Goal: Task Accomplishment & Management: Manage account settings

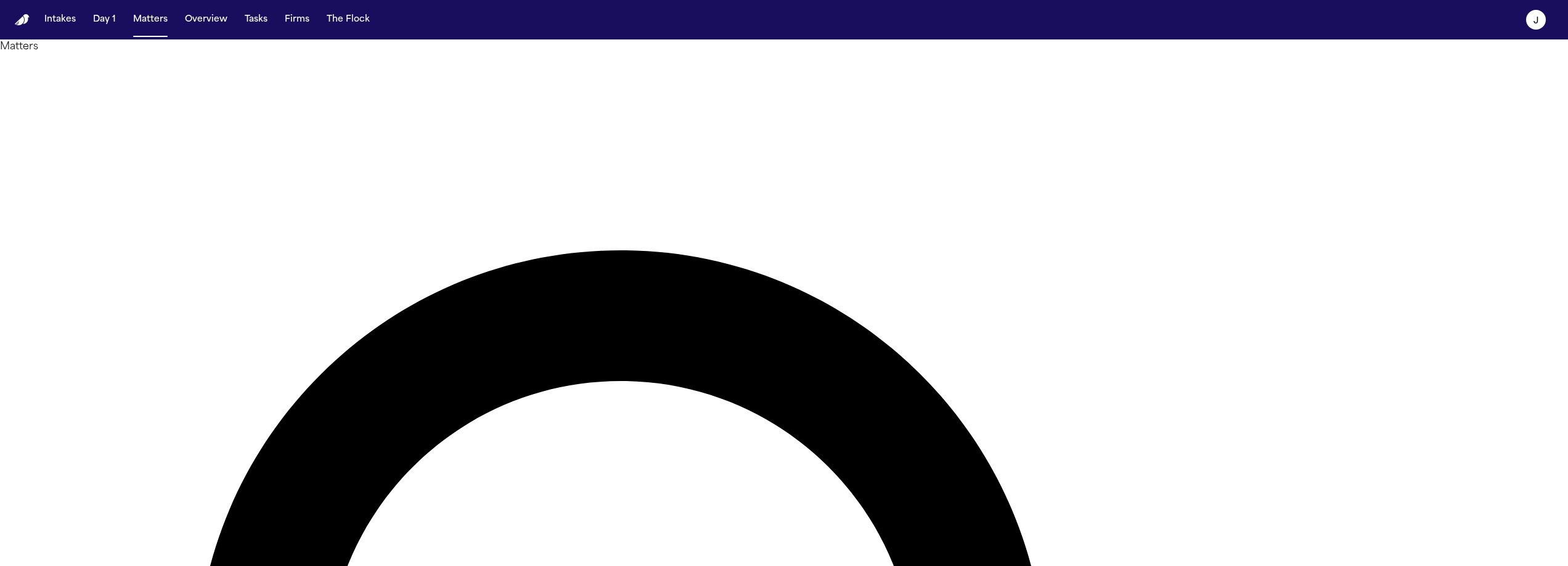
type input "******"
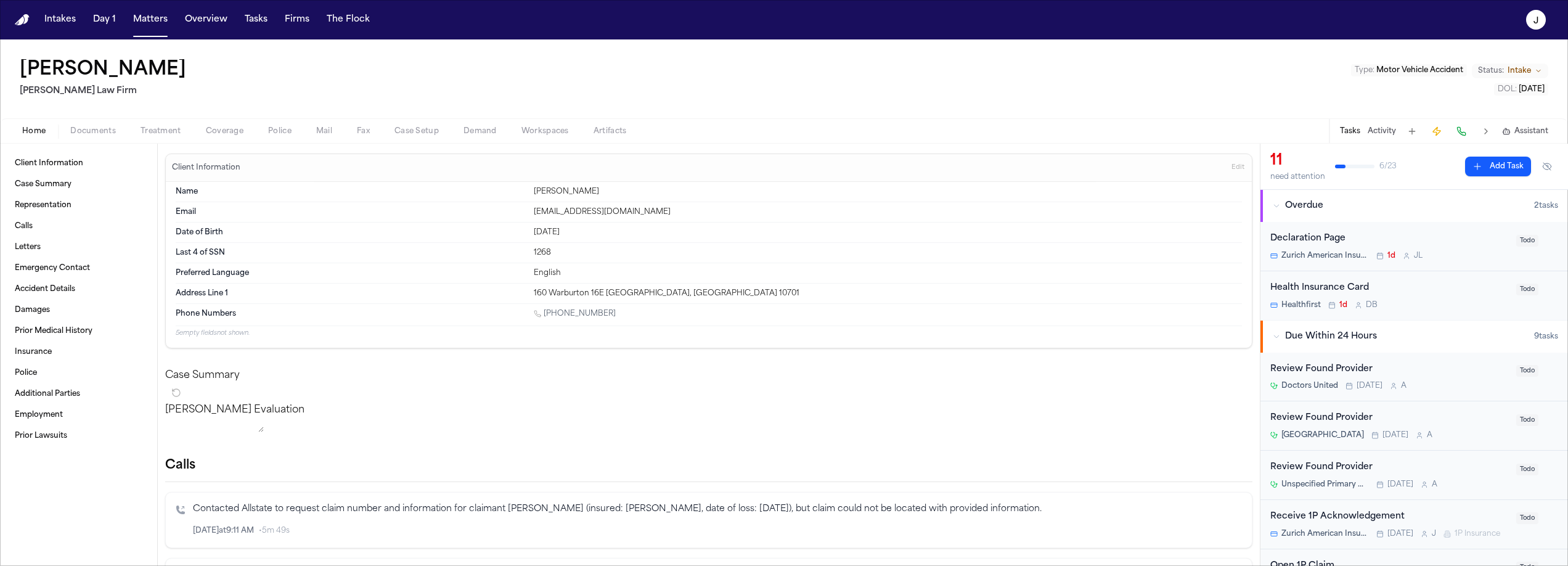
click at [101, 131] on span "Documents" at bounding box center [93, 131] width 46 height 10
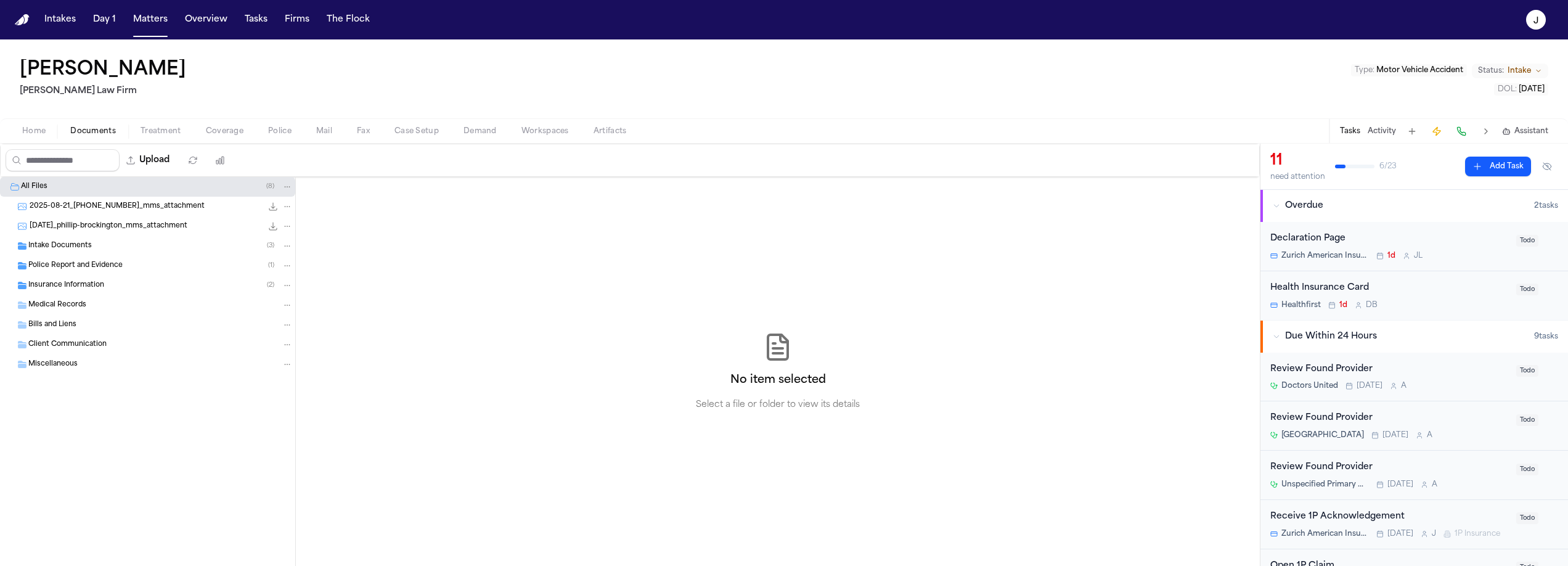
click at [59, 264] on span "Police Report and Evidence" at bounding box center [75, 266] width 94 height 10
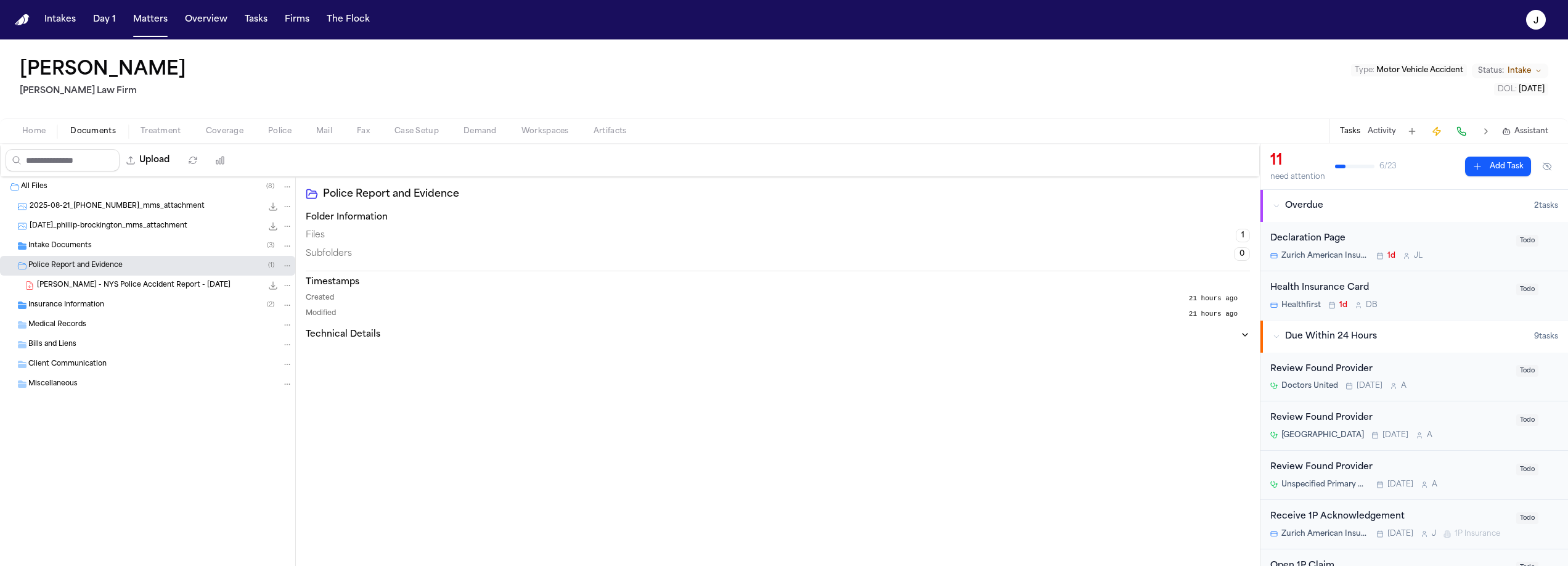
click at [103, 280] on span "P. Brockington - NYS Police Accident Report - 8.18.25" at bounding box center [133, 286] width 193 height 10
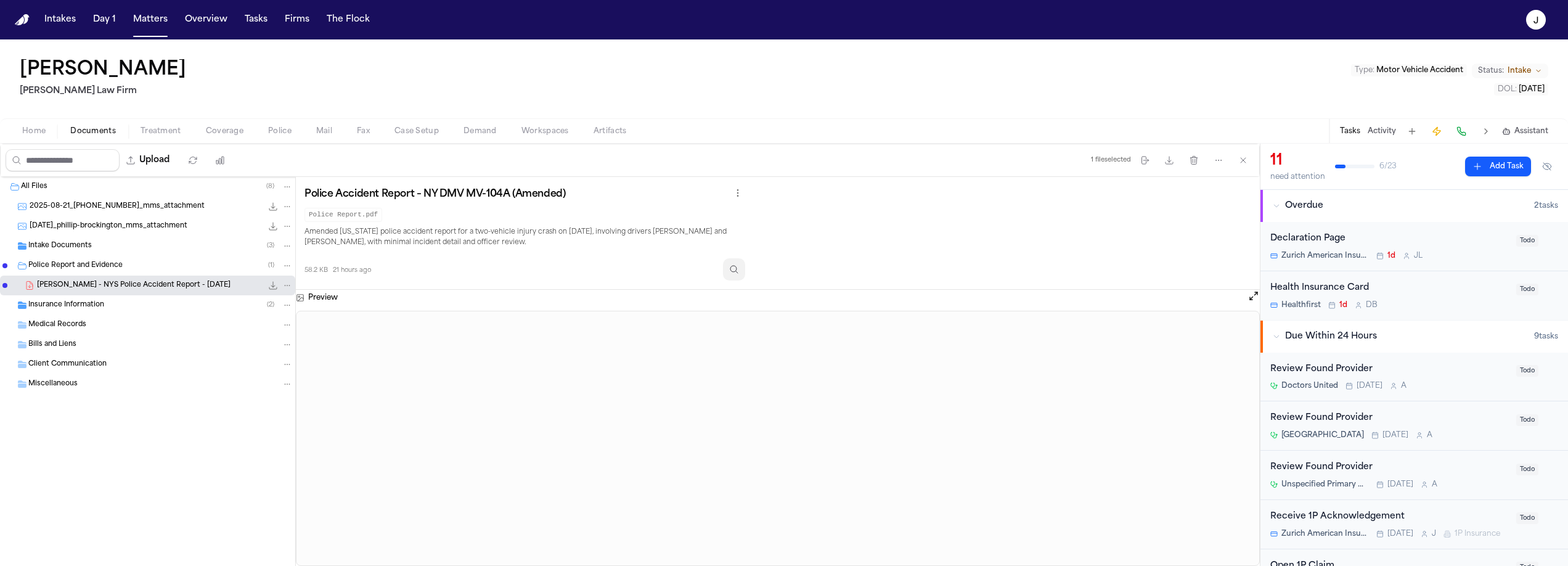
click at [739, 267] on icon "Inspect" at bounding box center [734, 270] width 10 height 10
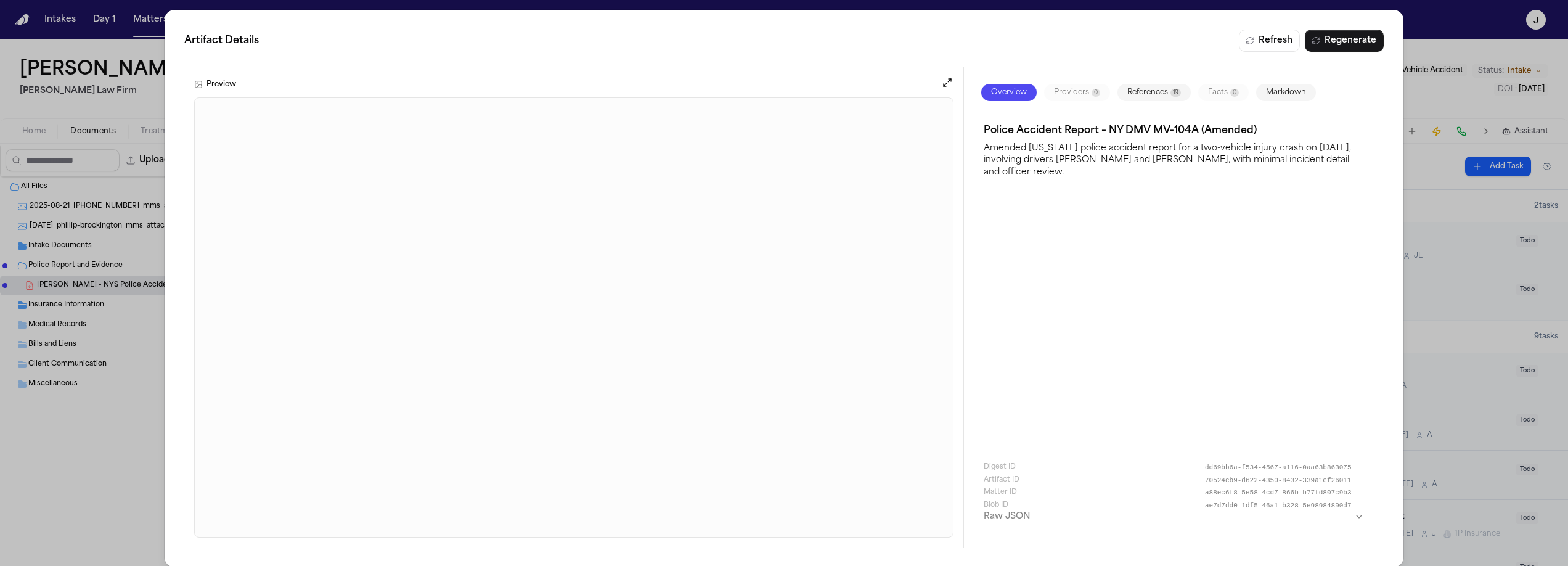
click at [146, 96] on div "Artifact Details Refresh Regenerate Preview Overview Providers 0 References 19 …" at bounding box center [784, 288] width 1568 height 577
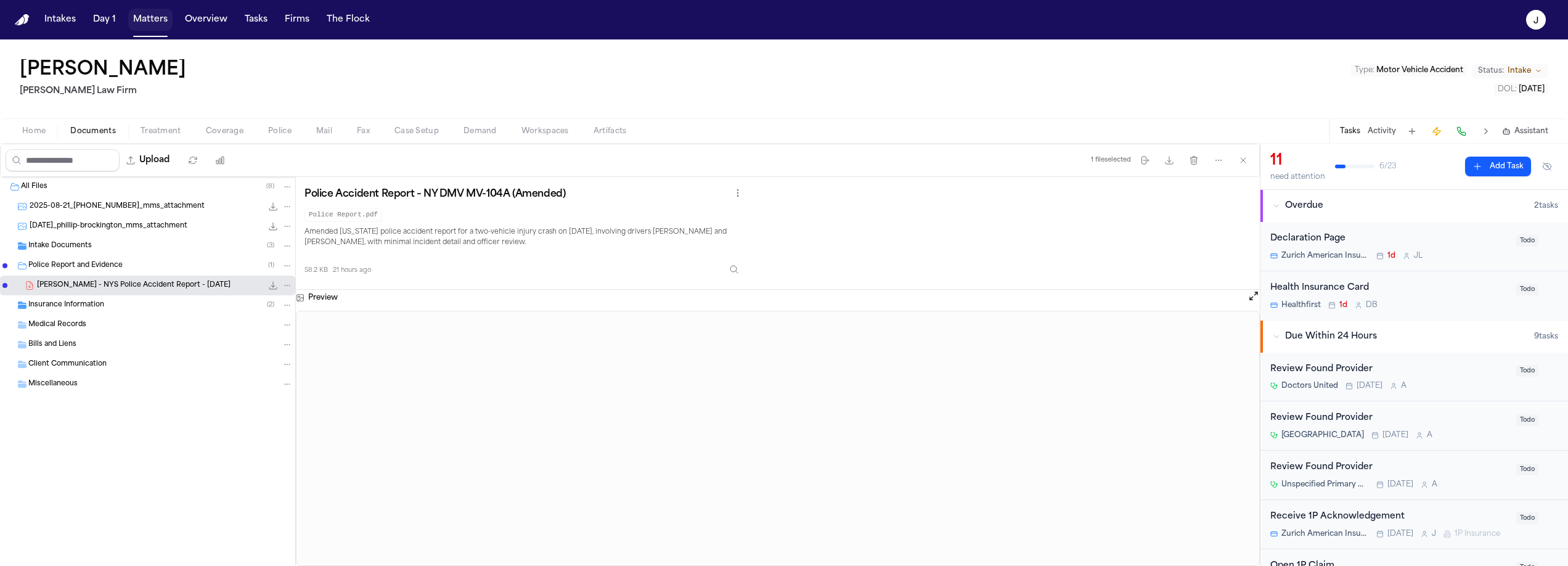
click at [146, 21] on button "Matters" at bounding box center [150, 20] width 44 height 22
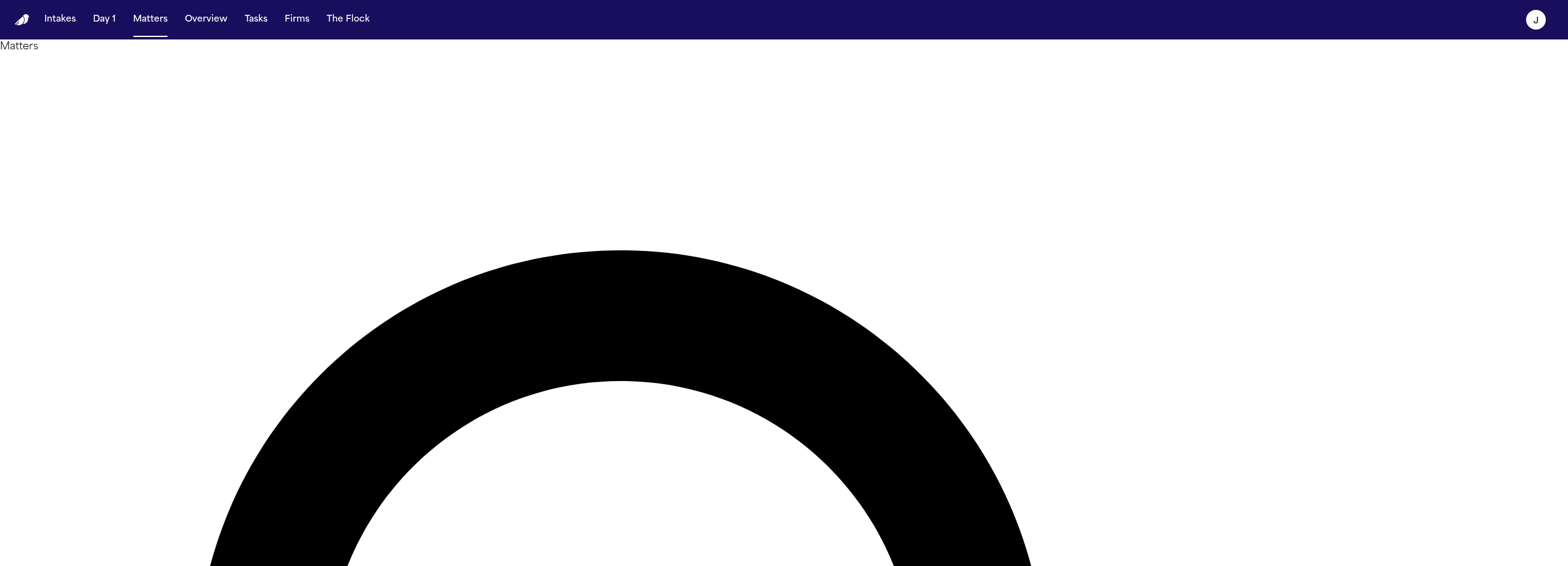
type input "****"
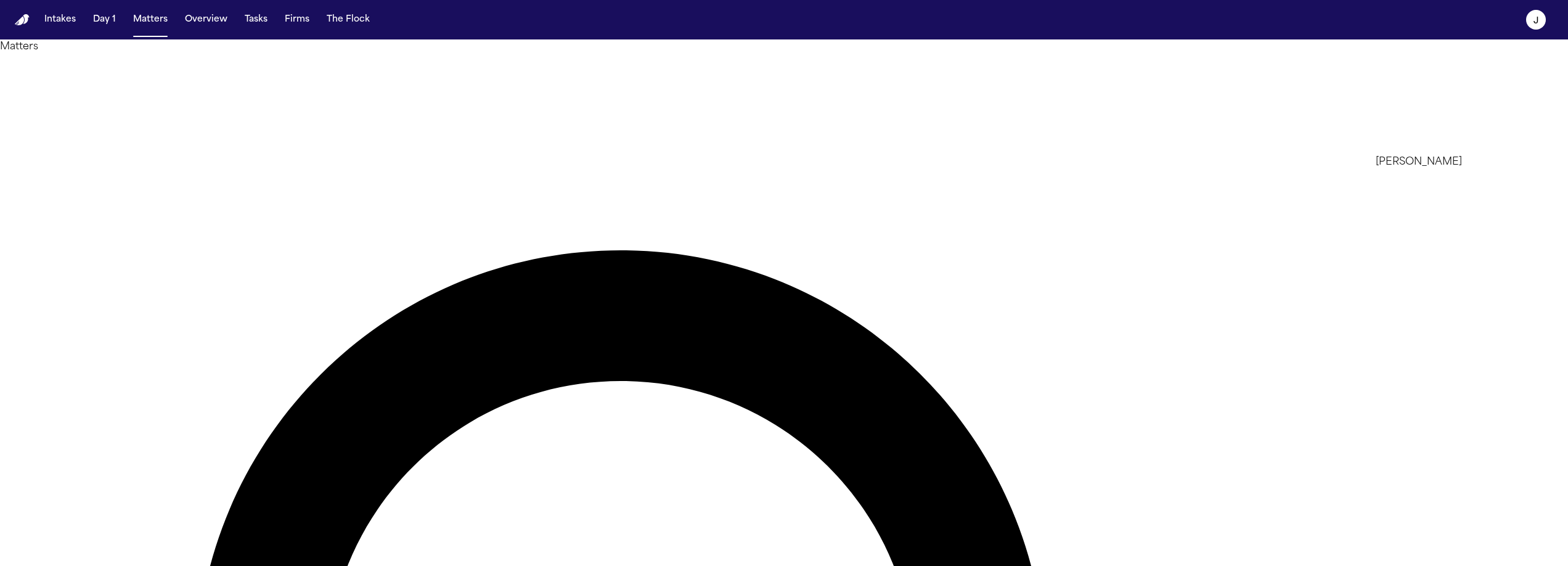
type input "*"
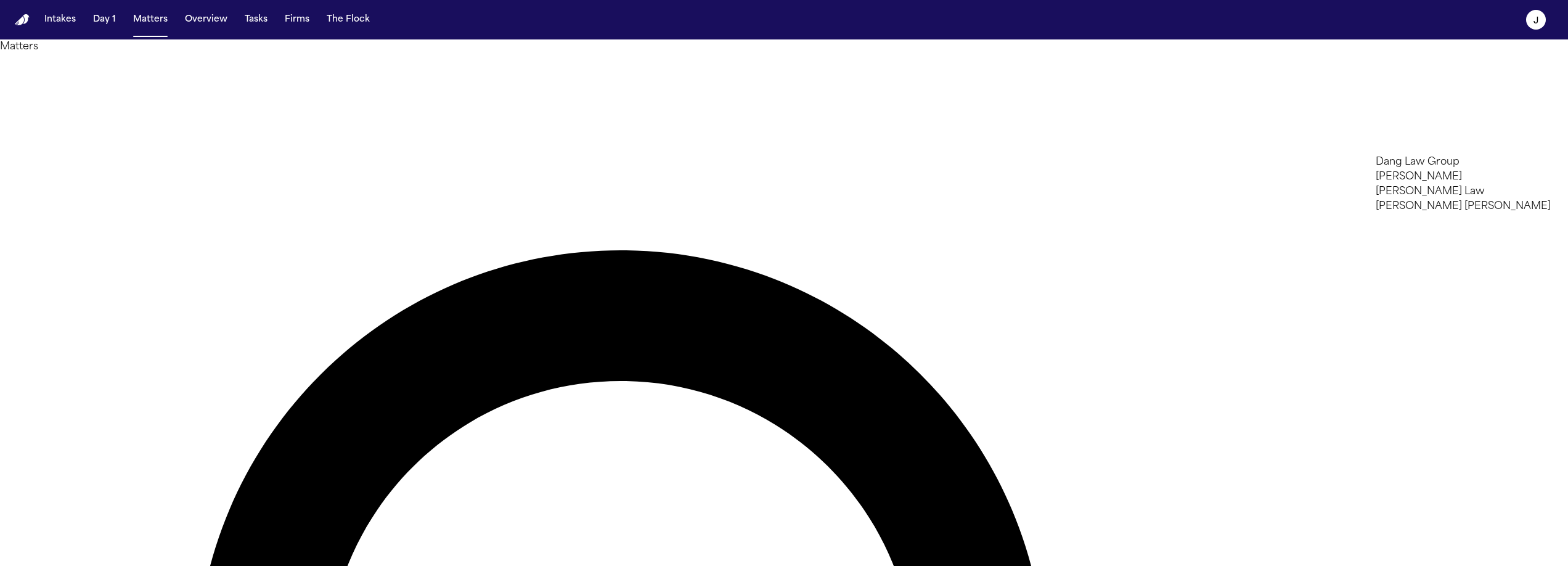
type input "***"
click at [1433, 170] on ul "[PERSON_NAME]" at bounding box center [1464, 162] width 175 height 14
click at [1433, 170] on li "David Lopez" at bounding box center [1464, 162] width 175 height 14
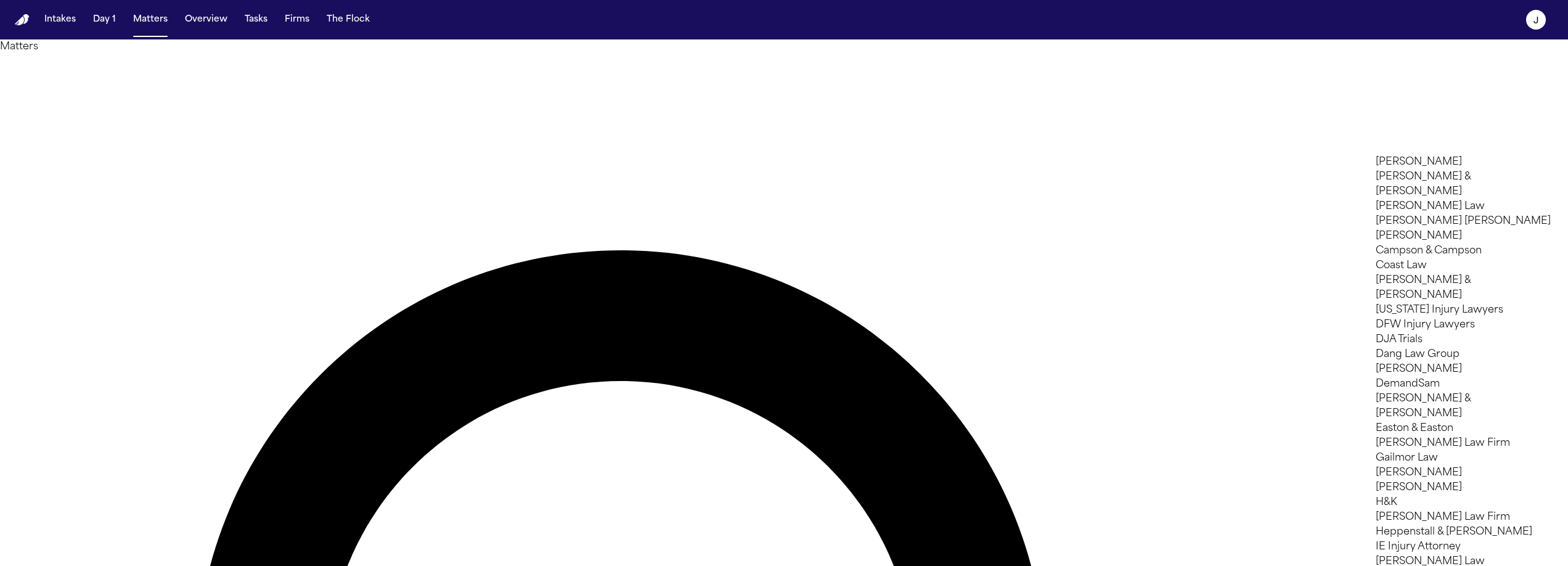
click at [506, 565] on div at bounding box center [784, 566] width 1568 height 0
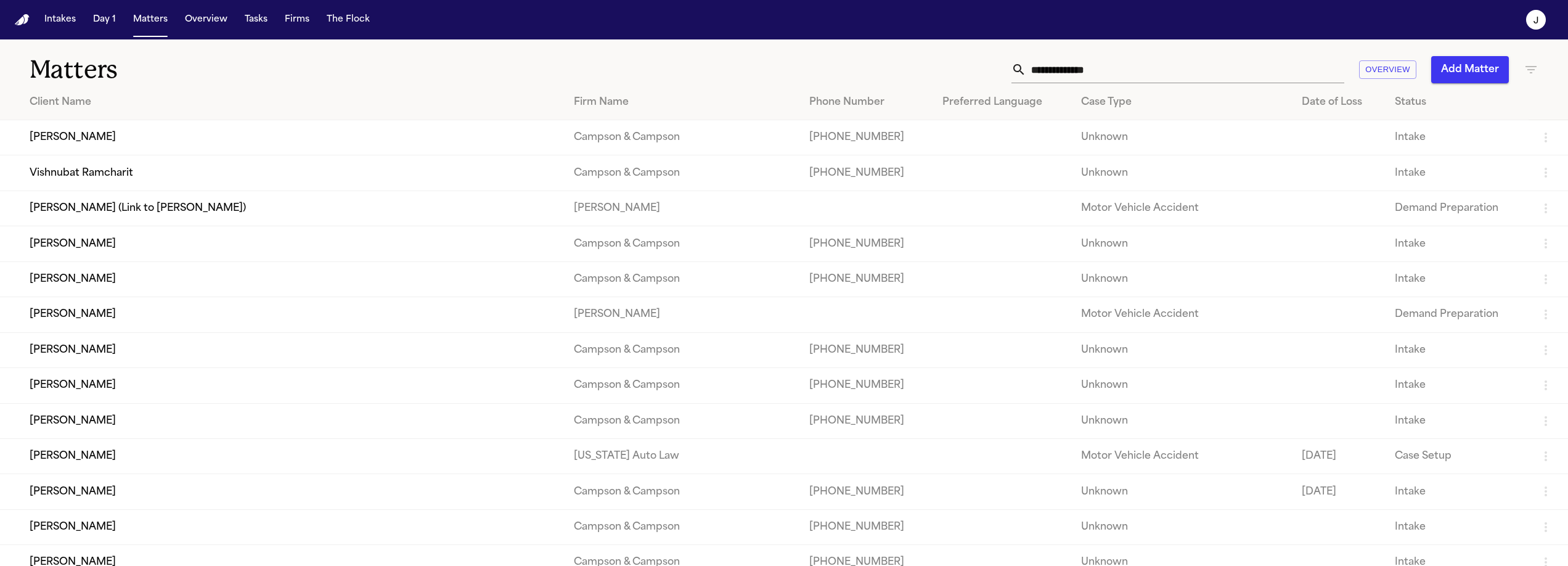
click at [1065, 70] on input "text" at bounding box center [1185, 69] width 318 height 27
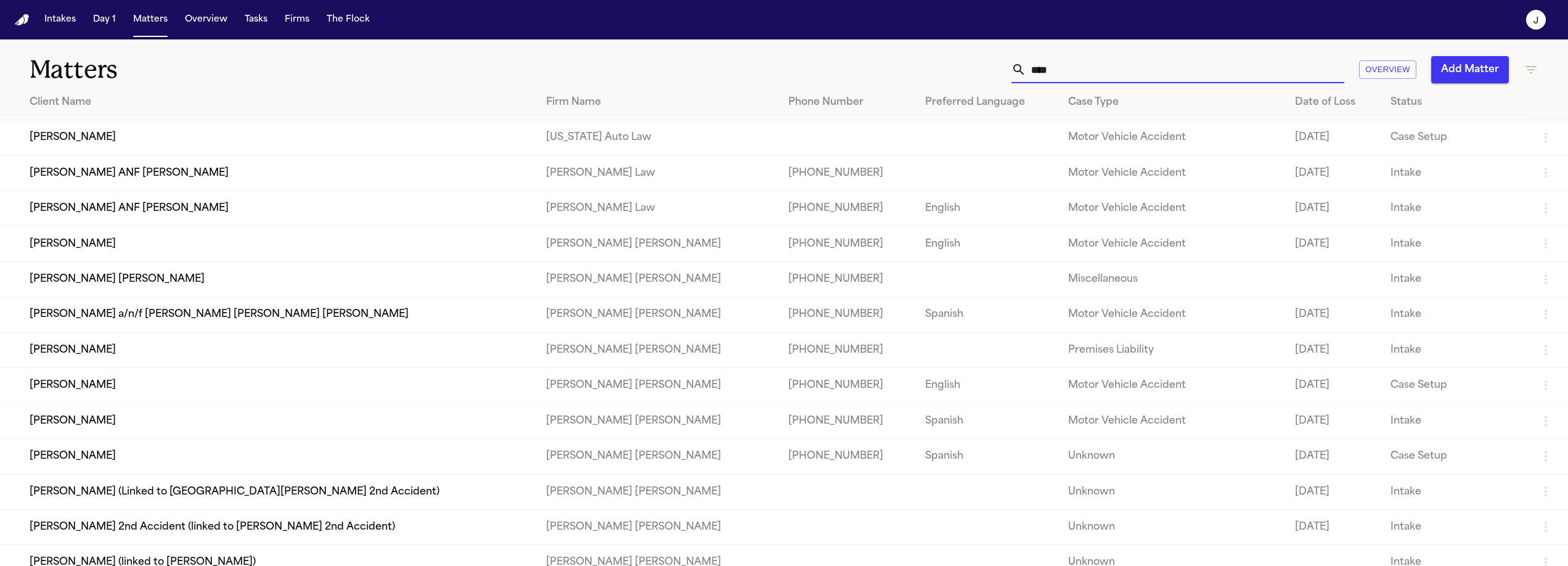
type input "****"
click at [72, 128] on td "[PERSON_NAME]" at bounding box center [268, 138] width 536 height 35
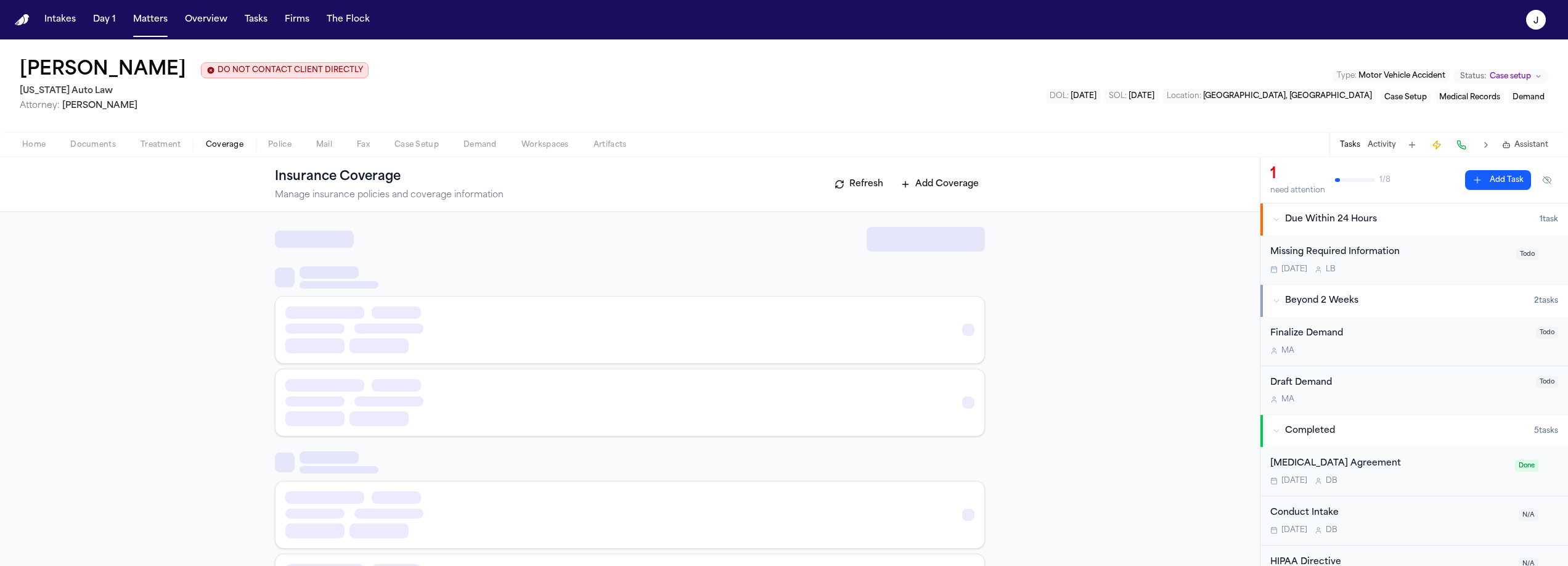
click at [224, 151] on span "button" at bounding box center [225, 151] width 52 height 1
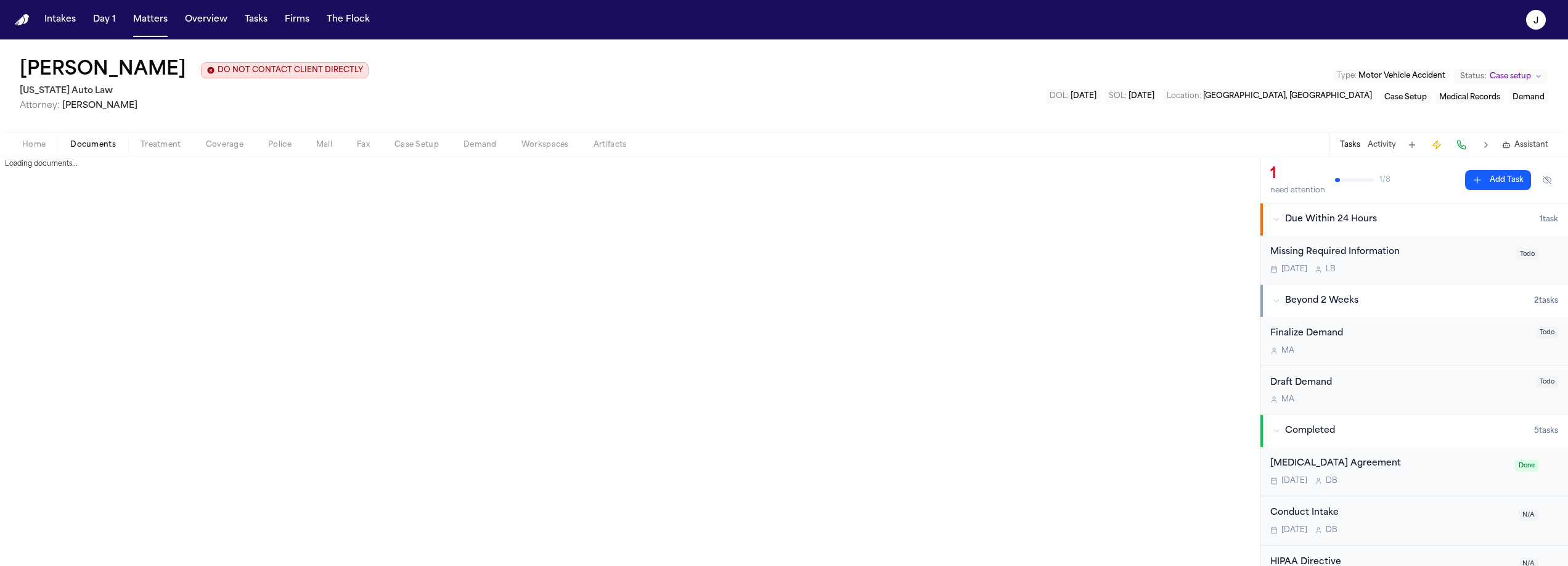
click at [75, 150] on span "Documents" at bounding box center [93, 145] width 46 height 10
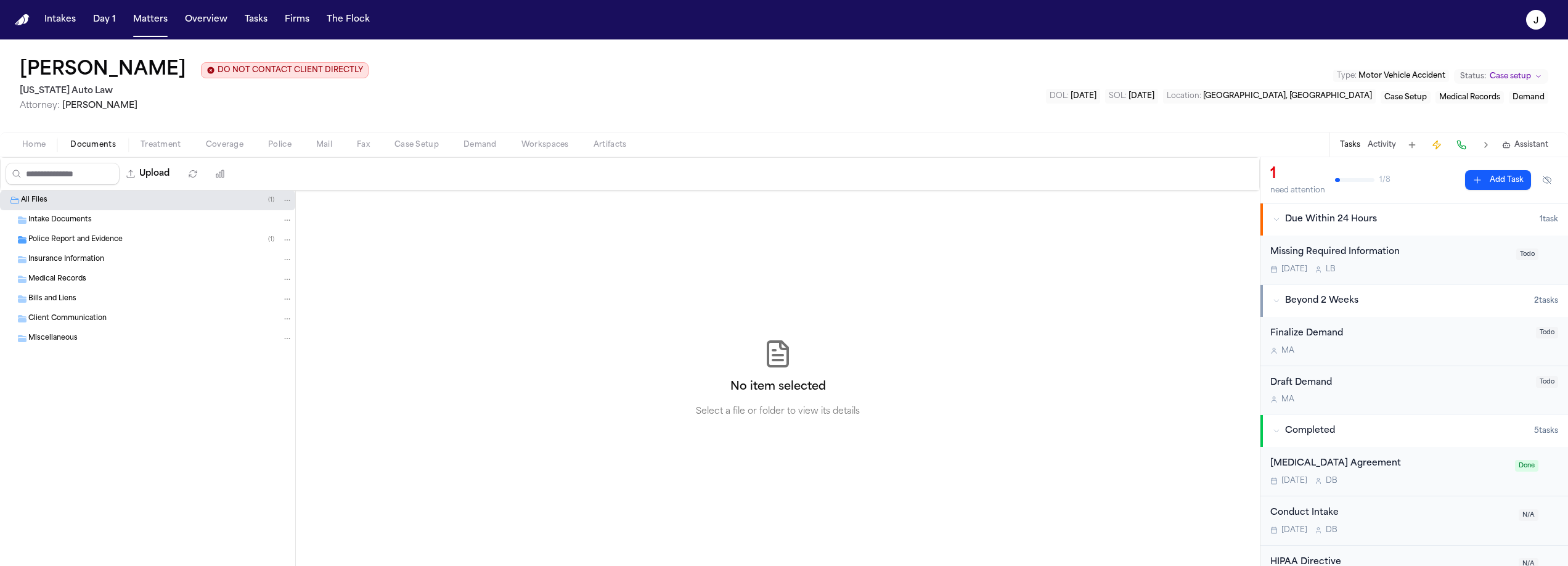
click at [54, 249] on div "Police Report and Evidence ( 1 )" at bounding box center [148, 239] width 296 height 20
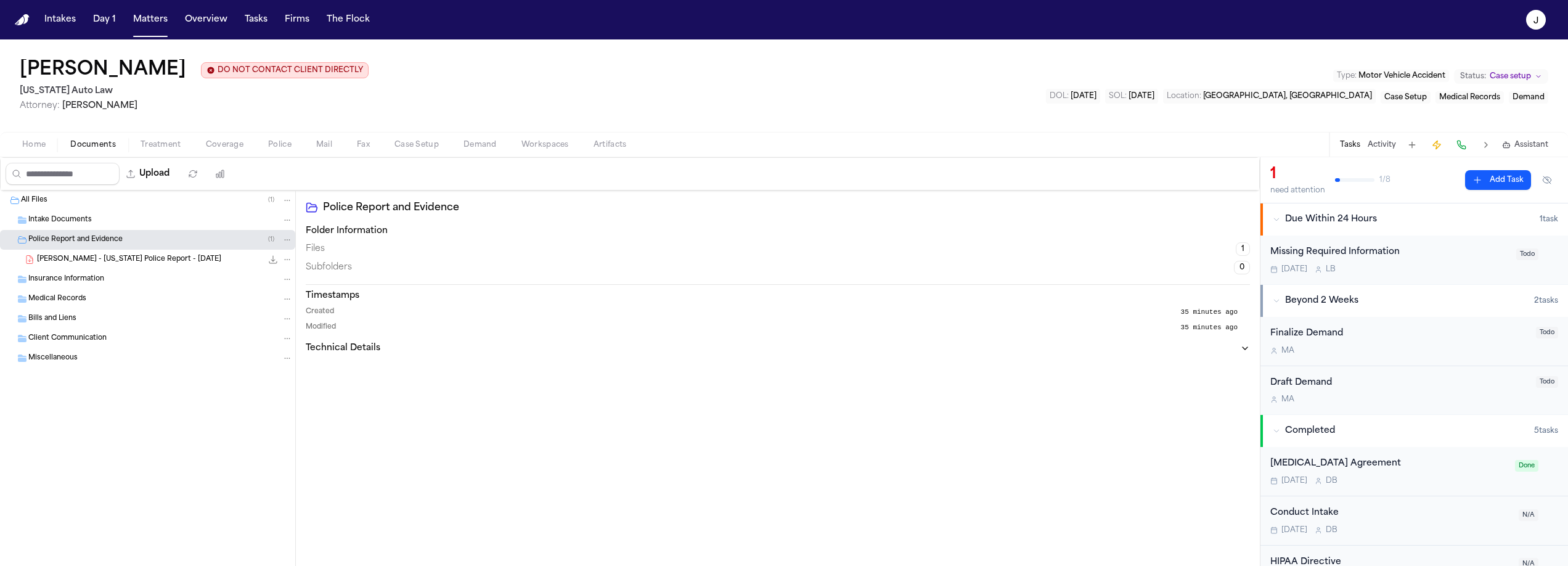
click at [75, 265] on span "[PERSON_NAME] - [US_STATE] Police Report - [DATE]" at bounding box center [129, 259] width 184 height 10
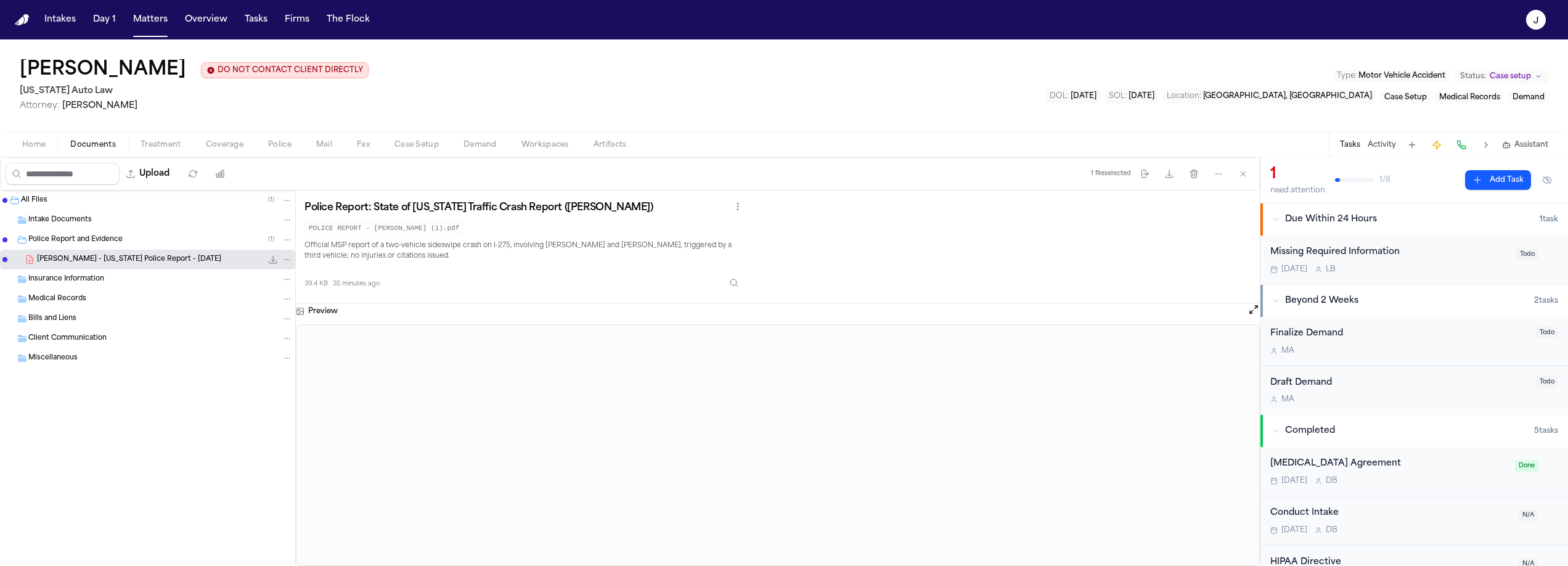
click at [230, 142] on span "Coverage" at bounding box center [225, 145] width 38 height 10
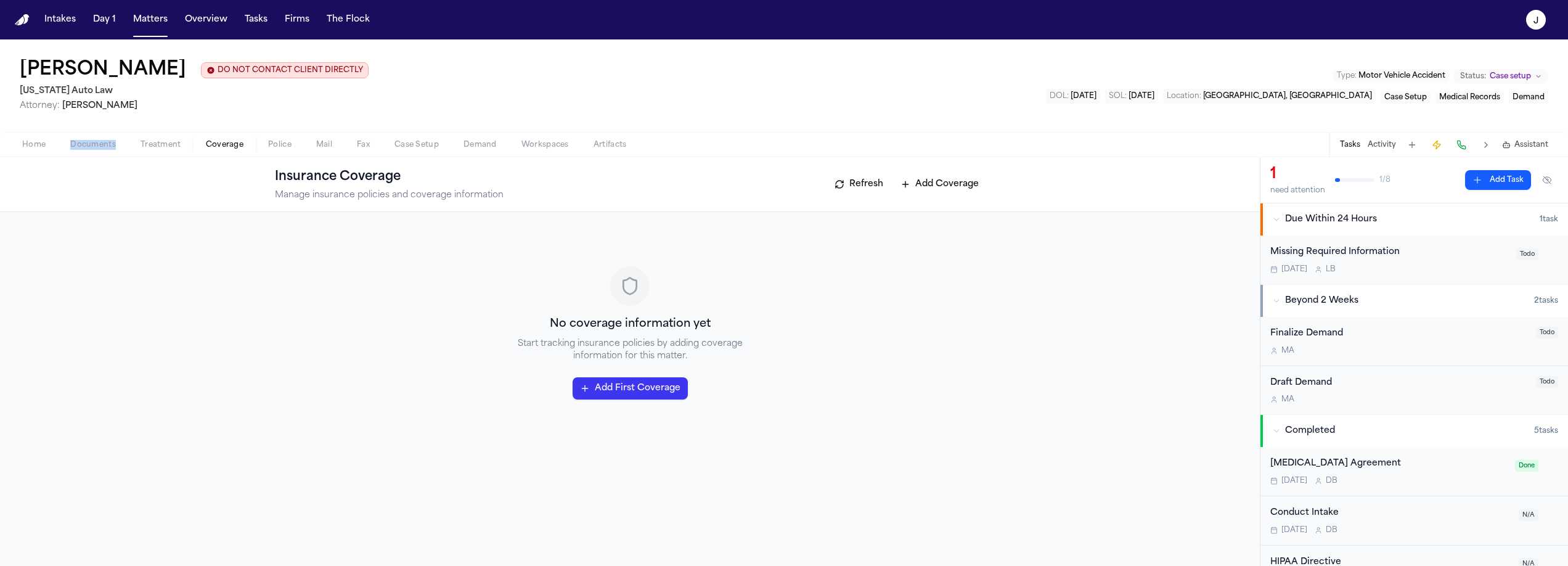
click at [83, 146] on span "Documents" at bounding box center [93, 145] width 46 height 10
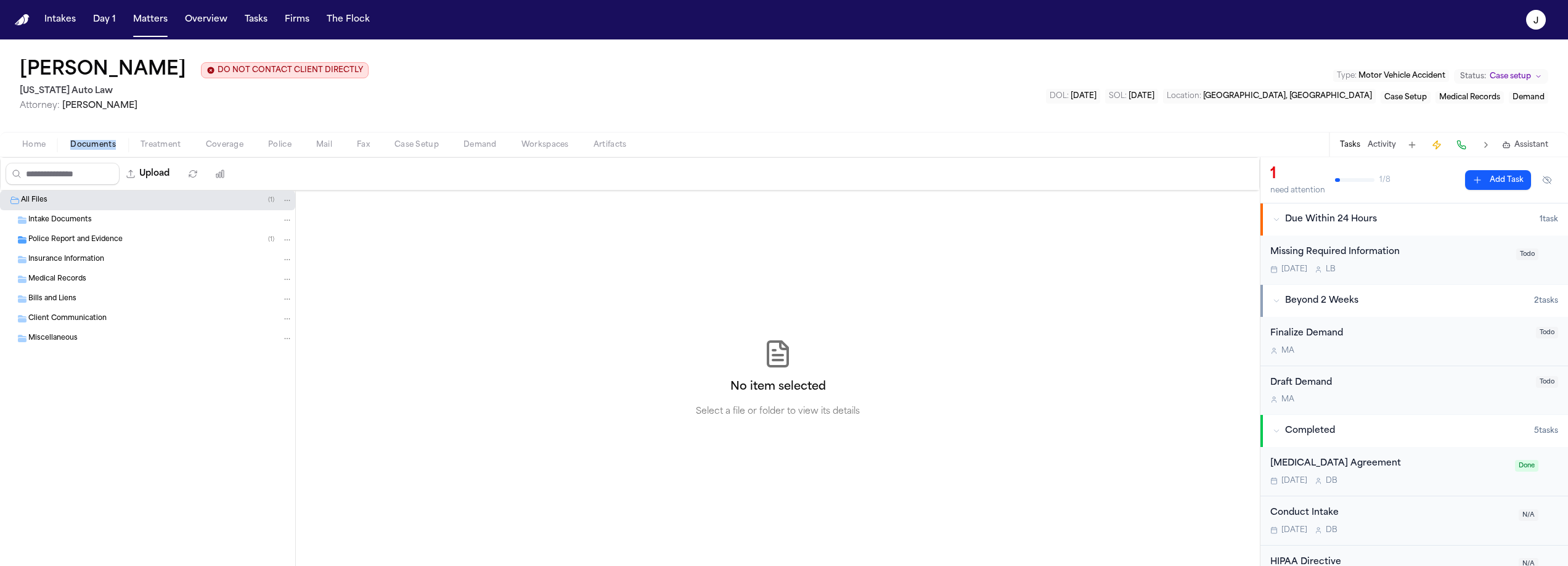
click at [89, 238] on span "Police Report and Evidence" at bounding box center [75, 240] width 94 height 10
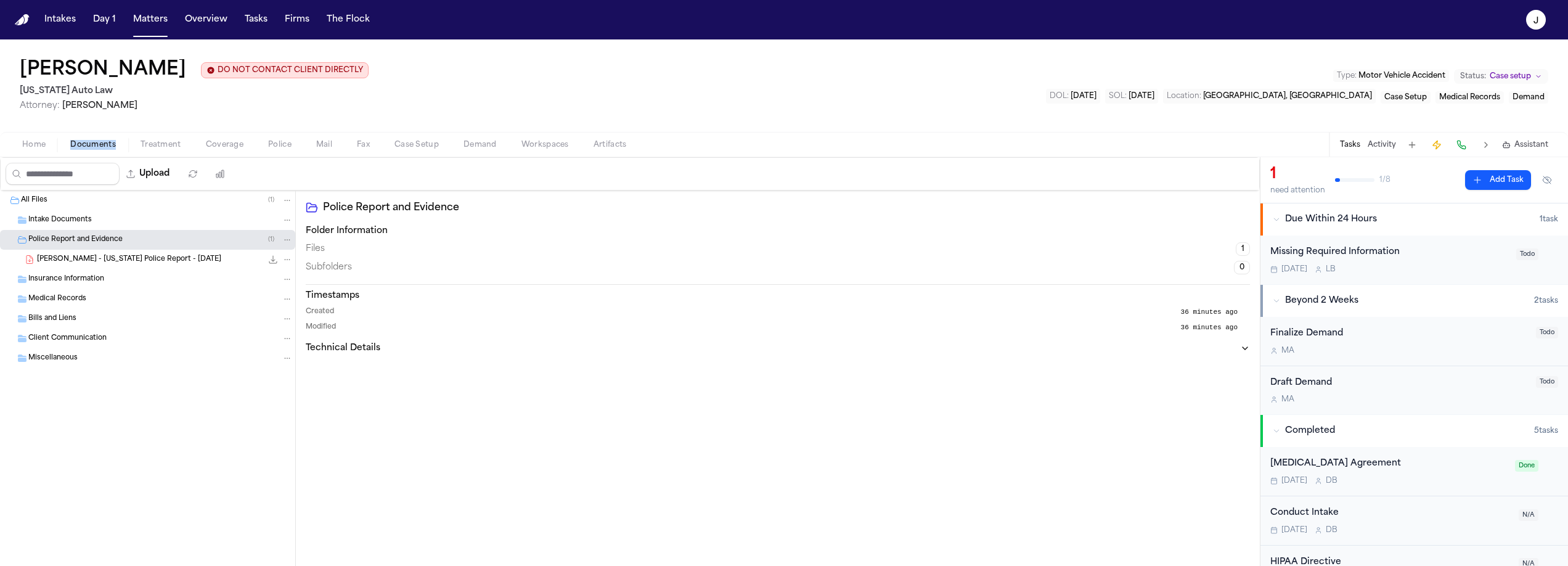
click at [62, 262] on span "[PERSON_NAME] - [US_STATE] Police Report - [DATE]" at bounding box center [129, 259] width 184 height 10
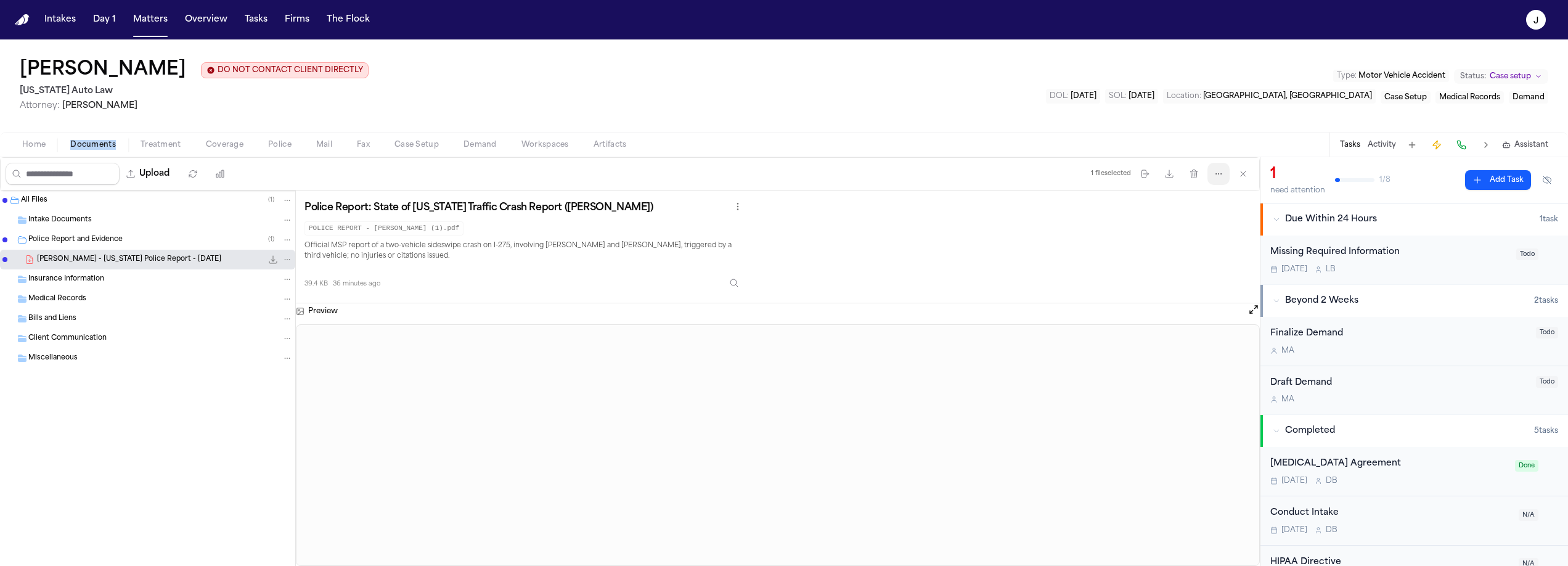
click at [1214, 179] on icon "button" at bounding box center [1219, 174] width 10 height 10
click at [1203, 232] on button "Extract Coverage" at bounding box center [1219, 227] width 133 height 22
click at [202, 138] on button "Coverage" at bounding box center [225, 145] width 62 height 14
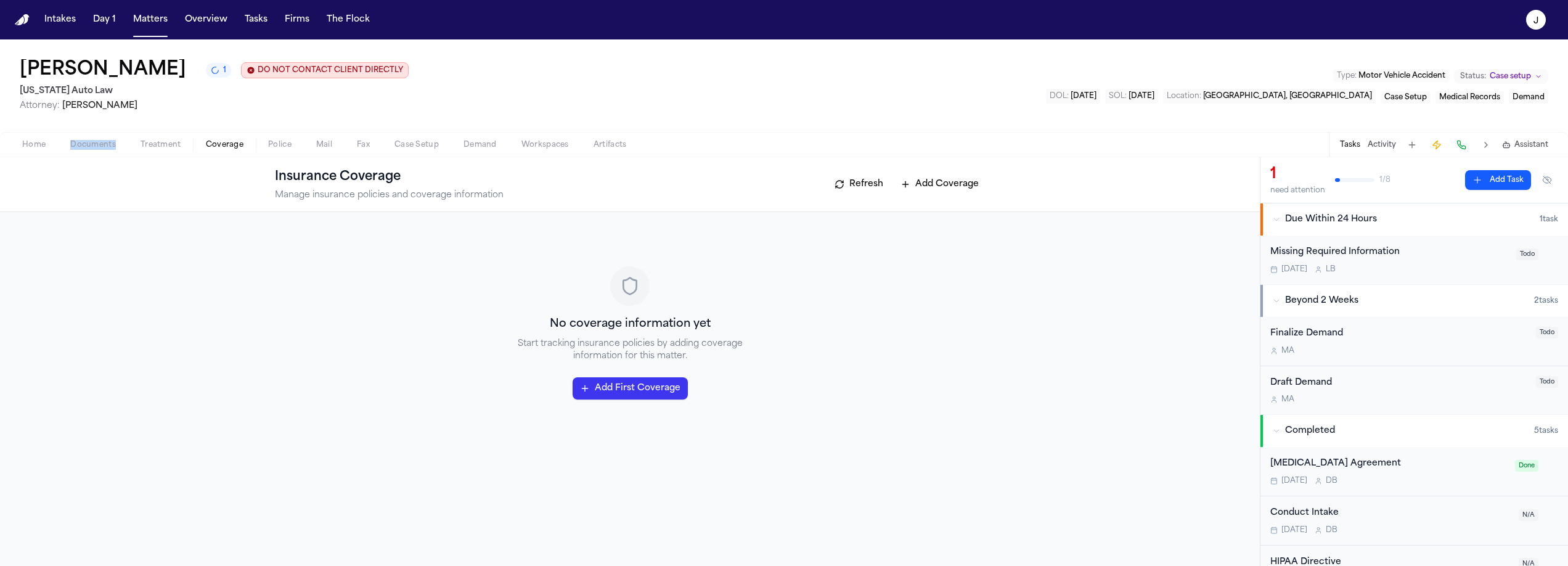
click at [13, 145] on button "Home" at bounding box center [34, 145] width 48 height 14
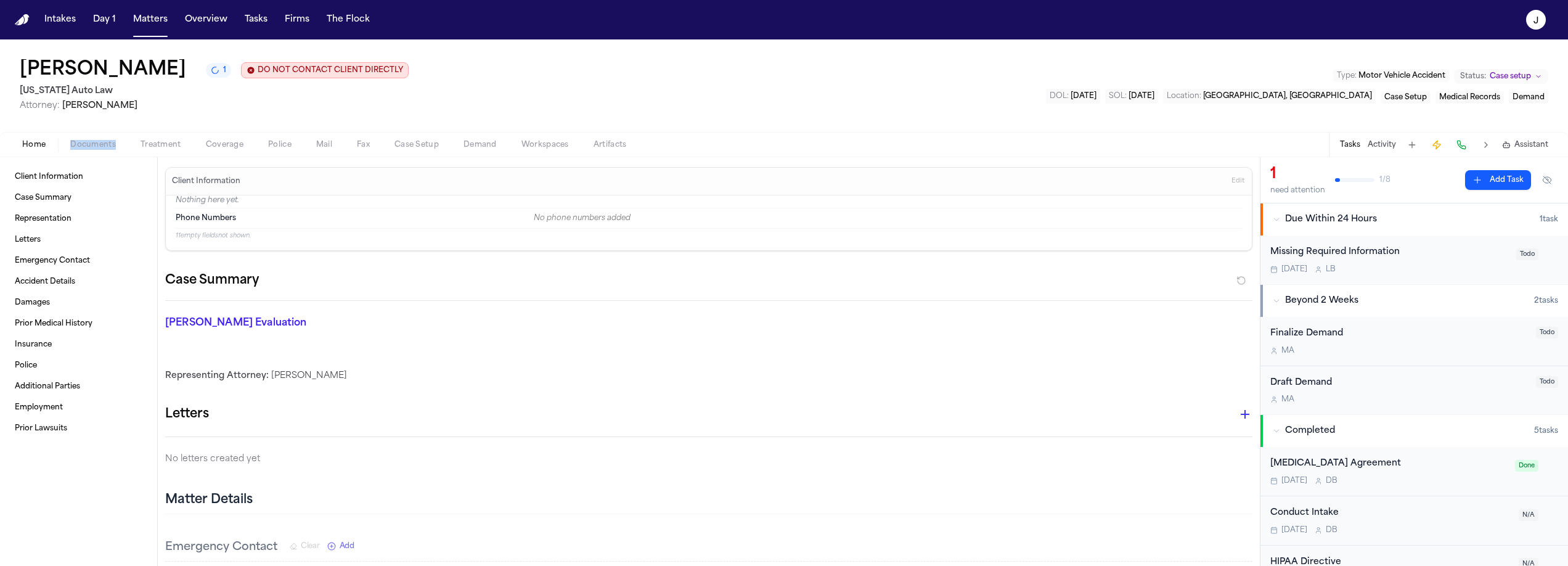
click at [230, 146] on span "Coverage" at bounding box center [225, 145] width 38 height 10
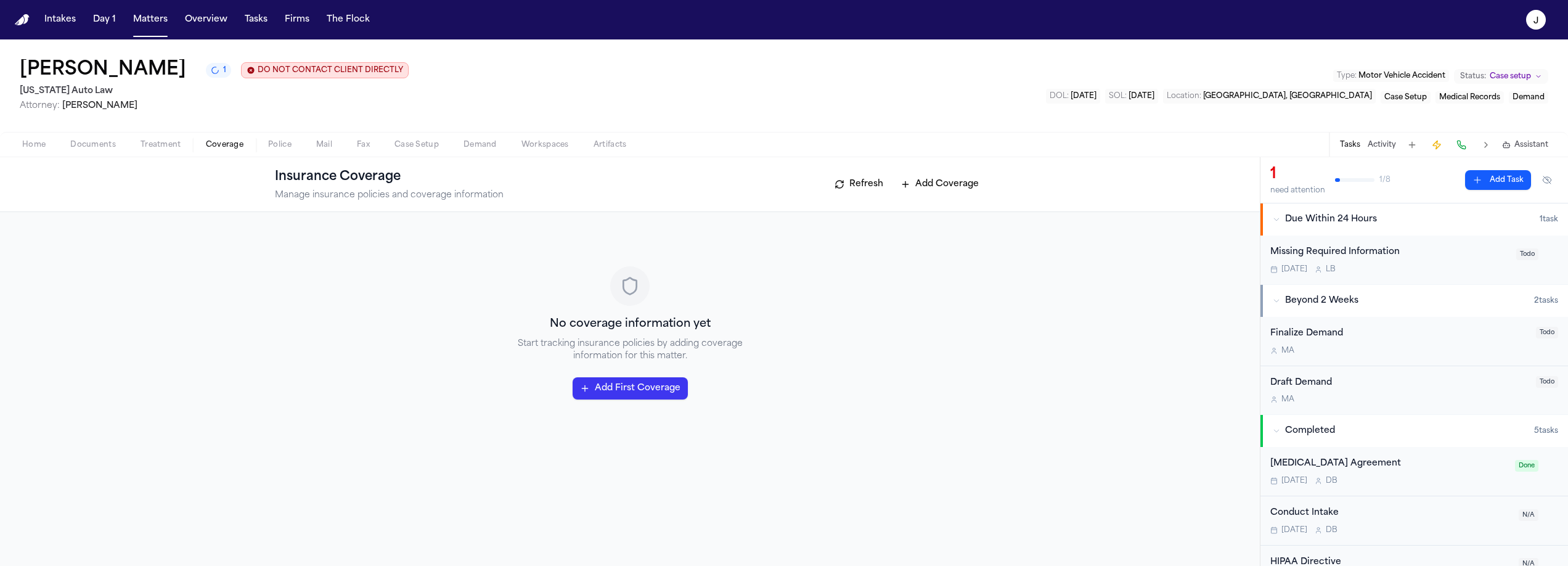
click at [393, 88] on div "Emma Welden 1 DO NOT CONTACT CLIENT DIRECTLY DO NOT CONTACT Michigan Auto Law A…" at bounding box center [784, 86] width 1568 height 93
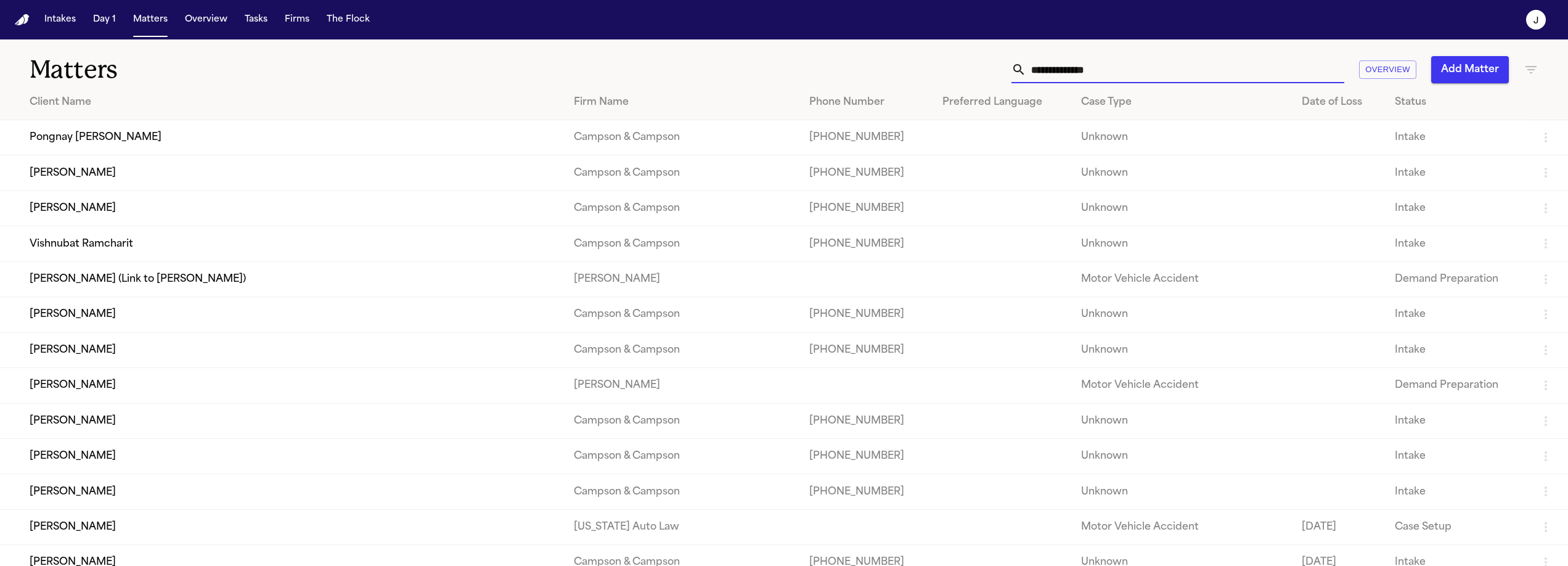
click at [1133, 62] on input "text" at bounding box center [1185, 69] width 318 height 27
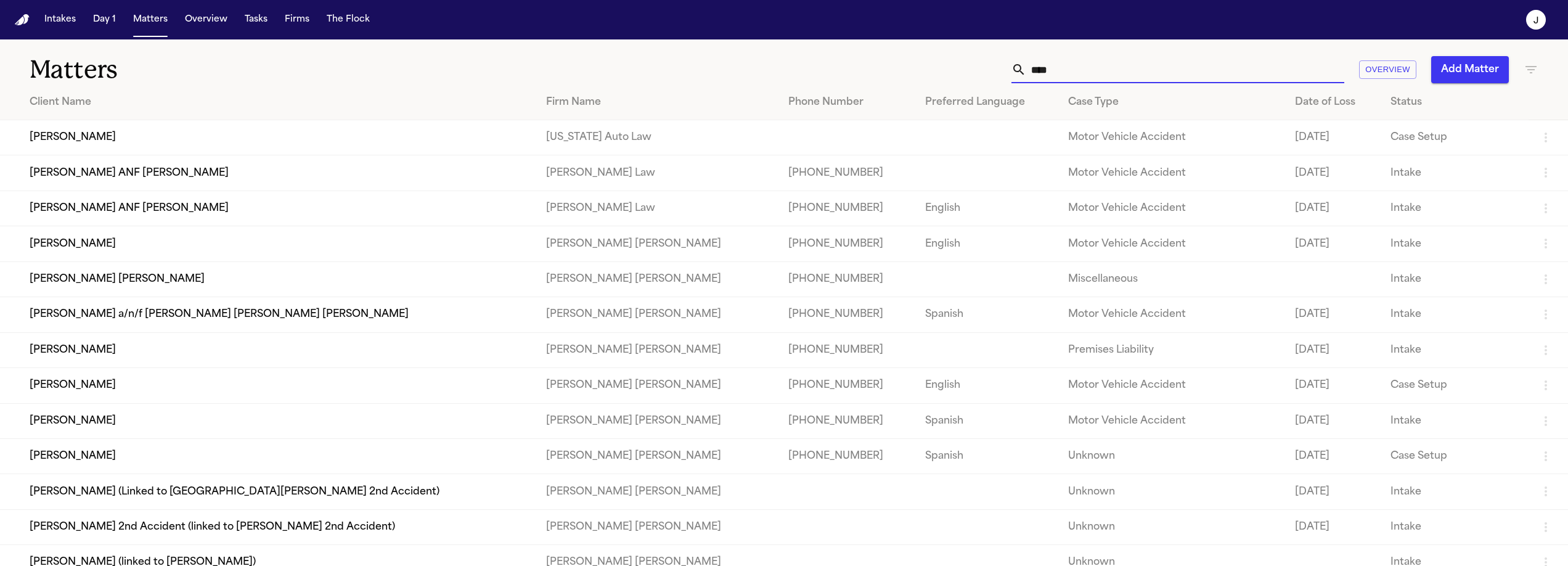
type input "****"
click at [114, 138] on td "[PERSON_NAME]" at bounding box center [268, 138] width 536 height 35
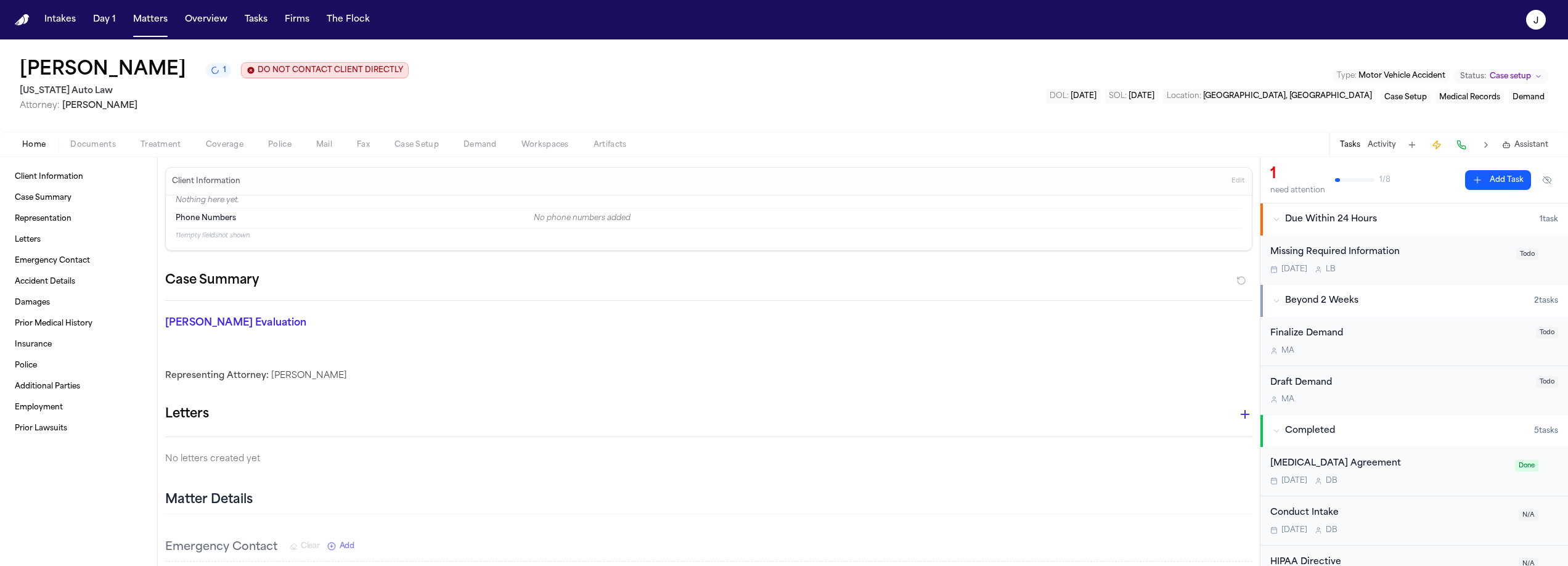
click at [101, 147] on span "Documents" at bounding box center [93, 145] width 46 height 10
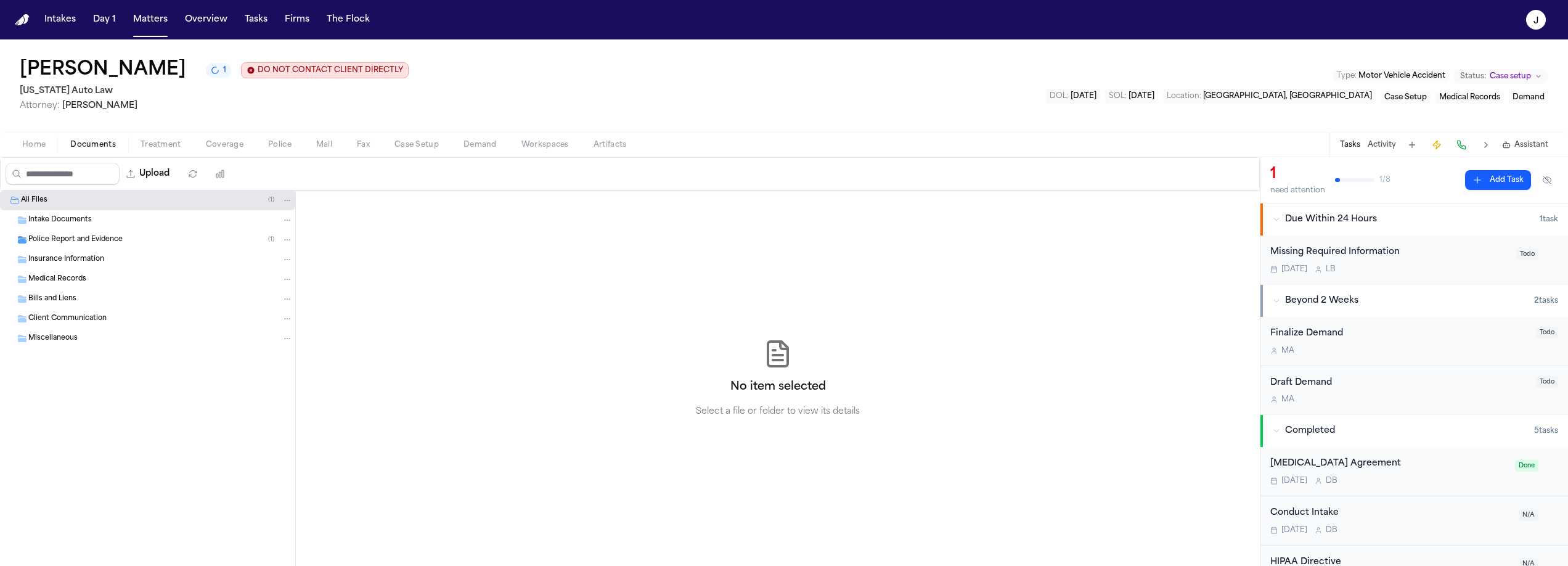
click at [85, 241] on span "Police Report and Evidence" at bounding box center [75, 240] width 94 height 10
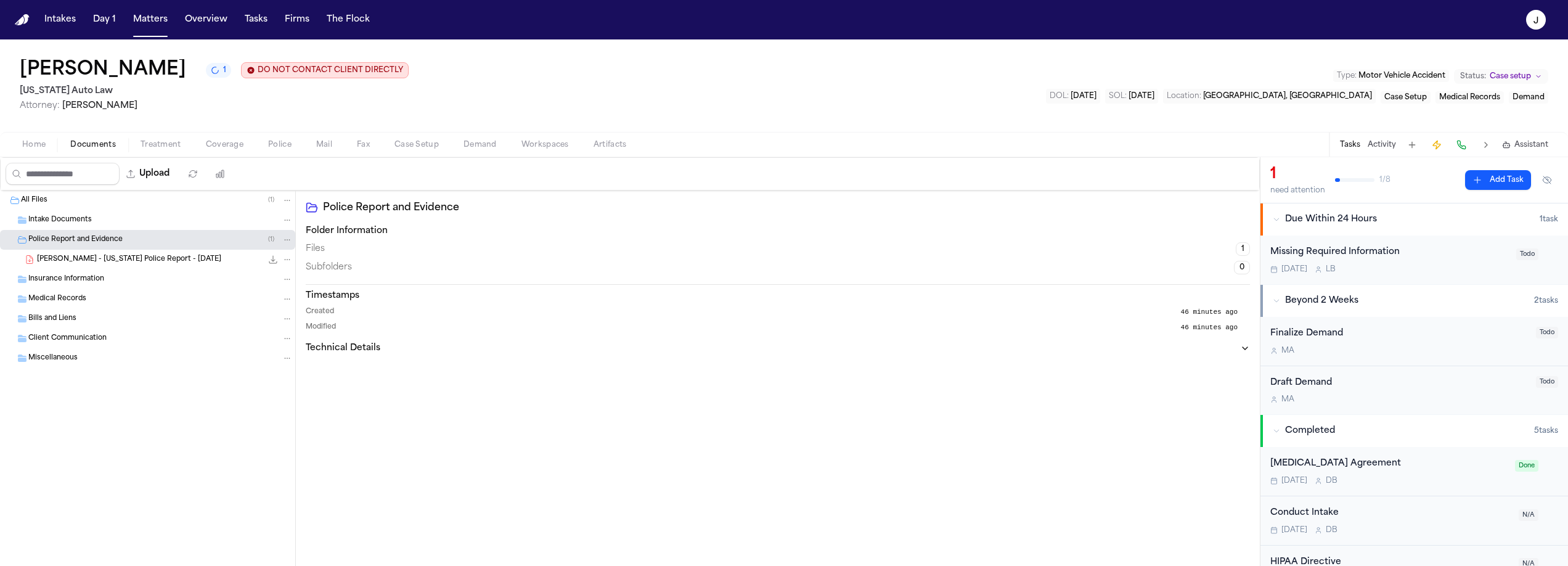
click at [112, 262] on span "[PERSON_NAME] - [US_STATE] Police Report - [DATE]" at bounding box center [129, 259] width 184 height 10
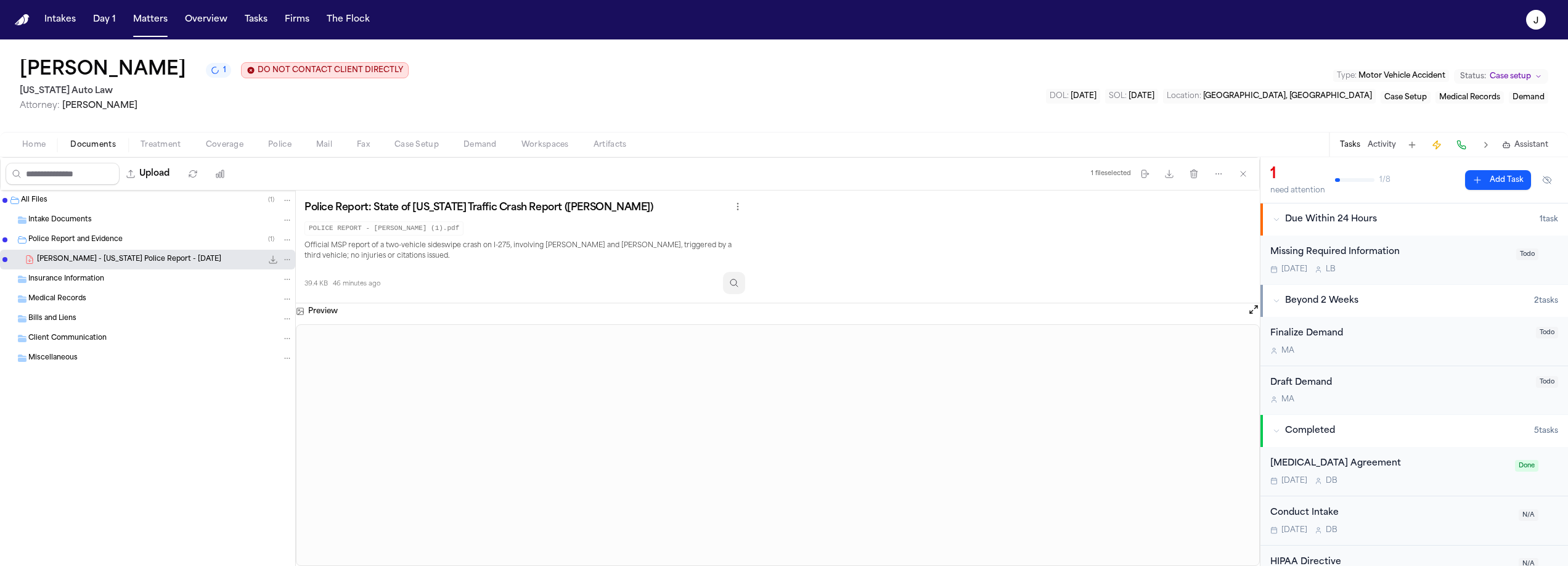
click at [737, 283] on button "Inspect" at bounding box center [734, 283] width 22 height 22
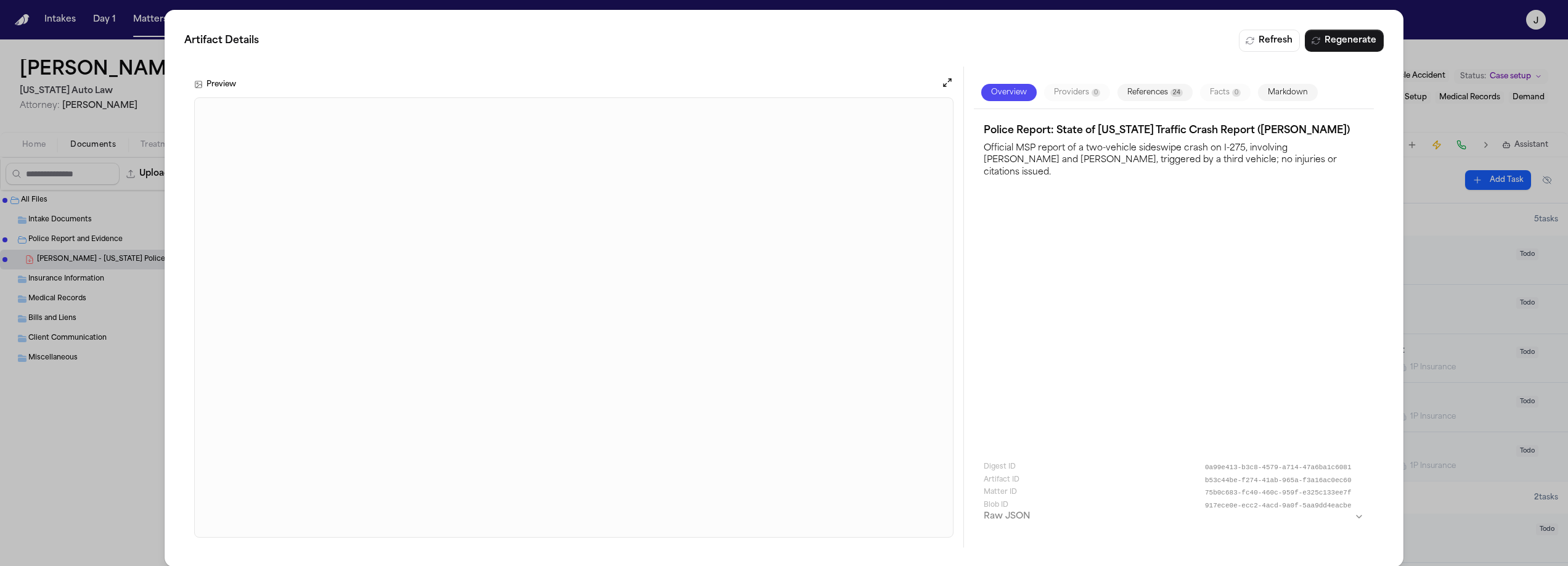
click at [139, 99] on div "Artifact Details Refresh Regenerate Preview Overview Providers 0 References 24 …" at bounding box center [784, 288] width 1568 height 577
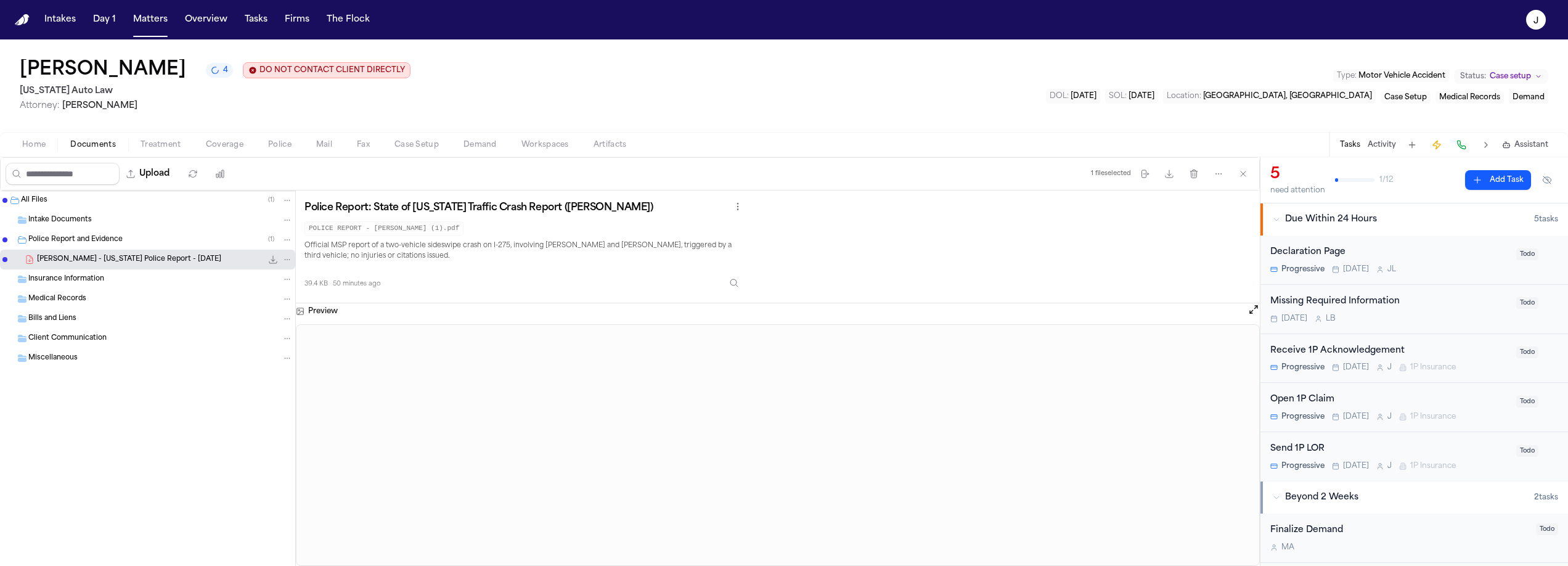
click at [1419, 403] on div "Open 1P Claim" at bounding box center [1389, 400] width 238 height 14
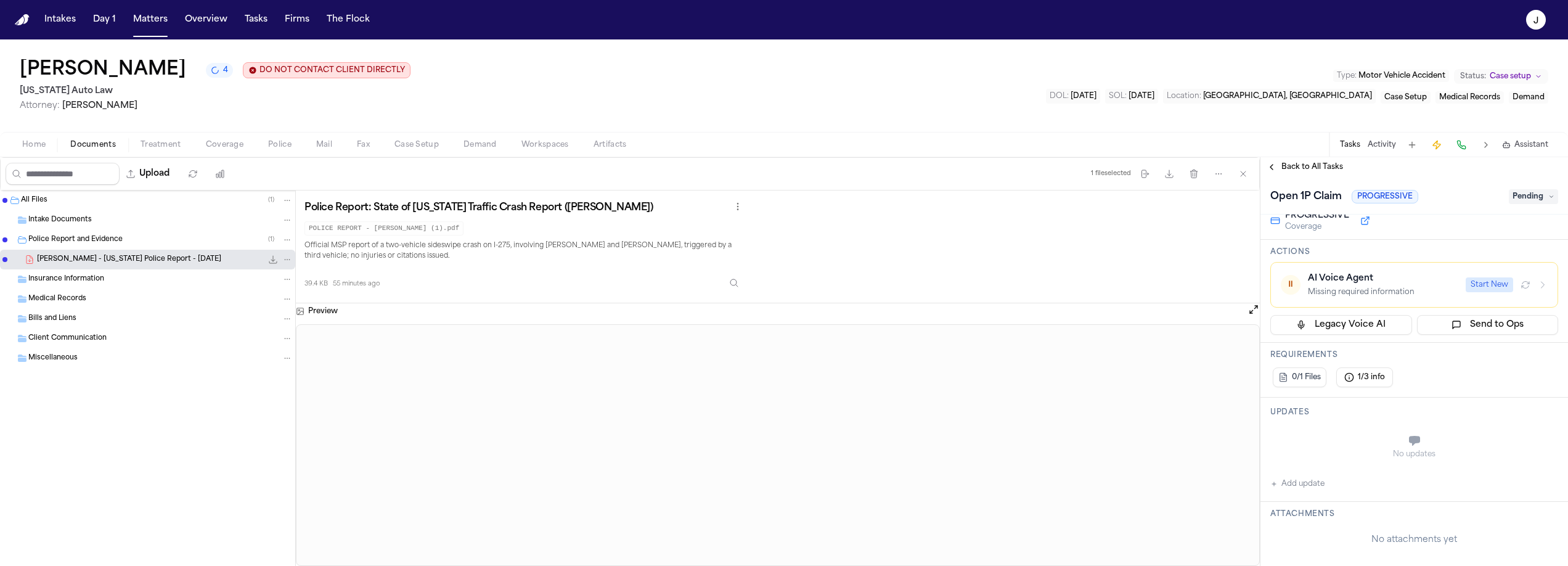
scroll to position [109, 0]
click at [24, 145] on span "Home" at bounding box center [34, 145] width 23 height 10
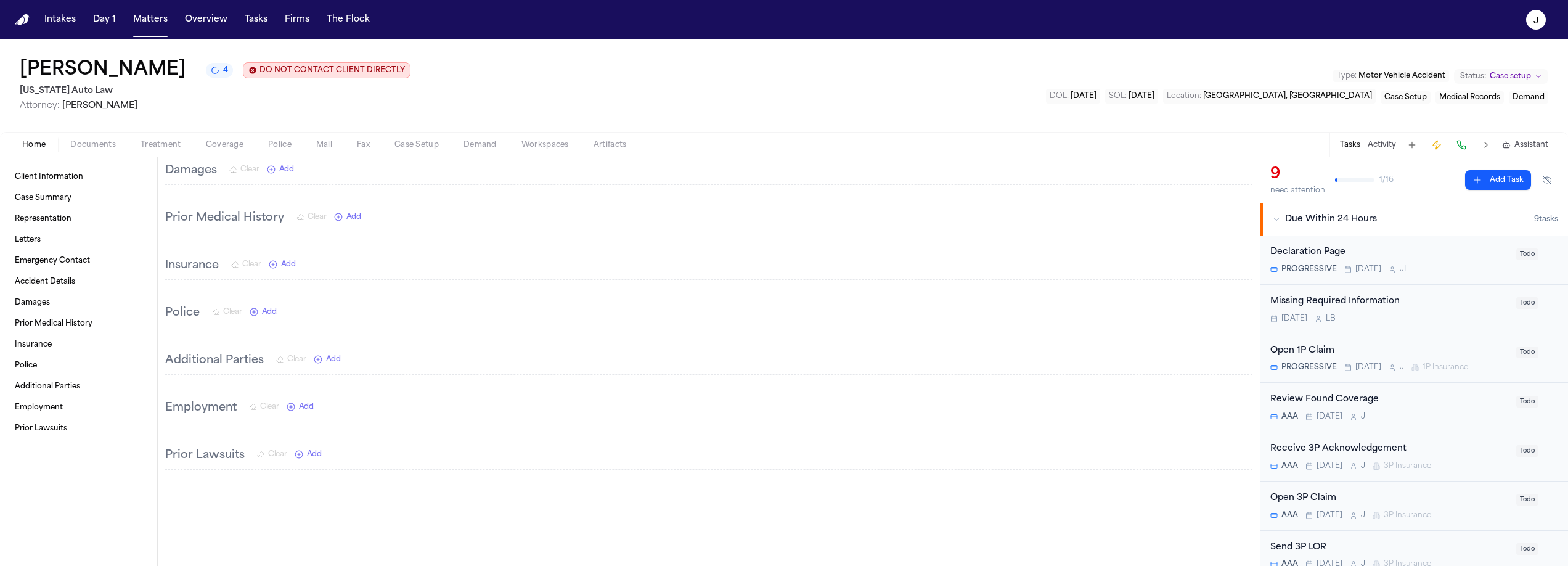
scroll to position [704, 0]
click at [207, 146] on span "Coverage" at bounding box center [225, 145] width 38 height 10
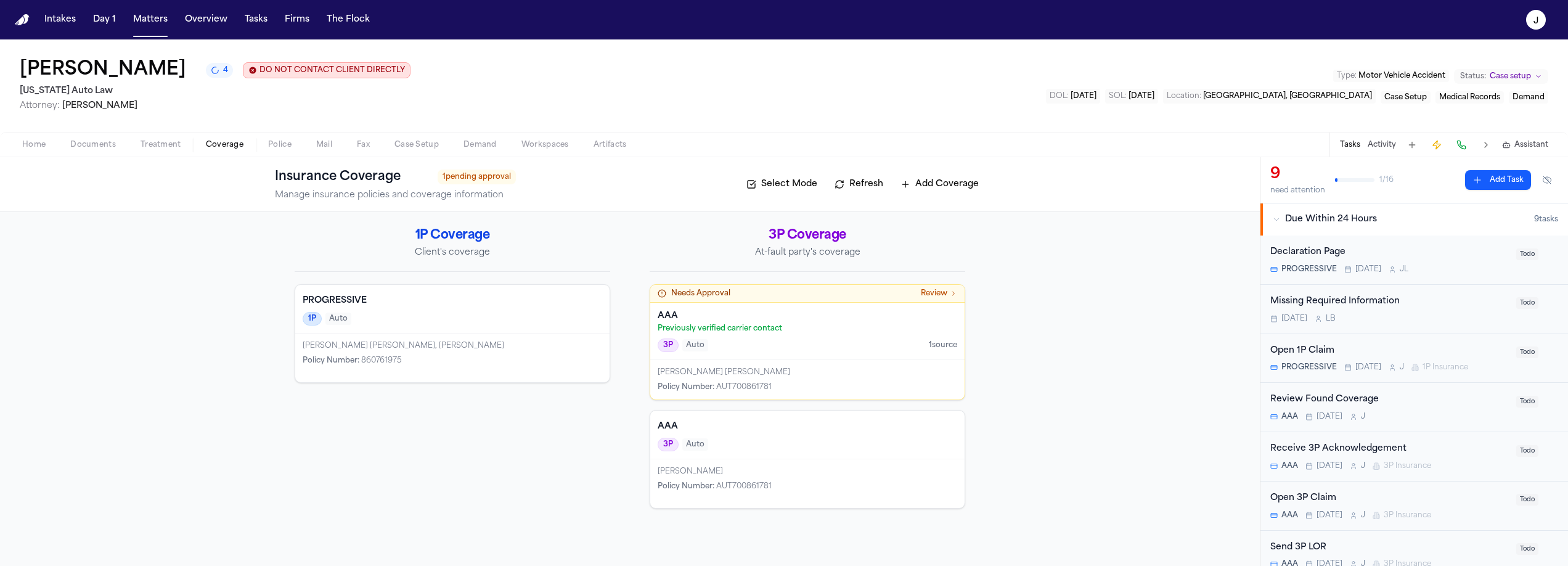
click at [870, 344] on div "3P Auto 1 source" at bounding box center [807, 345] width 299 height 14
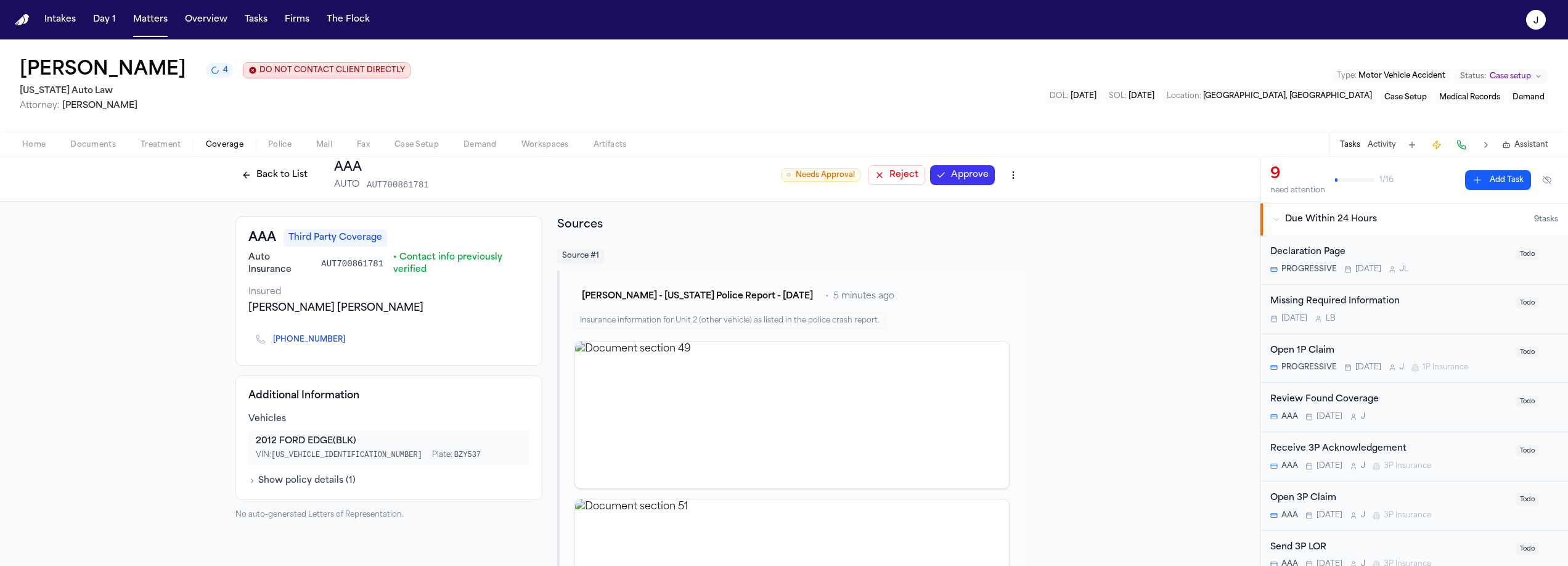
scroll to position [1, 0]
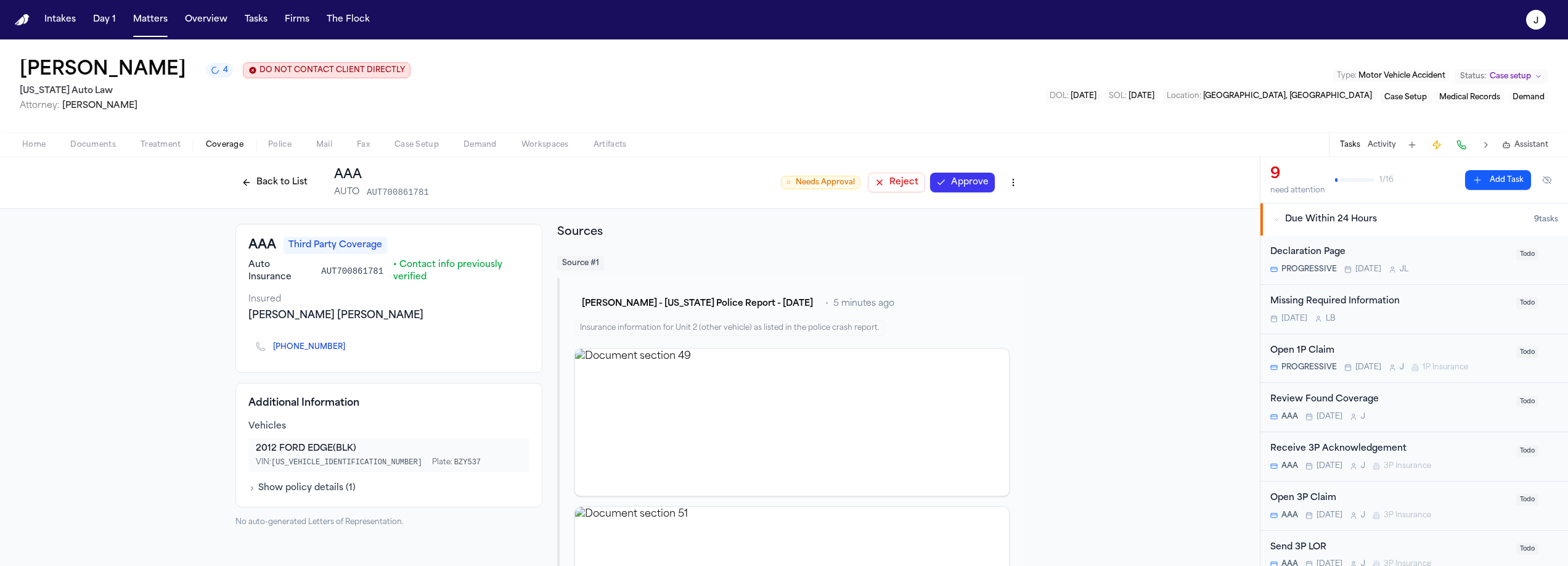
click at [948, 186] on button "Approve" at bounding box center [962, 182] width 64 height 20
click at [248, 182] on button "Back to List" at bounding box center [275, 182] width 78 height 20
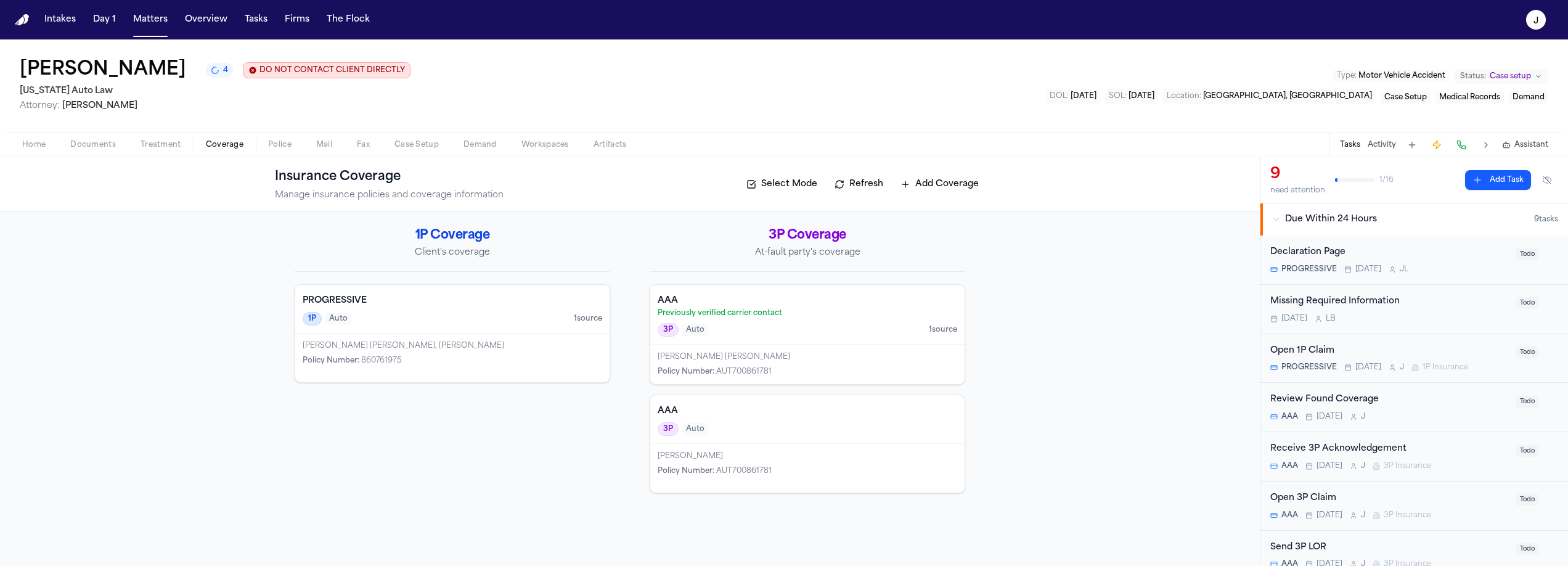
click at [836, 321] on div "AAA Previously verified carrier contact 3P Auto 1 source" at bounding box center [808, 315] width 314 height 60
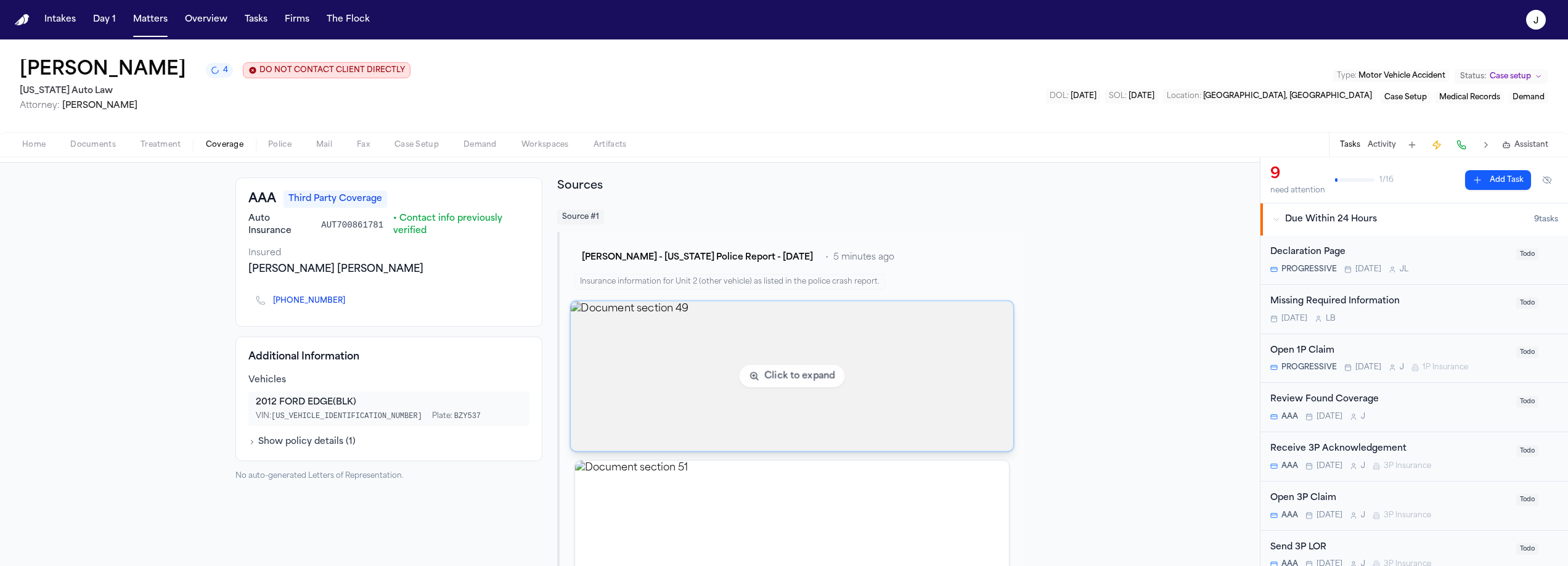
scroll to position [101, 0]
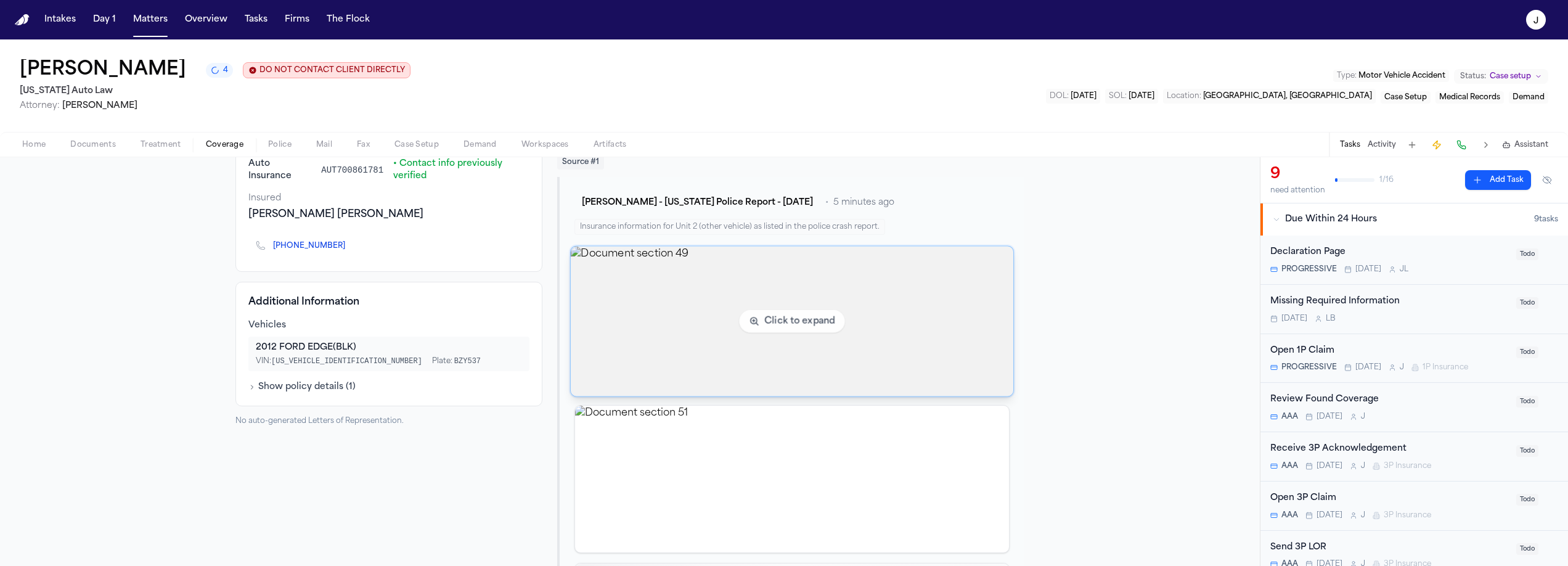
click at [693, 337] on img "View document section 49" at bounding box center [792, 321] width 443 height 150
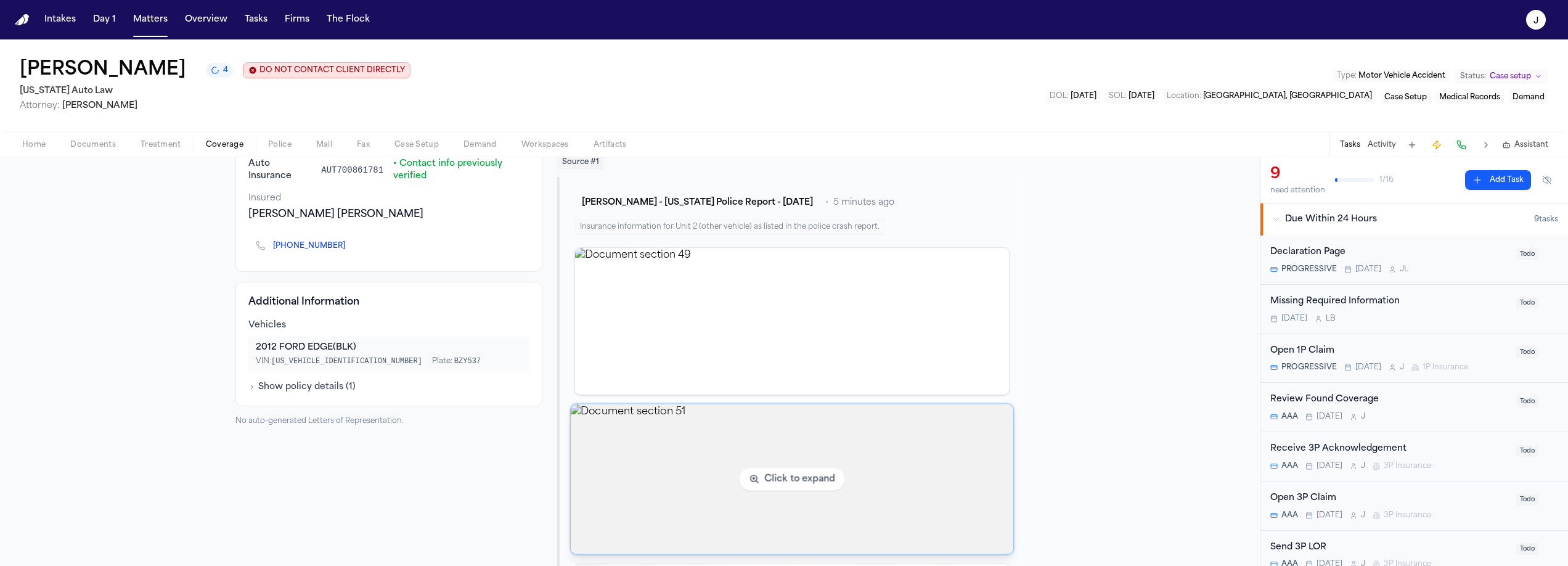
click at [701, 520] on img "View document section 51" at bounding box center [792, 479] width 443 height 150
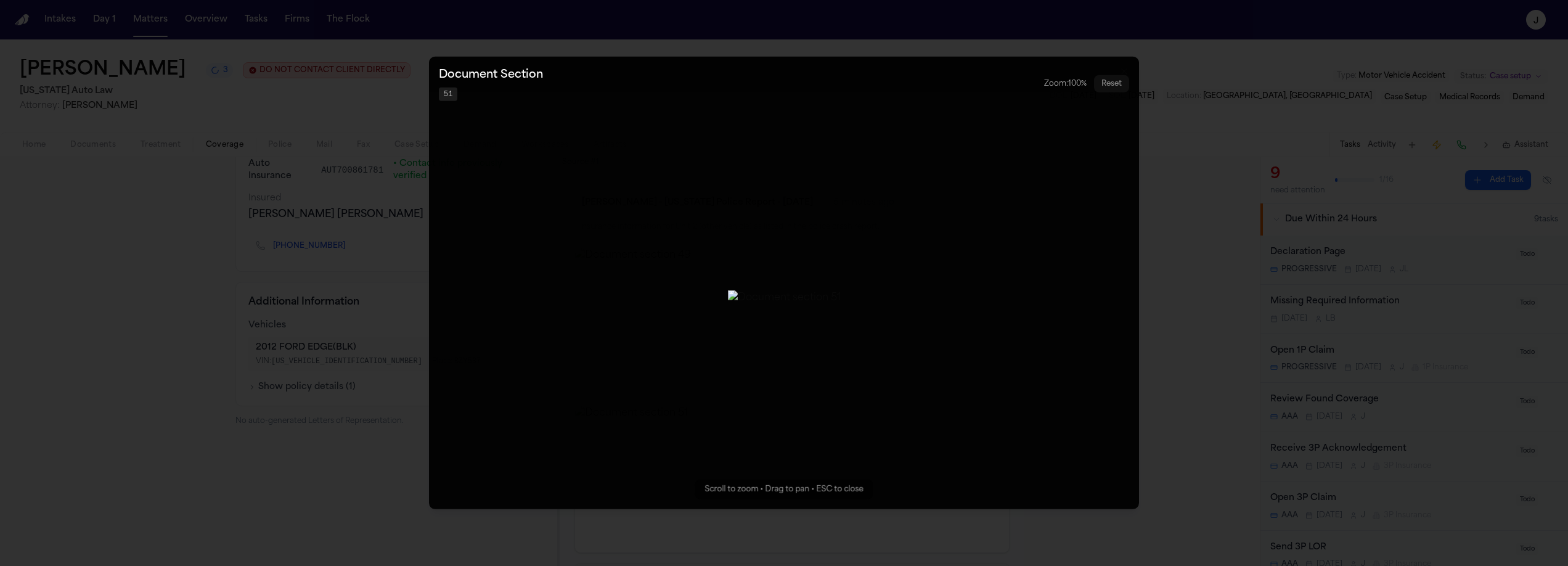
drag, startPoint x: 1162, startPoint y: 291, endPoint x: 1101, endPoint y: 311, distance: 64.2
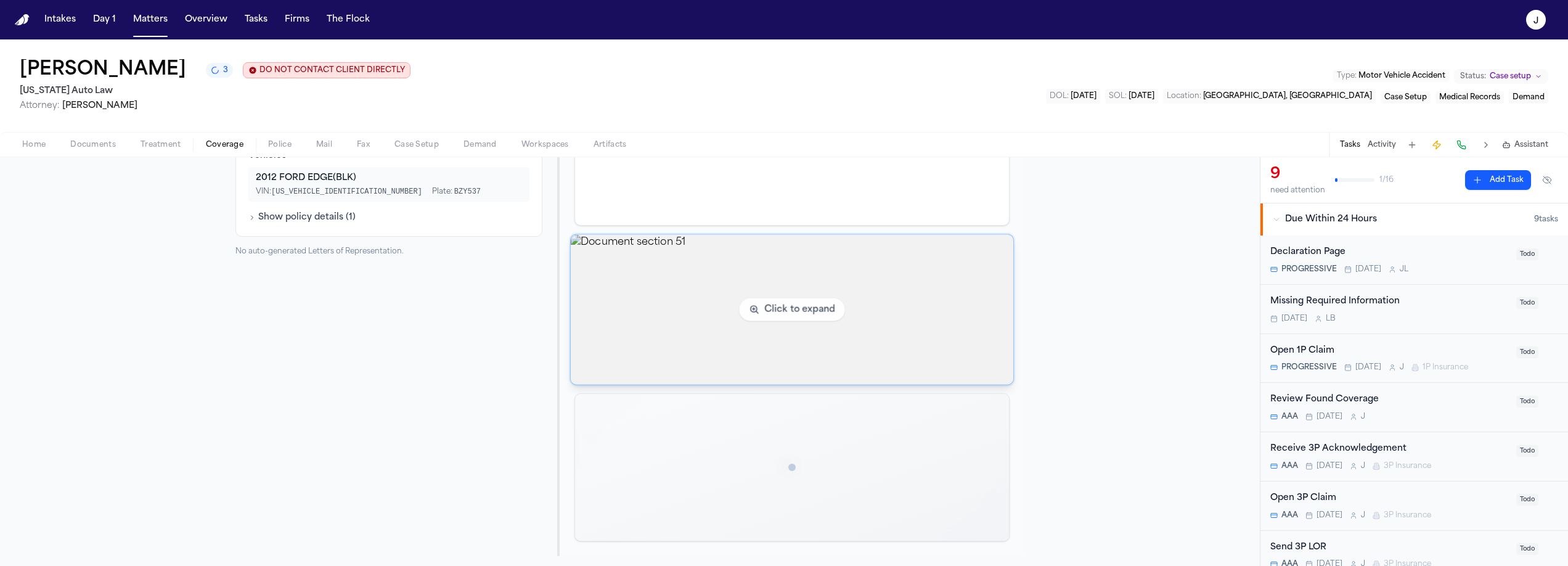
scroll to position [278, 0]
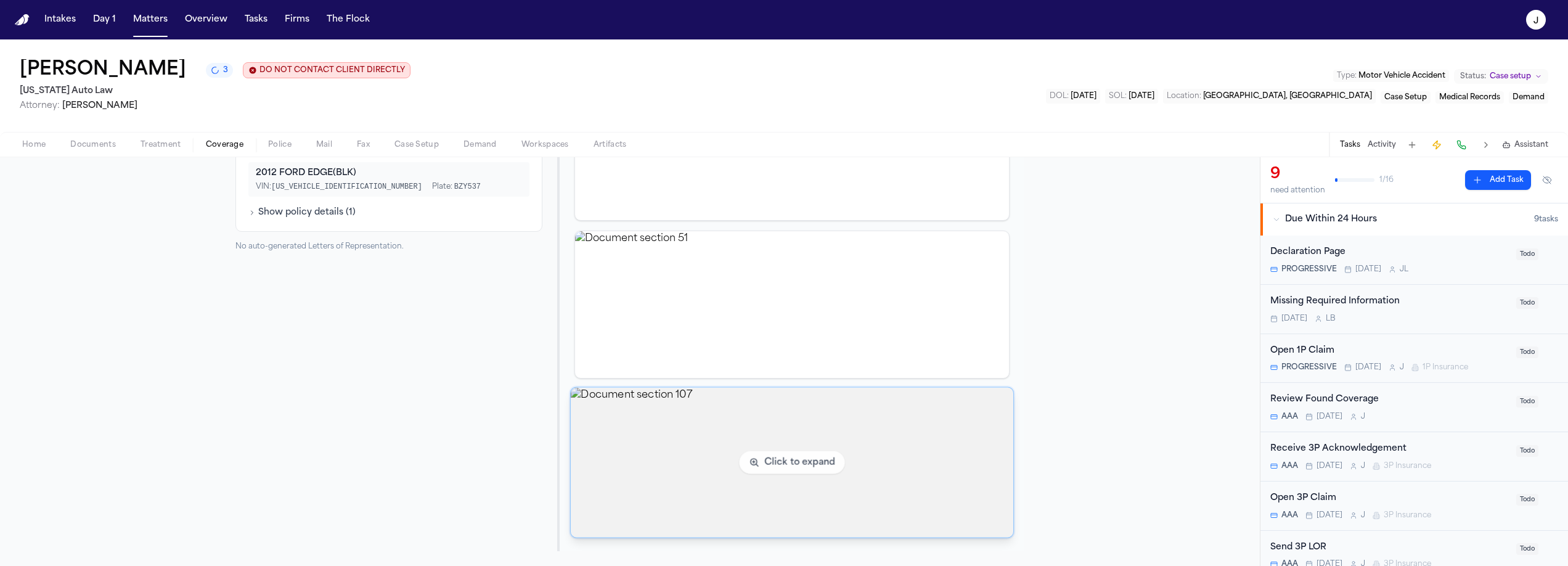
click at [845, 422] on img "View document section 107" at bounding box center [792, 462] width 443 height 150
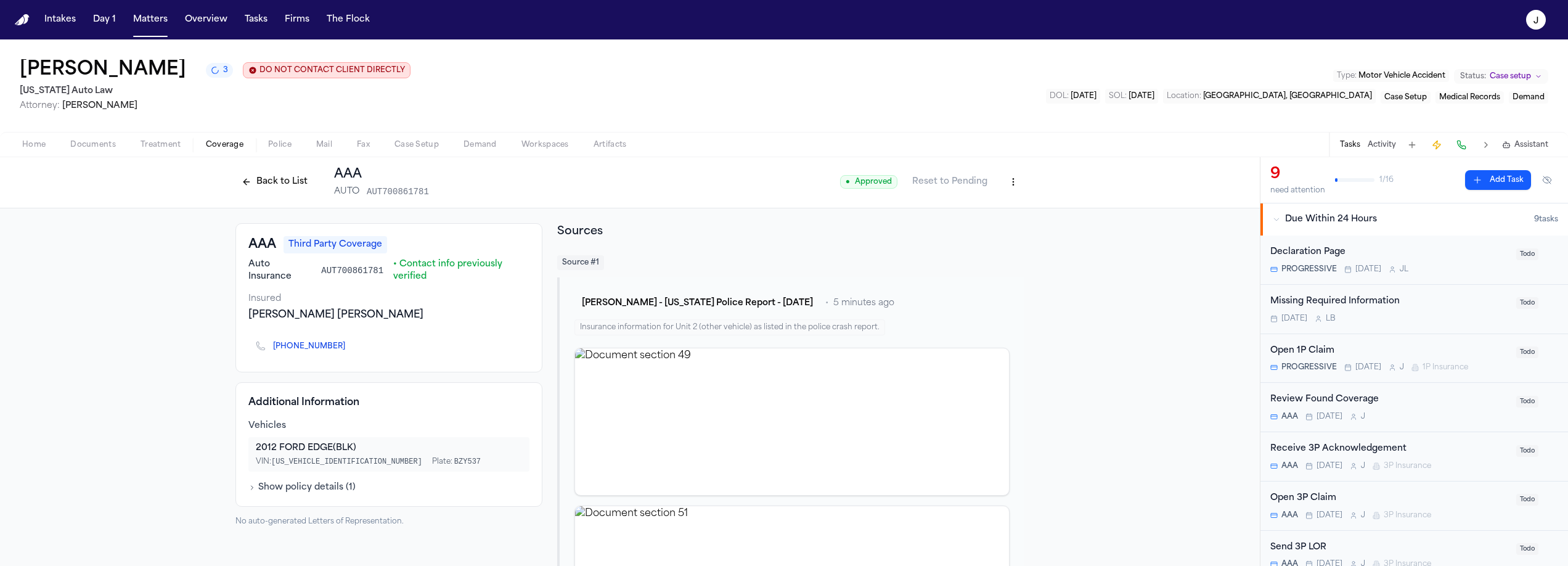
scroll to position [0, 0]
click at [266, 189] on button "Back to List" at bounding box center [275, 183] width 78 height 20
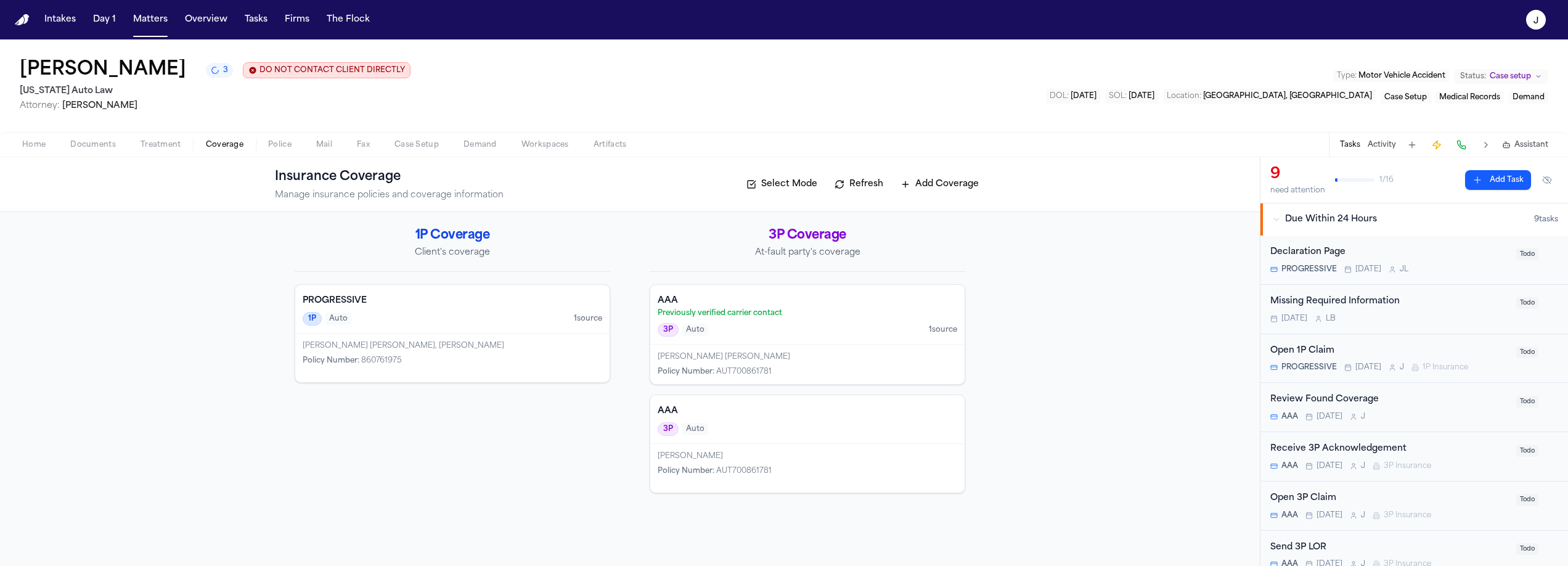
click at [838, 433] on div "3P Auto" at bounding box center [807, 429] width 299 height 14
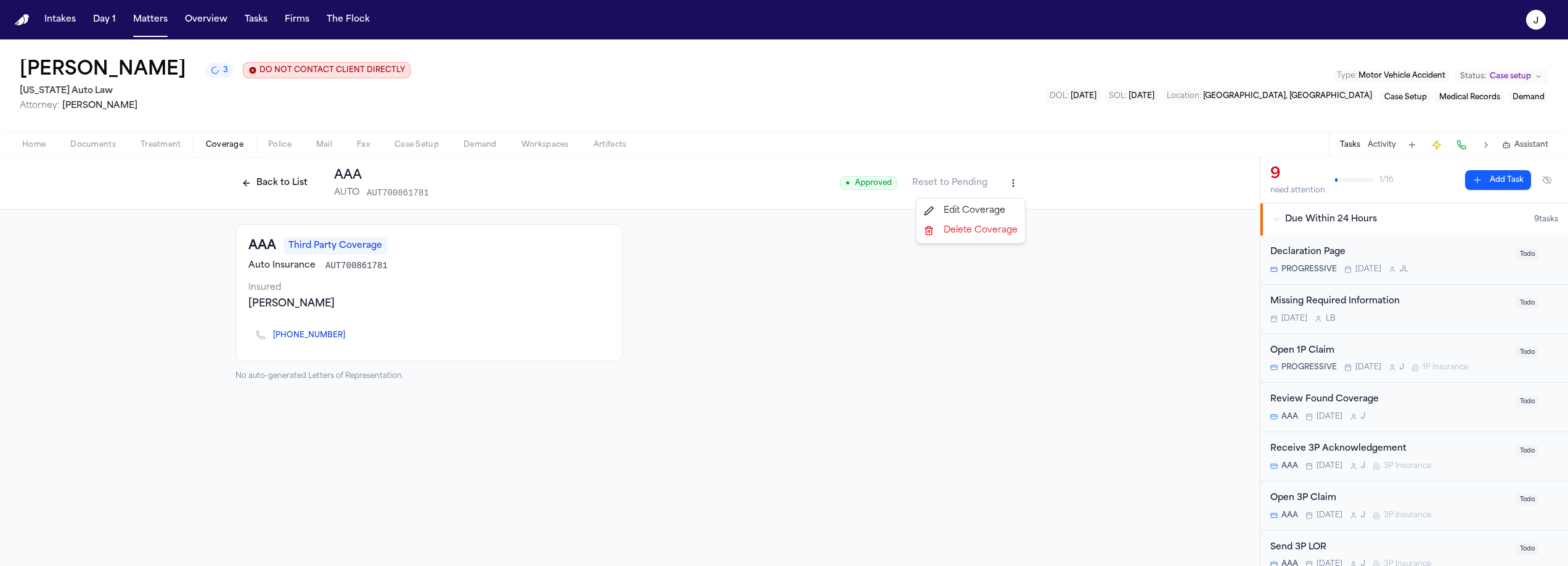
click at [1010, 183] on html "Intakes Day 1 Matters Overview Tasks Firms The Flock J Emma Welden 3 DO NOT CON…" at bounding box center [784, 283] width 1568 height 566
click at [985, 240] on div "Delete Coverage" at bounding box center [970, 230] width 104 height 20
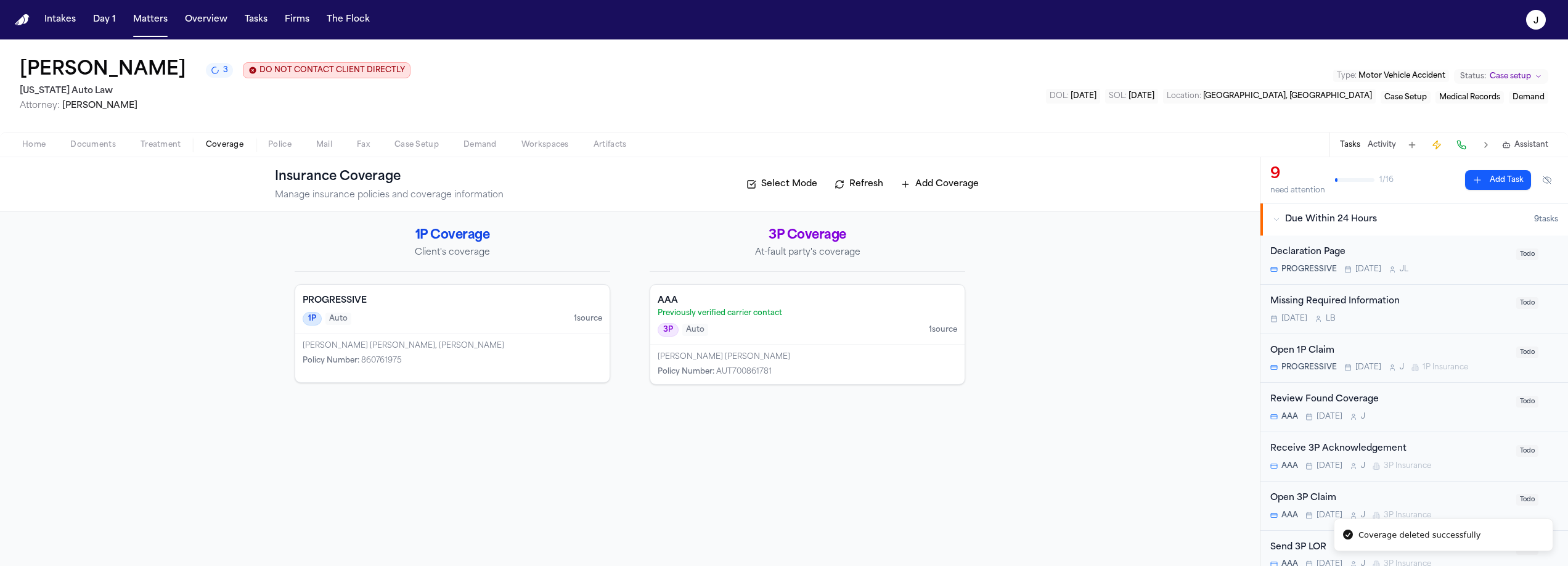
click at [817, 327] on div "3P Auto 1 source" at bounding box center [807, 330] width 299 height 14
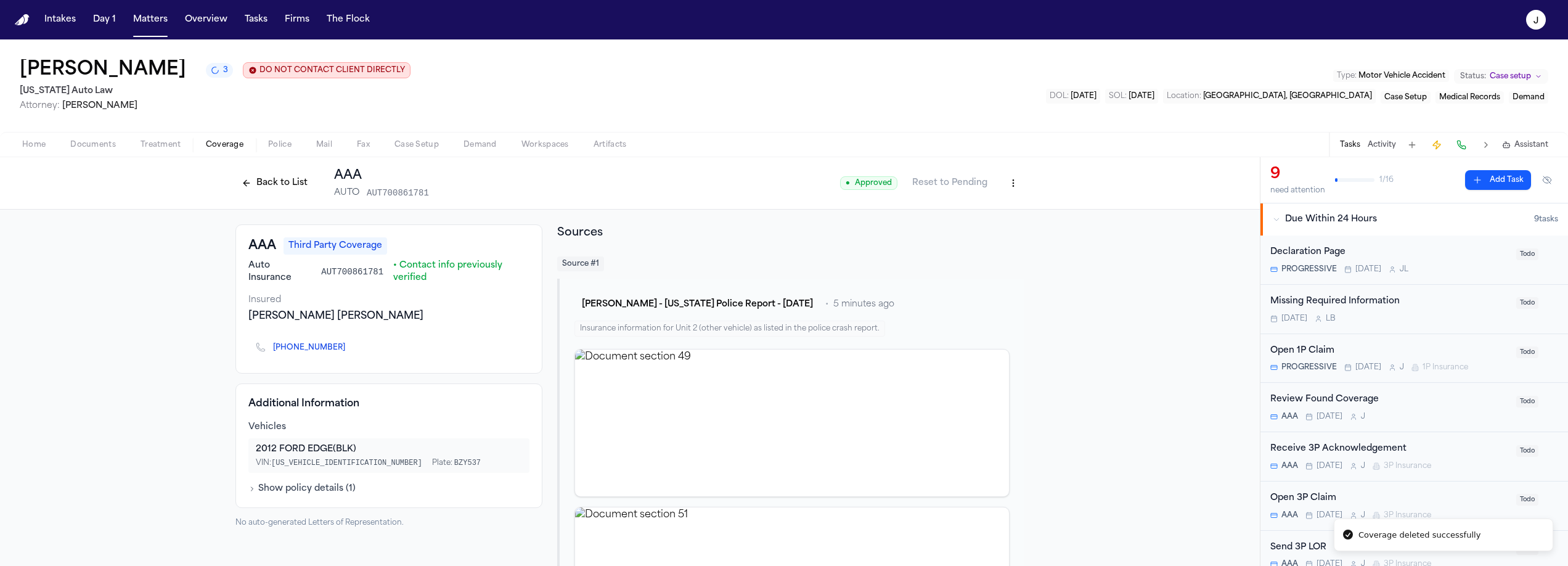
click at [265, 176] on button "Back to List" at bounding box center [275, 183] width 78 height 20
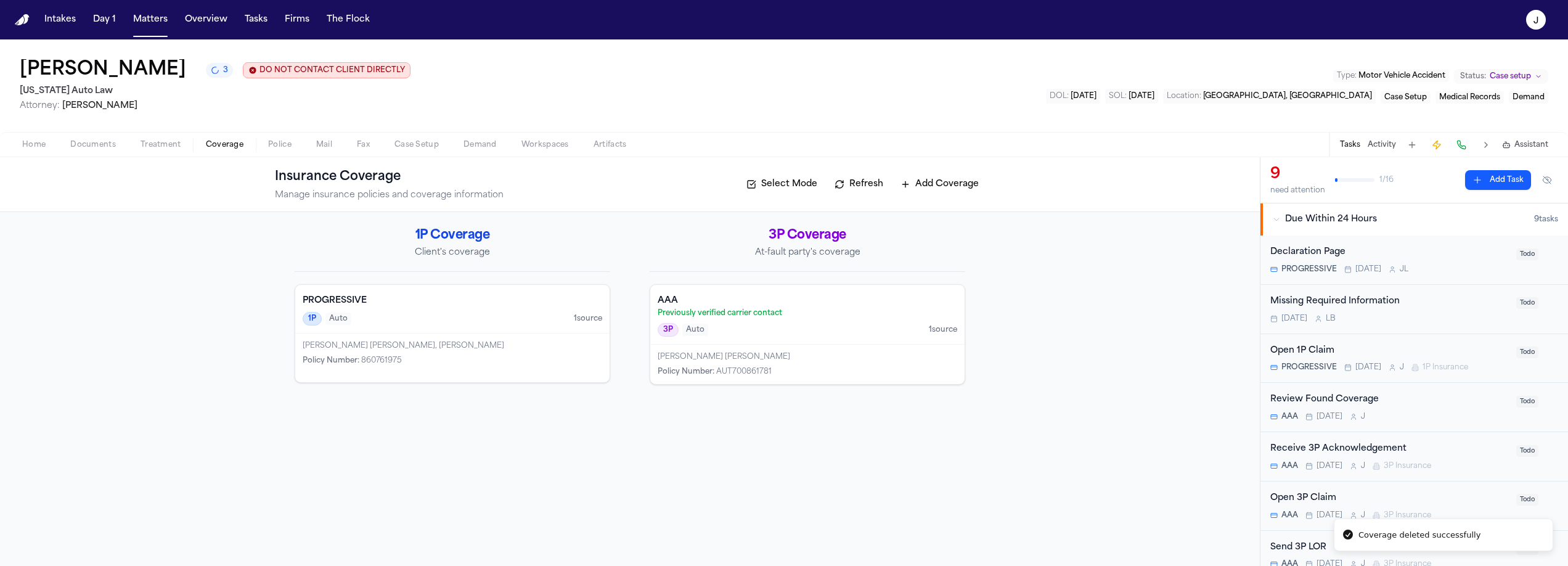
click at [484, 312] on div "PROGRESSIVE 1P Auto 1 source" at bounding box center [453, 309] width 314 height 49
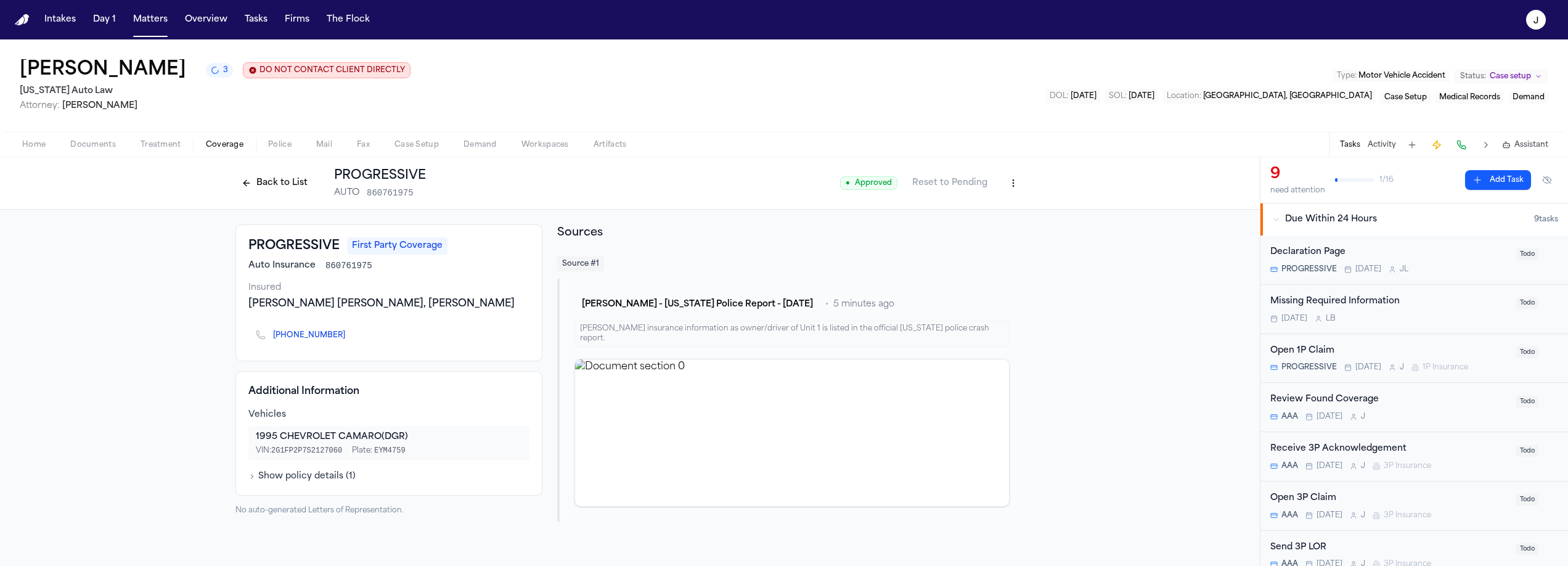
click at [288, 193] on button "Back to List" at bounding box center [275, 183] width 78 height 20
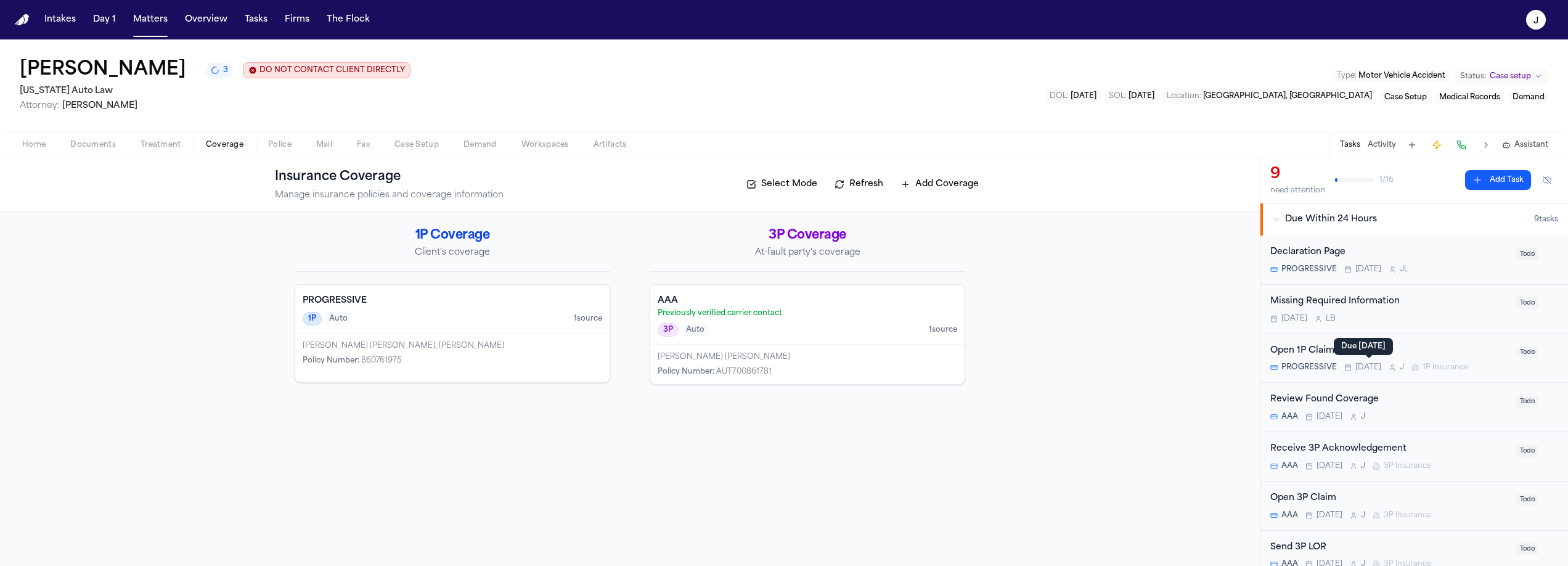
click at [1376, 360] on div "Open 1P Claim PROGRESSIVE Tomorrow J 1P Insurance" at bounding box center [1389, 359] width 238 height 29
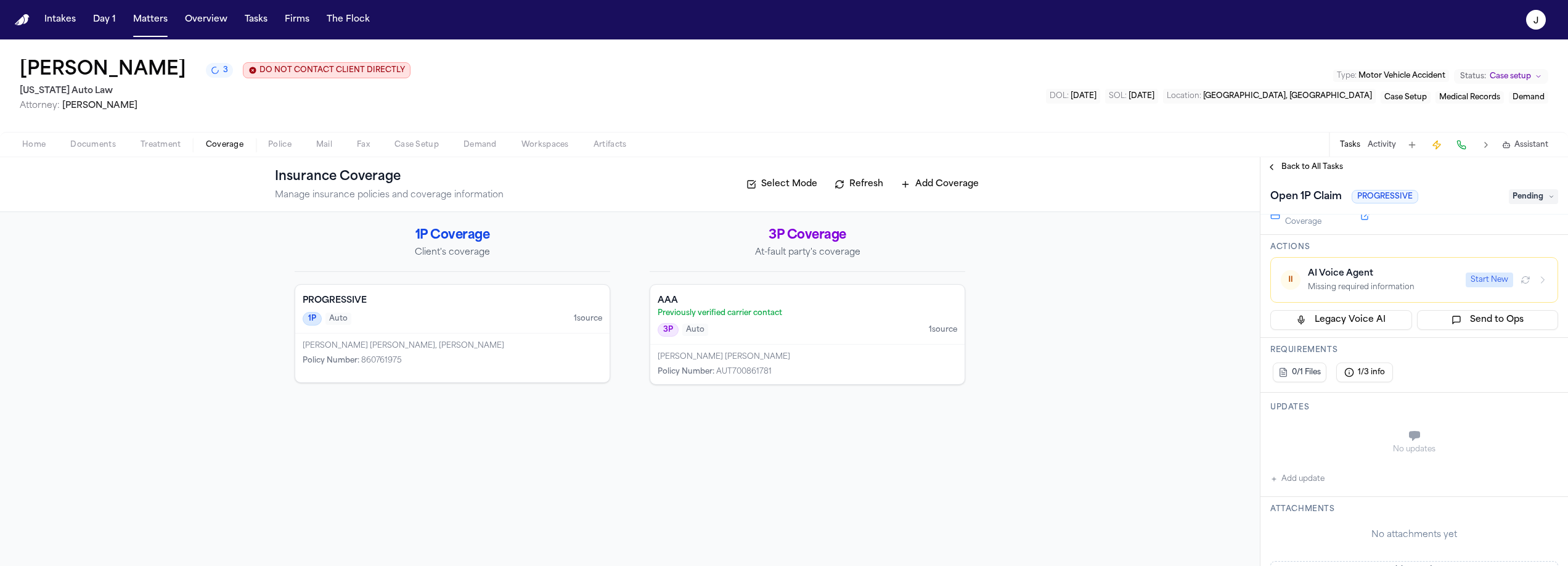
scroll to position [46, 0]
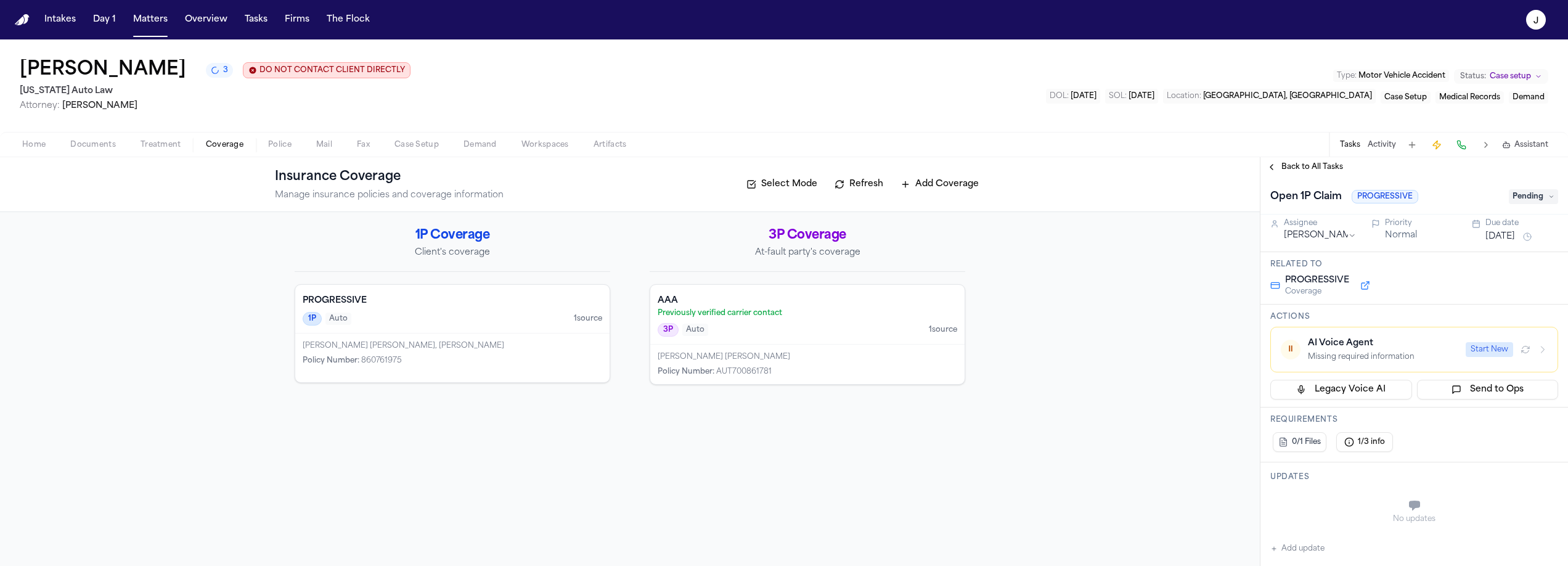
click at [1338, 348] on div "AI Voice Agent" at bounding box center [1383, 343] width 151 height 12
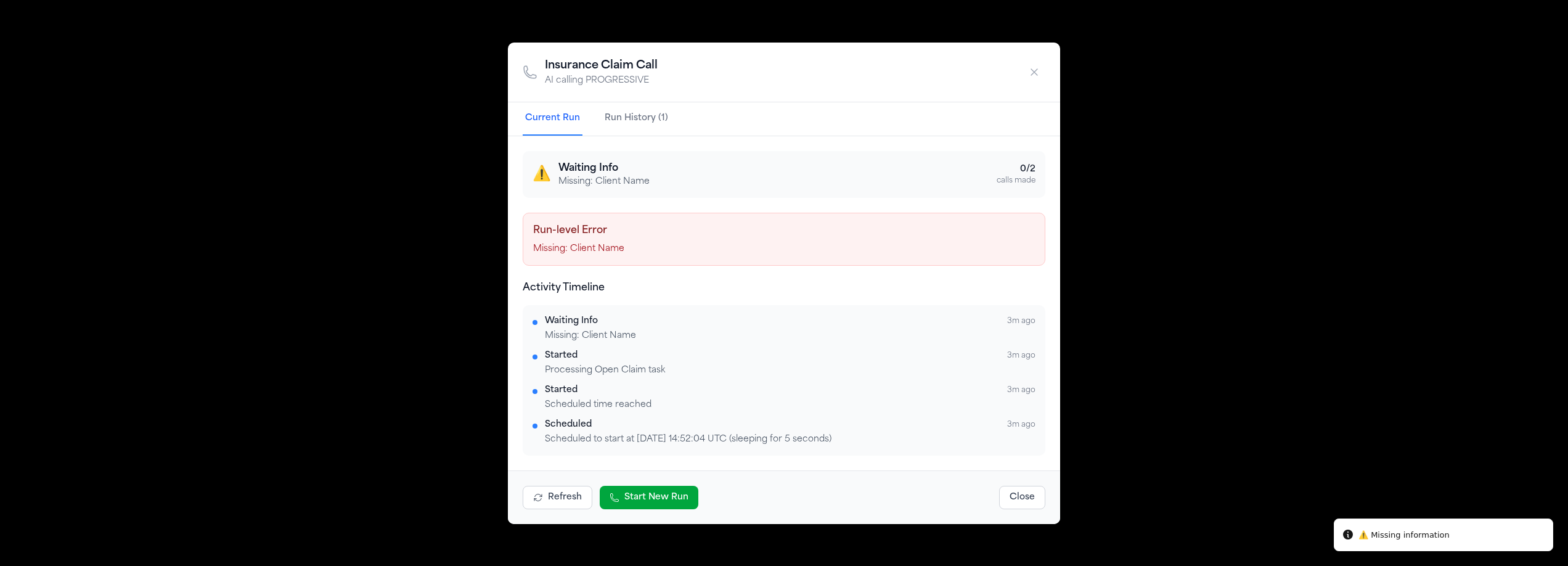
click at [172, 315] on div "Insurance Claim Call AI calling PROGRESSIVE Current Run Run History (1) ⚠️ Wait…" at bounding box center [784, 283] width 1568 height 566
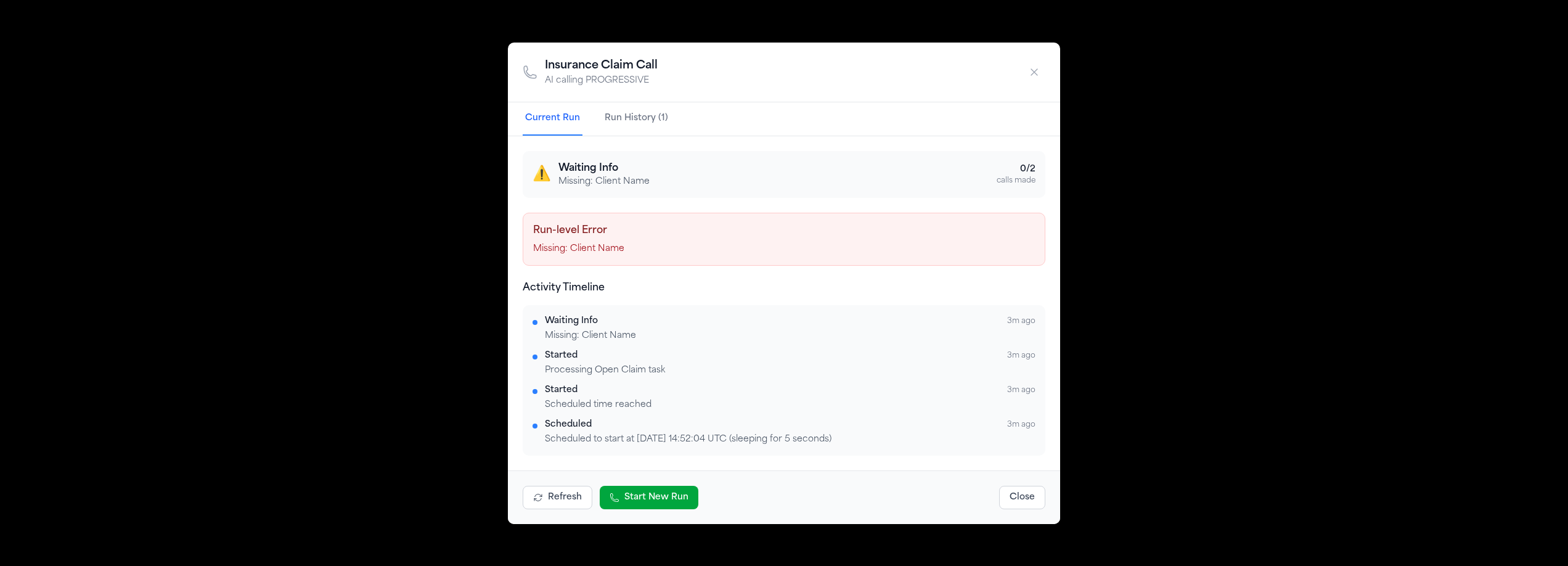
click at [1013, 175] on div "calls made" at bounding box center [1017, 180] width 39 height 10
click at [1135, 228] on div "Insurance Claim Call AI calling PROGRESSIVE Current Run Run History (1) ⚠️ Wait…" at bounding box center [784, 283] width 1568 height 566
click at [564, 491] on button "Refresh" at bounding box center [557, 497] width 70 height 23
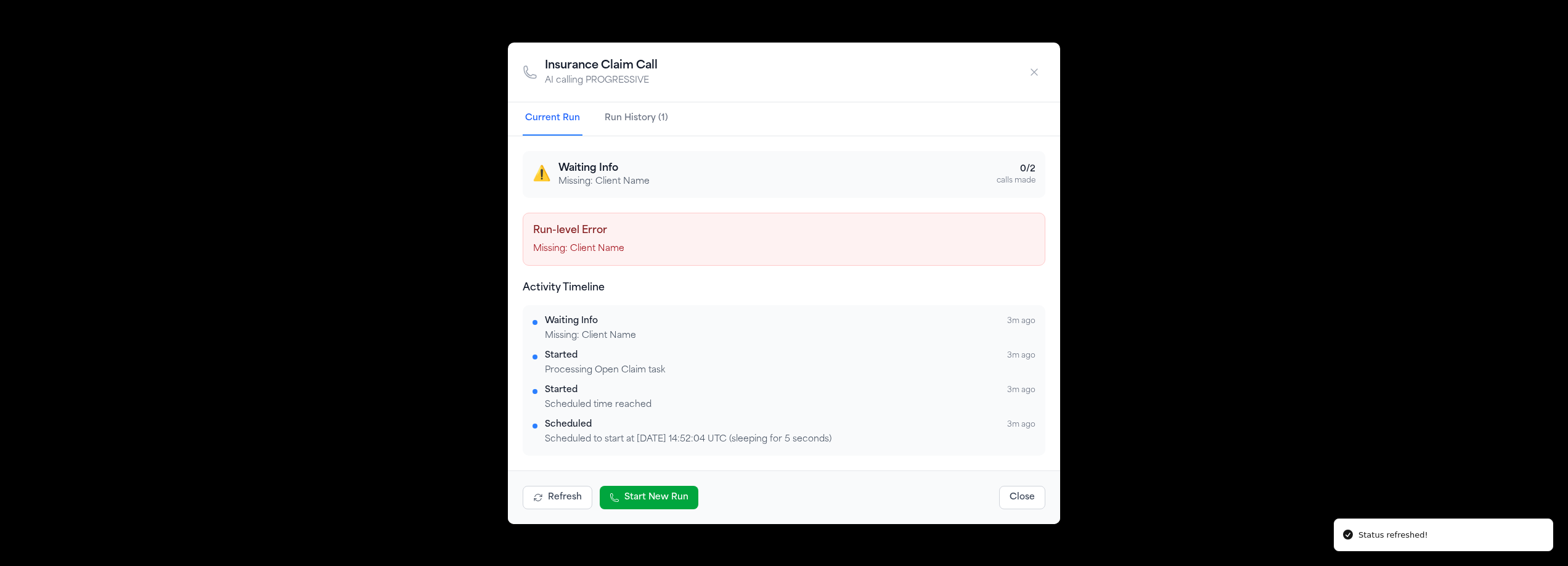
click at [1040, 509] on button "Close" at bounding box center [1022, 497] width 46 height 23
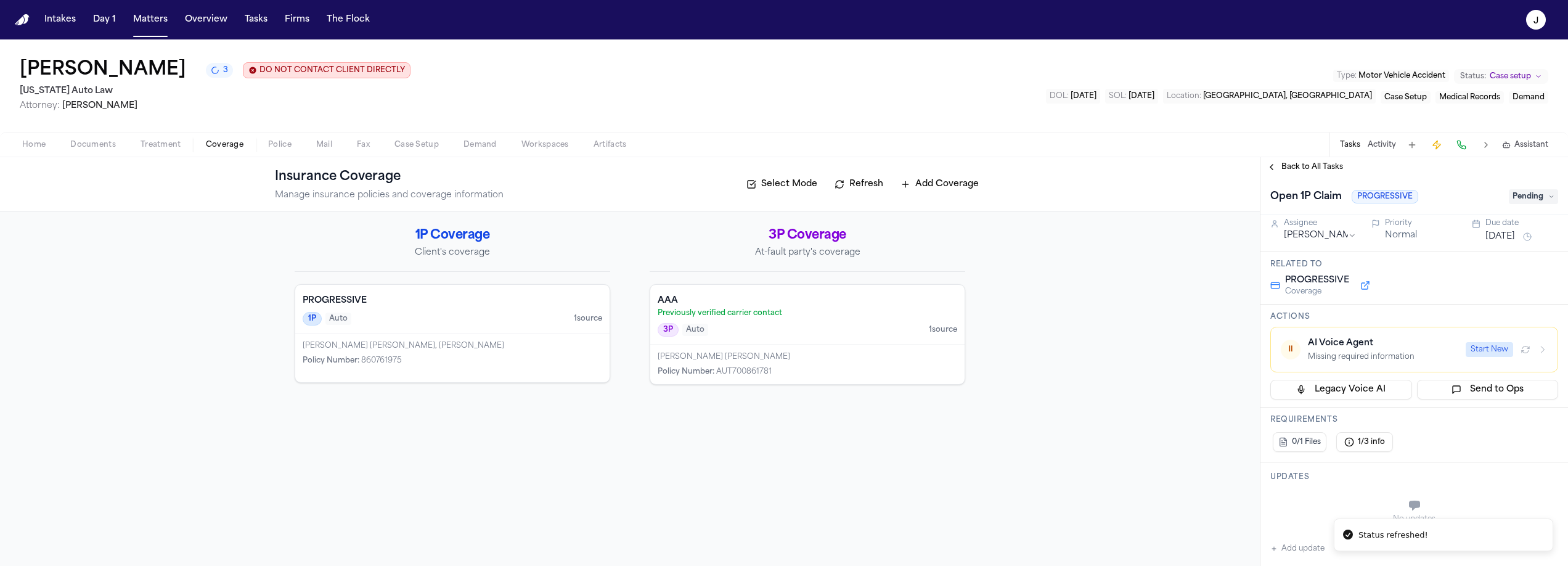
click at [225, 152] on span "button" at bounding box center [225, 151] width 52 height 1
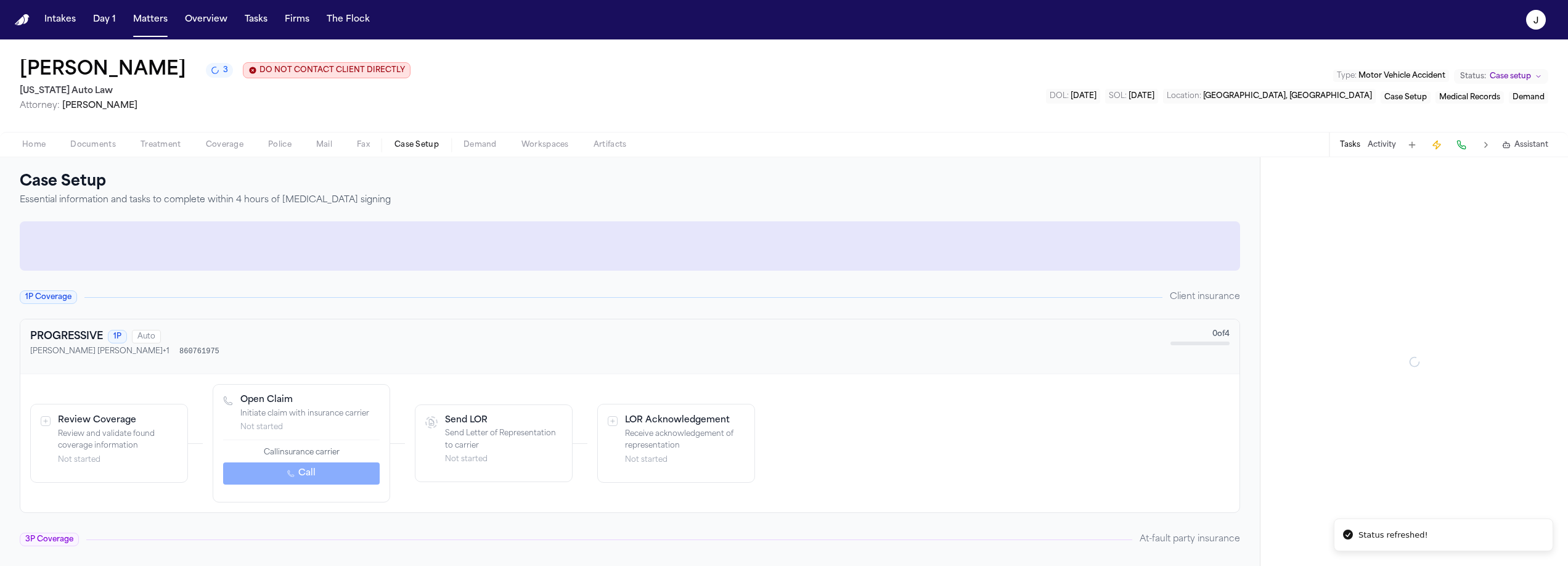
click at [395, 146] on span "Case Setup" at bounding box center [416, 145] width 44 height 10
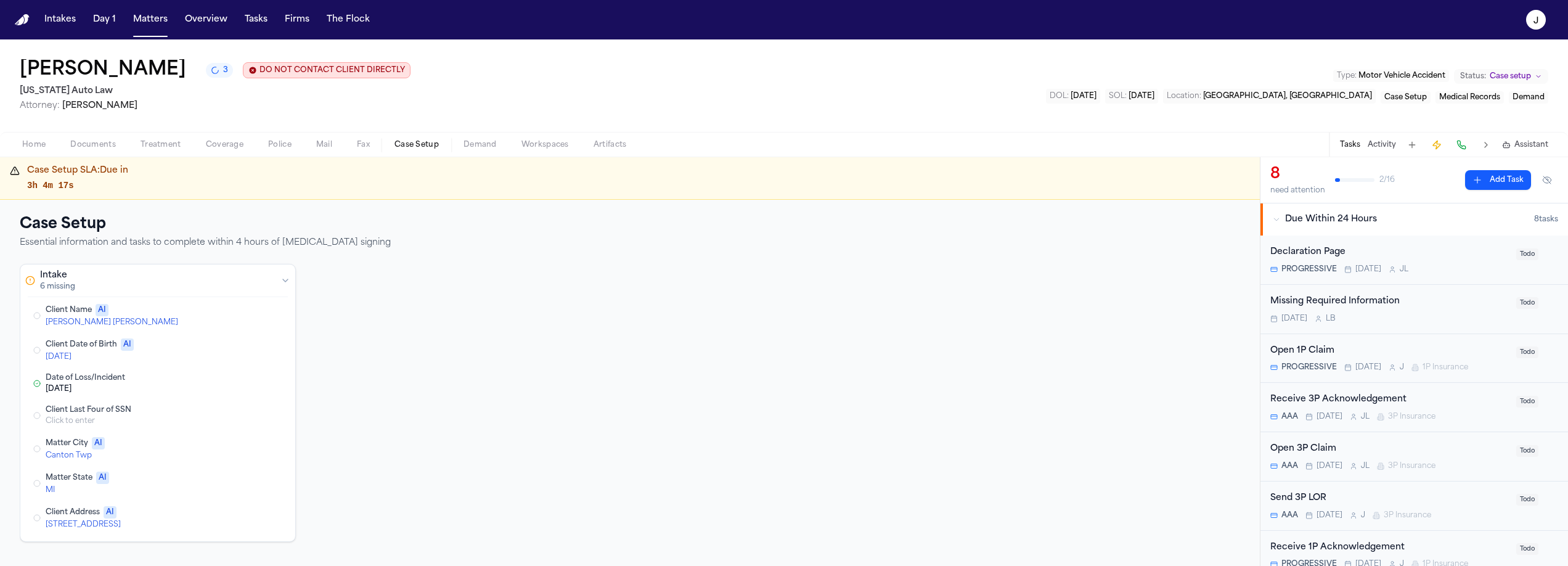
click at [228, 317] on button "Edit Client Name" at bounding box center [225, 315] width 22 height 14
click at [151, 318] on div "2004-04-01" at bounding box center [120, 322] width 149 height 10
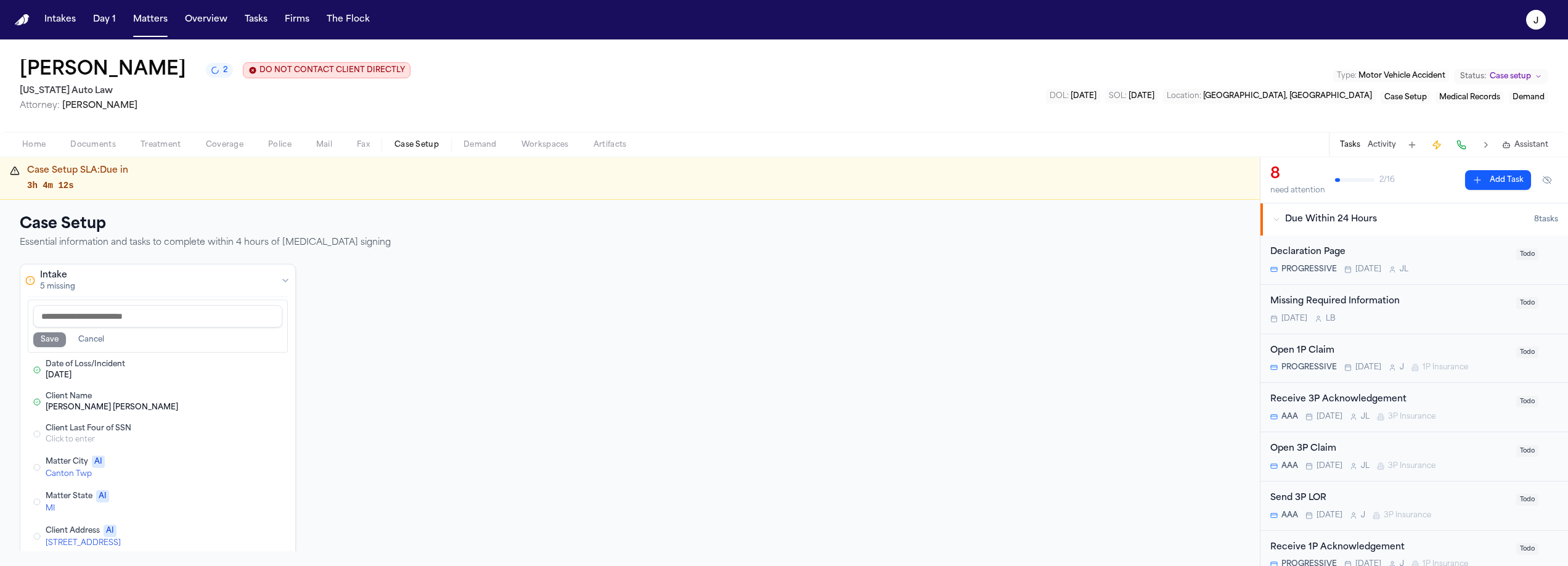
click at [145, 336] on div "Save Cancel" at bounding box center [158, 340] width 249 height 14
click at [103, 343] on button "Cancel" at bounding box center [91, 340] width 41 height 14
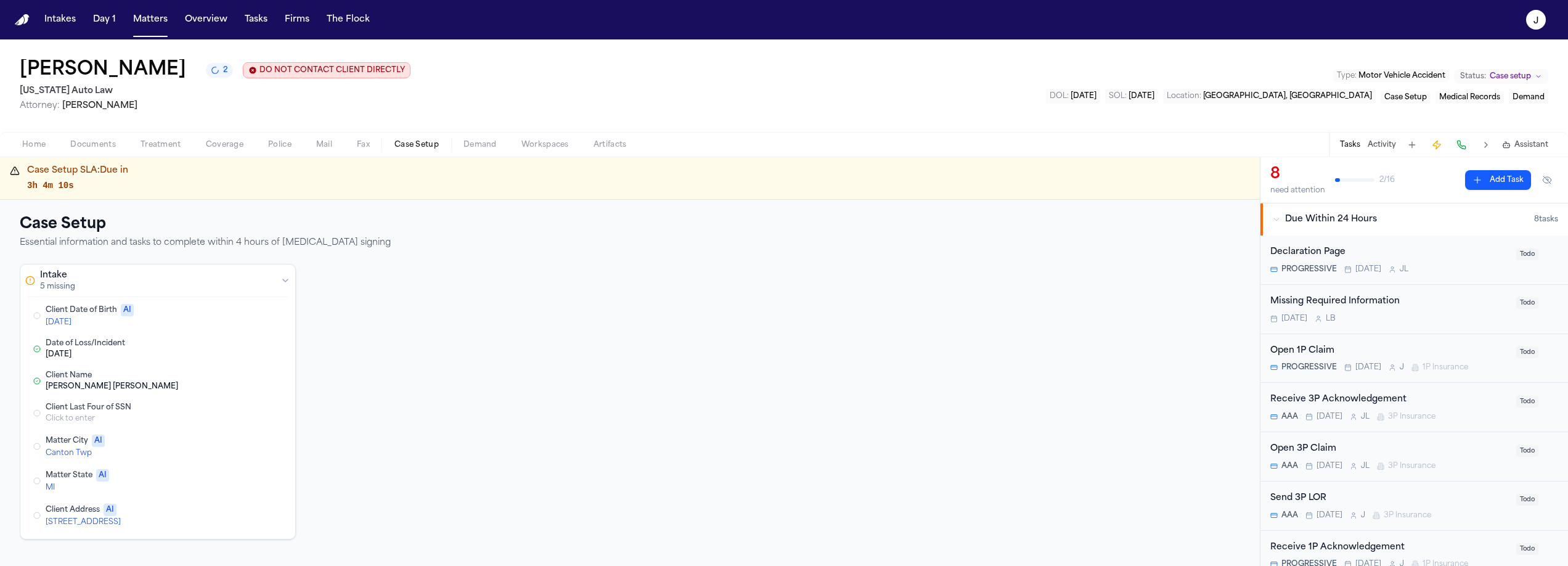
click at [66, 324] on div "2004-04-01" at bounding box center [120, 322] width 149 height 10
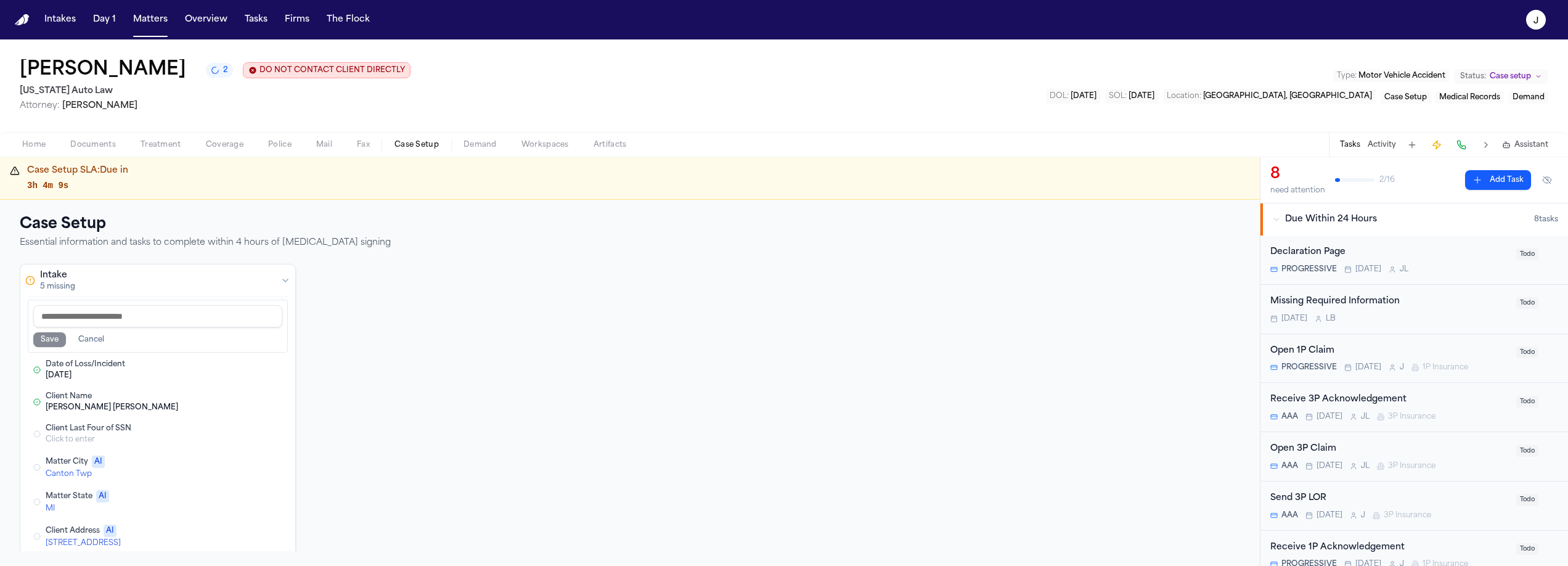
click at [101, 341] on button "Cancel" at bounding box center [91, 340] width 41 height 14
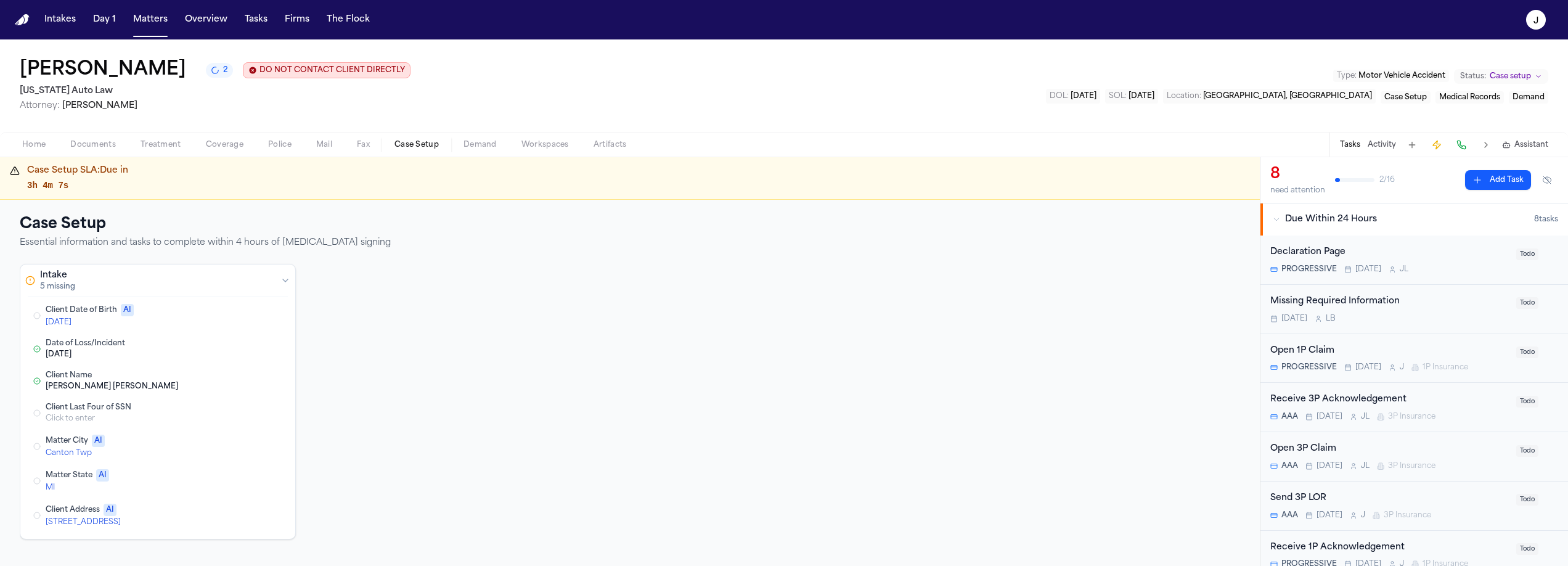
click at [30, 151] on span "button" at bounding box center [33, 151] width 38 height 1
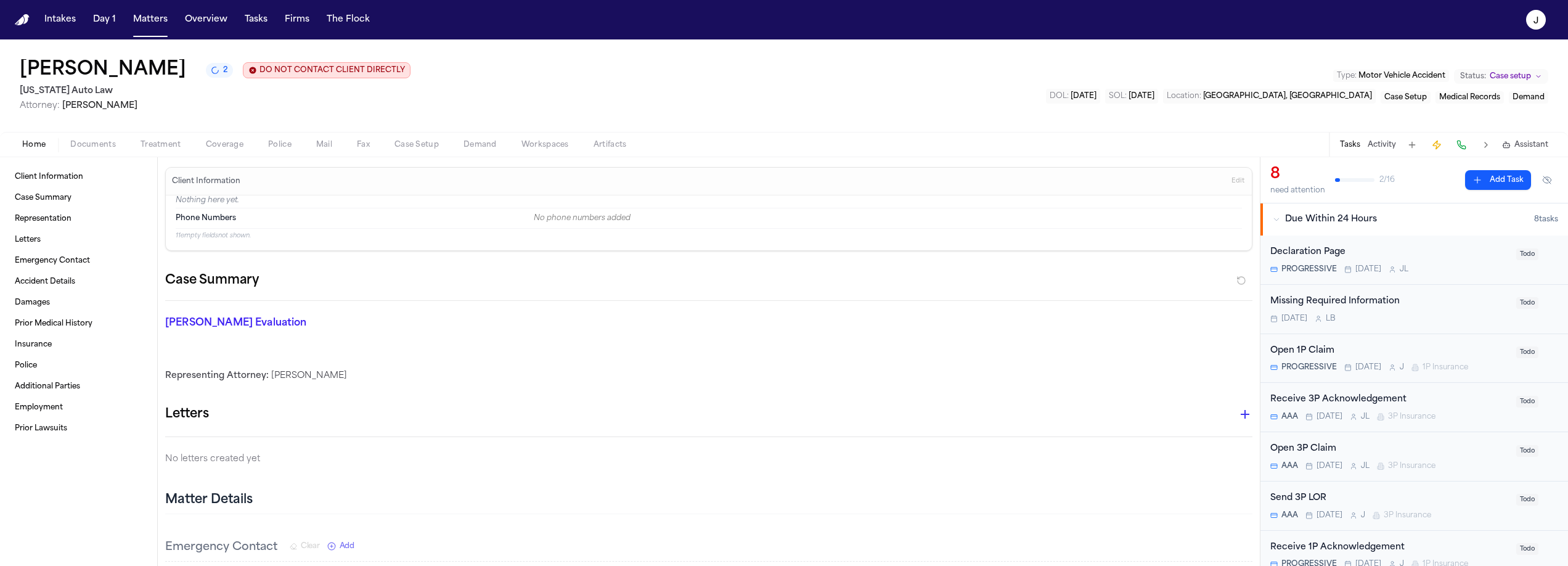
click at [151, 149] on span "Treatment" at bounding box center [161, 145] width 41 height 10
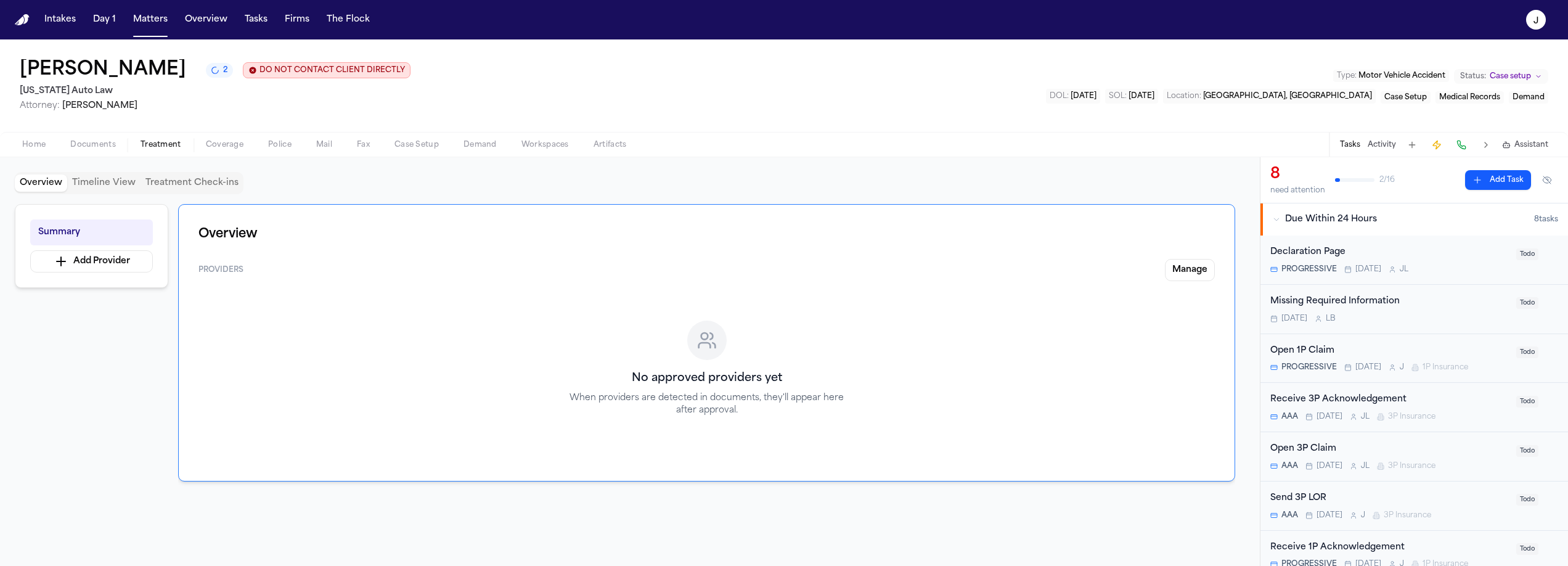
click at [120, 148] on button "Documents" at bounding box center [93, 145] width 70 height 14
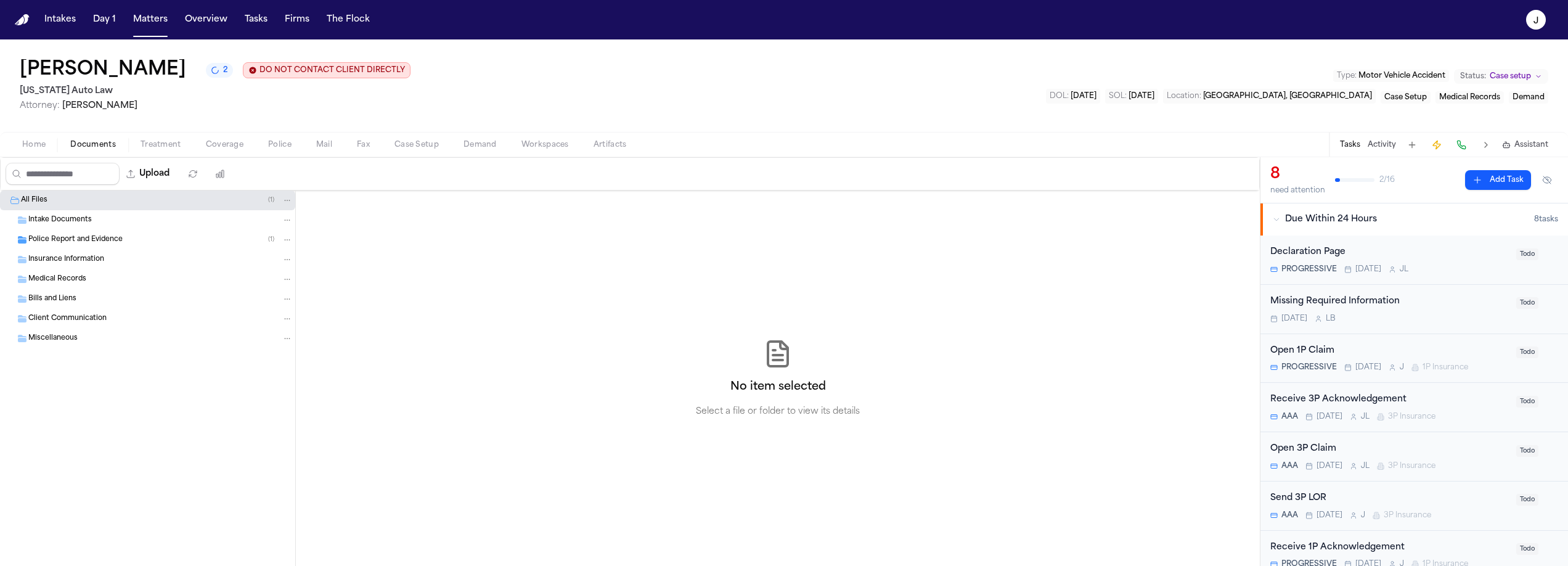
click at [76, 245] on span "Police Report and Evidence" at bounding box center [75, 240] width 94 height 10
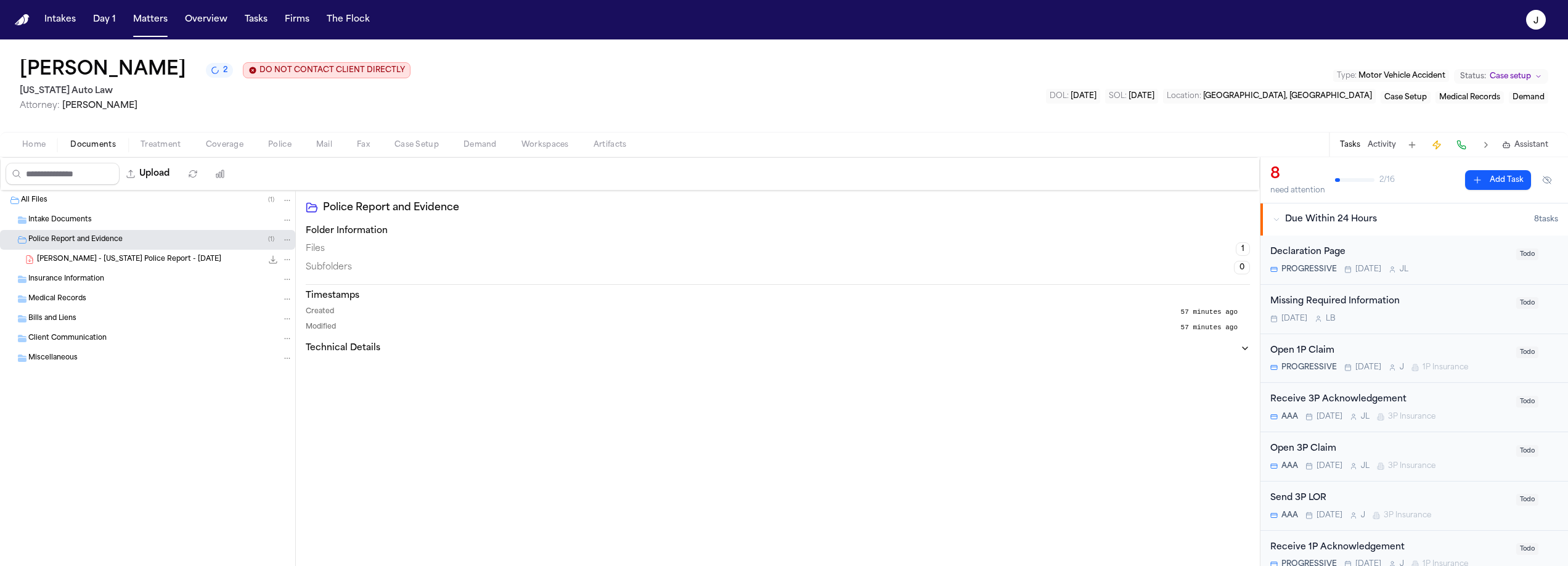
click at [80, 267] on div "[PERSON_NAME] - [US_STATE] Police Report - [DATE] 39.4 KB • PDF" at bounding box center [148, 259] width 296 height 20
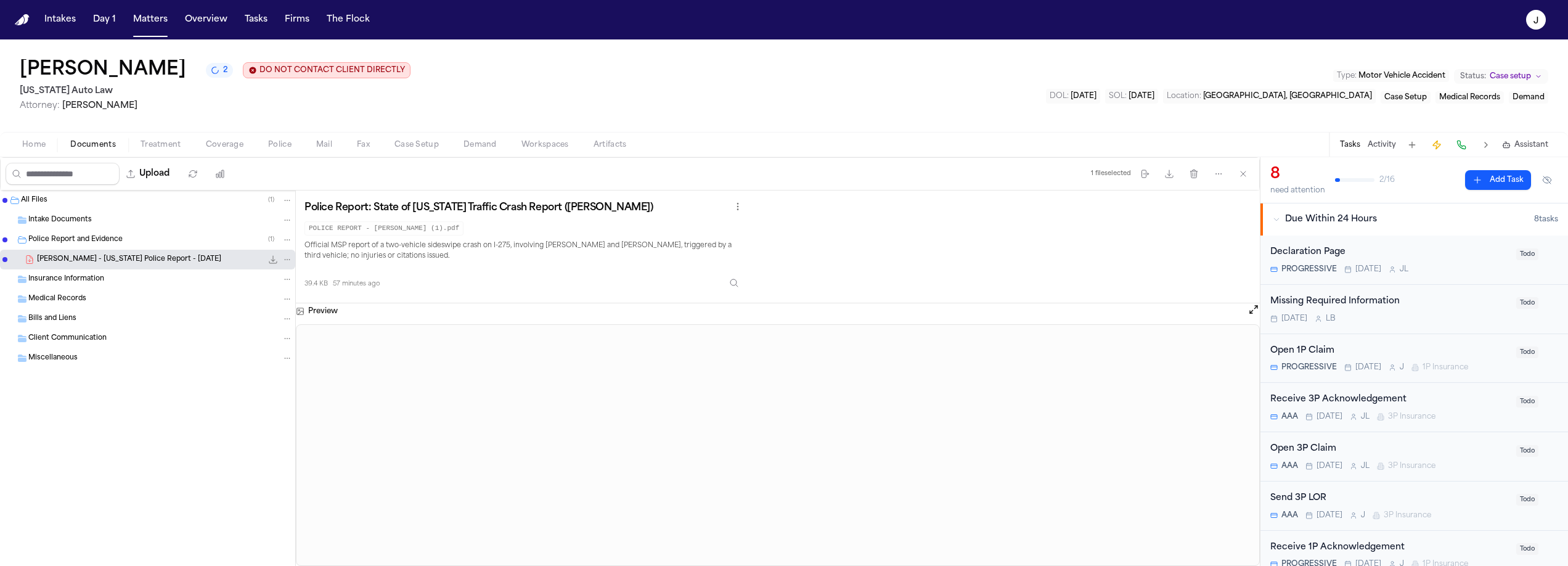
click at [410, 143] on span "Case Setup" at bounding box center [416, 145] width 44 height 10
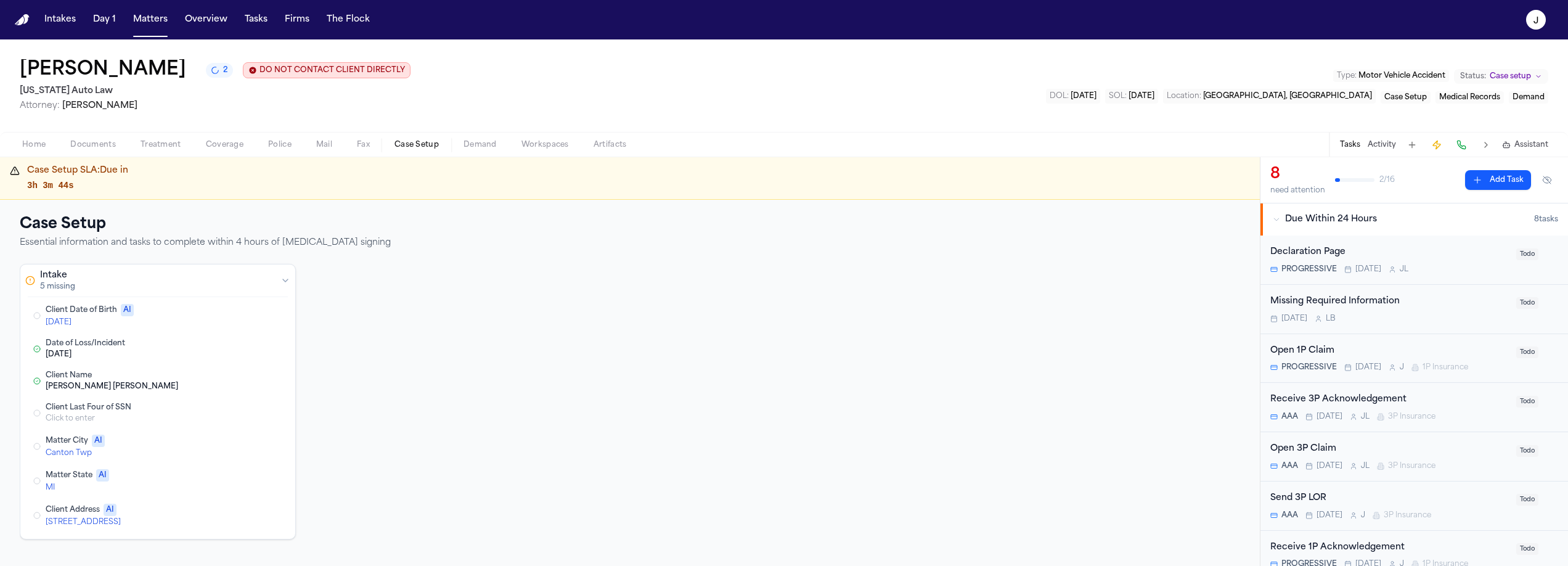
click at [225, 319] on button "Edit Client Date of Birth" at bounding box center [225, 315] width 22 height 14
click at [32, 143] on span "Home" at bounding box center [34, 145] width 23 height 10
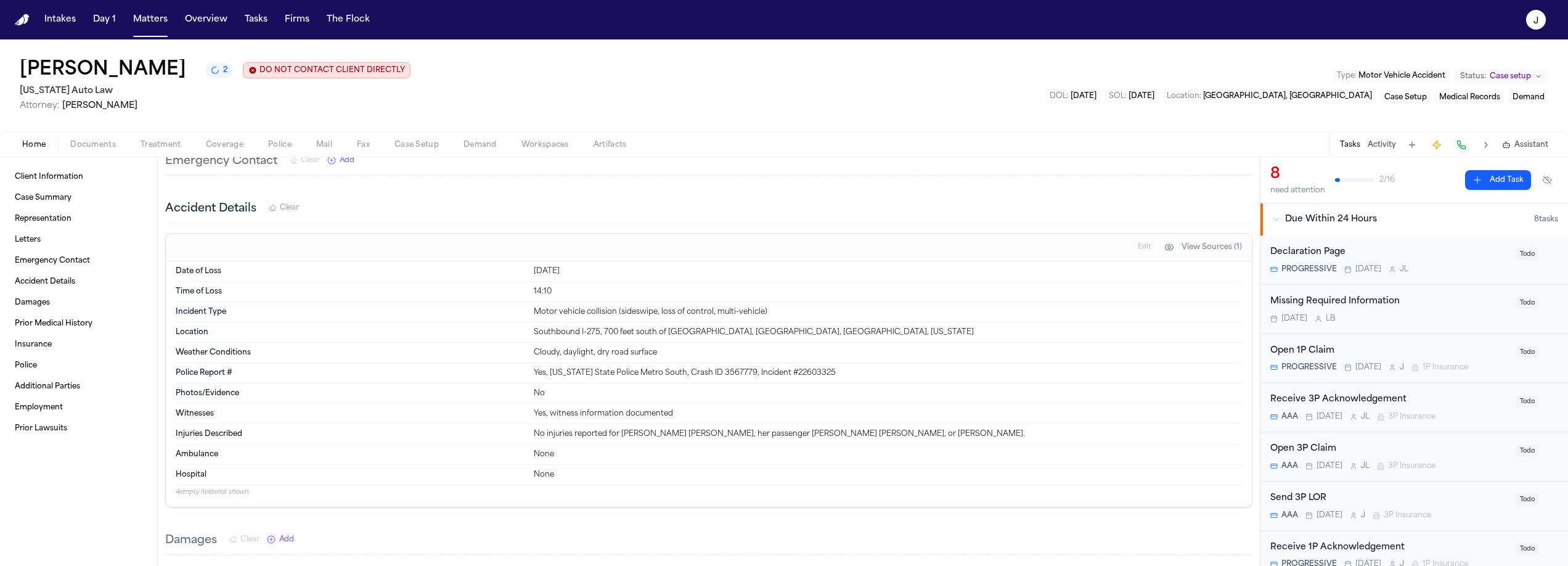
scroll to position [386, 0]
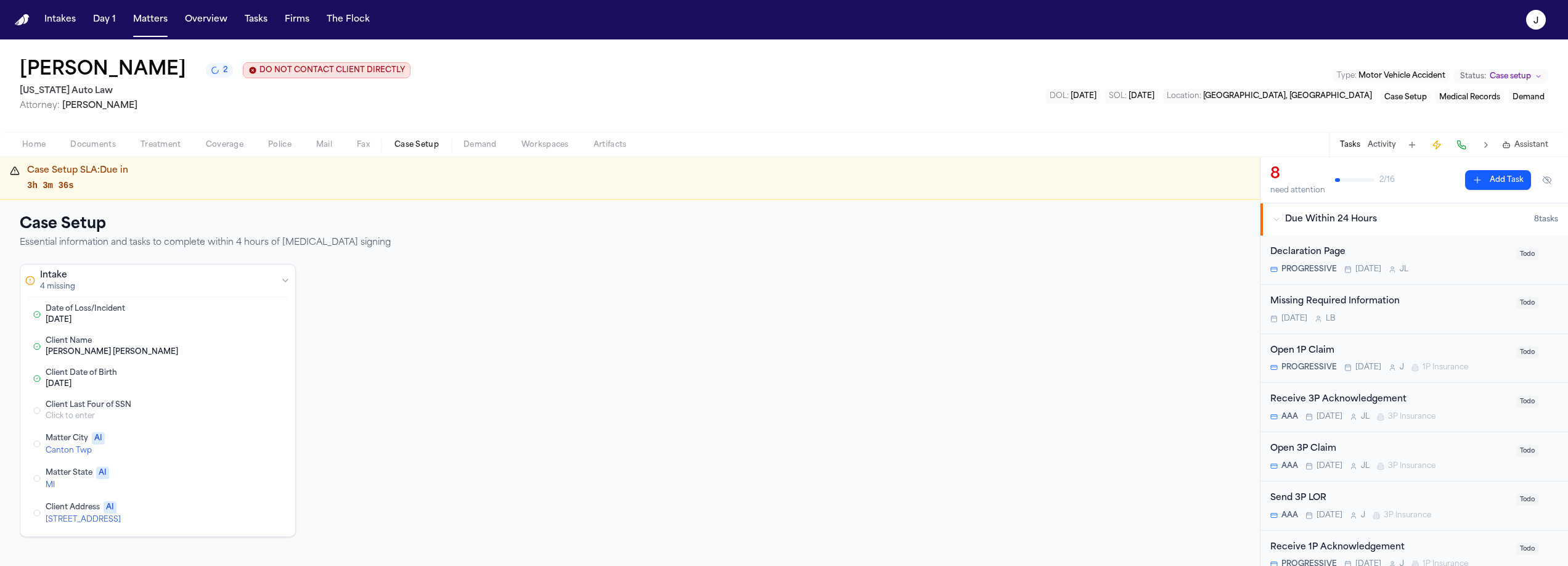
click at [403, 146] on span "Case Setup" at bounding box center [416, 145] width 44 height 10
click at [1405, 352] on div "Open 1P Claim" at bounding box center [1389, 351] width 238 height 14
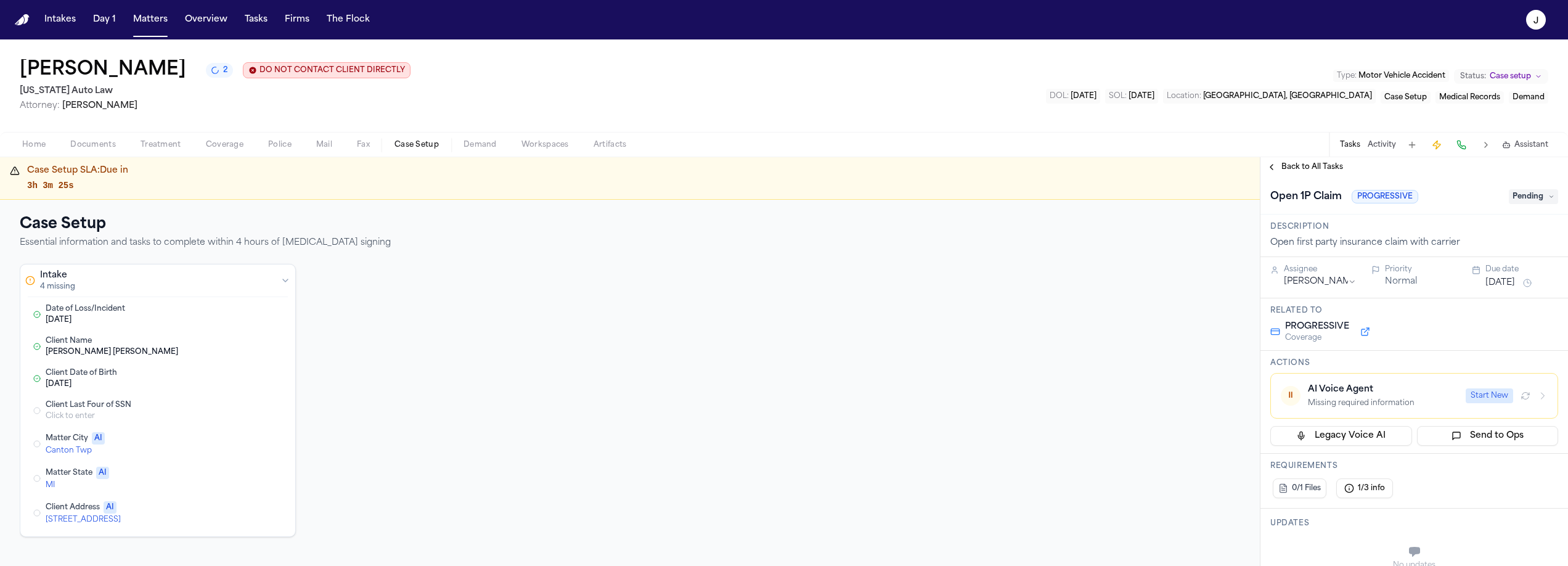
click at [1485, 399] on button "Start New" at bounding box center [1490, 396] width 48 height 14
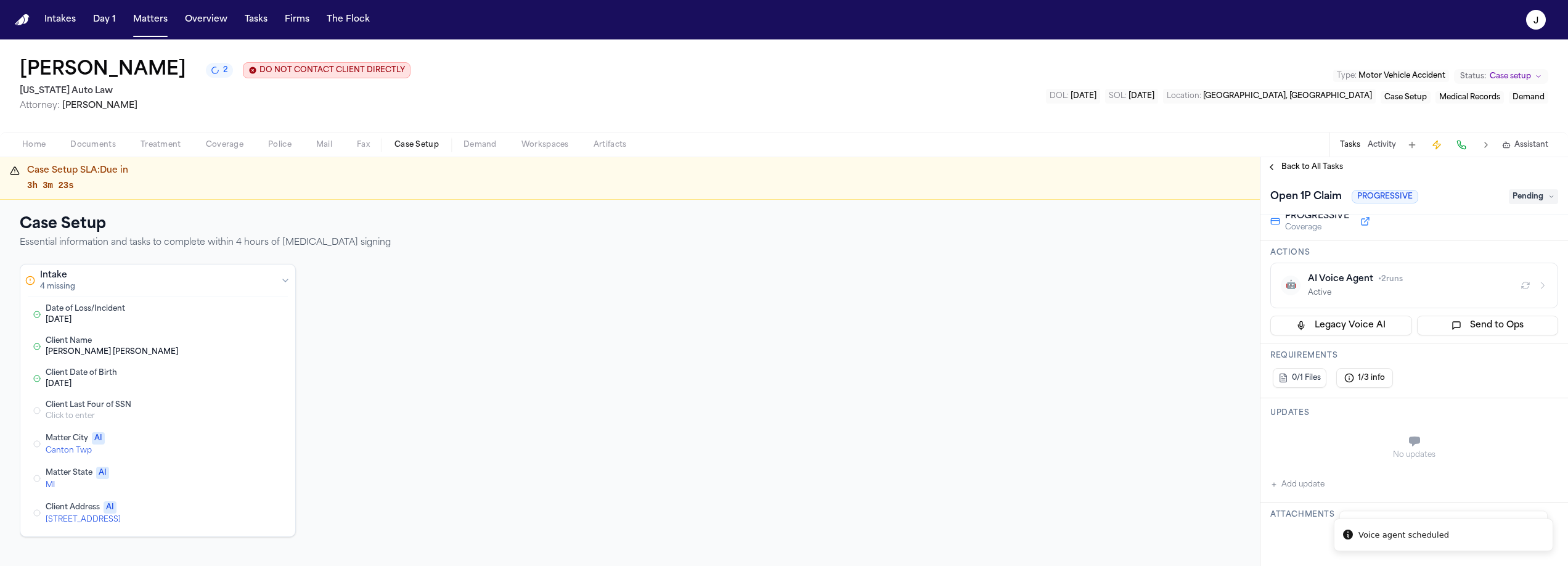
scroll to position [112, 0]
click at [218, 141] on span "Coverage" at bounding box center [225, 145] width 38 height 10
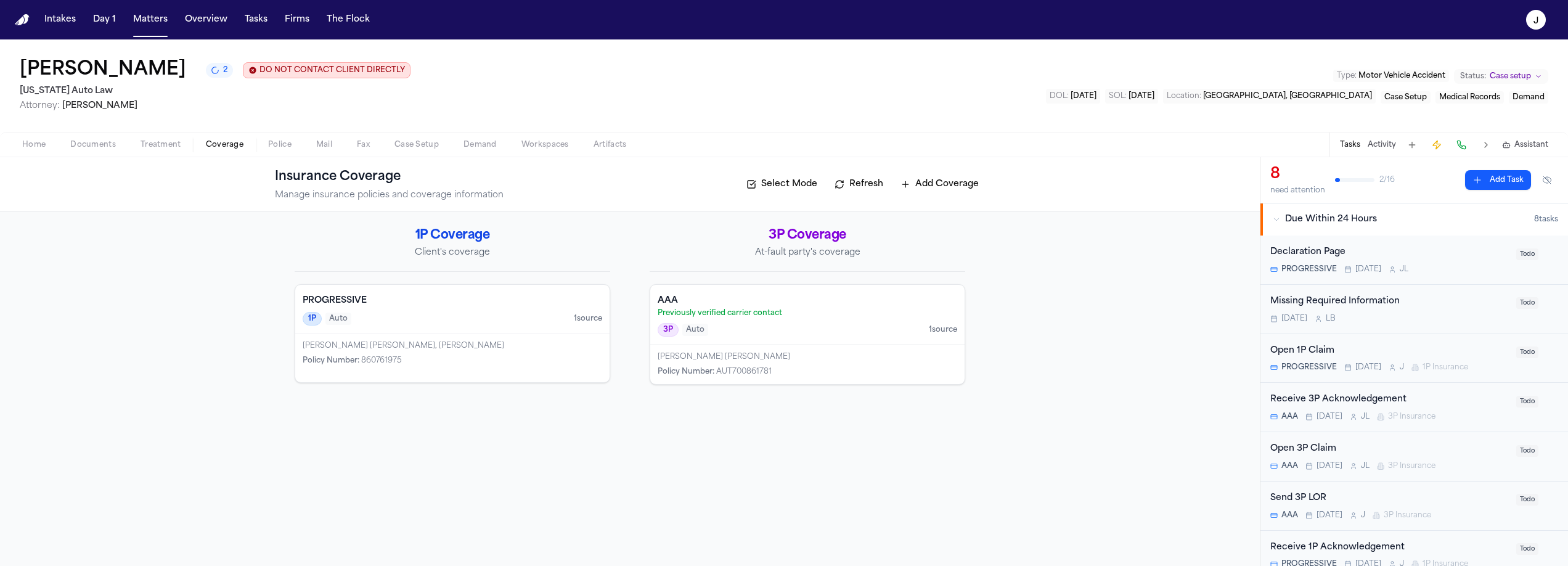
click at [810, 308] on div "AAA Previously verified carrier contact" at bounding box center [807, 307] width 299 height 23
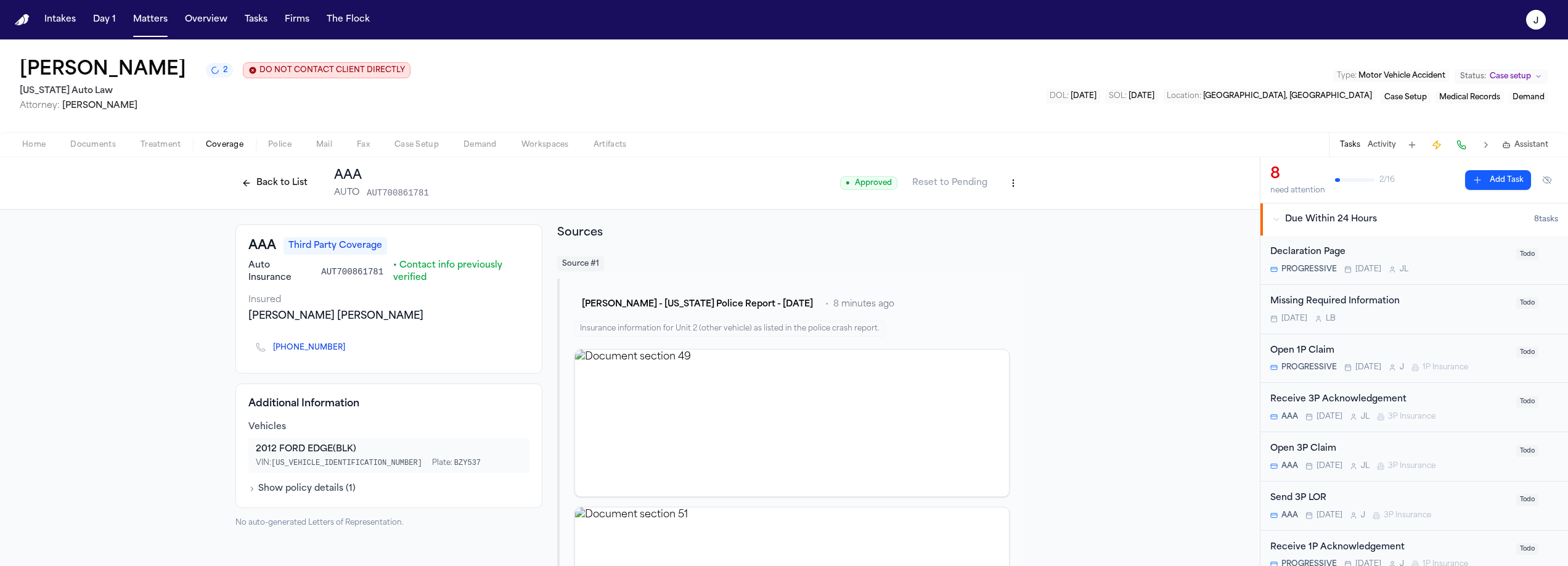
click at [280, 349] on link "(800) 672-5246" at bounding box center [309, 348] width 72 height 10
click at [1464, 143] on button at bounding box center [1461, 145] width 17 height 17
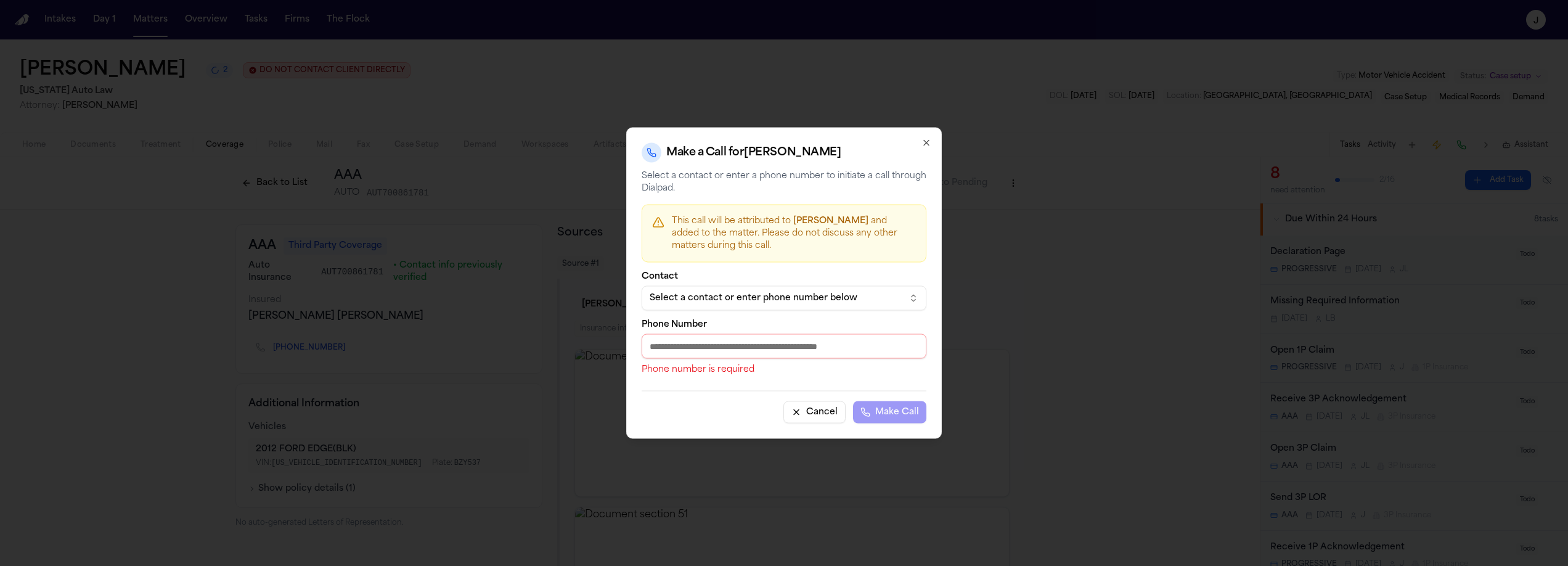
click at [763, 305] on button "Select a contact or enter phone number below" at bounding box center [784, 299] width 285 height 25
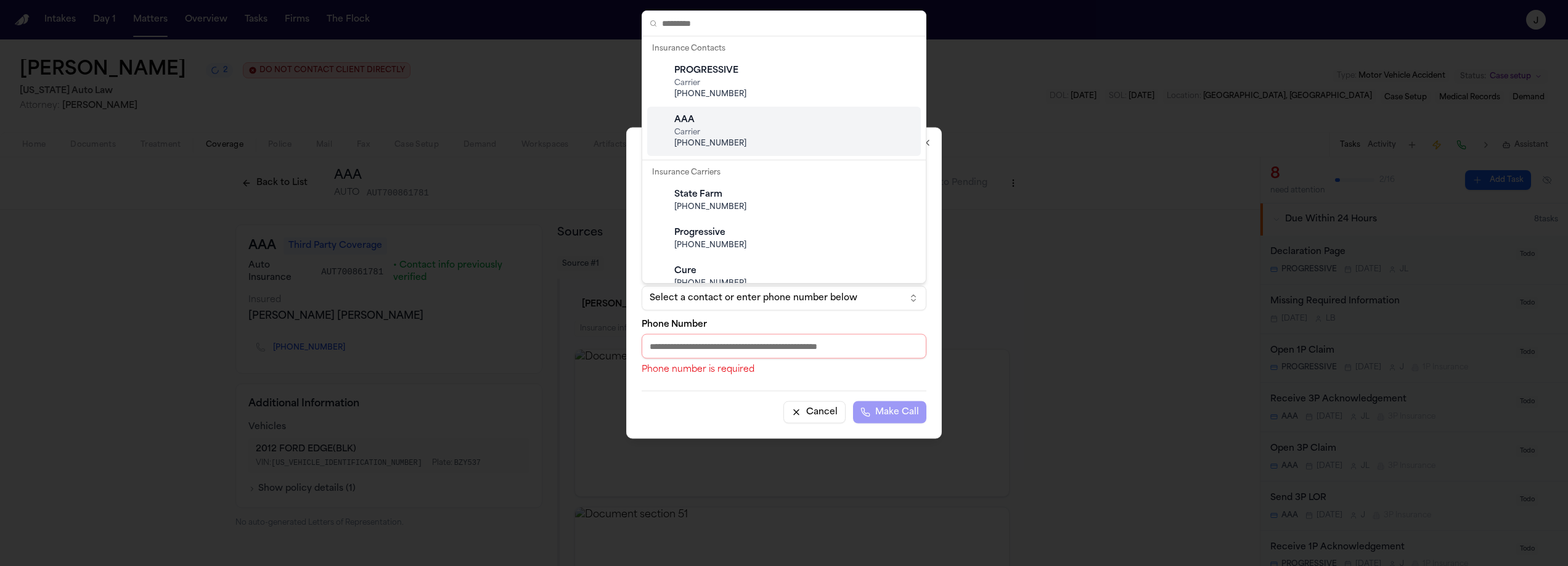
click at [729, 135] on span "Carrier" at bounding box center [794, 133] width 239 height 10
type input "**********"
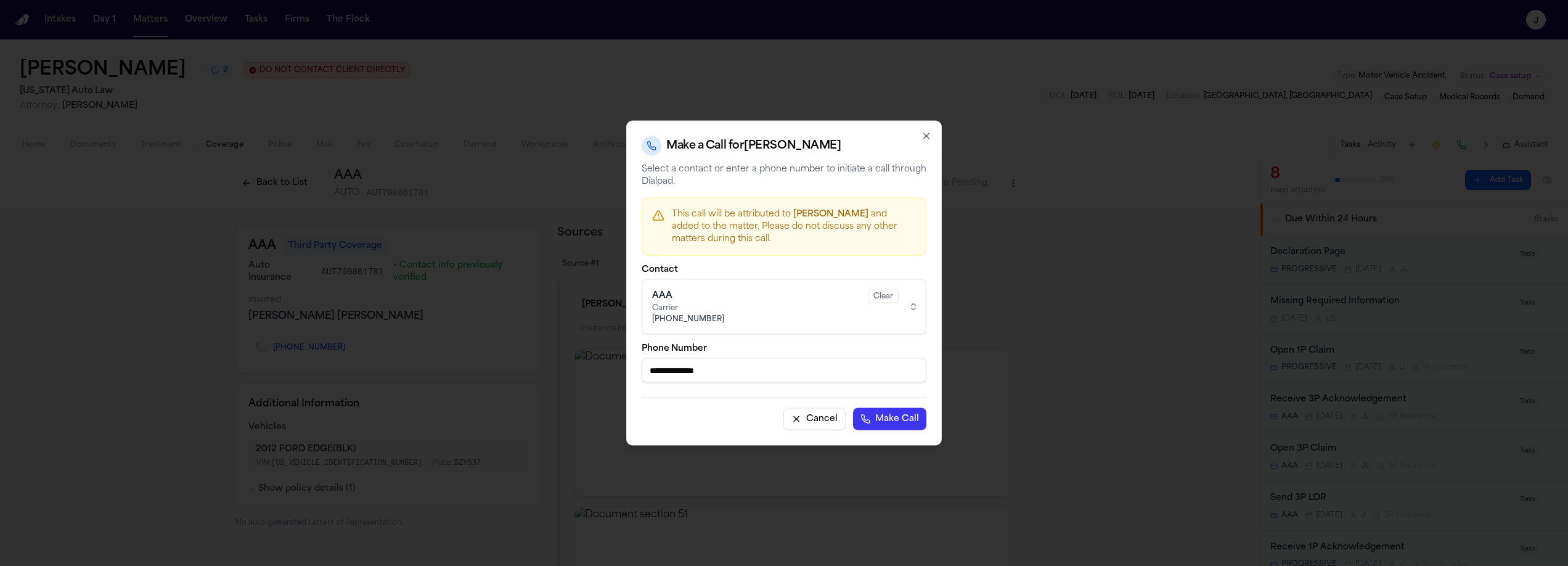
click at [914, 432] on div "**********" at bounding box center [784, 283] width 316 height 325
click at [912, 424] on button "Make Call" at bounding box center [889, 419] width 73 height 22
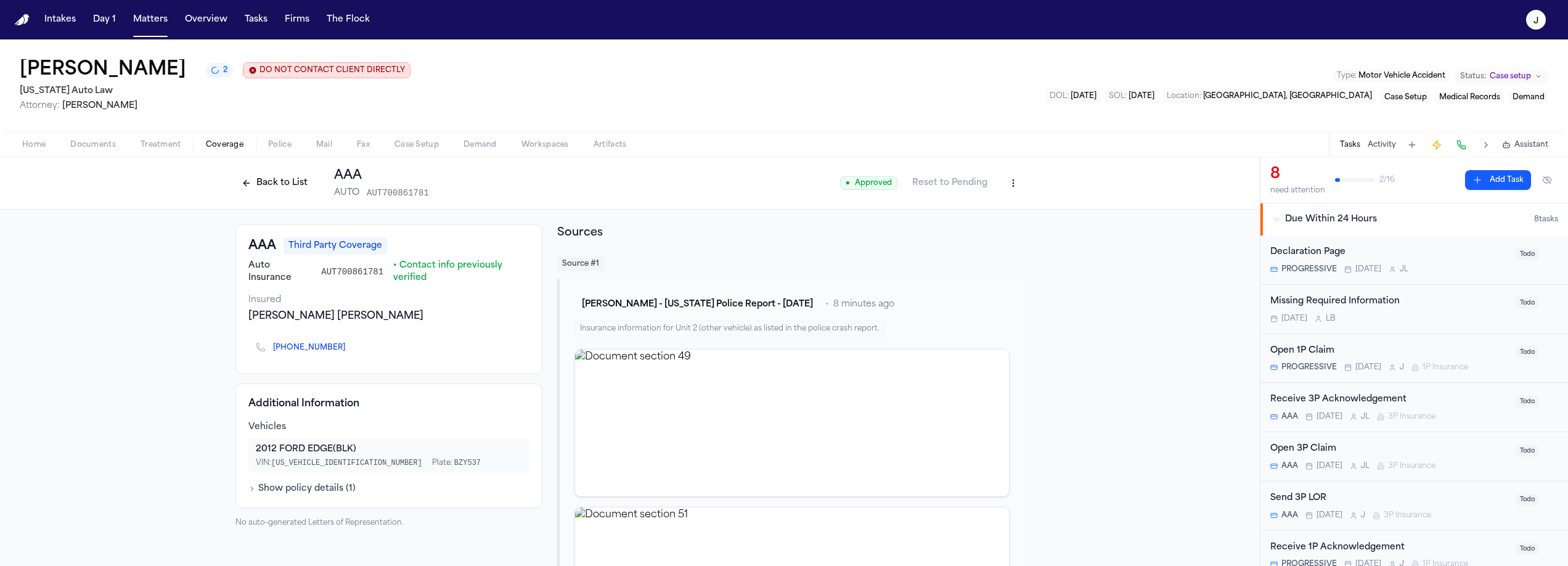
click at [259, 187] on button "Back to List" at bounding box center [275, 183] width 78 height 20
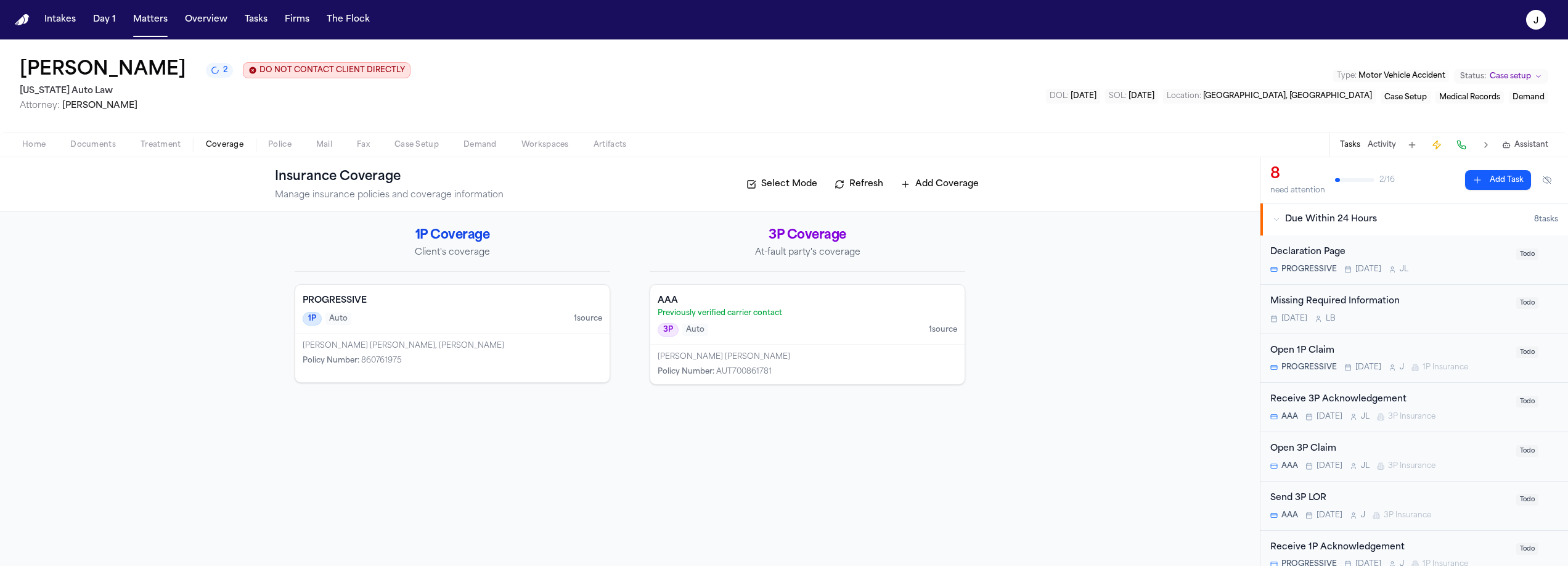
click at [799, 317] on p "Previously verified carrier contact" at bounding box center [807, 313] width 299 height 10
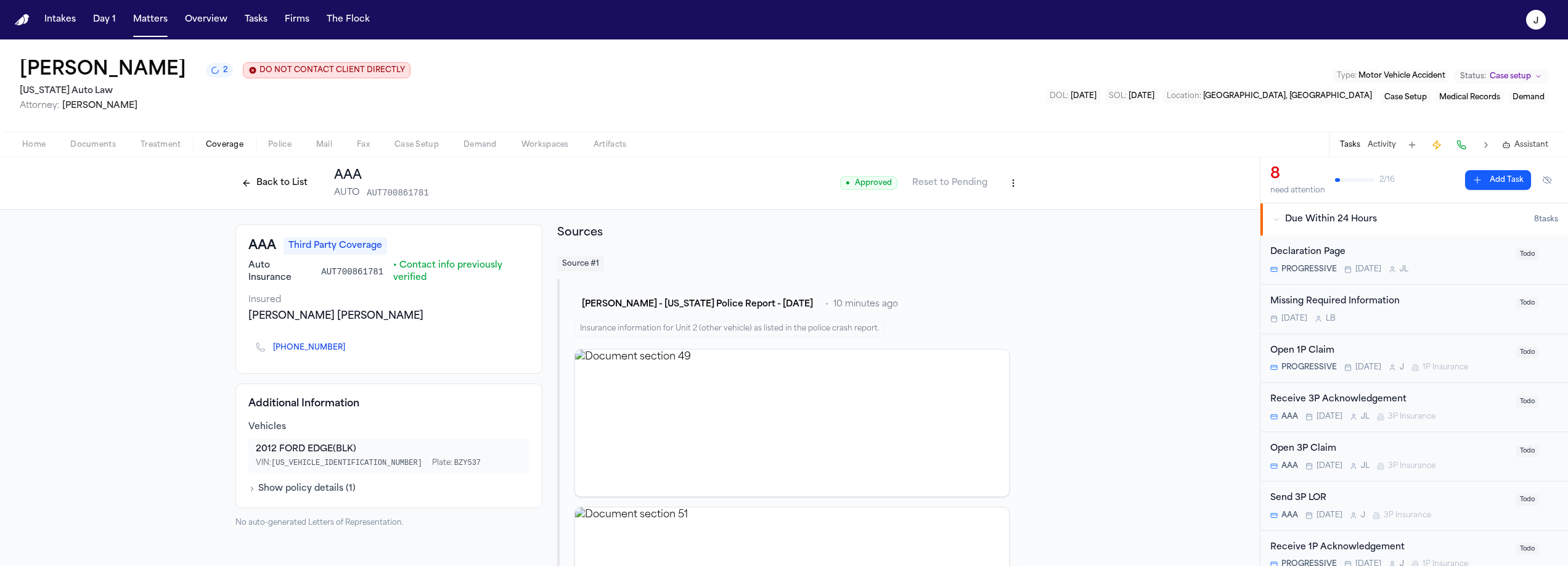
click at [1364, 346] on div "Open 1P Claim" at bounding box center [1389, 351] width 238 height 14
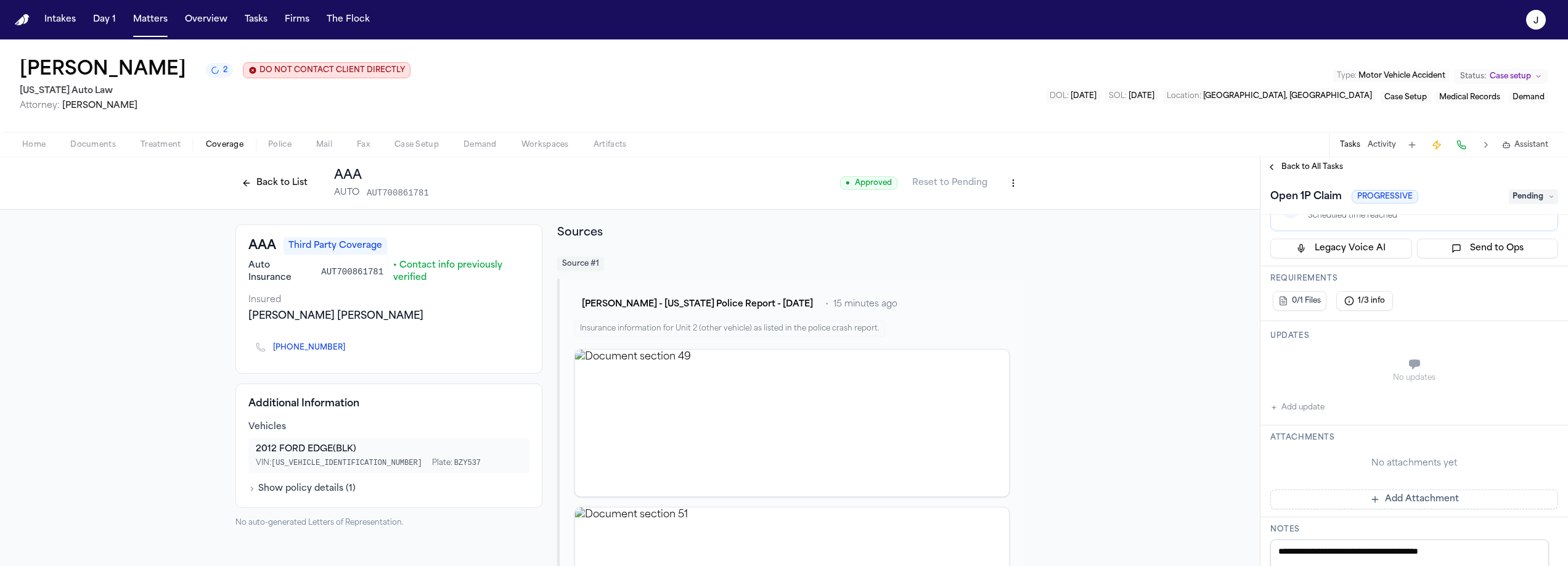
scroll to position [138, 0]
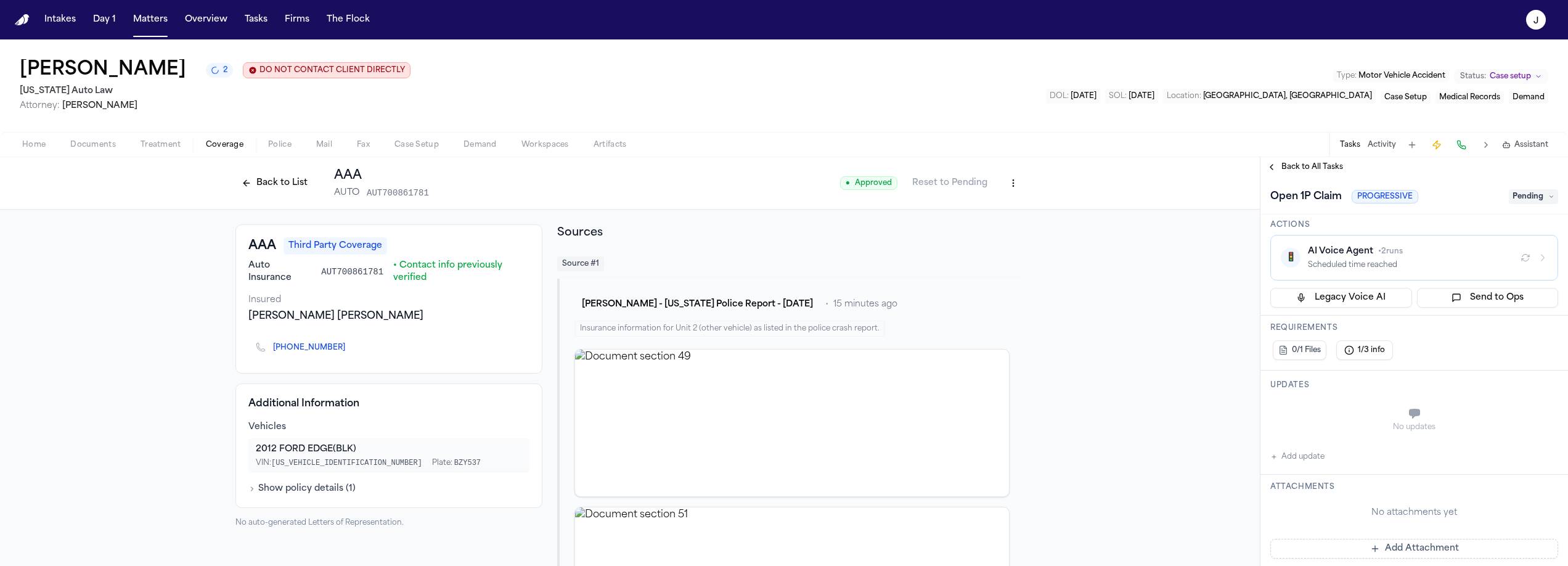
click at [1420, 269] on div "Scheduled time reached" at bounding box center [1409, 265] width 203 height 10
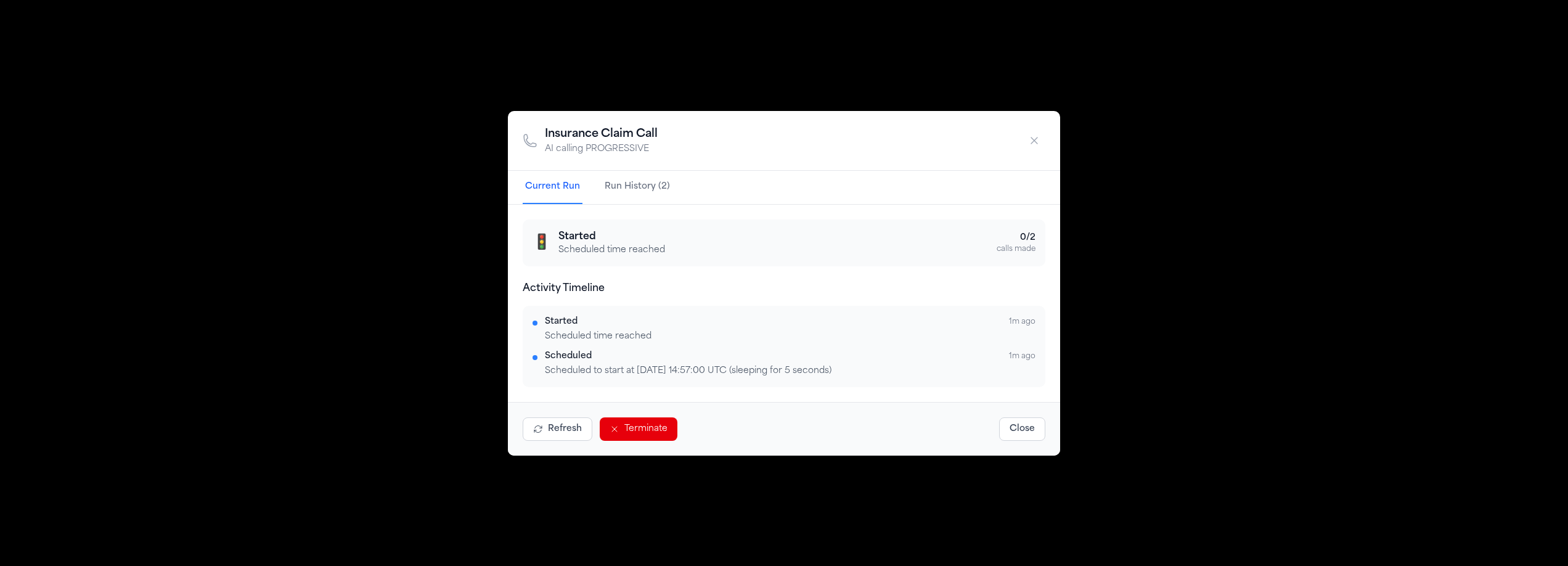
click at [1178, 241] on div "Insurance Claim Call AI calling PROGRESSIVE Current Run Run History (2) 🚦 Start…" at bounding box center [784, 283] width 1568 height 566
click at [1038, 136] on icon "button" at bounding box center [1034, 140] width 12 height 12
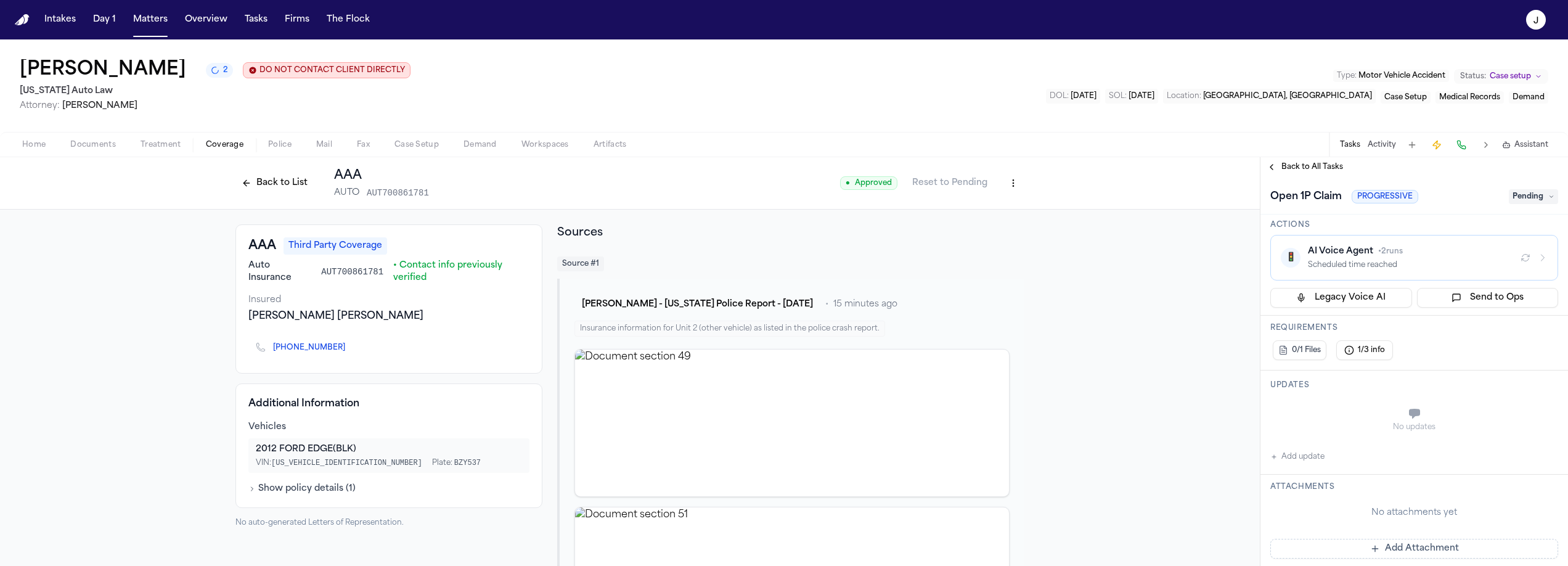
click at [31, 146] on span "Home" at bounding box center [34, 145] width 23 height 10
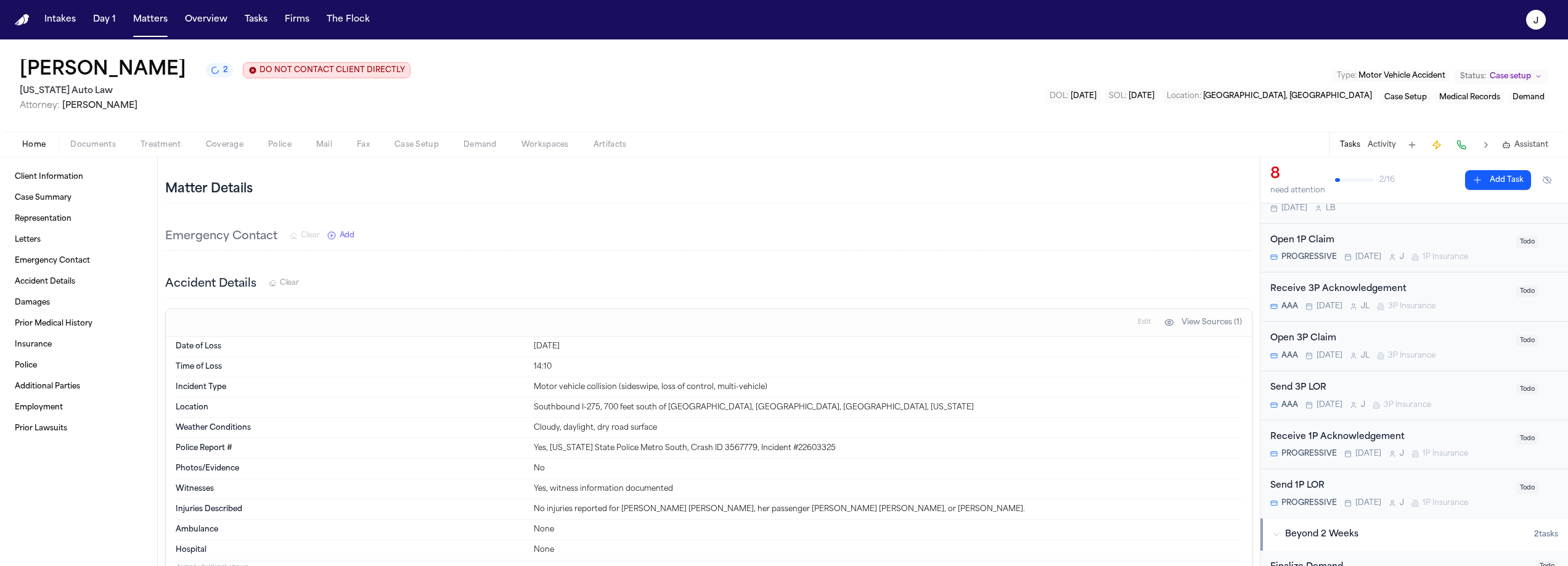
scroll to position [112, 0]
click at [83, 149] on span "Documents" at bounding box center [93, 145] width 46 height 10
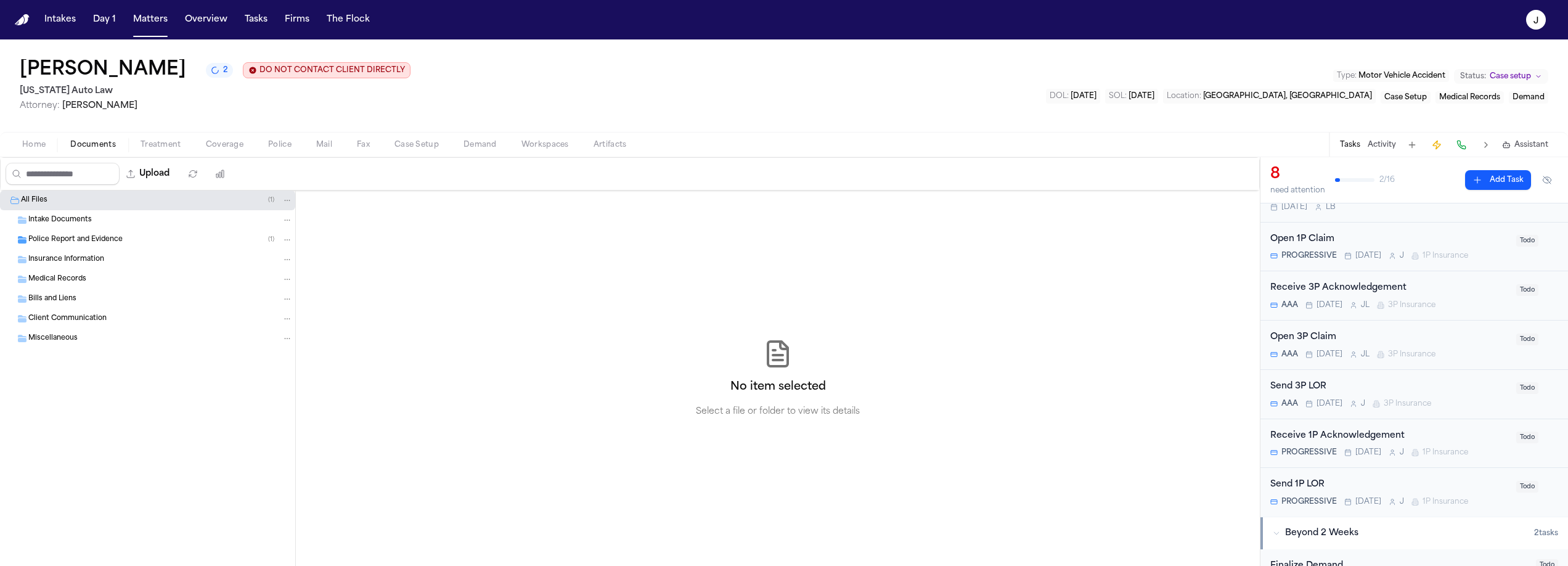
click at [37, 149] on span "Home" at bounding box center [34, 145] width 23 height 10
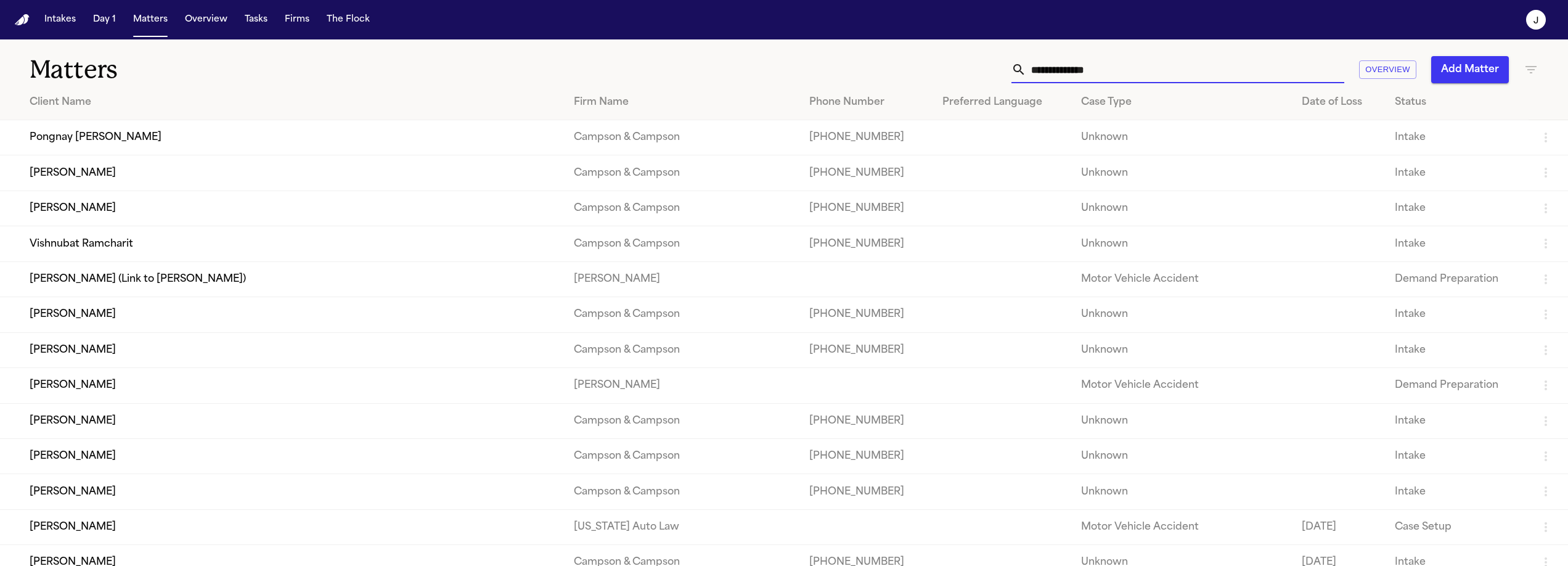
click at [1032, 70] on input "text" at bounding box center [1185, 69] width 318 height 27
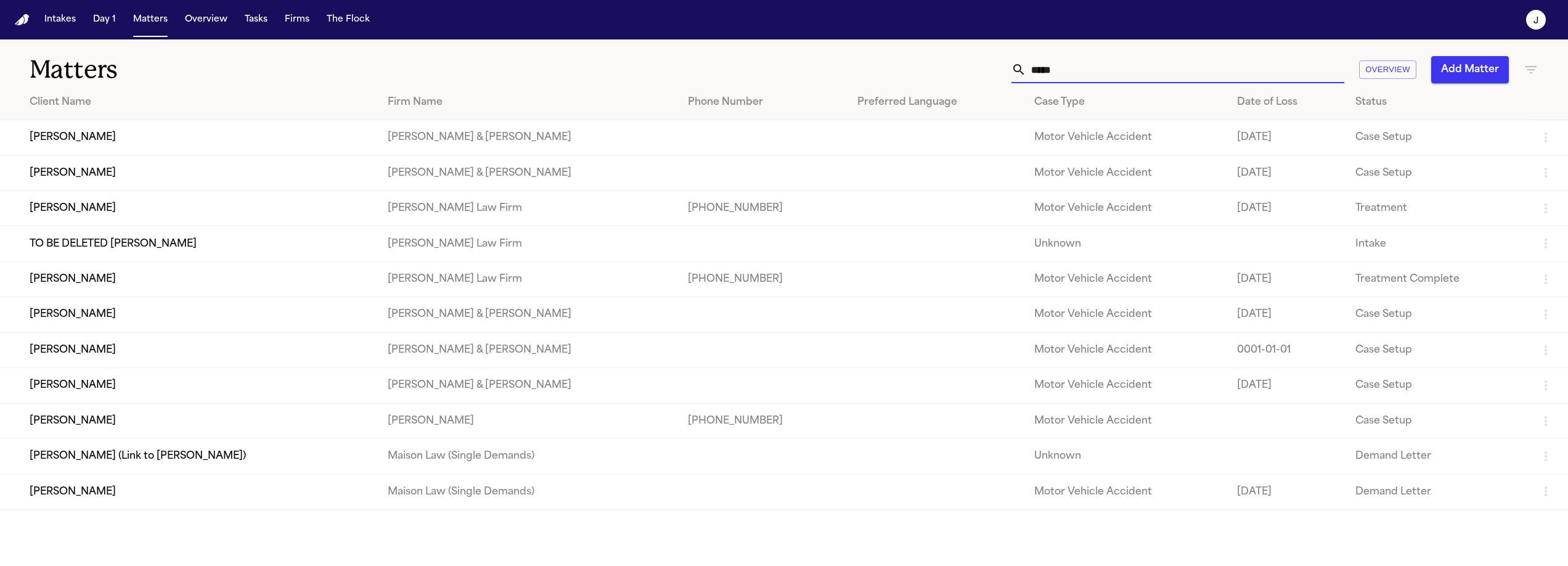
type input "*****"
click at [249, 238] on td "TO BE DELETED [PERSON_NAME]" at bounding box center [189, 244] width 378 height 35
click at [87, 209] on td "[PERSON_NAME]" at bounding box center [189, 208] width 378 height 35
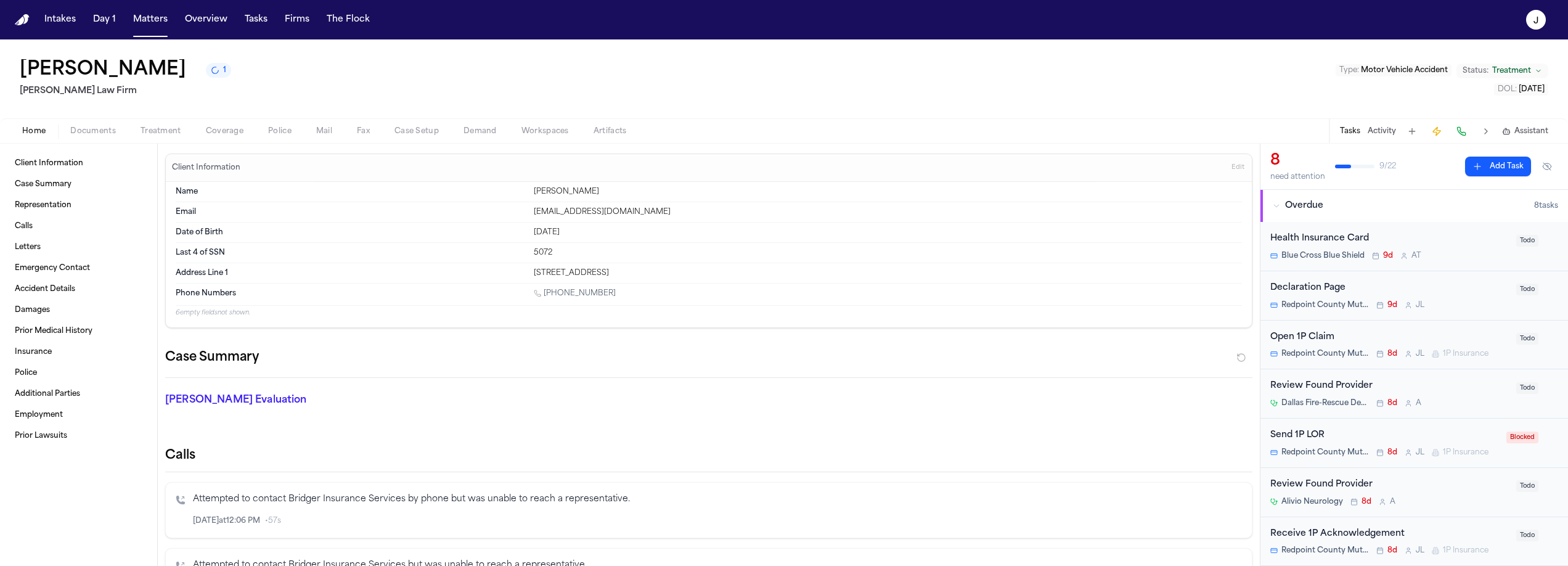
click at [231, 130] on span "Coverage" at bounding box center [225, 131] width 38 height 10
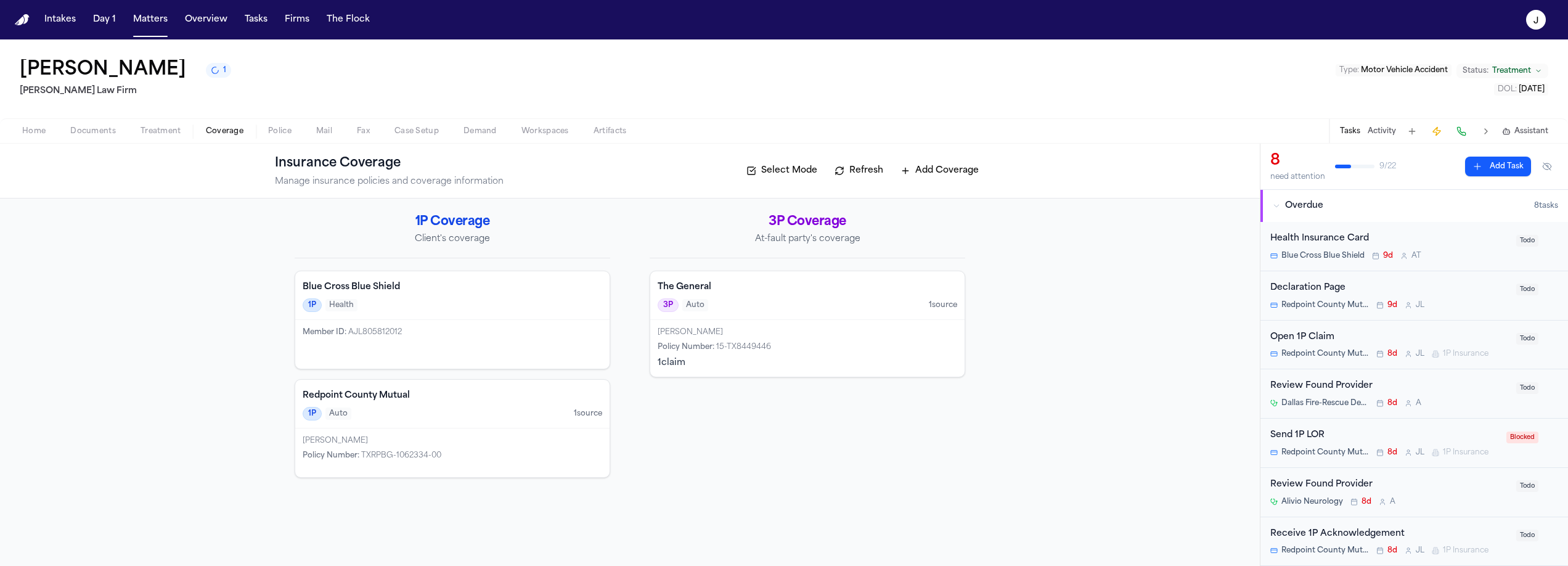
click at [460, 407] on div "1P Auto 1 source" at bounding box center [452, 413] width 299 height 14
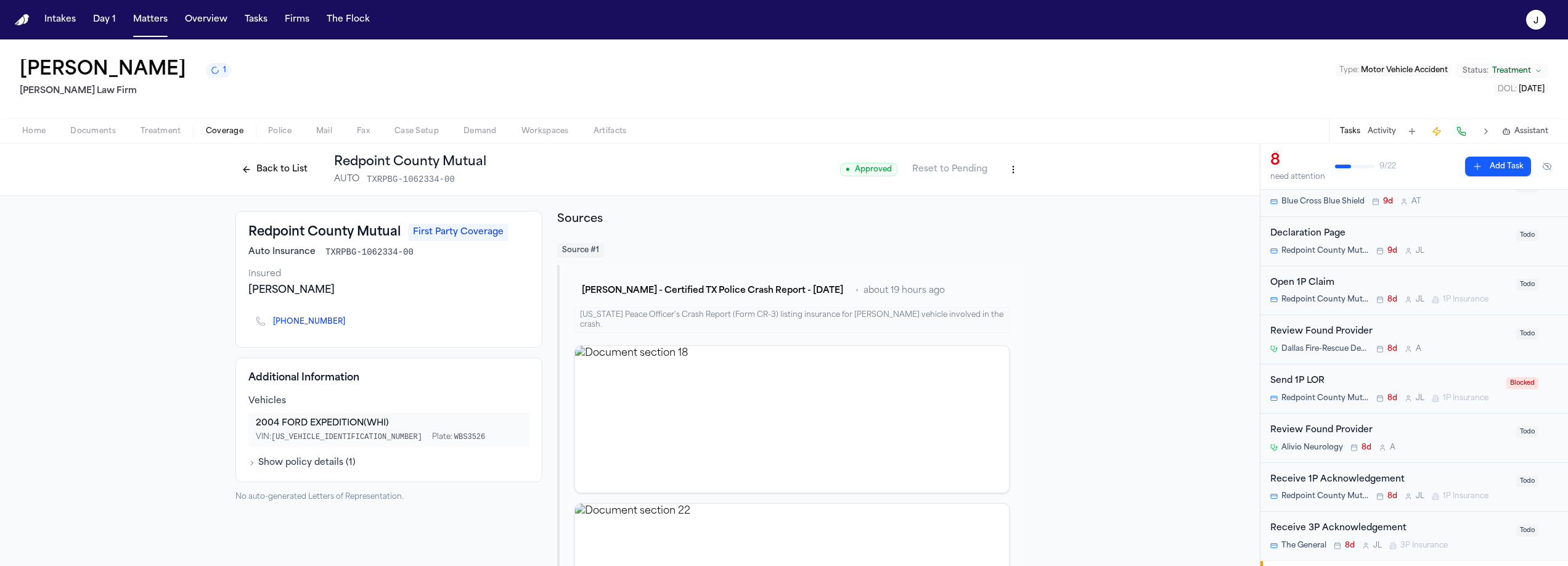
scroll to position [49, 0]
click at [1414, 288] on div "Open 1P Claim" at bounding box center [1389, 288] width 238 height 14
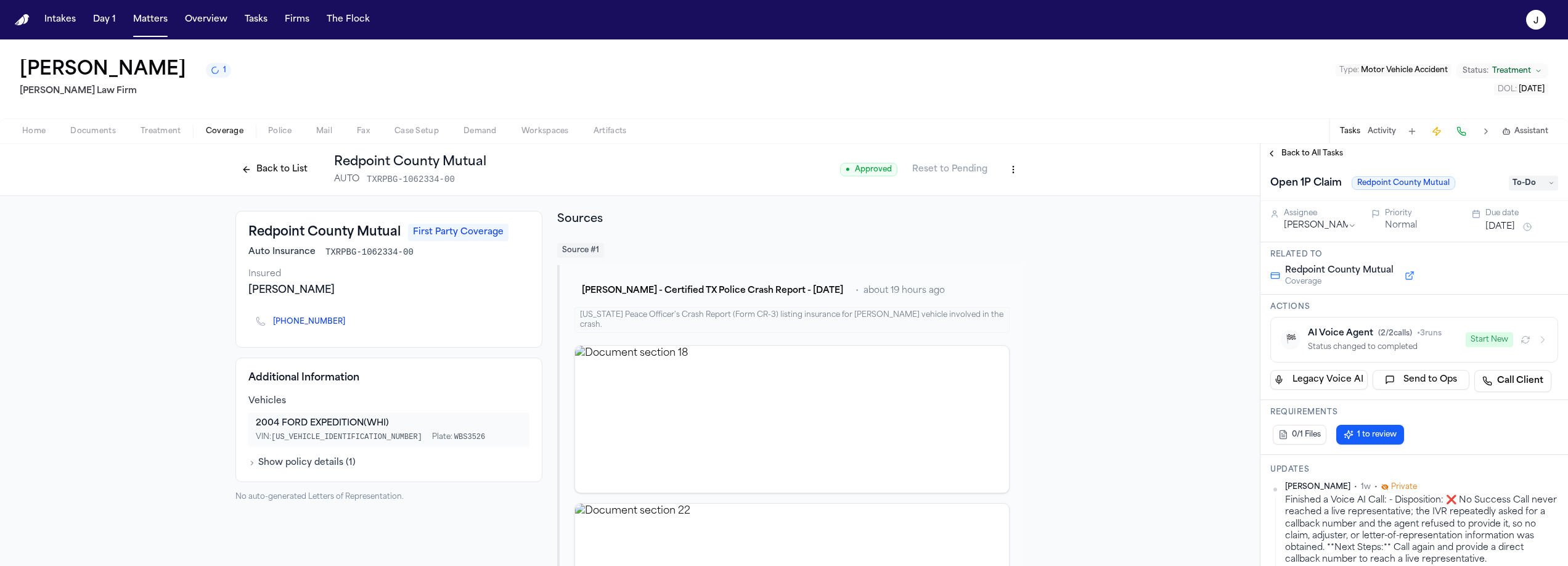
click at [1489, 341] on button "Start New" at bounding box center [1490, 340] width 48 height 14
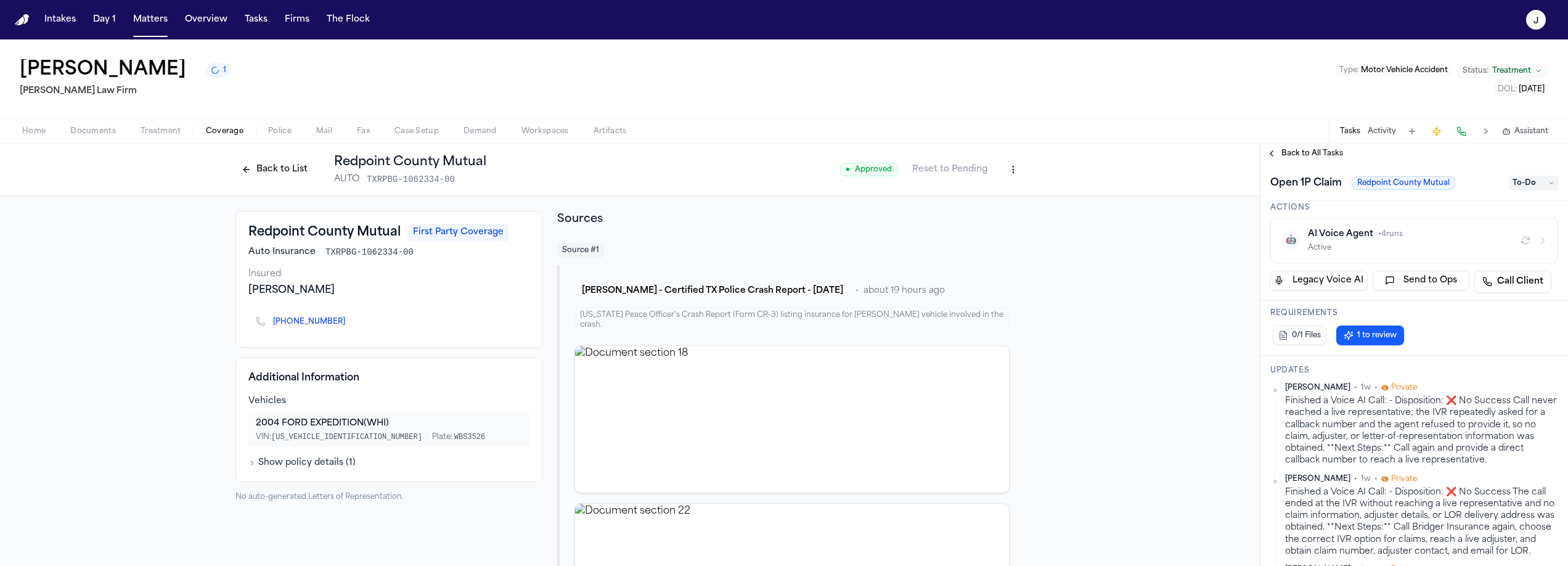
scroll to position [101, 0]
click at [258, 176] on button "Back to List" at bounding box center [275, 169] width 78 height 20
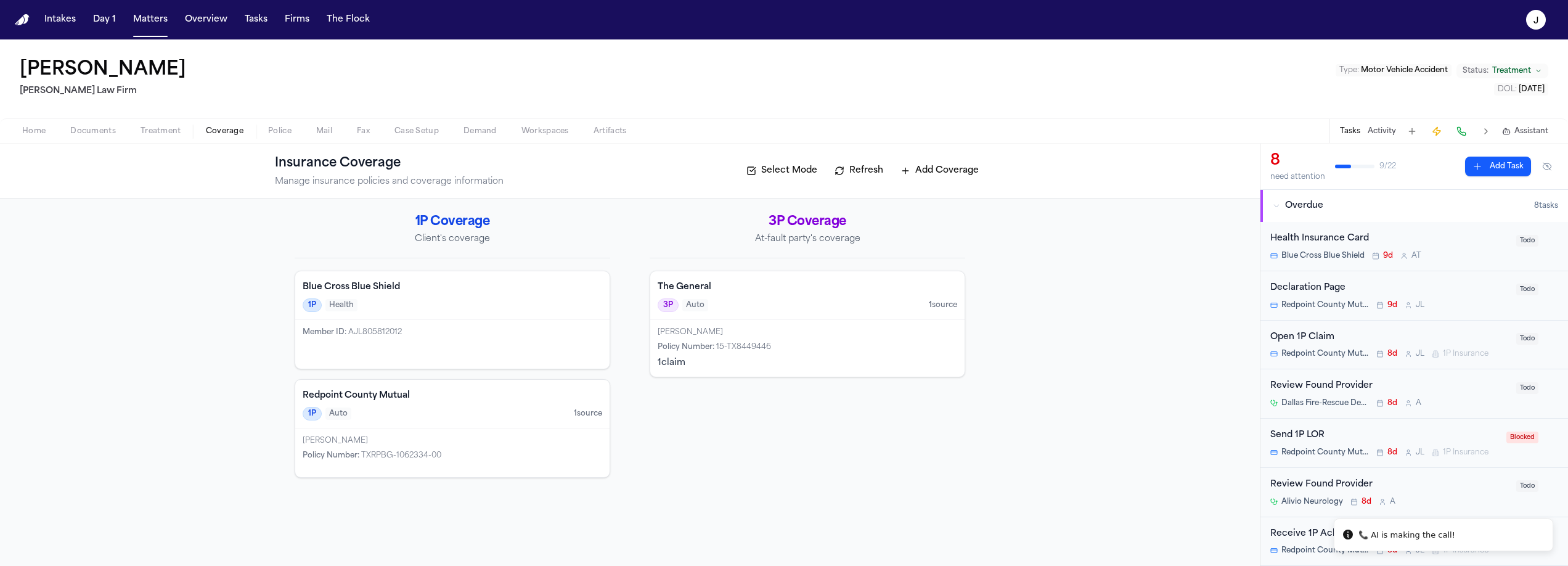
click at [1460, 343] on div "Open 1P Claim" at bounding box center [1389, 338] width 238 height 14
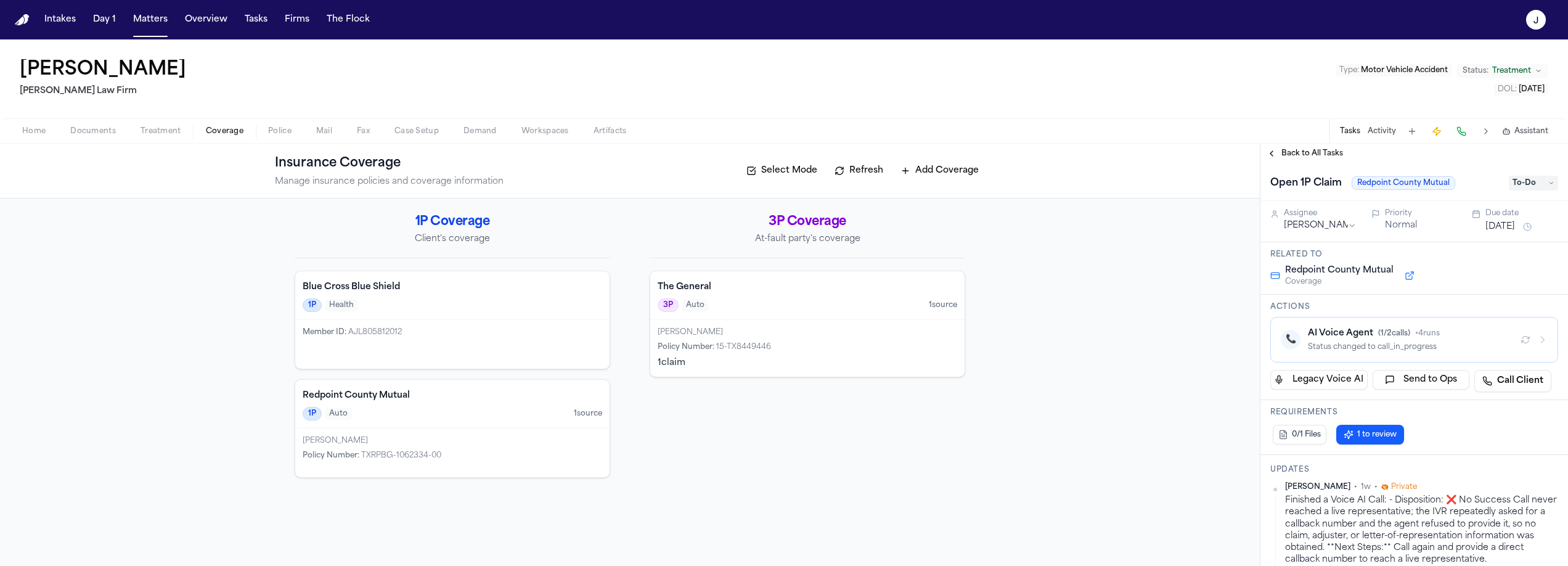
click at [497, 423] on div "Redpoint County Mutual 1P Auto 1 source" at bounding box center [453, 404] width 314 height 49
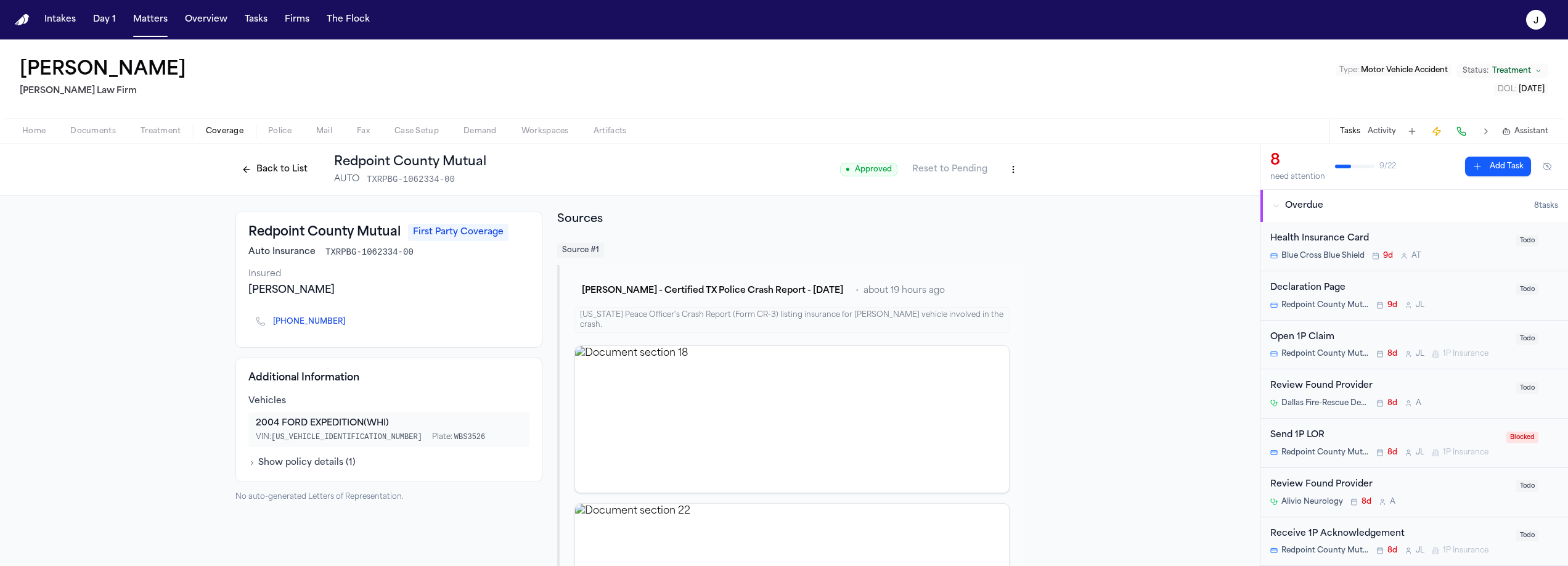
click at [272, 174] on button "Back to List" at bounding box center [275, 169] width 78 height 20
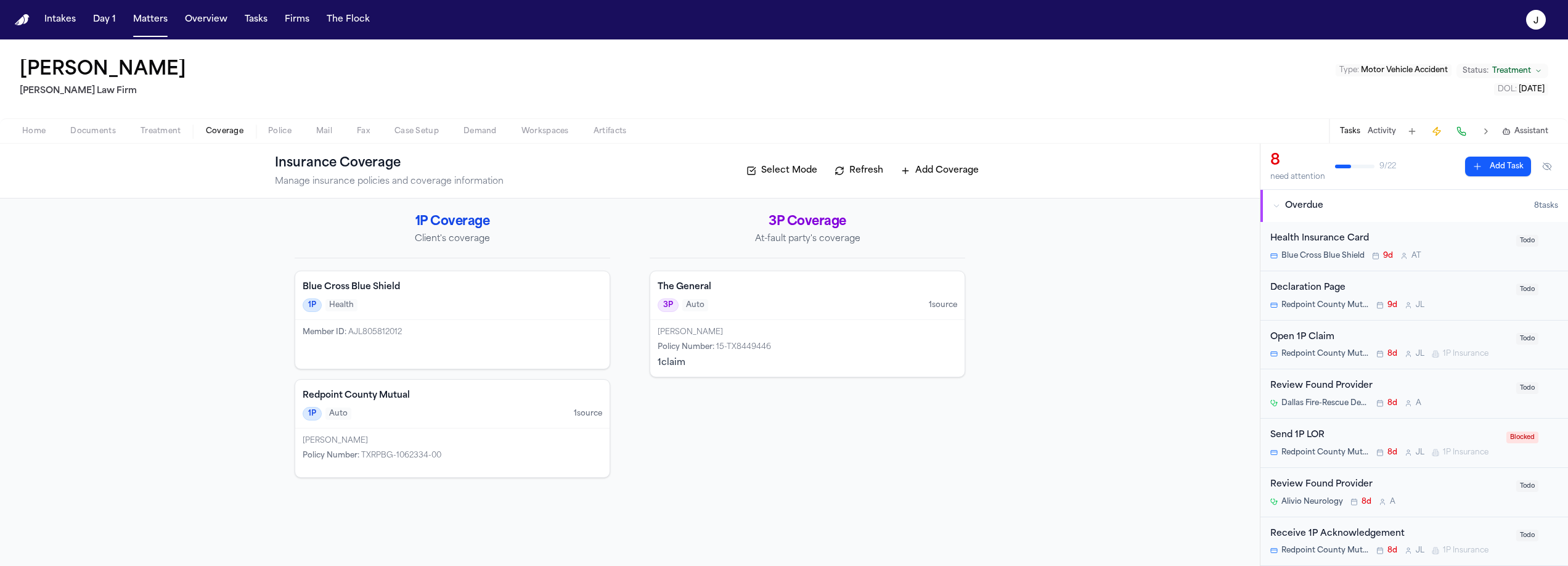
click at [441, 415] on div "1P Auto 1 source" at bounding box center [452, 413] width 299 height 14
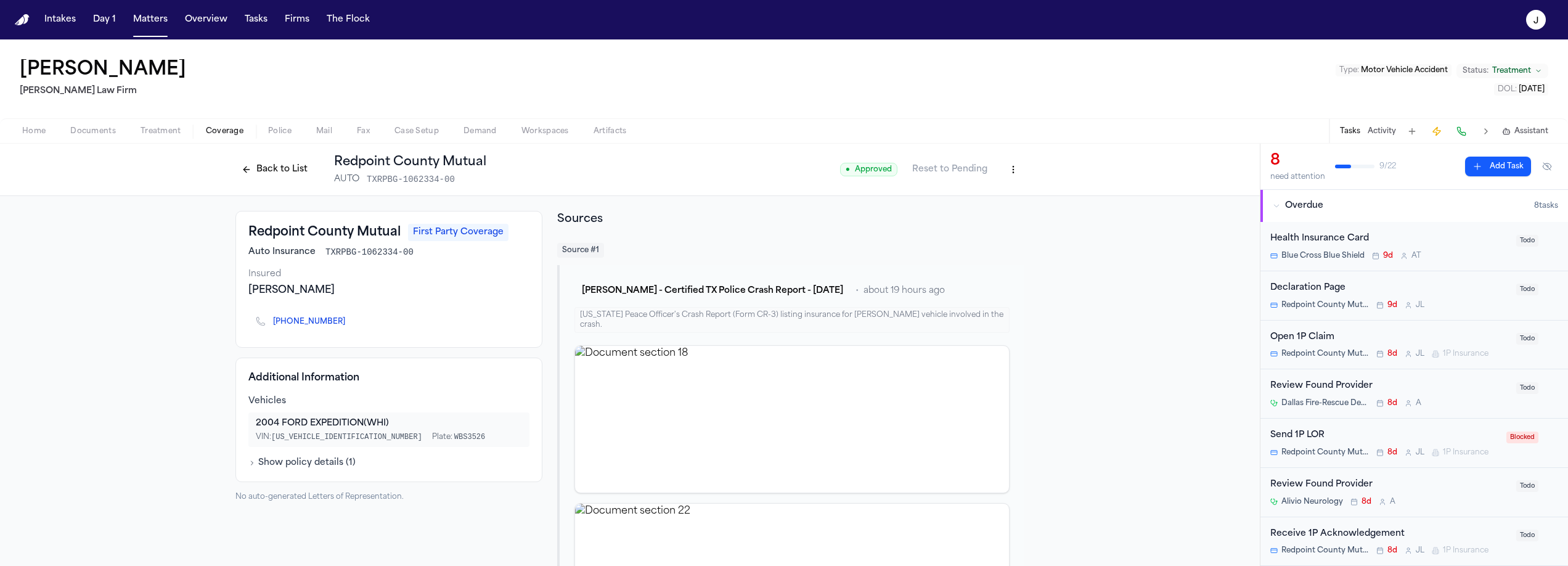
click at [1399, 331] on div "Open 1P Claim" at bounding box center [1389, 338] width 238 height 14
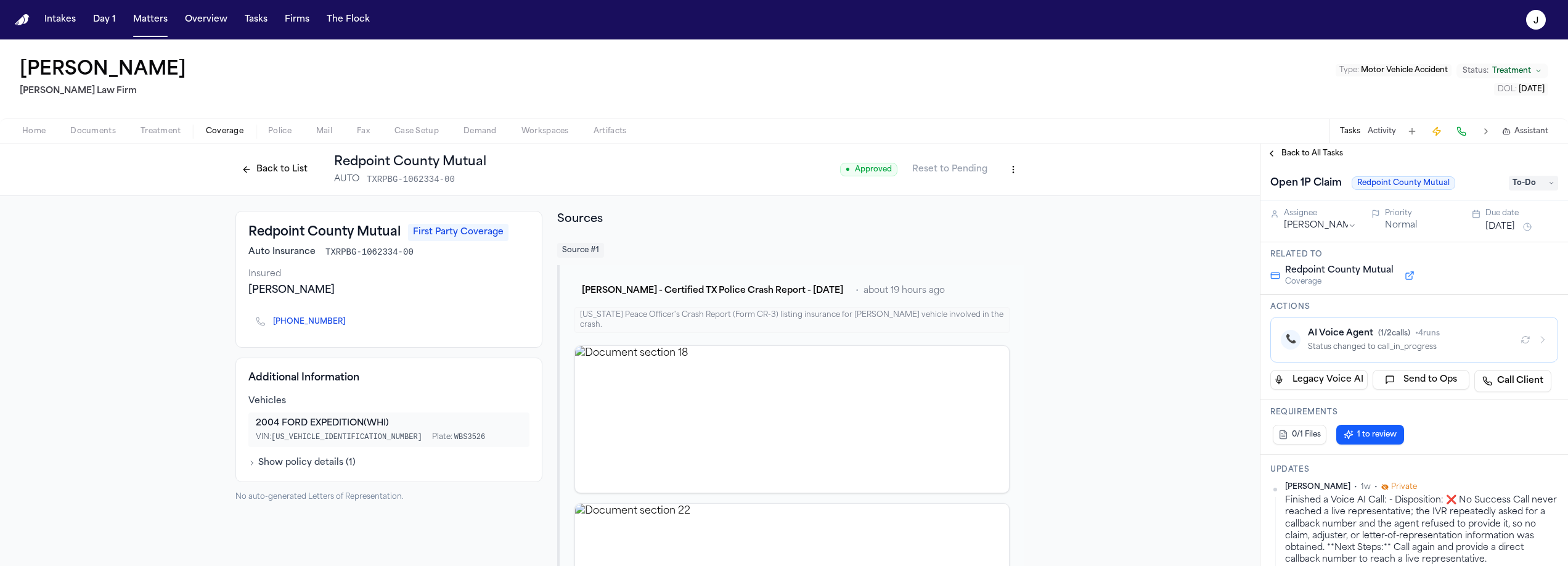
click at [259, 168] on button "Back to List" at bounding box center [275, 169] width 78 height 20
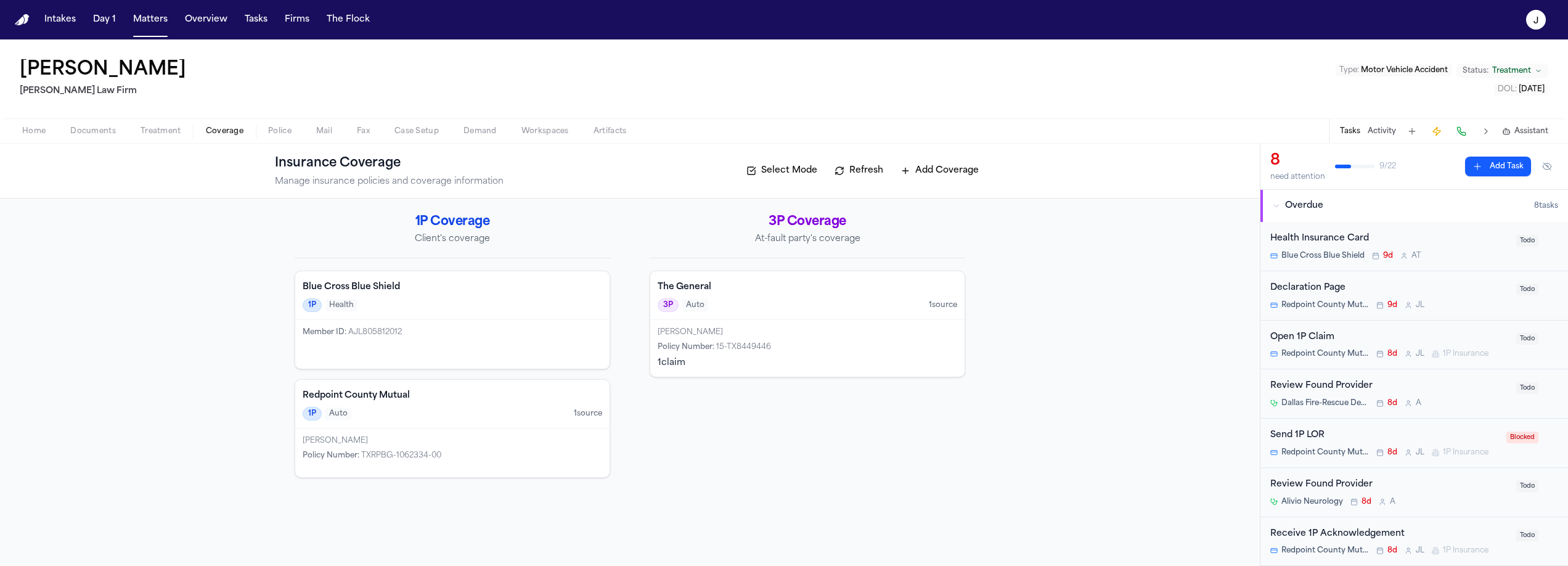
click at [806, 307] on div "3P Auto 1 source" at bounding box center [807, 305] width 299 height 14
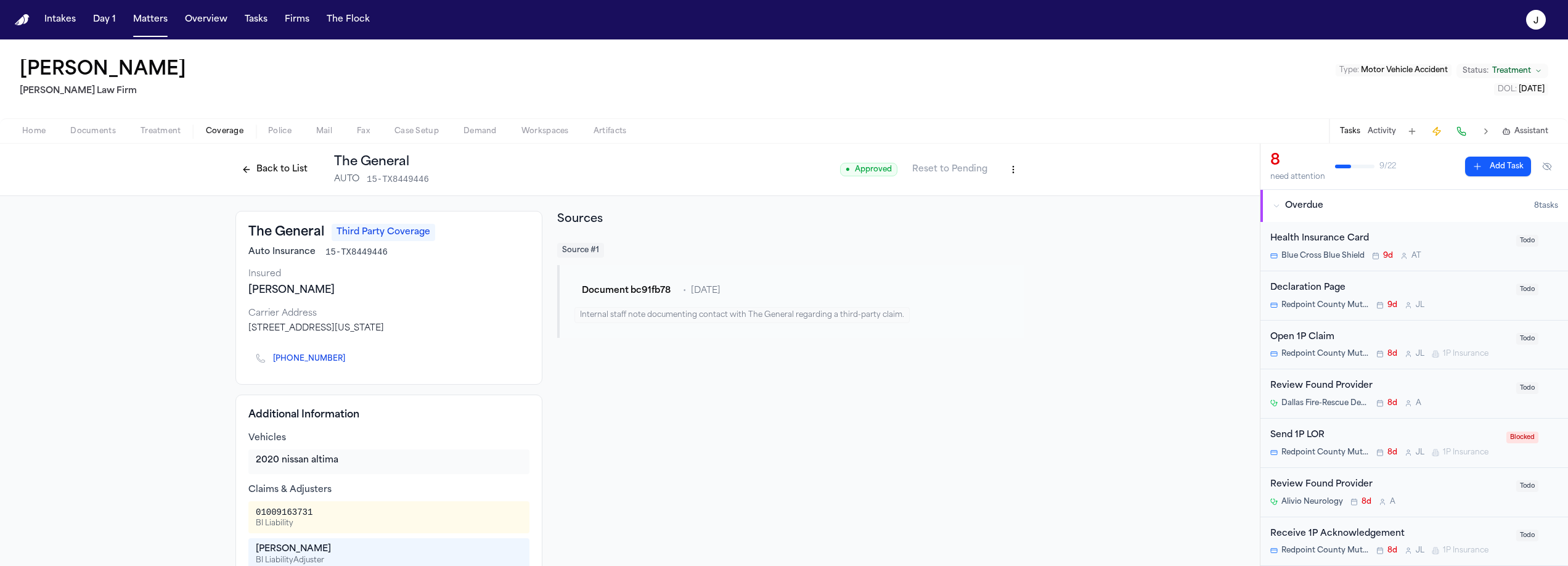
click at [238, 167] on button "Back to List" at bounding box center [275, 169] width 78 height 20
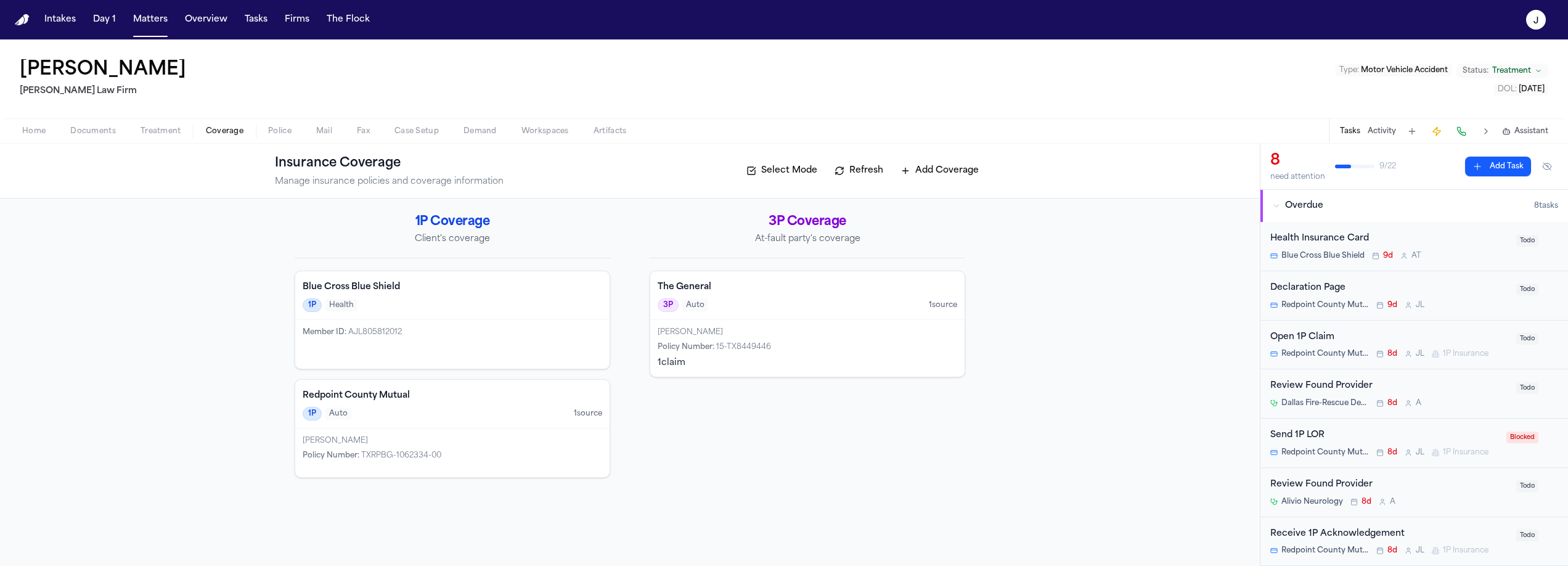
click at [22, 138] on span "button" at bounding box center [33, 138] width 38 height 1
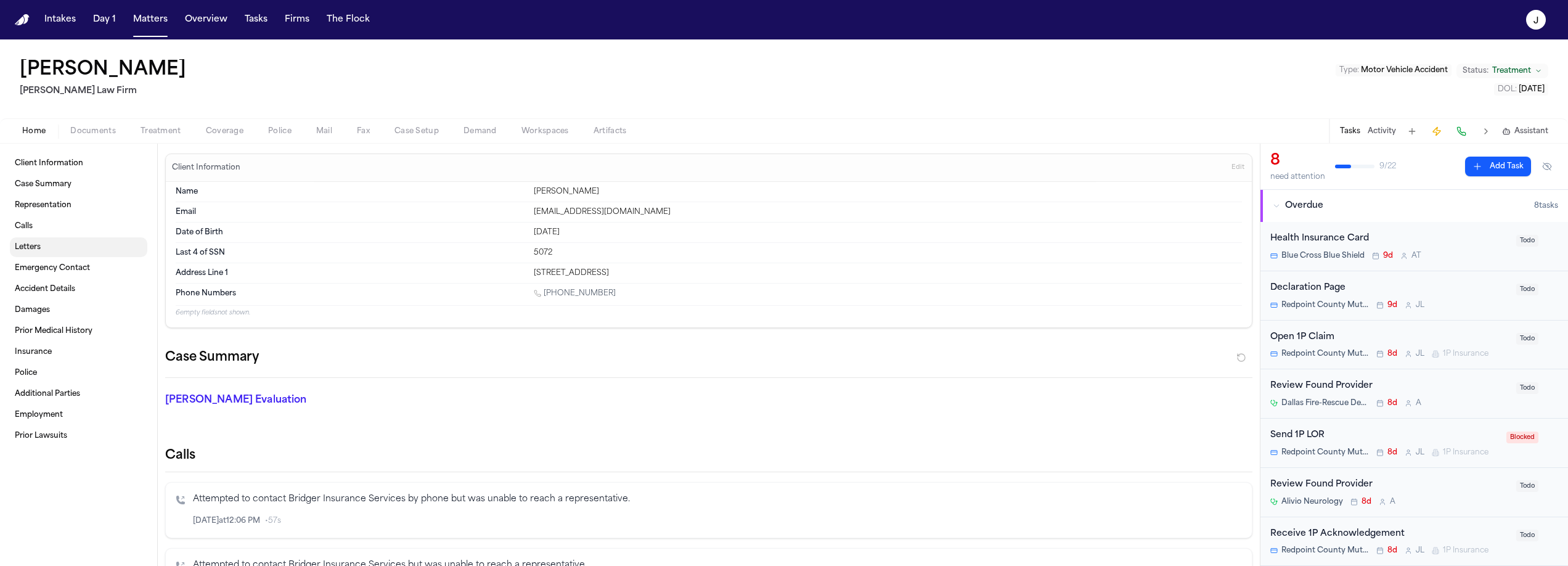
click at [34, 242] on span "Letters" at bounding box center [28, 247] width 26 height 10
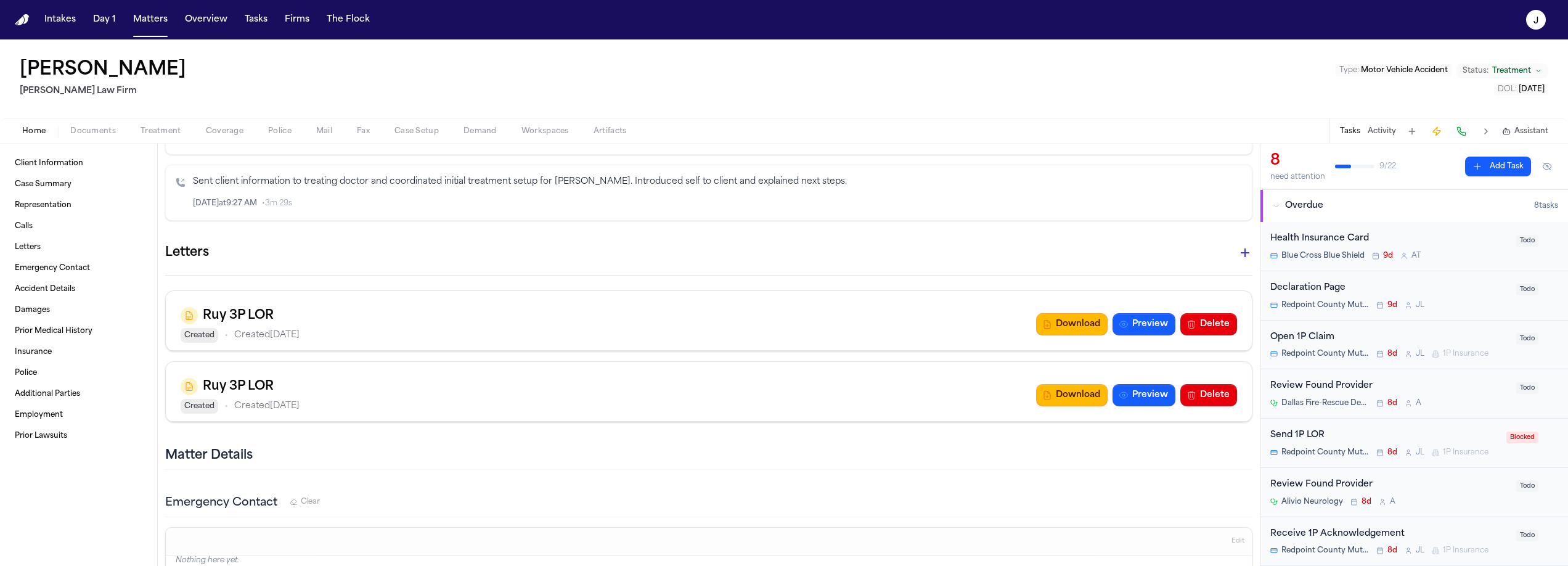
scroll to position [1437, 0]
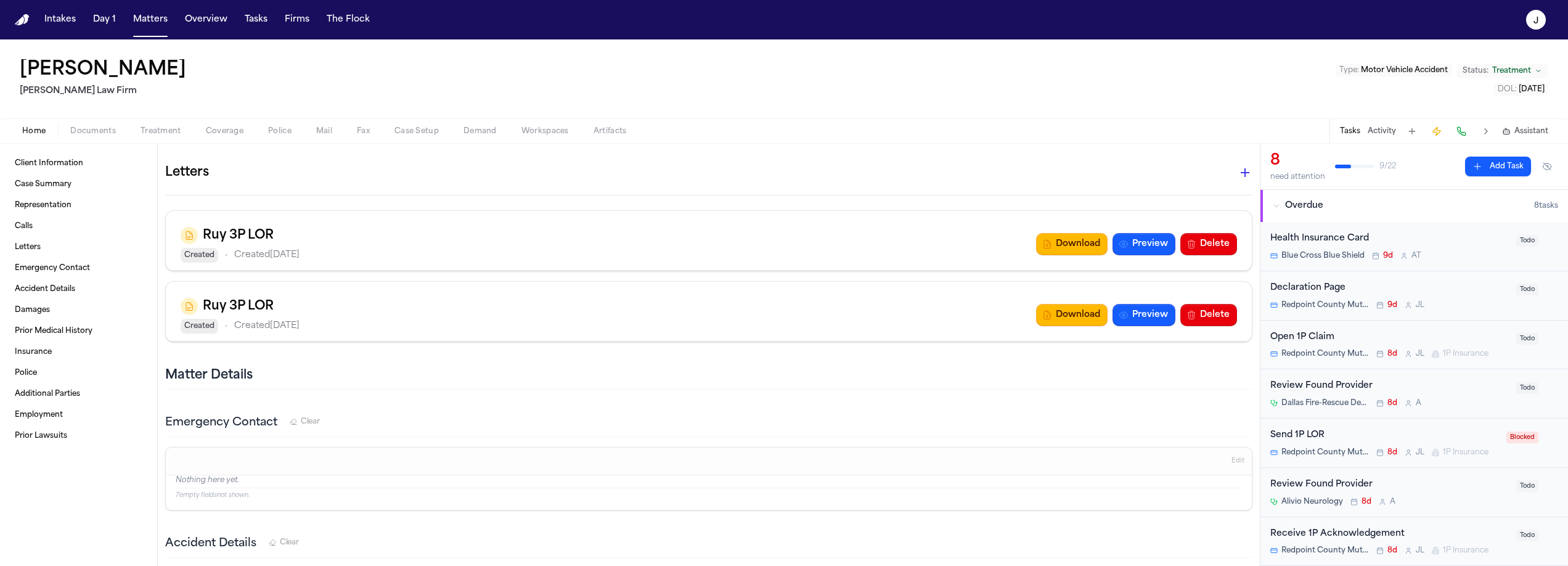
click at [92, 136] on span "Documents" at bounding box center [93, 131] width 46 height 10
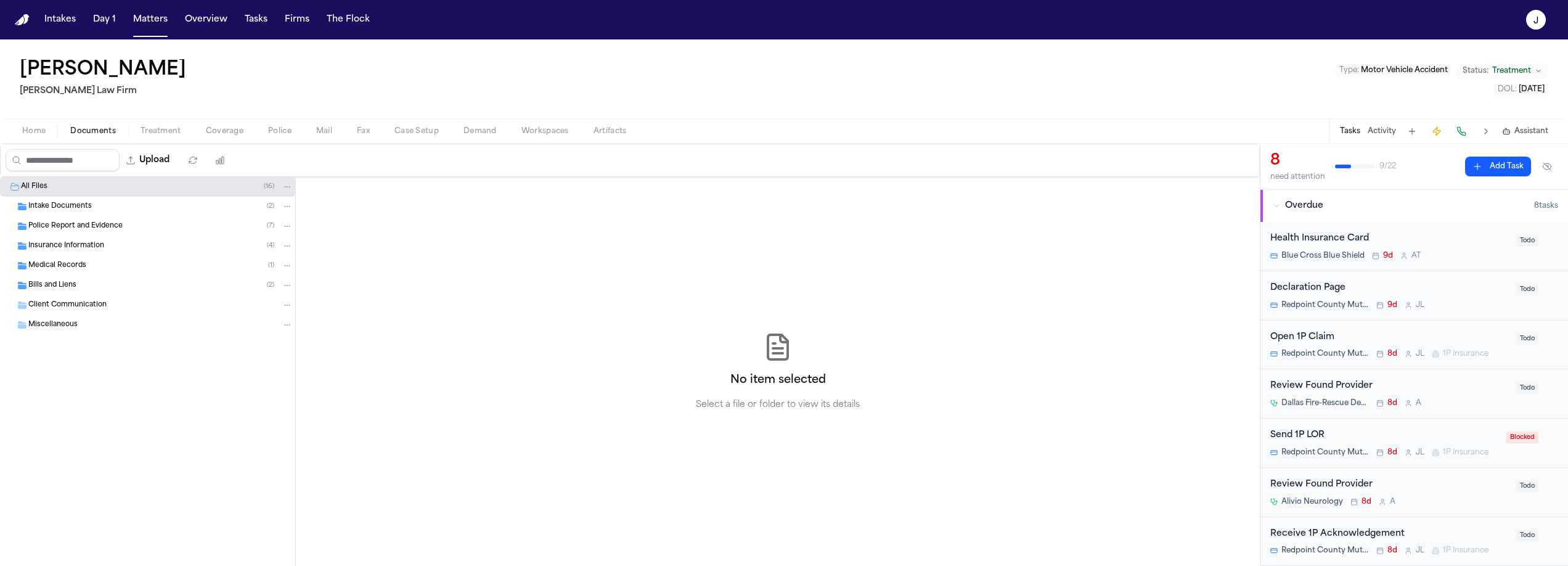
click at [66, 249] on span "Insurance Information" at bounding box center [66, 246] width 76 height 10
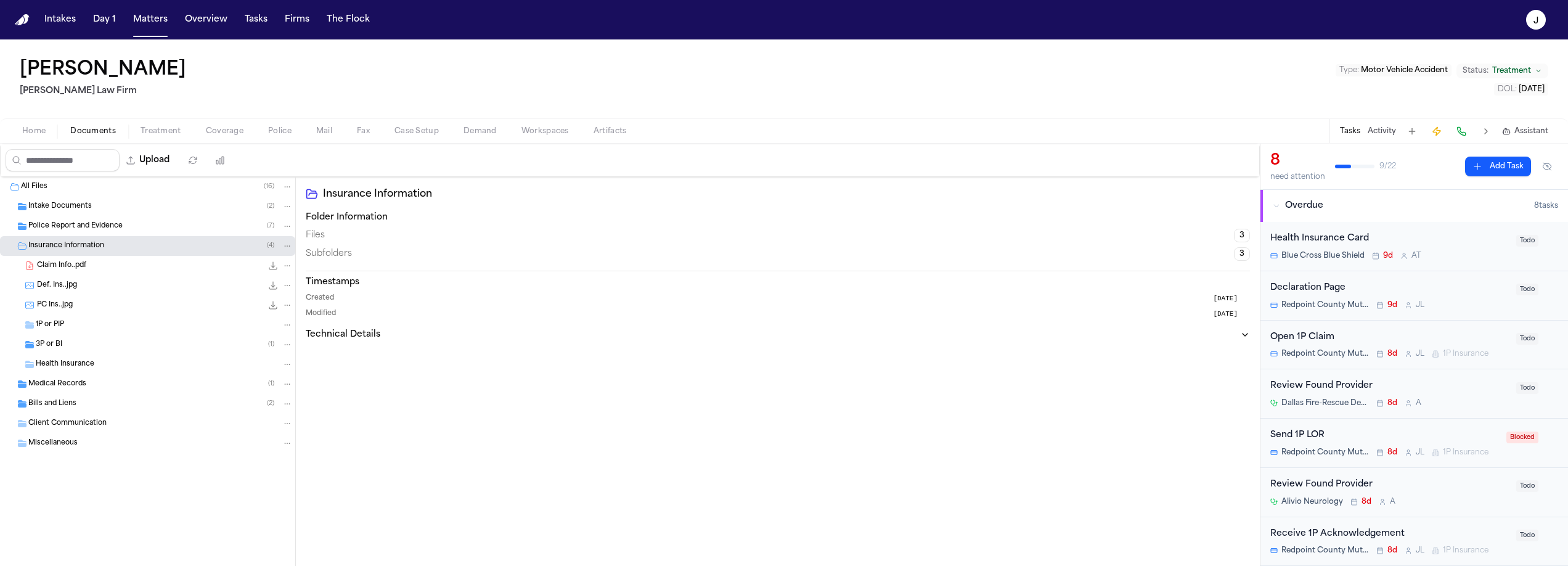
click at [57, 347] on span "3P or BI" at bounding box center [49, 345] width 27 height 10
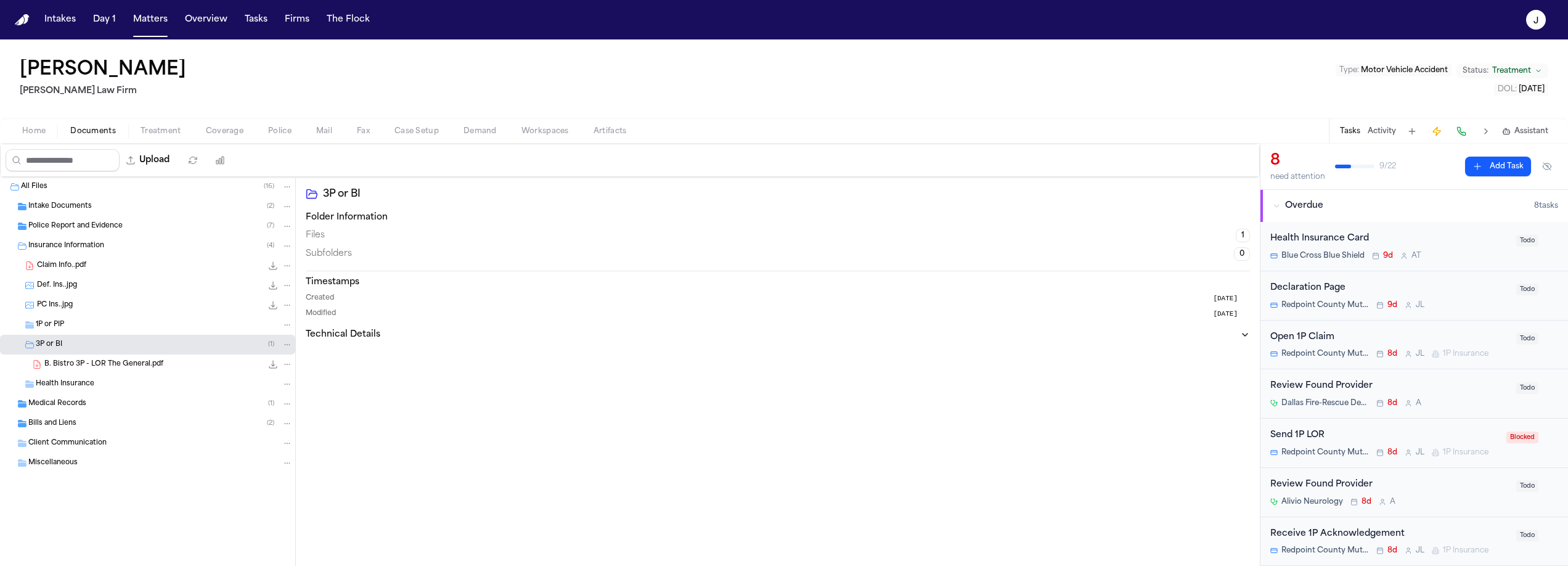
click at [146, 372] on div "B. Bistro 3P - LOR The General.pdf 177.0 KB • PDF" at bounding box center [148, 364] width 296 height 20
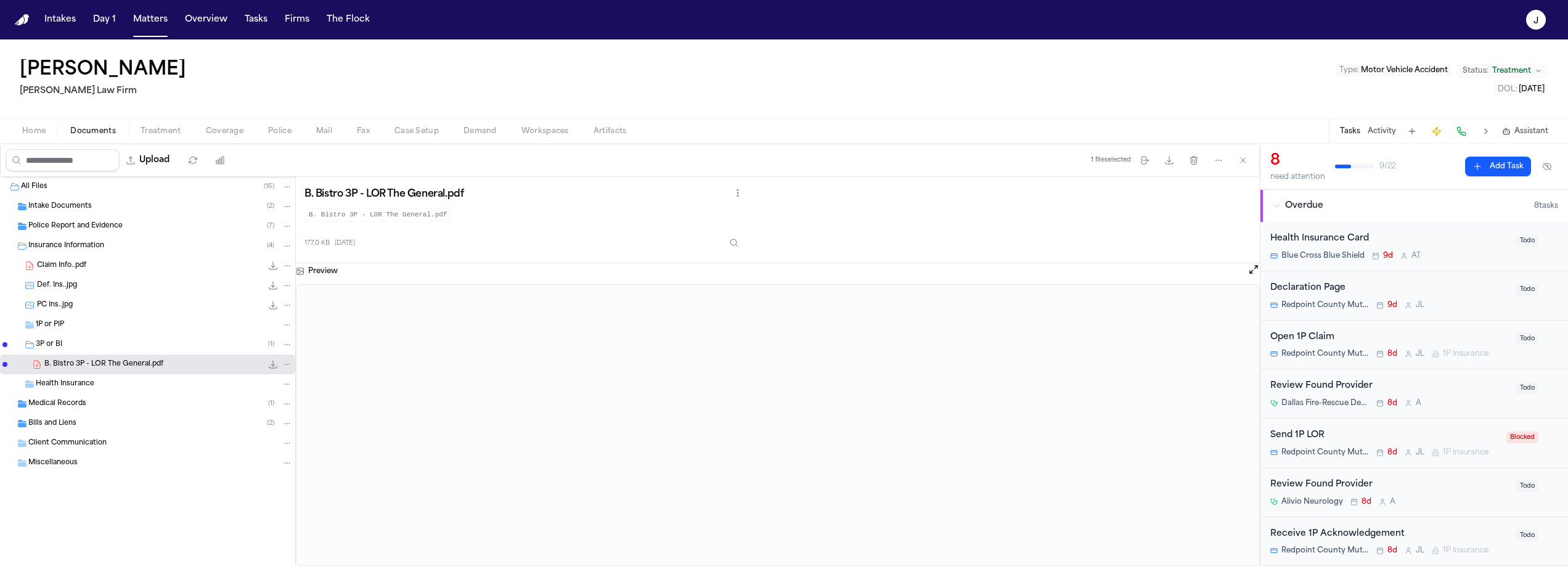
click at [31, 126] on span "Home" at bounding box center [34, 131] width 23 height 10
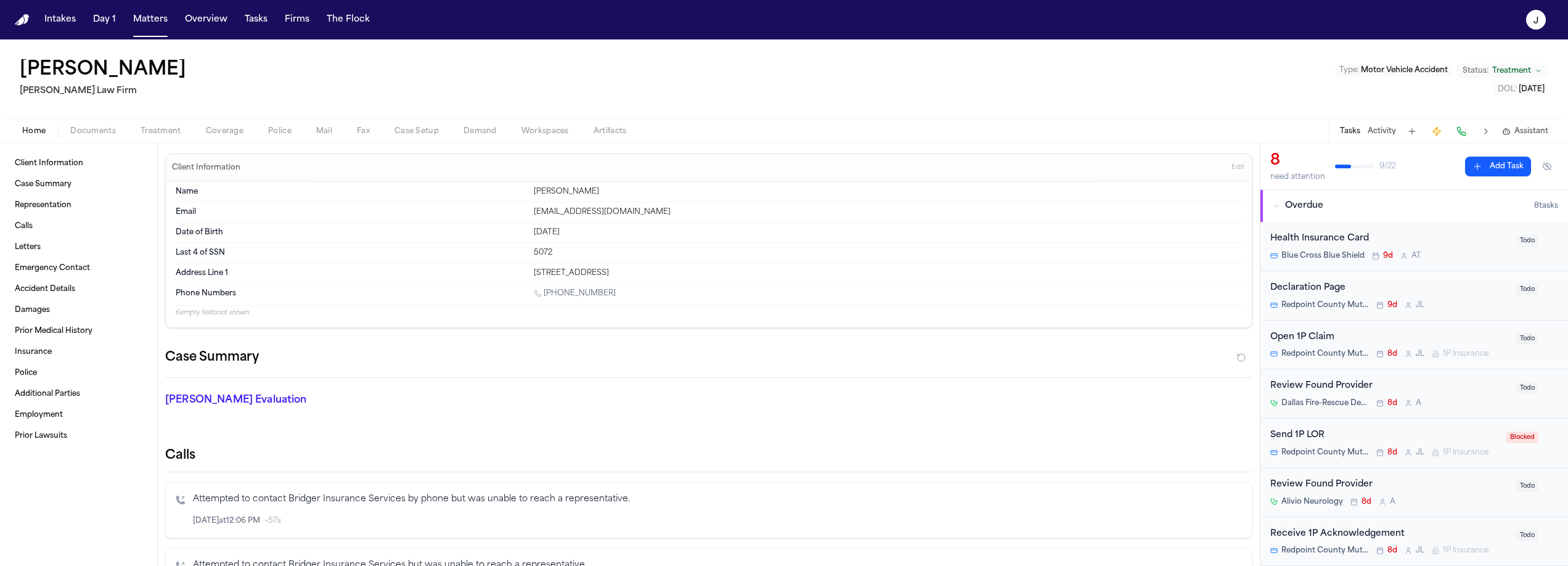
click at [225, 142] on div "Home Documents Treatment Coverage Police Mail Fax Case Setup Demand Workspaces …" at bounding box center [784, 130] width 1568 height 25
click at [225, 138] on div "Home Documents Treatment Coverage Police Mail Fax Case Setup Demand Workspaces …" at bounding box center [784, 130] width 1568 height 25
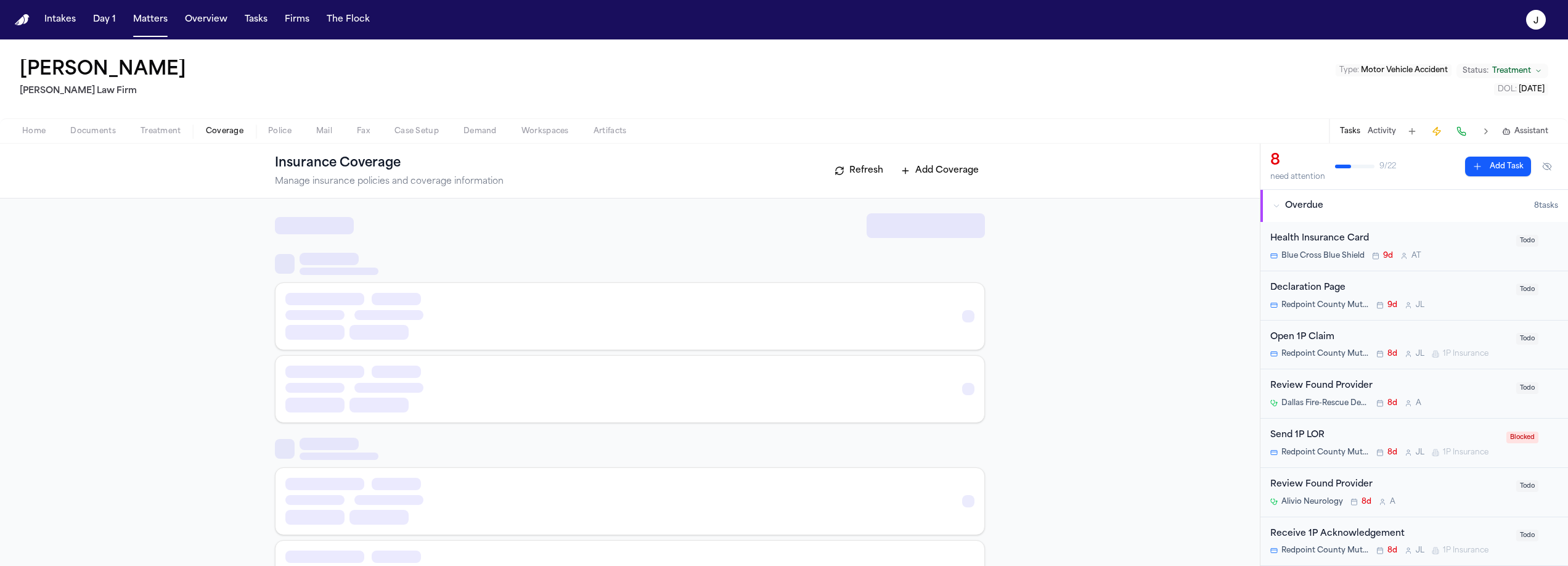
click at [229, 133] on span "Coverage" at bounding box center [225, 131] width 38 height 10
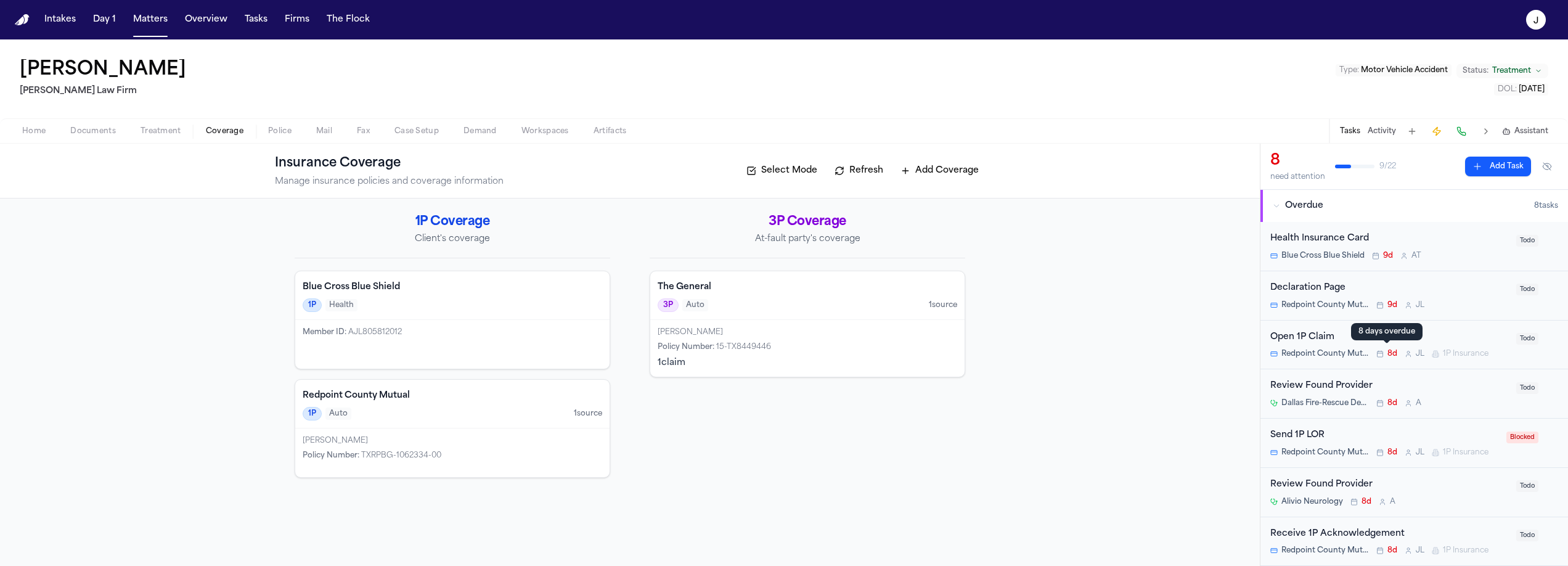
click at [1388, 330] on div "8 days overdue 8 days overdue" at bounding box center [1387, 332] width 72 height 17
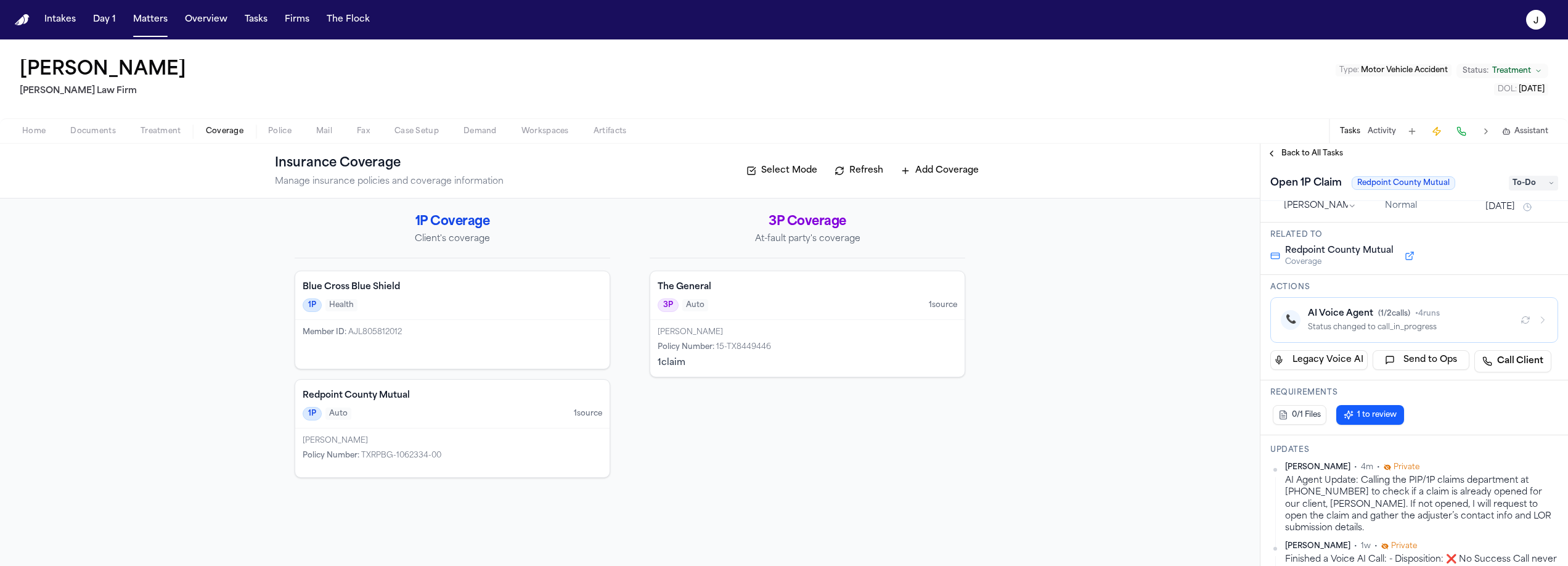
scroll to position [22, 0]
click at [869, 167] on button "Refresh" at bounding box center [859, 170] width 61 height 20
click at [469, 394] on h4 "Redpoint County Mutual" at bounding box center [452, 396] width 299 height 12
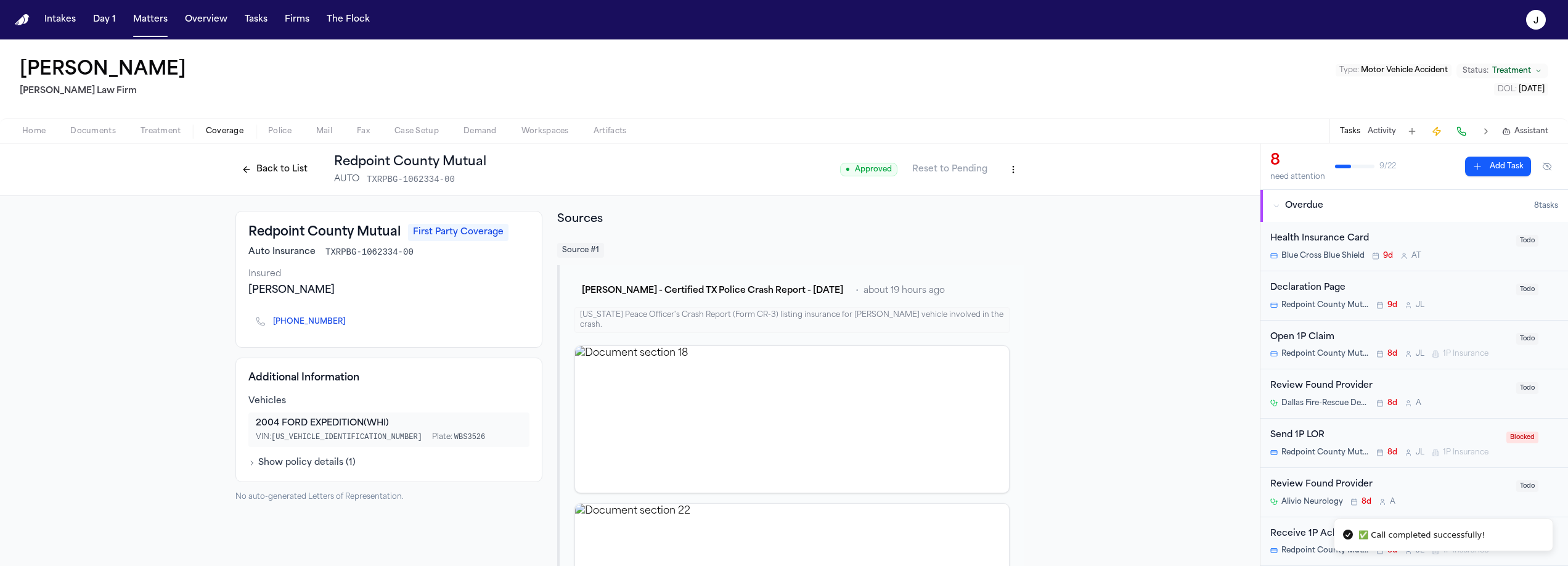
click at [1377, 343] on div "Open 1P Claim" at bounding box center [1389, 338] width 238 height 14
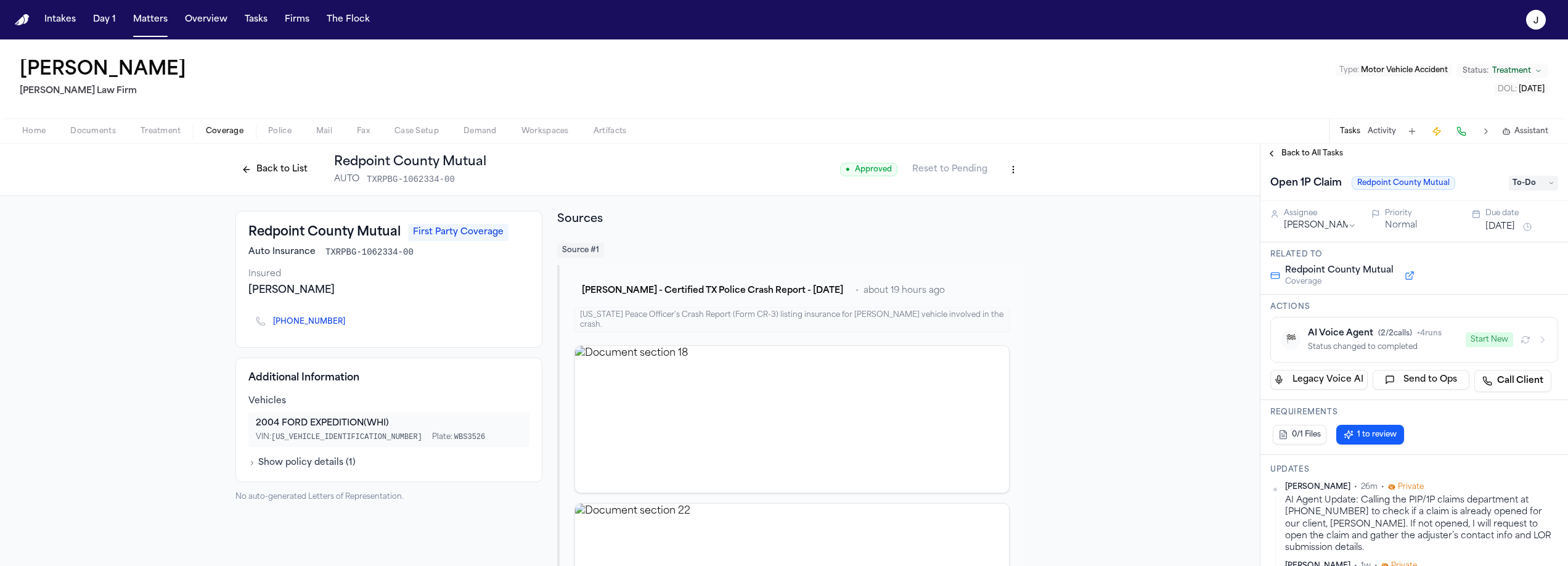
click at [43, 130] on span "Home" at bounding box center [34, 131] width 23 height 10
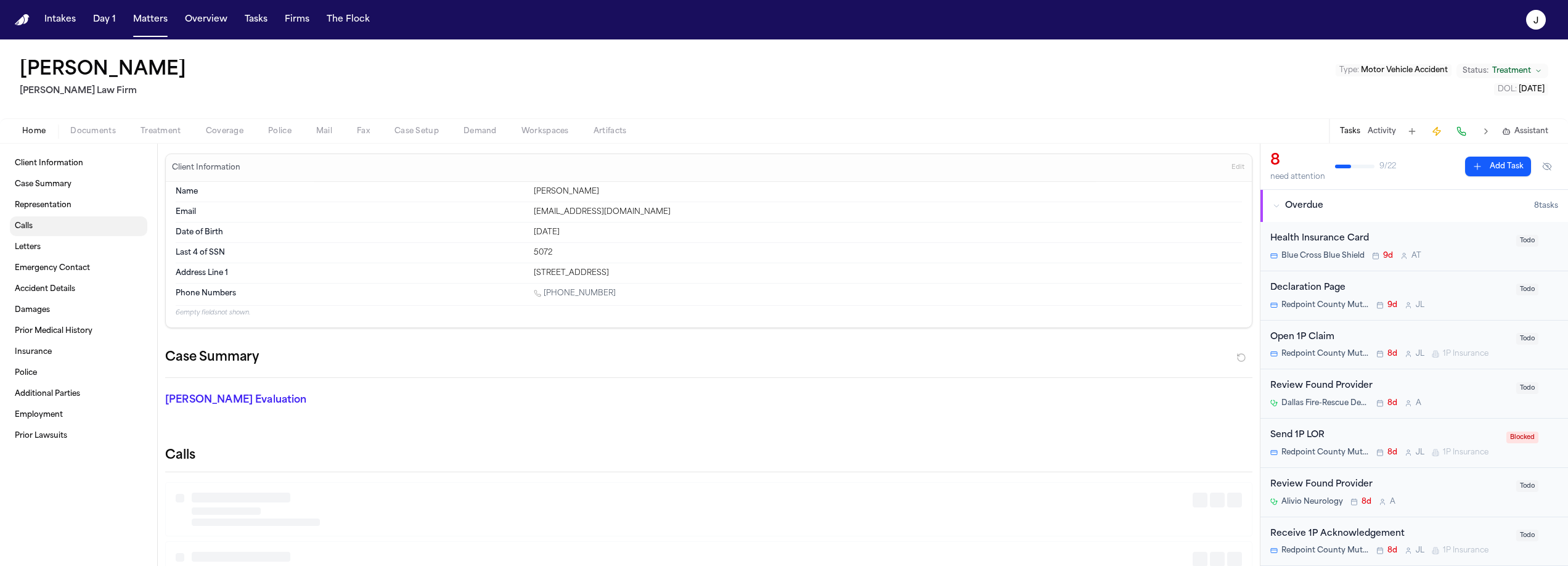
click at [43, 232] on link "Calls" at bounding box center [79, 226] width 138 height 20
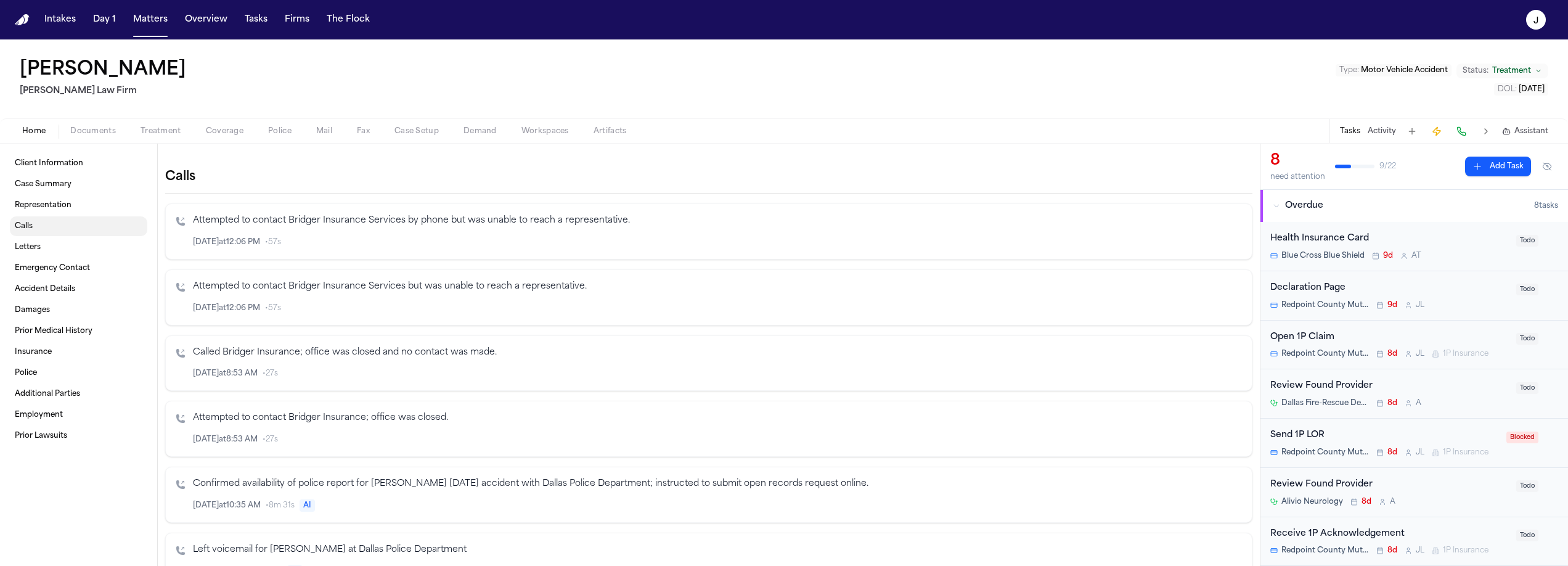
scroll to position [287, 0]
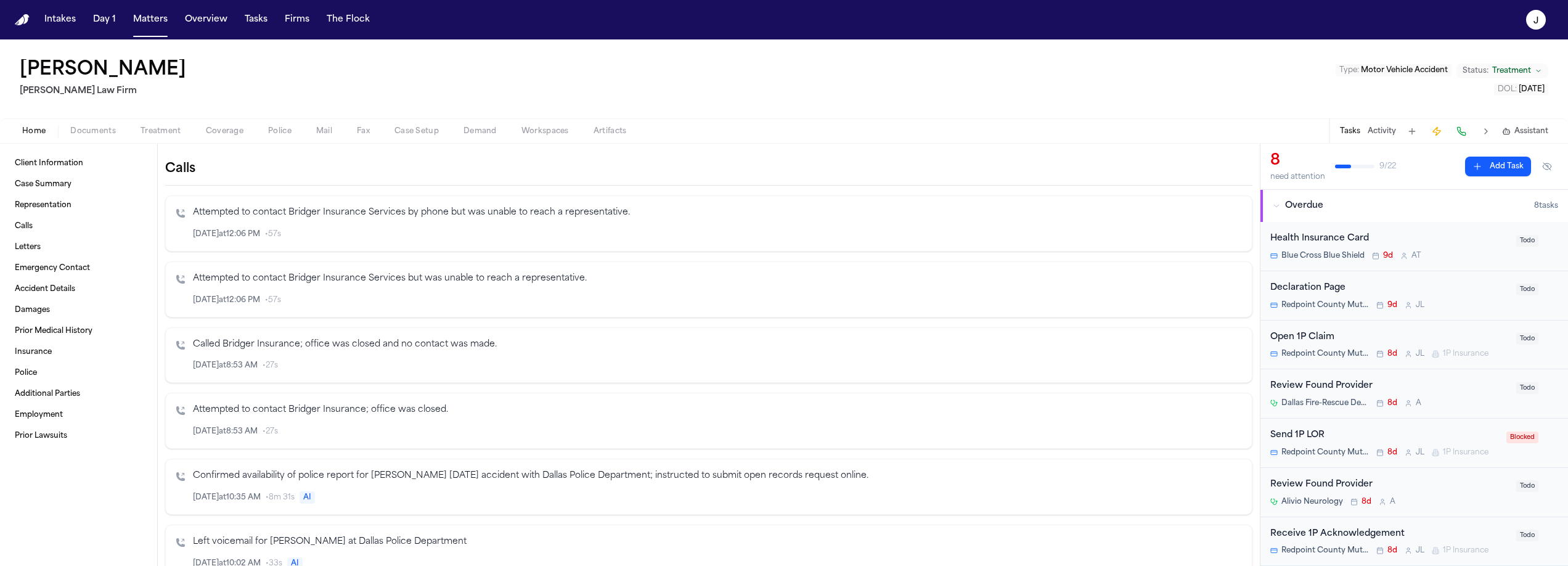
click at [225, 139] on div "Home Documents Treatment Coverage Police Mail Fax Case Setup Demand Workspaces …" at bounding box center [784, 130] width 1568 height 25
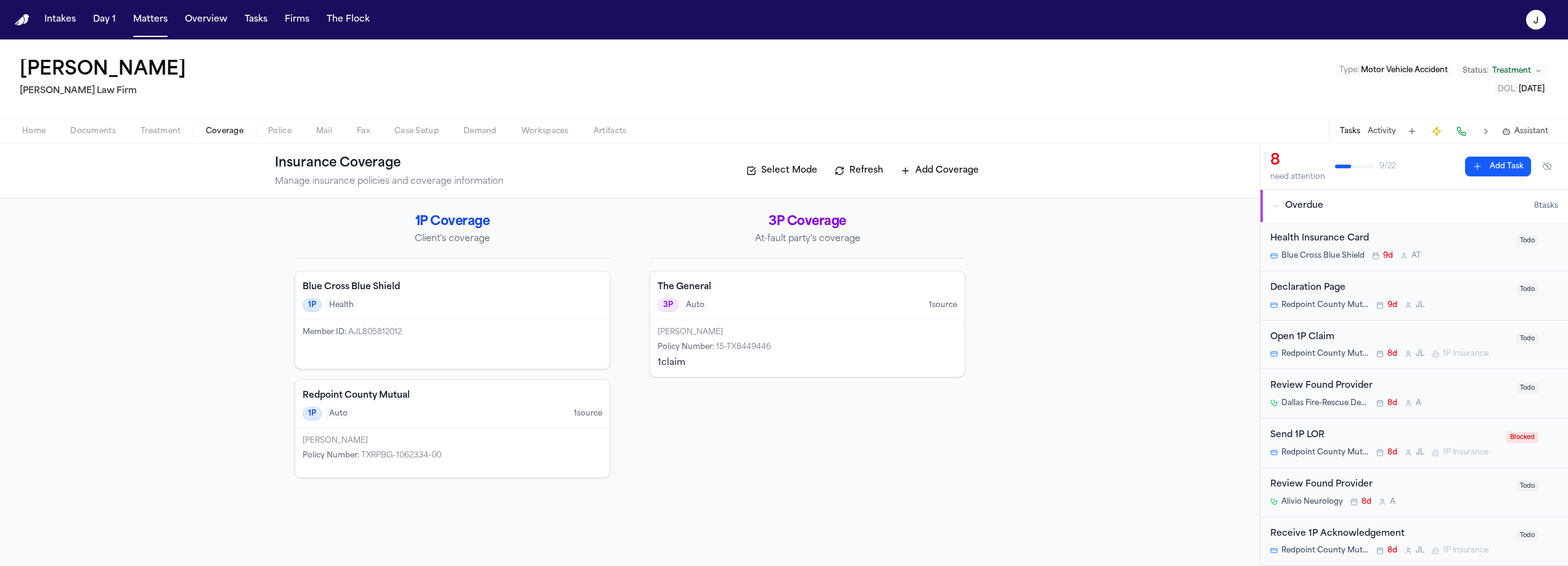
click at [225, 134] on span "Coverage" at bounding box center [225, 131] width 38 height 10
click at [425, 387] on div "Redpoint County Mutual 1P Auto 1 source" at bounding box center [453, 404] width 314 height 49
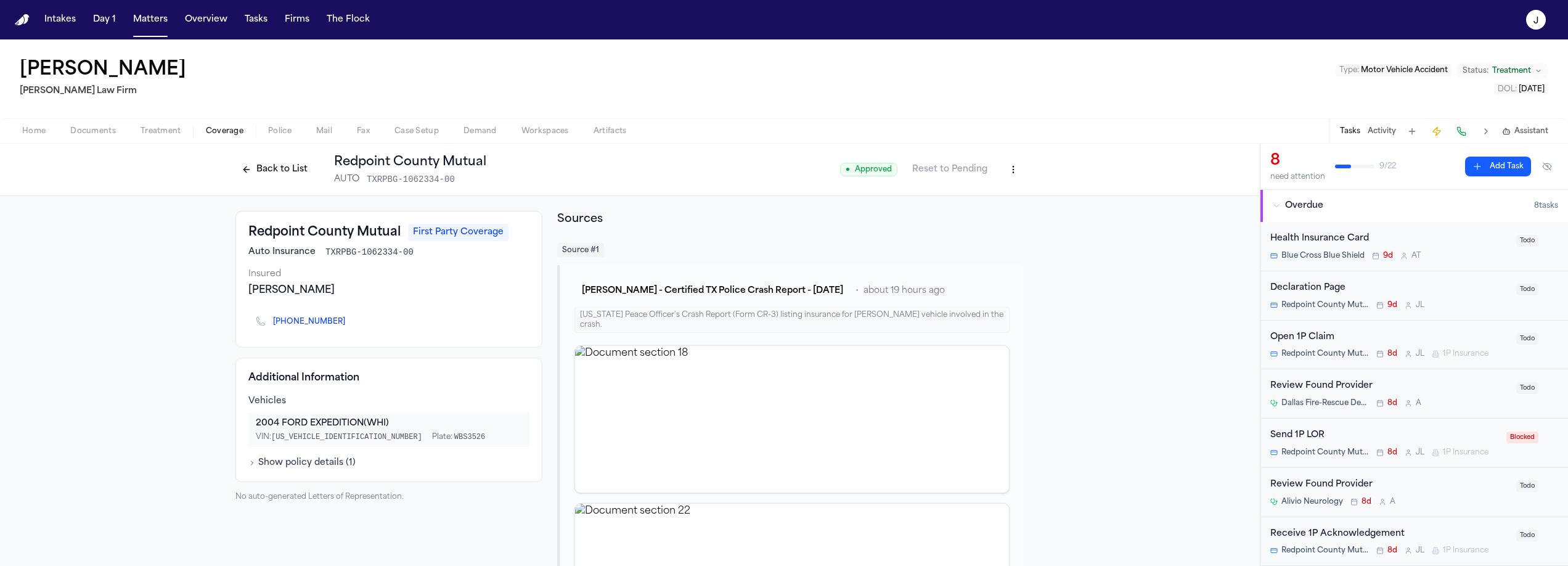
click at [1459, 134] on button at bounding box center [1461, 131] width 17 height 17
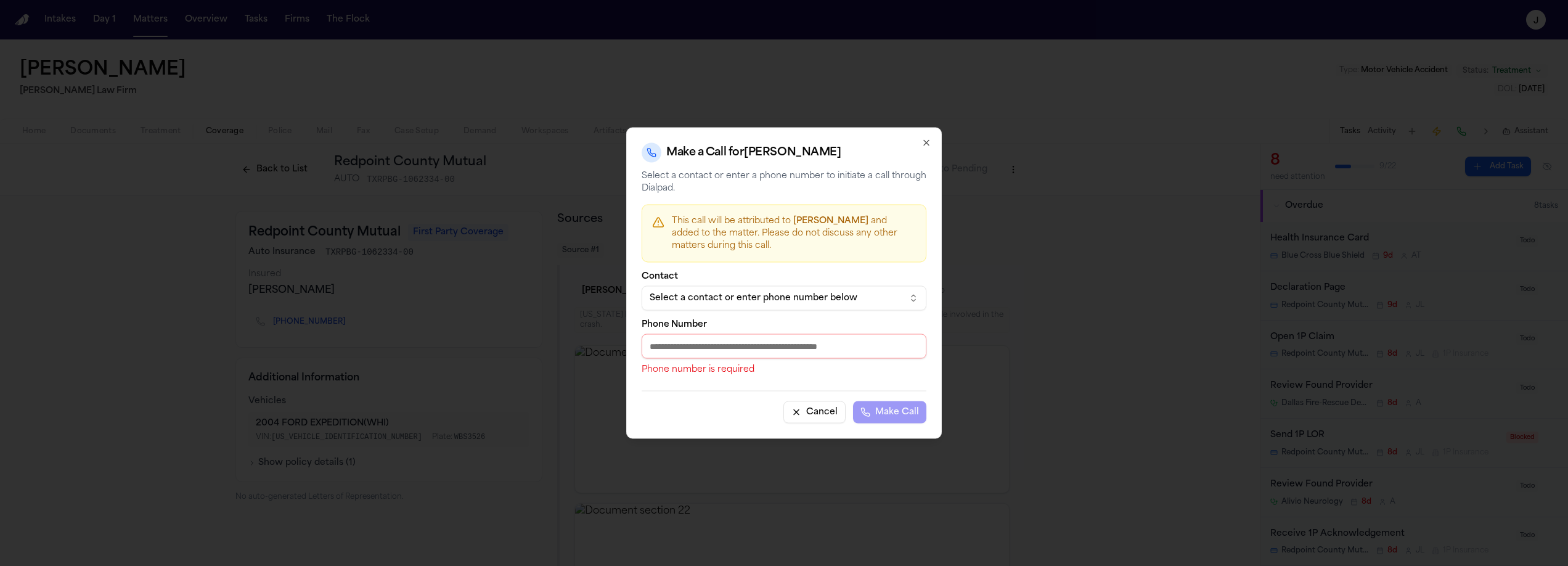
click at [767, 296] on div "Select a contact or enter phone number below" at bounding box center [775, 298] width 249 height 12
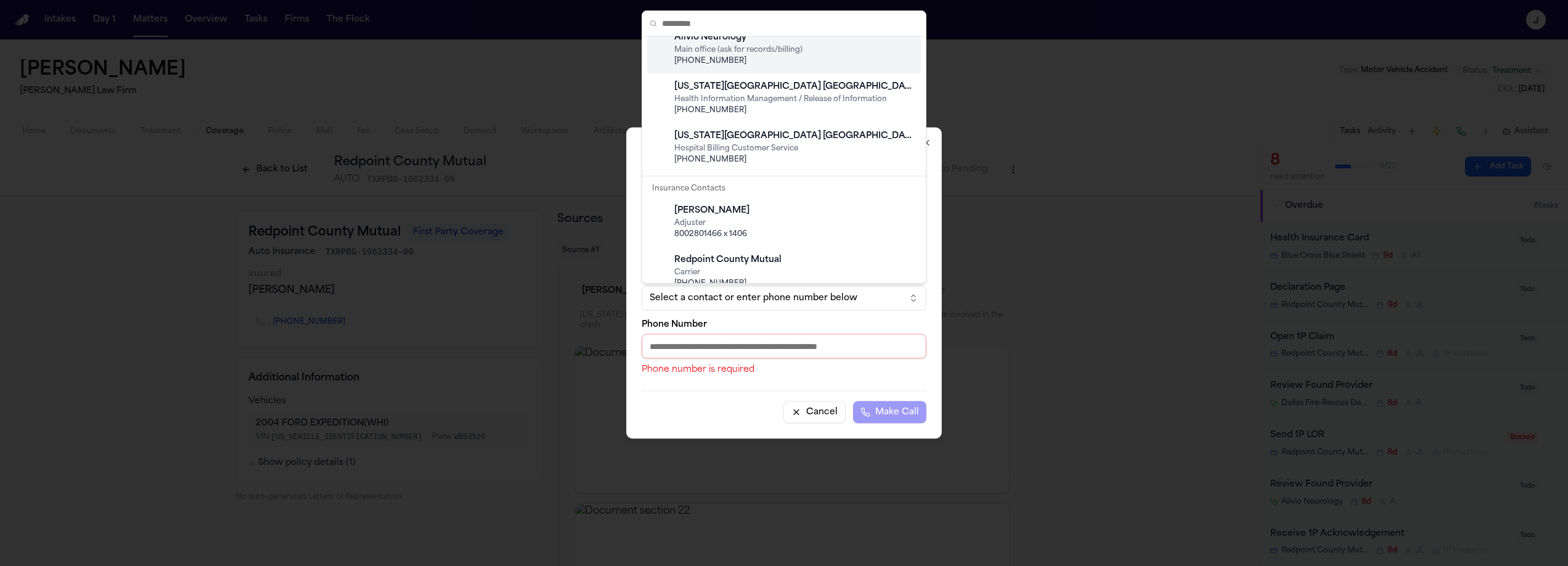
scroll to position [189, 0]
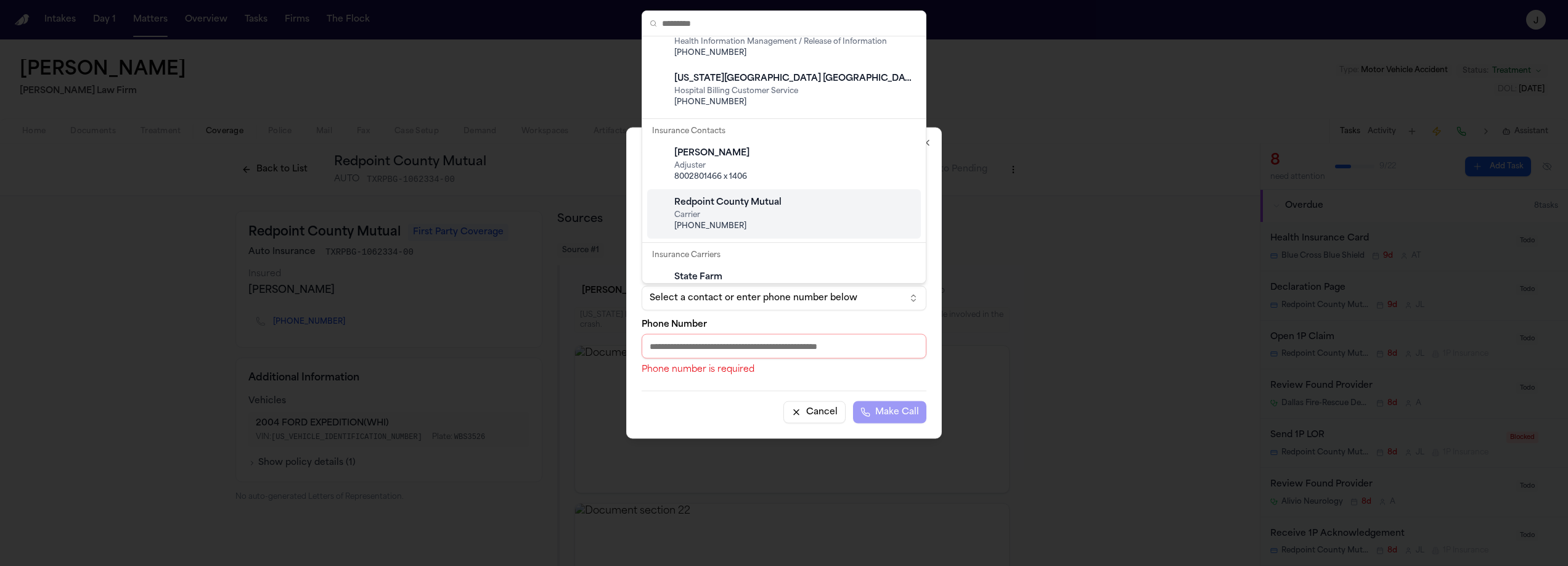
click at [727, 215] on span "Carrier" at bounding box center [794, 215] width 239 height 10
type input "**********"
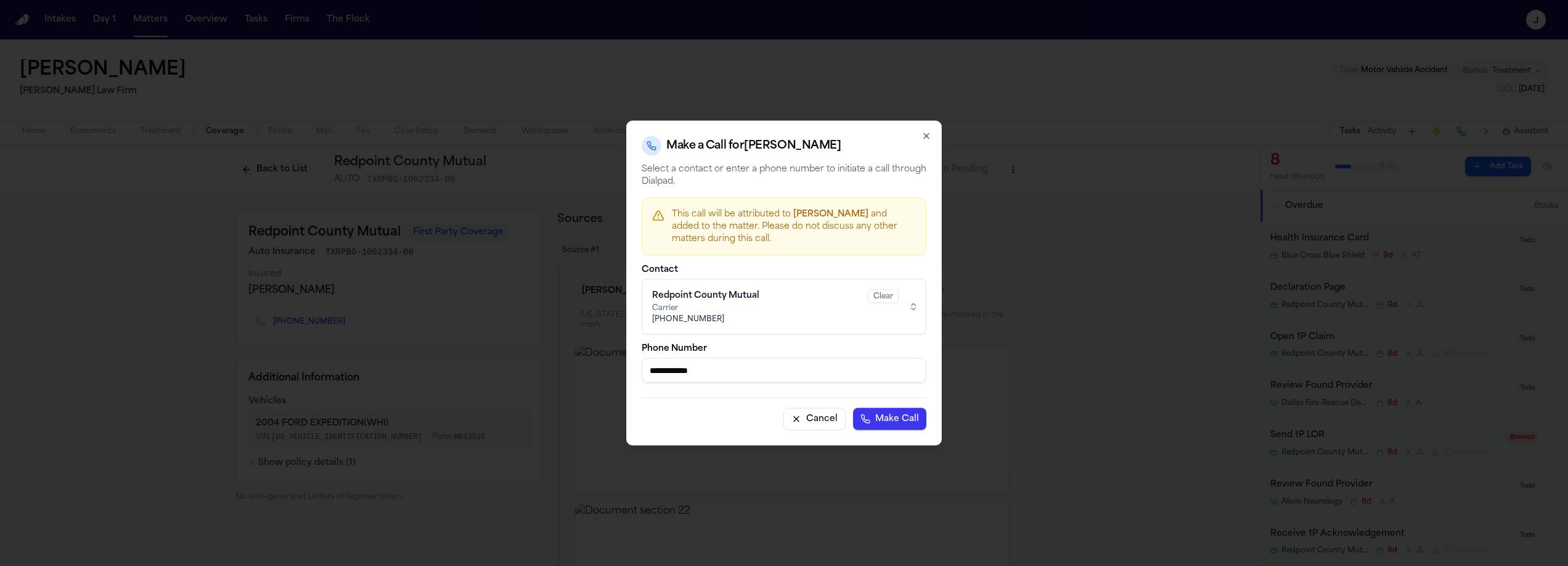
click at [883, 422] on button "Make Call" at bounding box center [889, 419] width 73 height 22
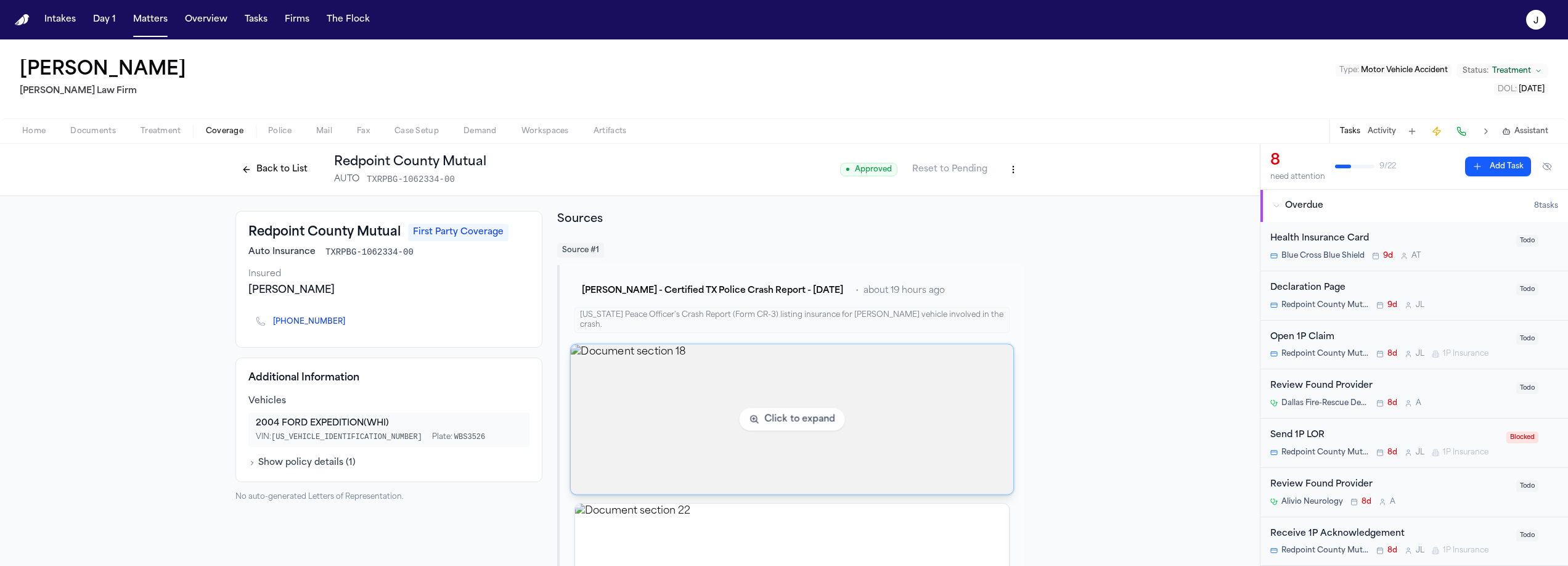
click at [683, 435] on img "View document section 18" at bounding box center [792, 420] width 443 height 150
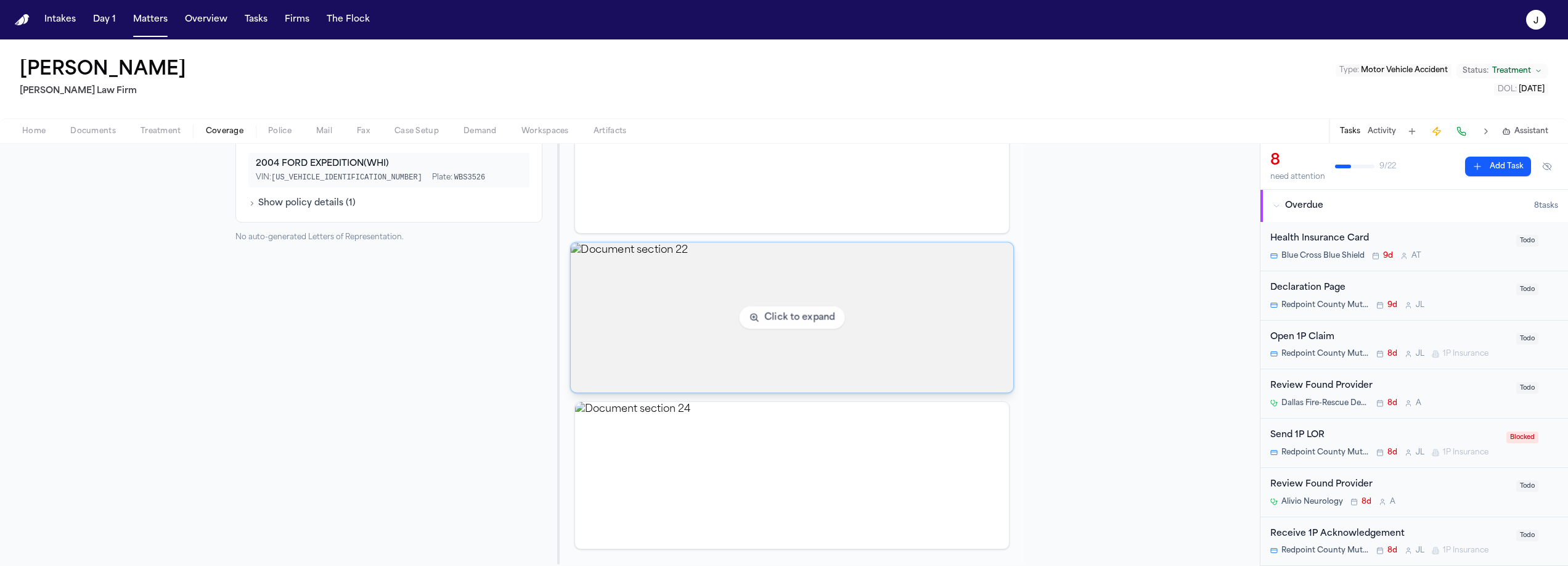
scroll to position [259, 0]
click at [881, 316] on img "View document section 22" at bounding box center [792, 317] width 443 height 150
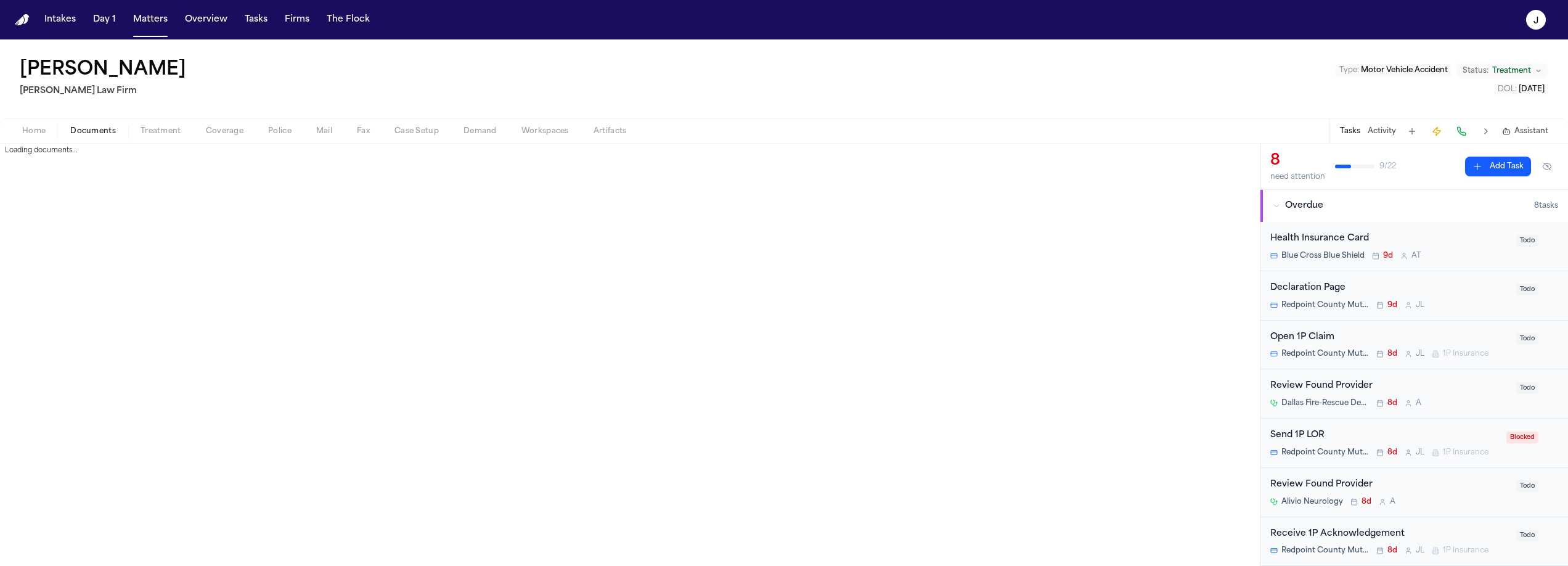
click at [107, 126] on span "Documents" at bounding box center [93, 131] width 46 height 10
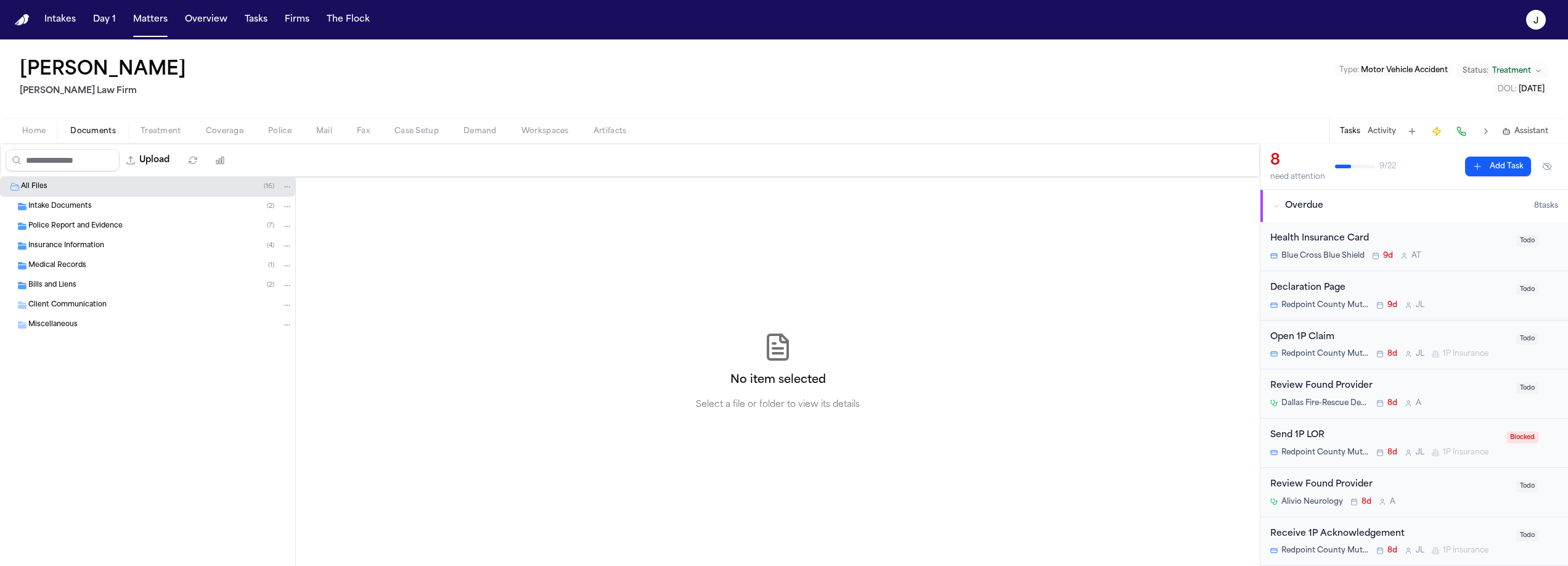
click at [87, 223] on span "Police Report and Evidence" at bounding box center [75, 226] width 94 height 10
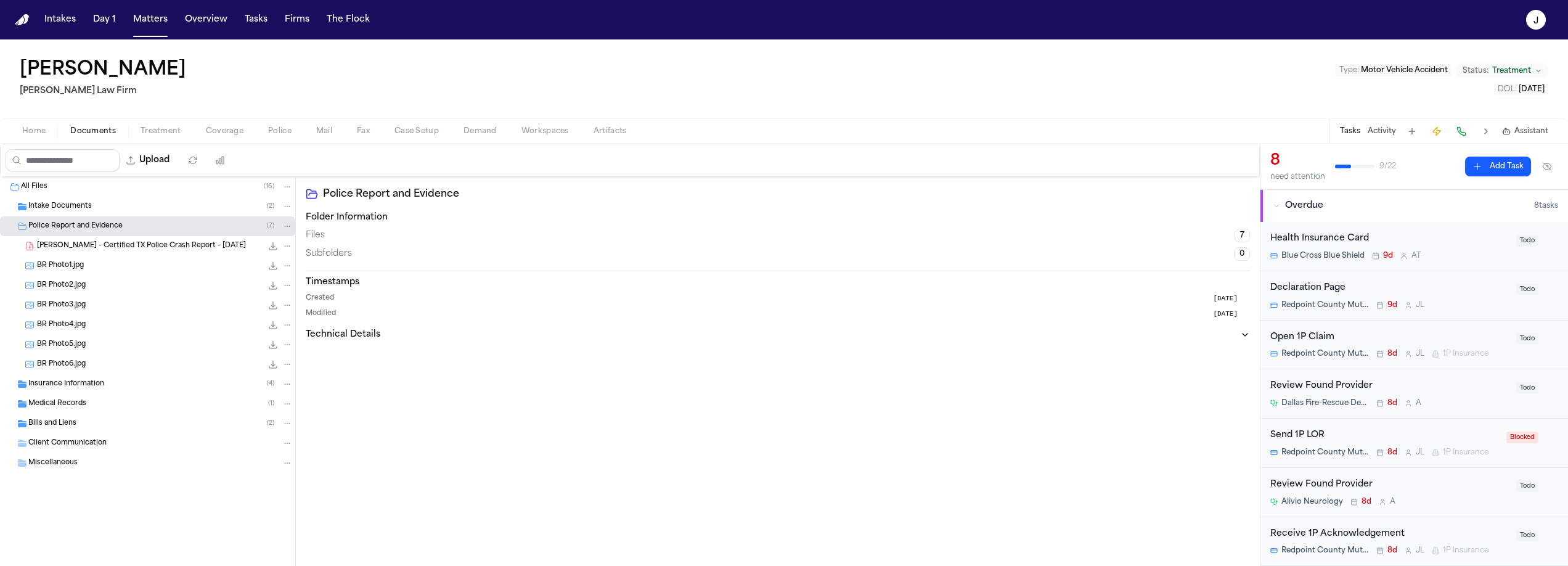
click at [88, 244] on span "B. Bristo - Certified TX Police Crash Report - 8.11.25" at bounding box center [141, 246] width 209 height 10
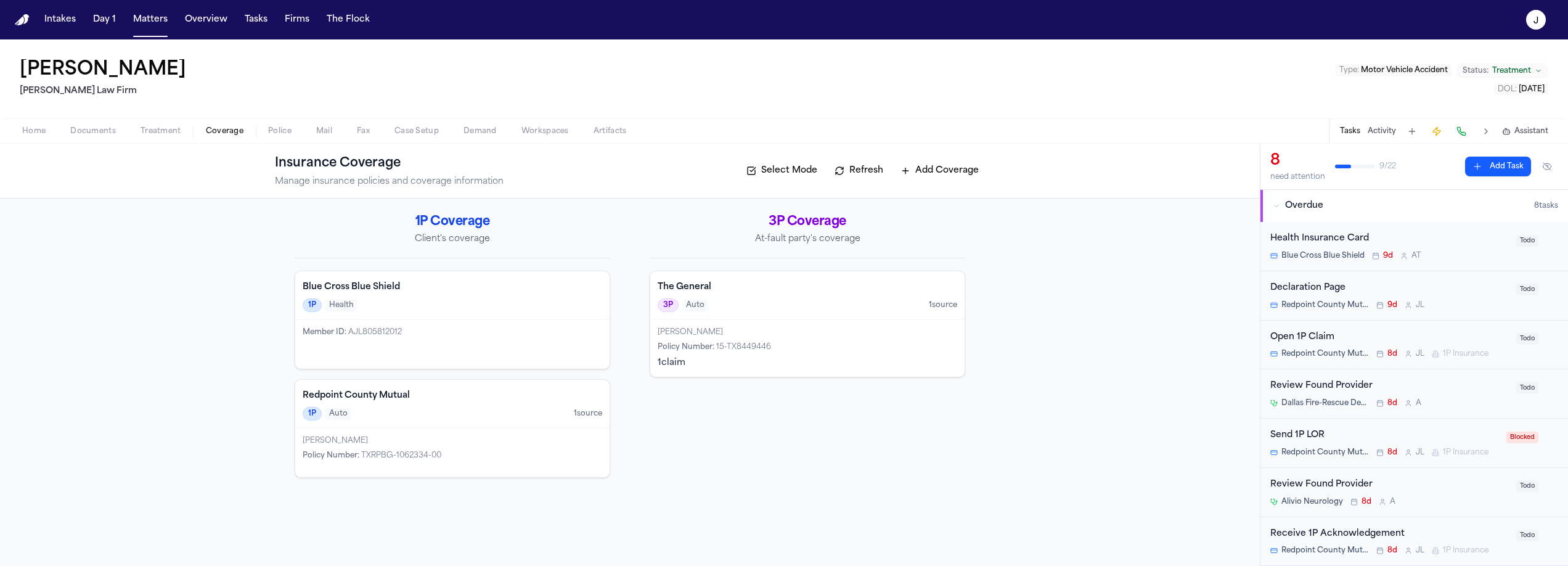
click at [213, 130] on span "Coverage" at bounding box center [225, 131] width 38 height 10
click at [427, 409] on div "1P Auto 1 source" at bounding box center [452, 413] width 299 height 14
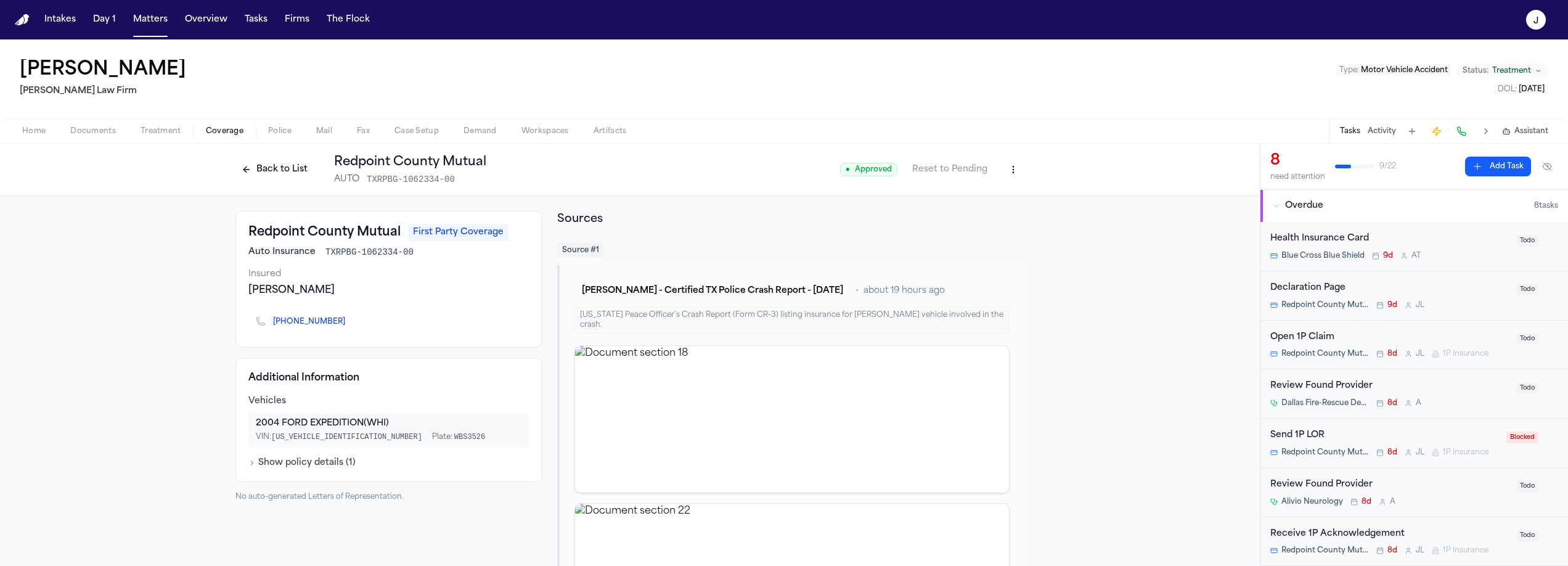
click at [281, 171] on button "Back to List" at bounding box center [275, 169] width 78 height 20
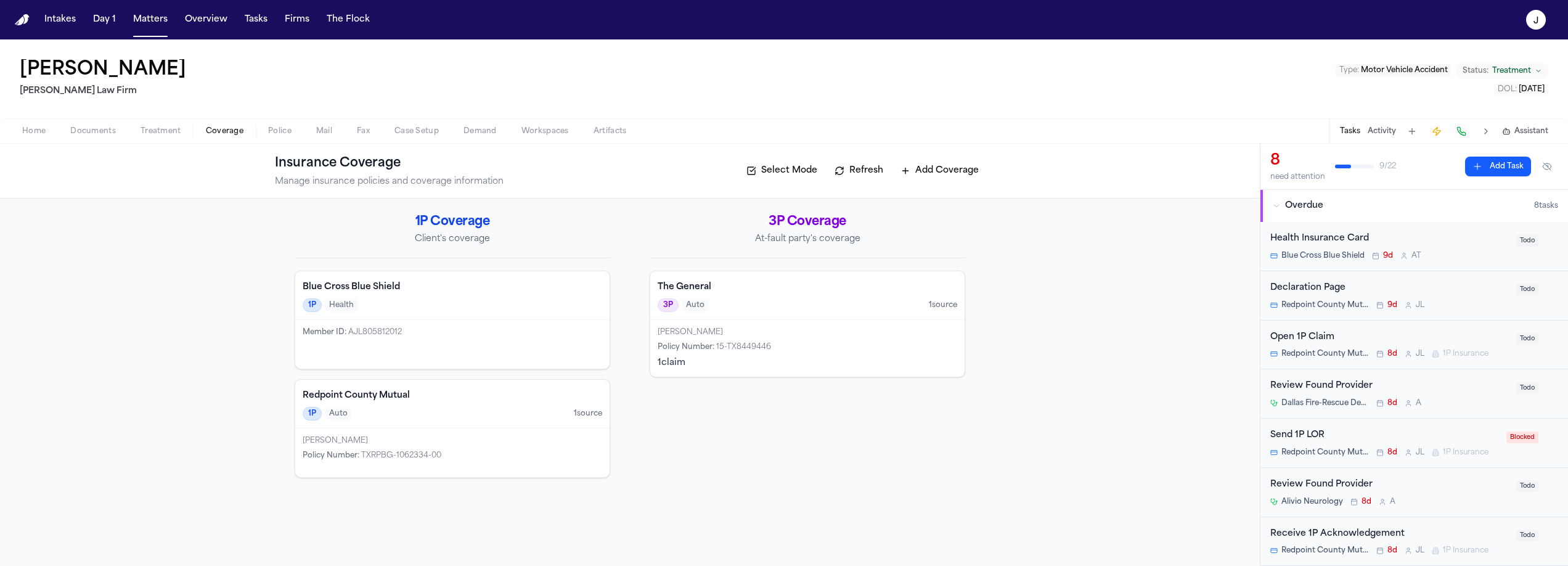
click at [109, 126] on span "Documents" at bounding box center [93, 131] width 46 height 10
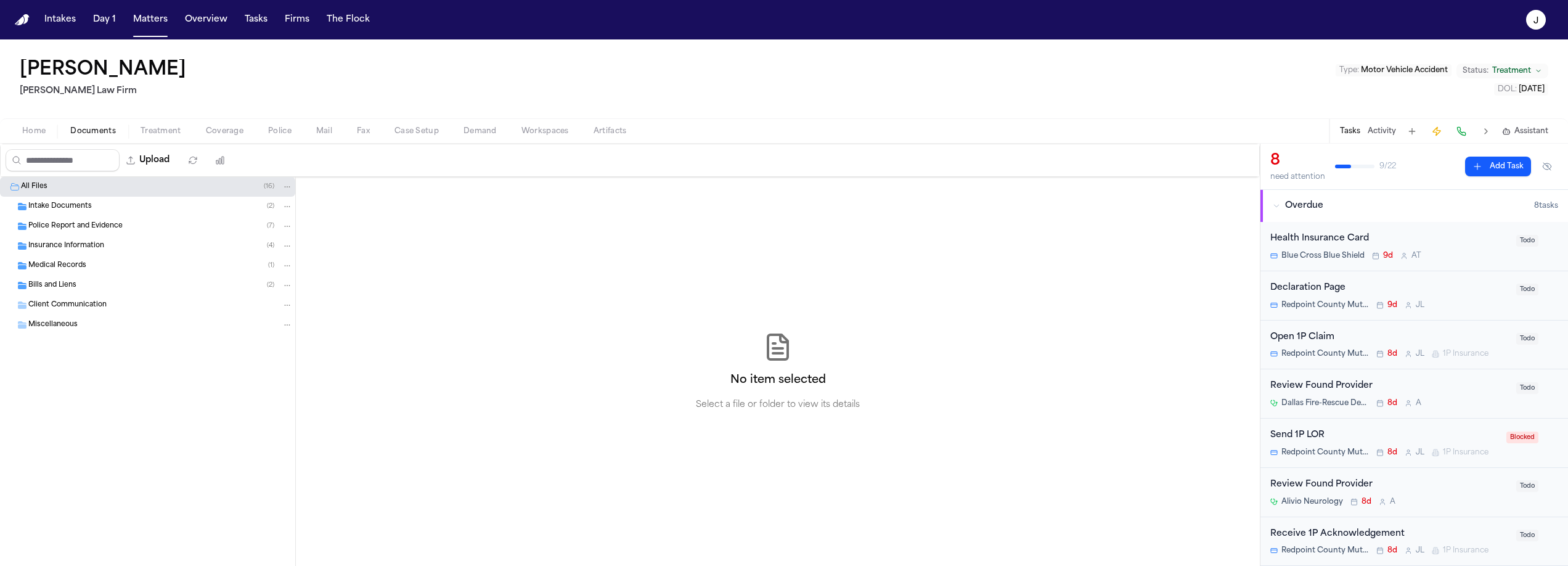
click at [72, 228] on span "Police Report and Evidence" at bounding box center [75, 226] width 94 height 10
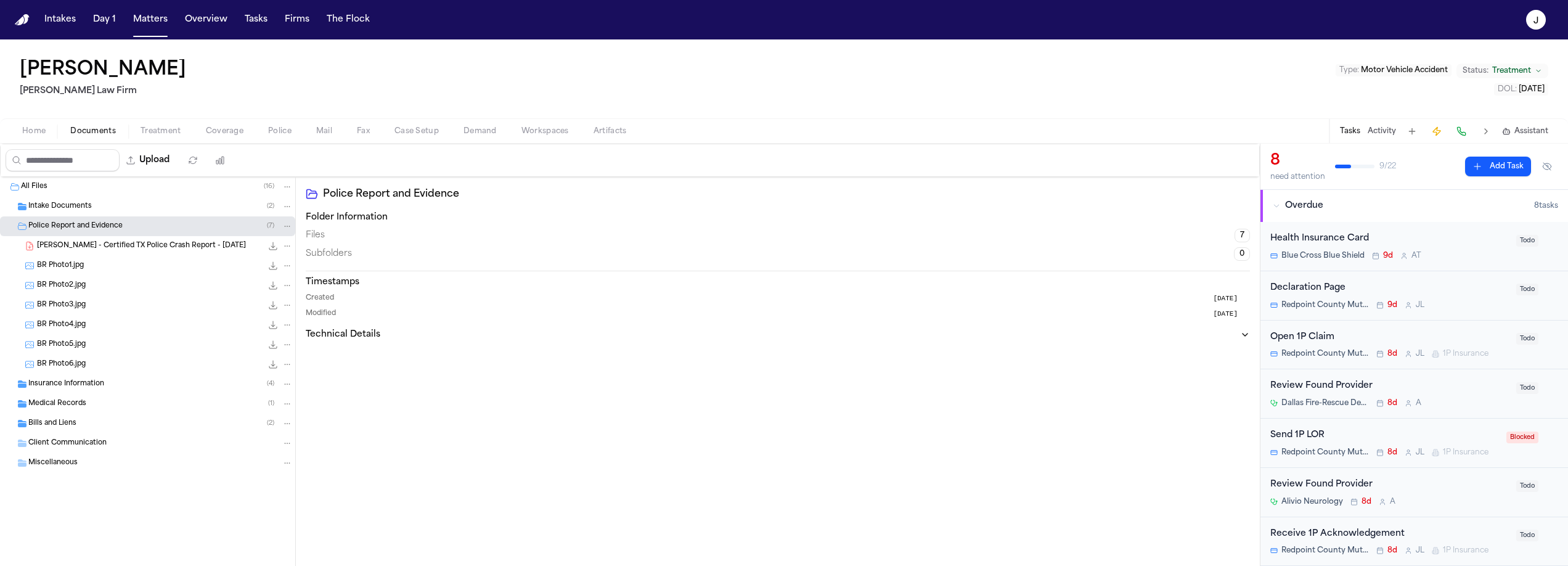
click at [74, 247] on span "B. Bristo - Certified TX Police Crash Report - 8.11.25" at bounding box center [141, 246] width 209 height 10
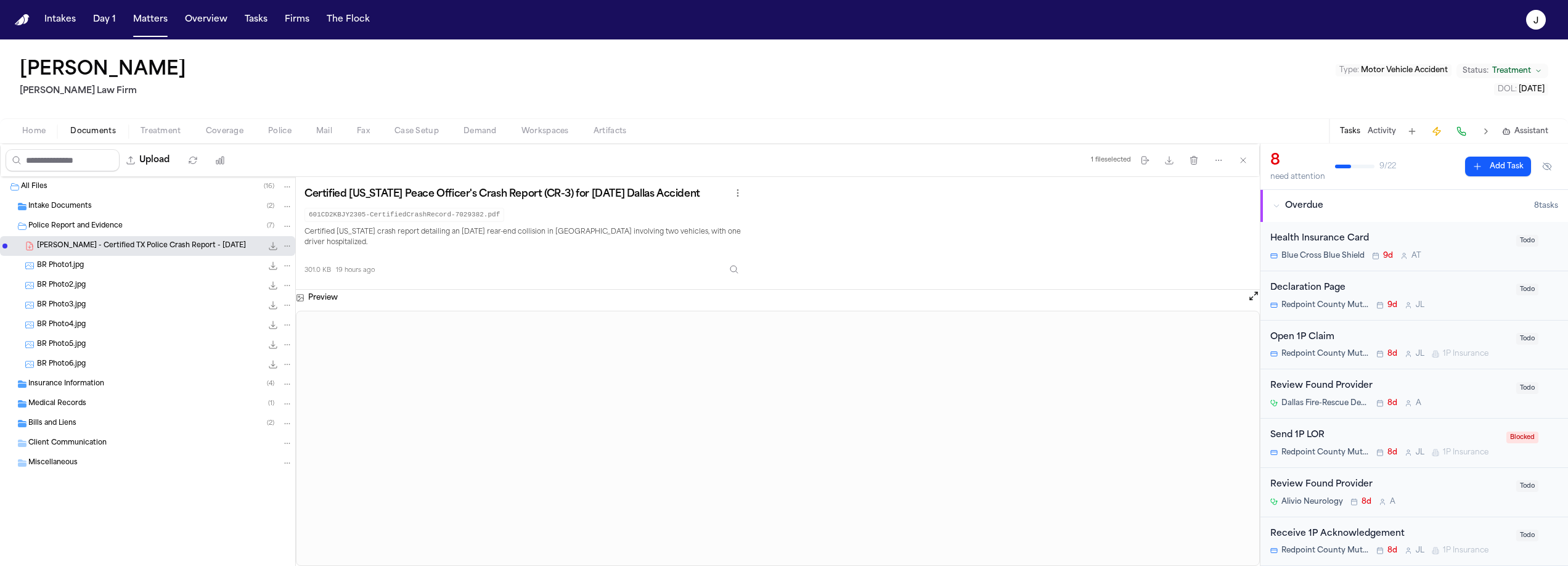
click at [1461, 128] on button at bounding box center [1461, 131] width 17 height 17
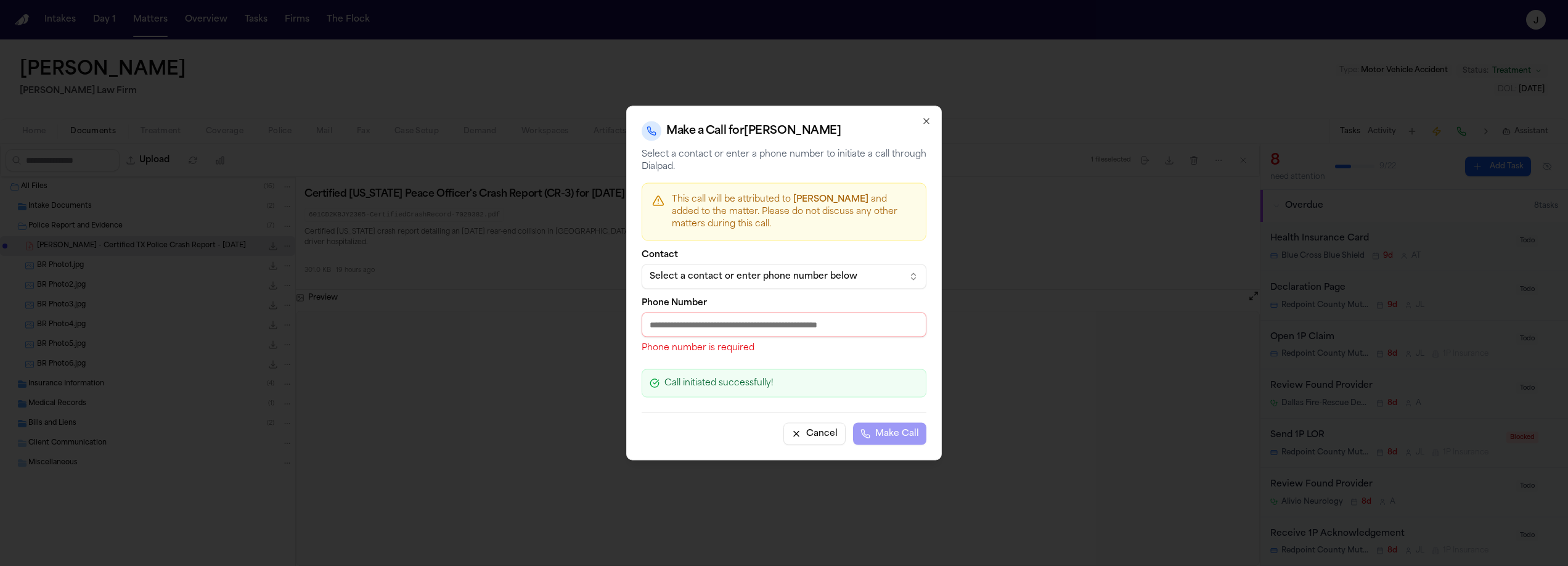
click at [692, 321] on input "Phone Number" at bounding box center [784, 325] width 285 height 25
click at [684, 337] on div "Phone Number Phone number is required" at bounding box center [784, 327] width 285 height 56
click at [684, 327] on input "Phone Number" at bounding box center [784, 325] width 285 height 25
paste input "**********"
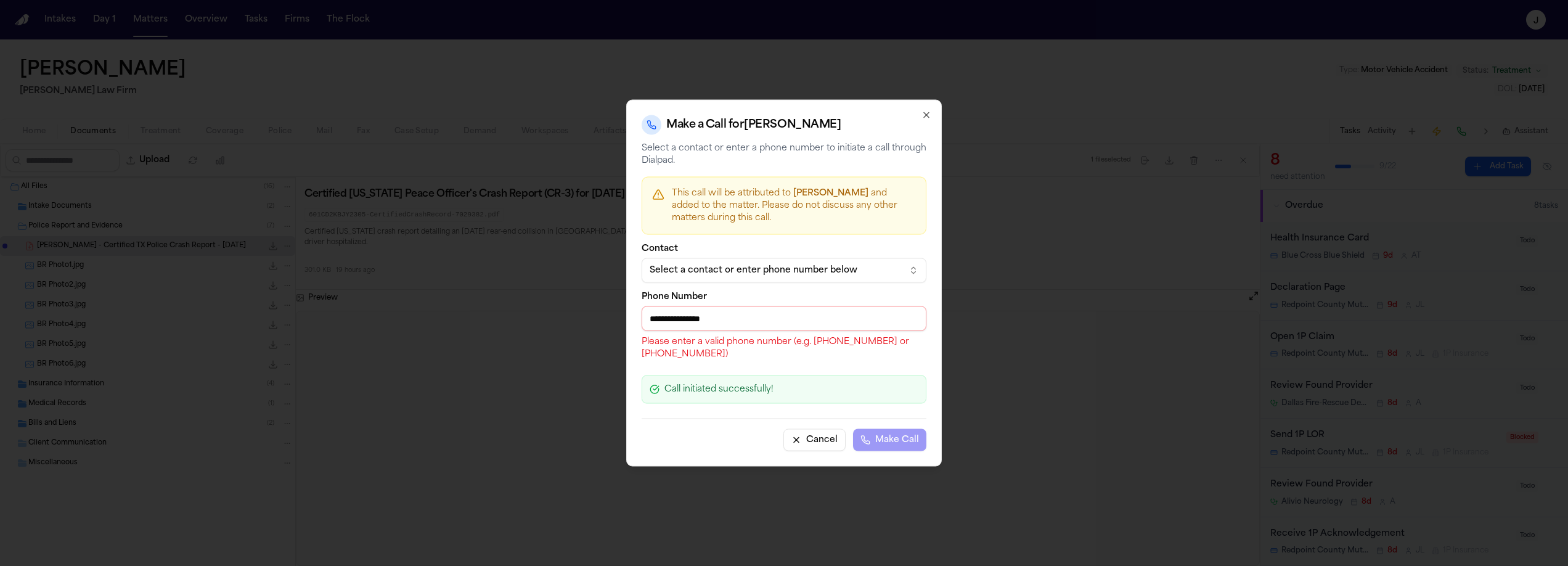
click at [861, 442] on div "Cancel Make Call" at bounding box center [784, 435] width 285 height 33
click at [845, 367] on form "**********" at bounding box center [784, 348] width 285 height 207
click at [839, 349] on p "Please enter a valid phone number (e.g. 303-217-0796 or +12025550123)" at bounding box center [784, 349] width 285 height 25
click at [696, 320] on input "**********" at bounding box center [784, 319] width 285 height 25
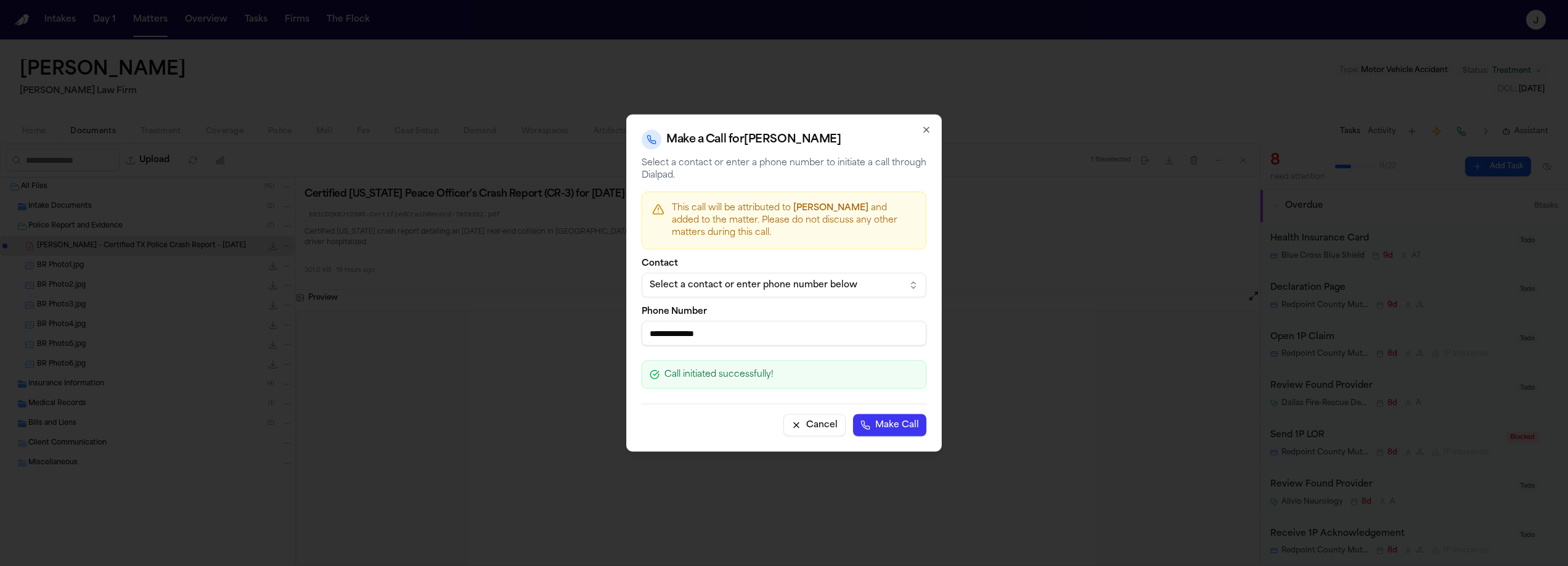
type input "**********"
click at [884, 431] on button "Make Call" at bounding box center [889, 425] width 73 height 22
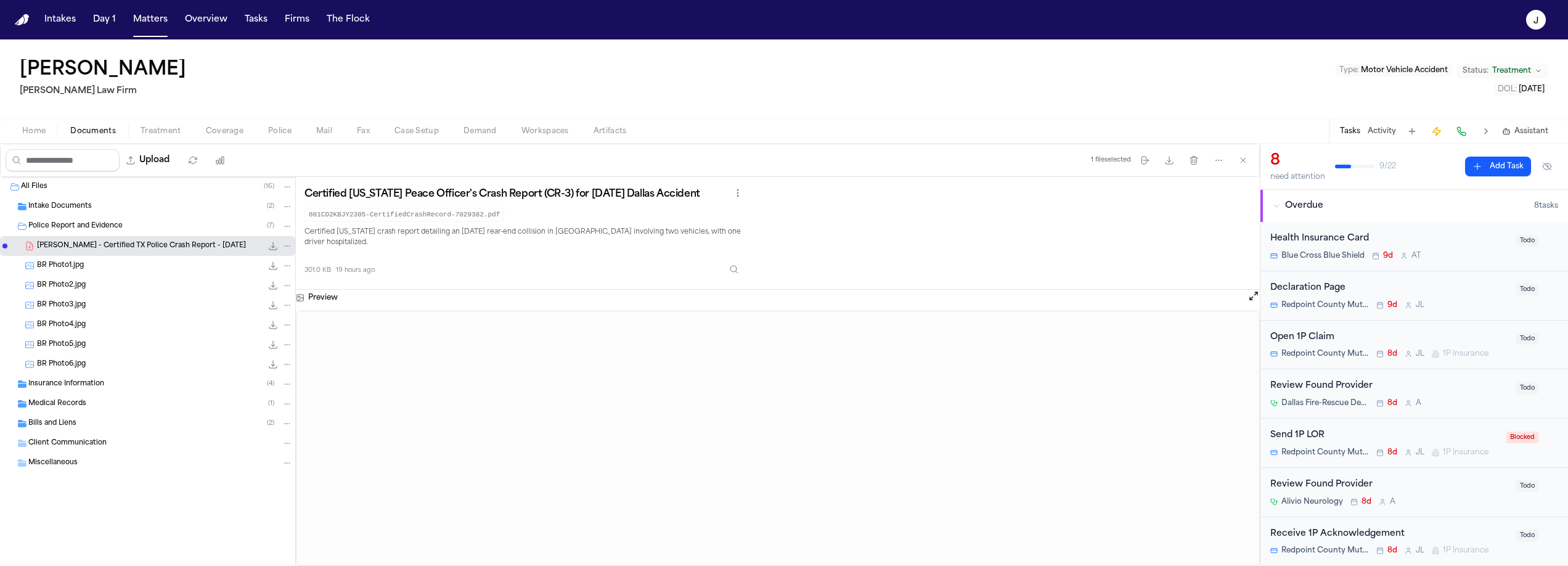
click at [1467, 130] on button at bounding box center [1461, 131] width 17 height 17
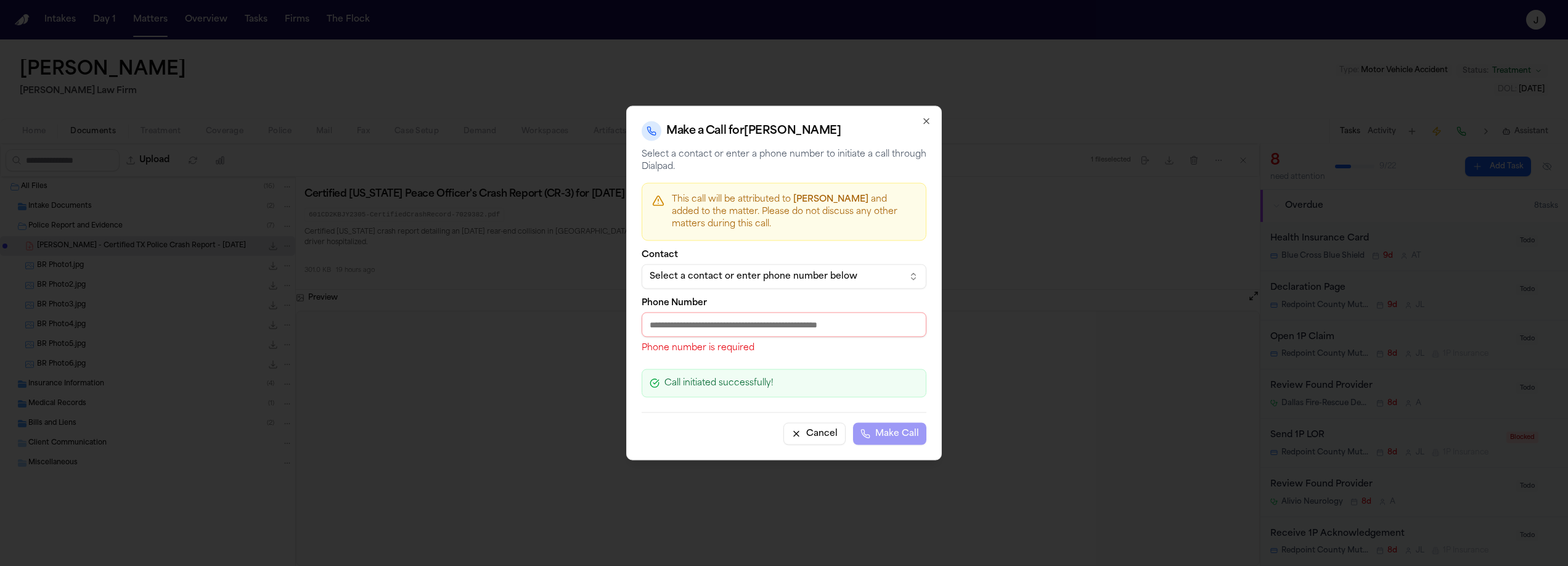
click at [873, 314] on input "Phone Number" at bounding box center [784, 325] width 285 height 25
paste input "**********"
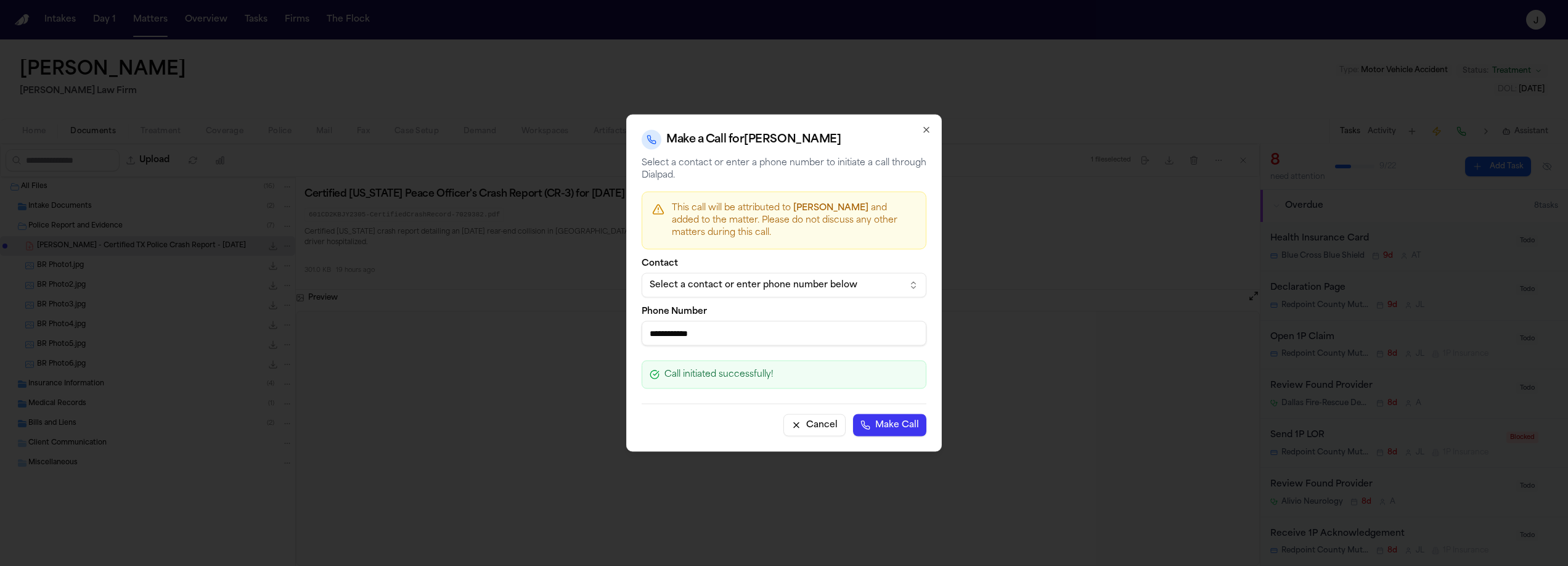
type input "**********"
click at [911, 423] on button "Make Call" at bounding box center [889, 425] width 73 height 22
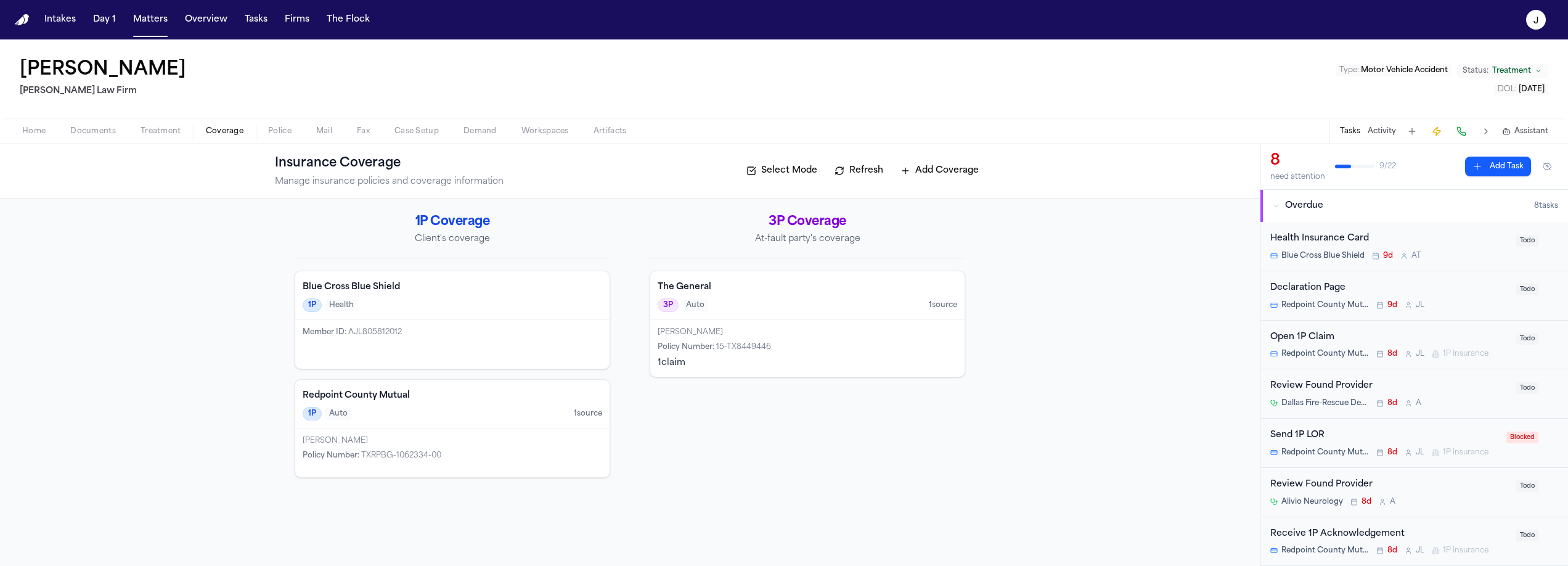
click at [235, 130] on span "Coverage" at bounding box center [225, 131] width 38 height 10
click at [464, 415] on div "1P Auto 1 source" at bounding box center [452, 413] width 299 height 14
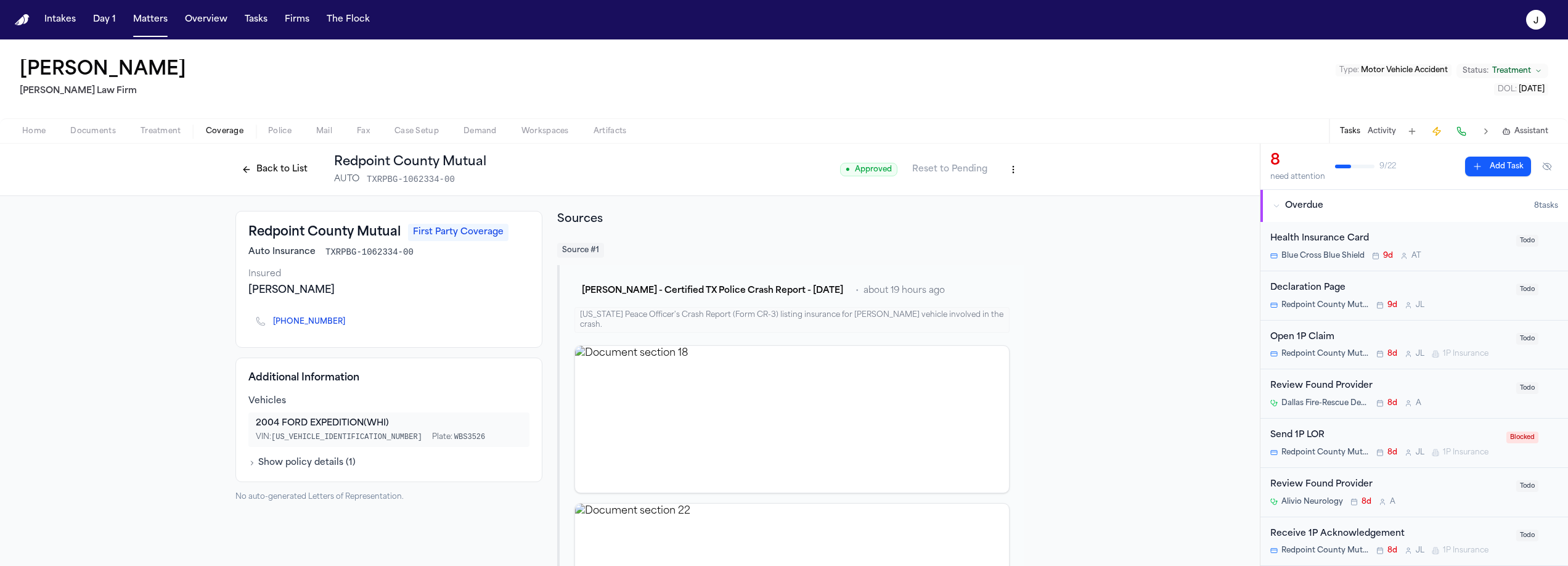
click at [1459, 134] on button at bounding box center [1461, 131] width 17 height 17
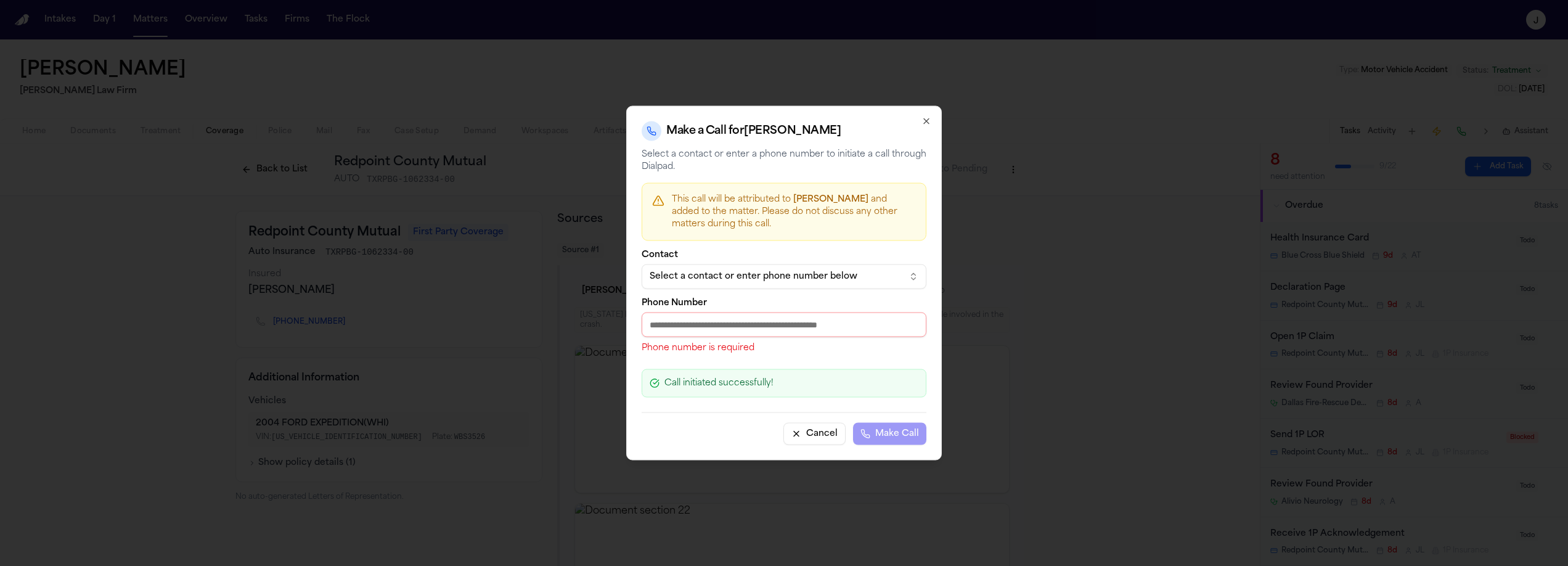
click at [770, 275] on div "Select a contact or enter phone number below" at bounding box center [775, 276] width 249 height 12
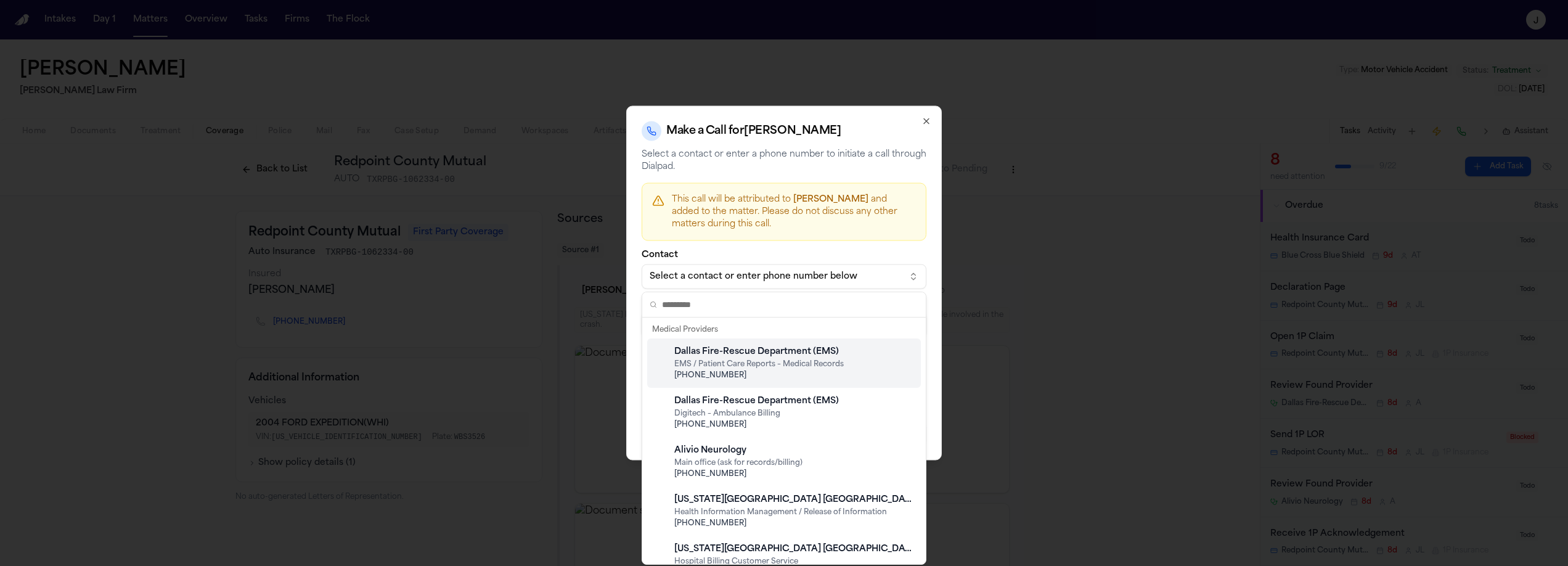
click at [701, 305] on input "text" at bounding box center [791, 304] width 257 height 25
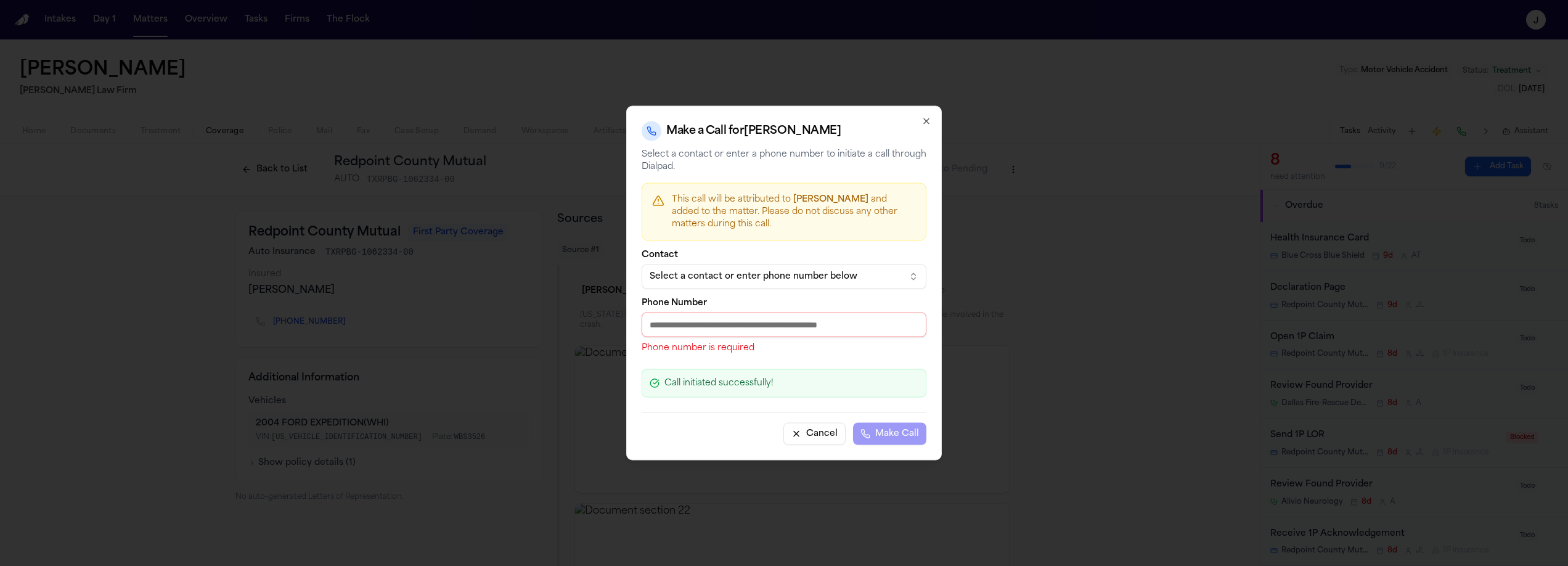
click at [624, 344] on div at bounding box center [784, 283] width 1568 height 566
click at [683, 333] on input "Phone Number" at bounding box center [784, 325] width 285 height 25
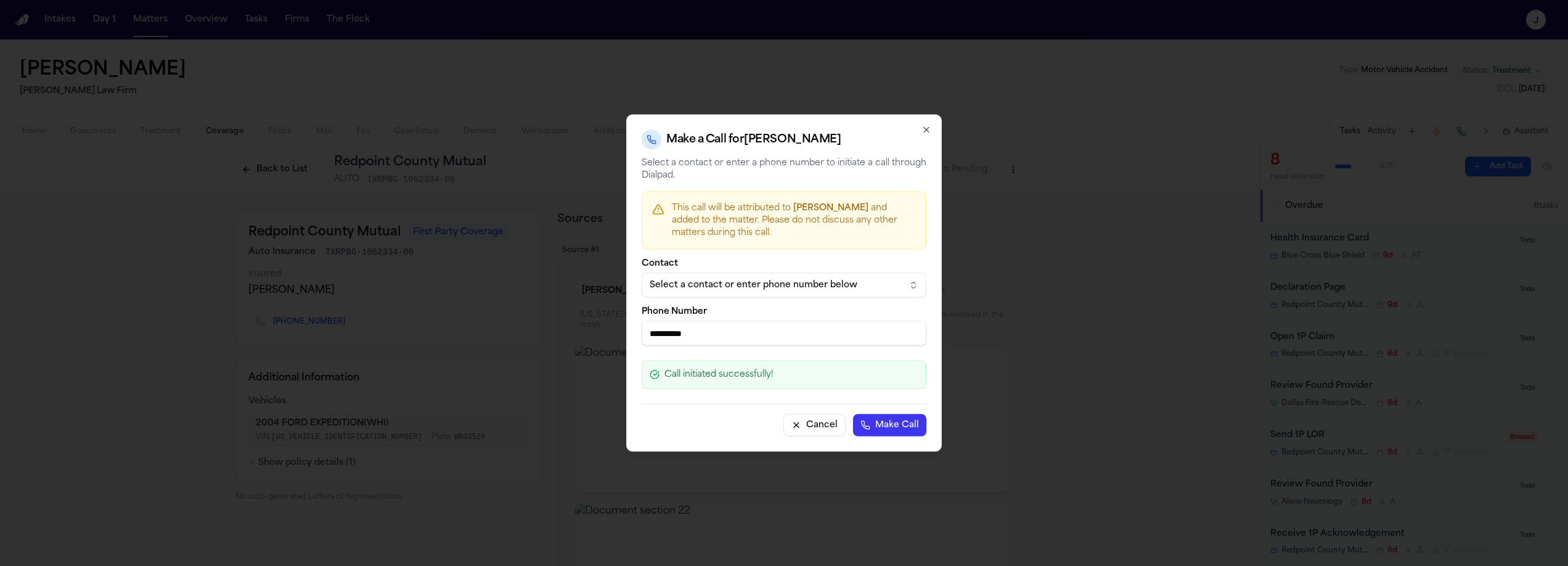
type input "**********"
click at [872, 422] on button "Make Call" at bounding box center [889, 425] width 73 height 22
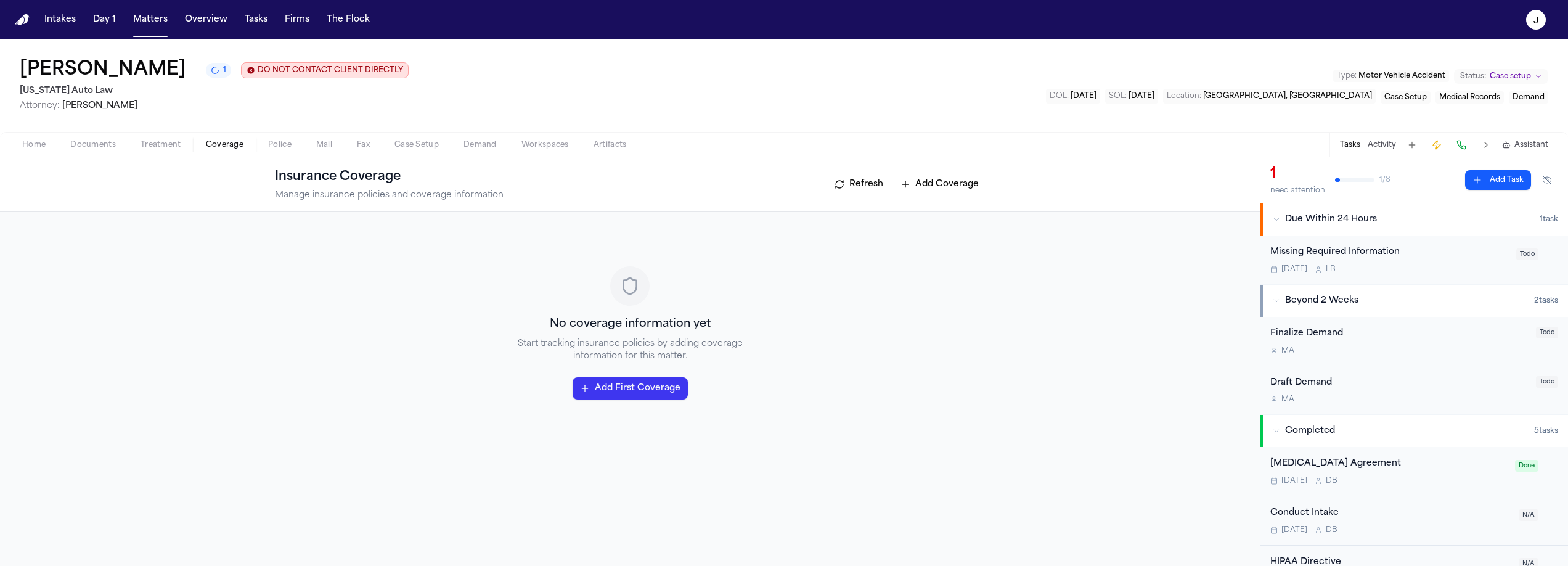
click at [886, 187] on button "Refresh" at bounding box center [859, 184] width 61 height 20
click at [870, 189] on button "Refresh" at bounding box center [859, 184] width 61 height 20
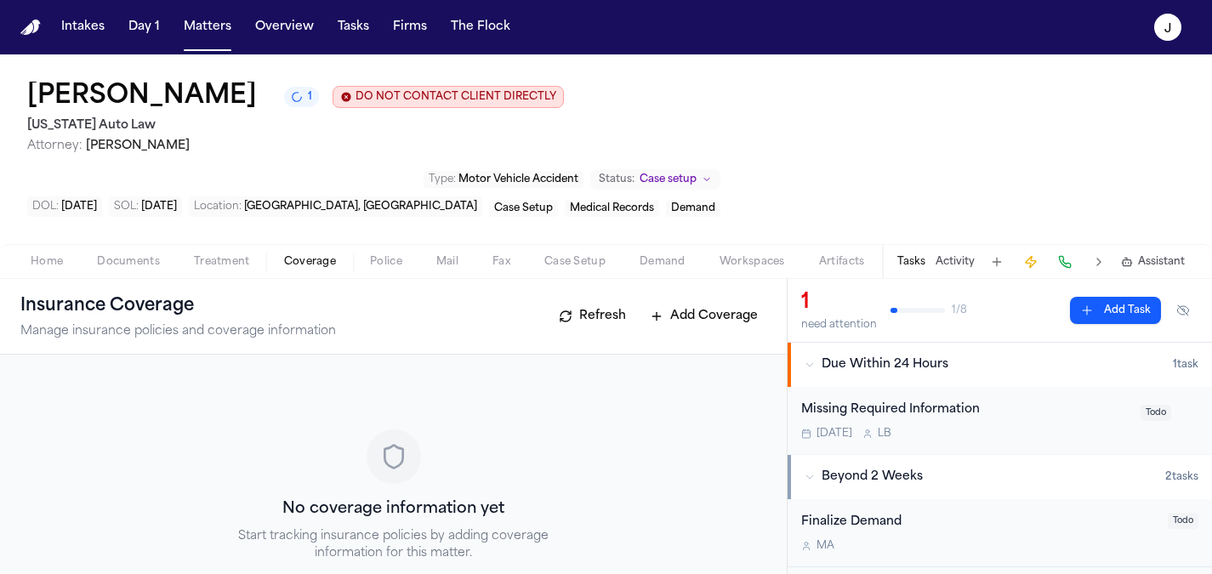
click at [730, 303] on button "Add Coverage" at bounding box center [703, 316] width 125 height 27
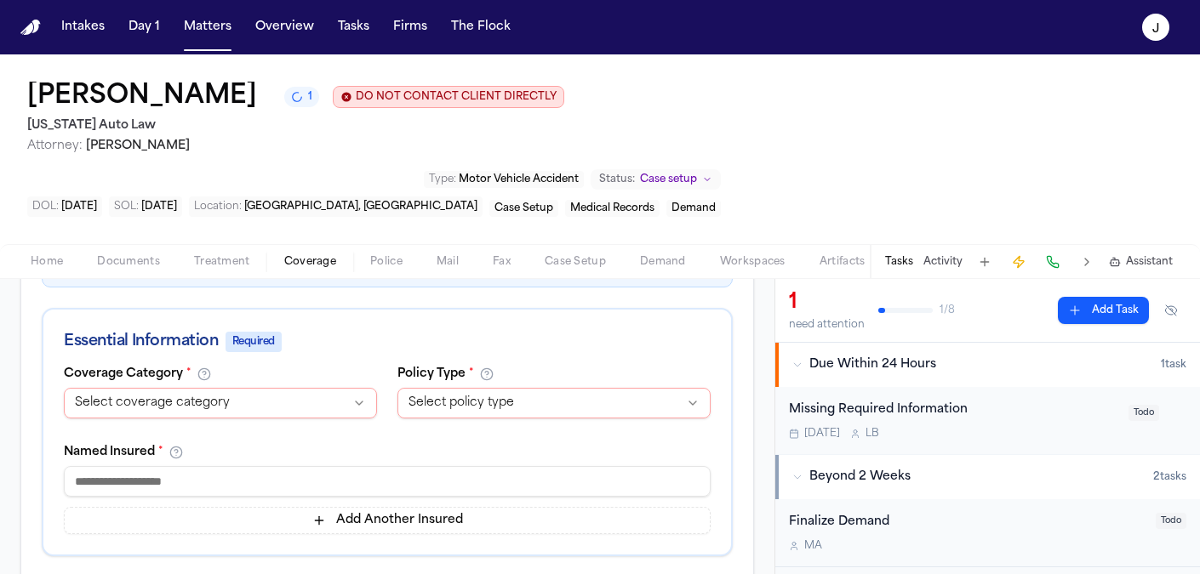
scroll to position [348, 0]
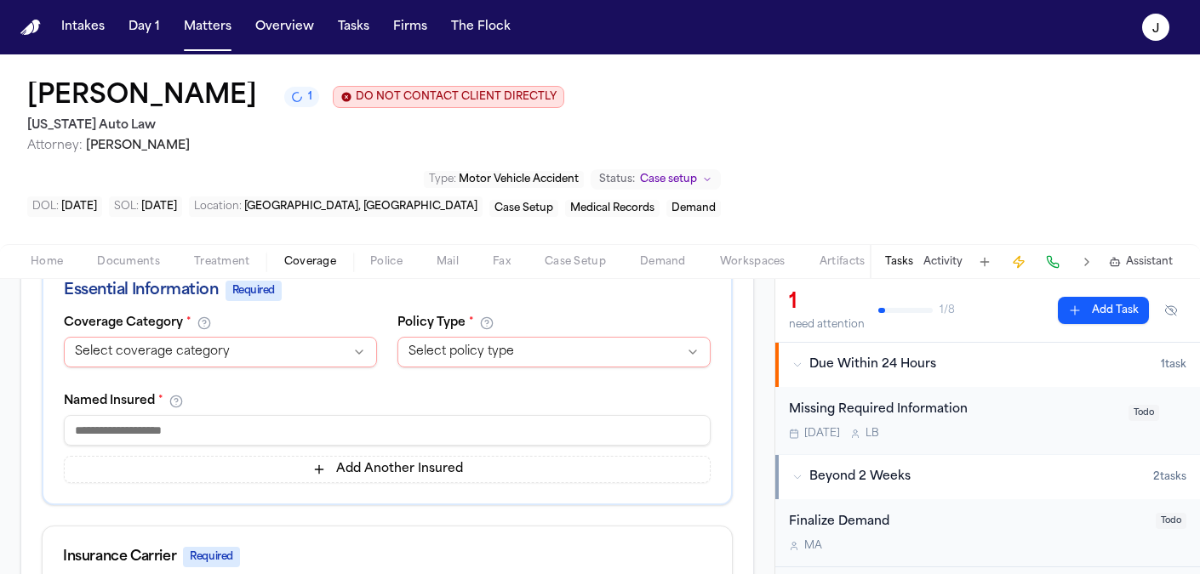
click at [225, 276] on html "Intakes Day 1 Matters Overview Tasks Firms The Flock J [PERSON_NAME] 1 DO NOT C…" at bounding box center [600, 287] width 1200 height 574
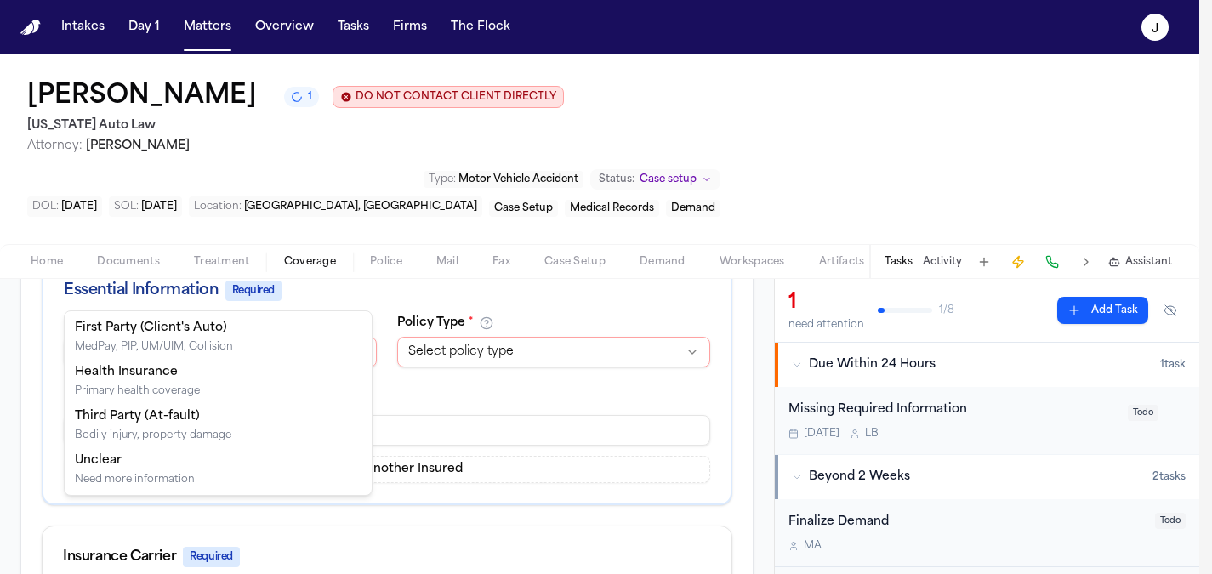
select select "**********"
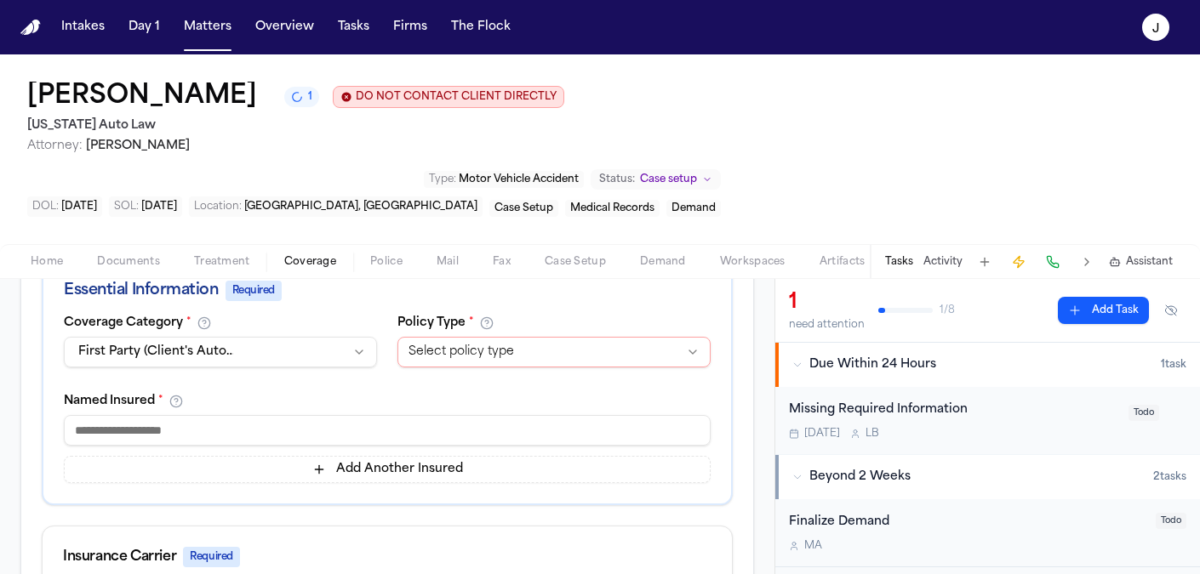
click at [430, 288] on html "Intakes Day 1 Matters Overview Tasks Firms The Flock J [PERSON_NAME] 1 DO NOT C…" at bounding box center [600, 287] width 1200 height 574
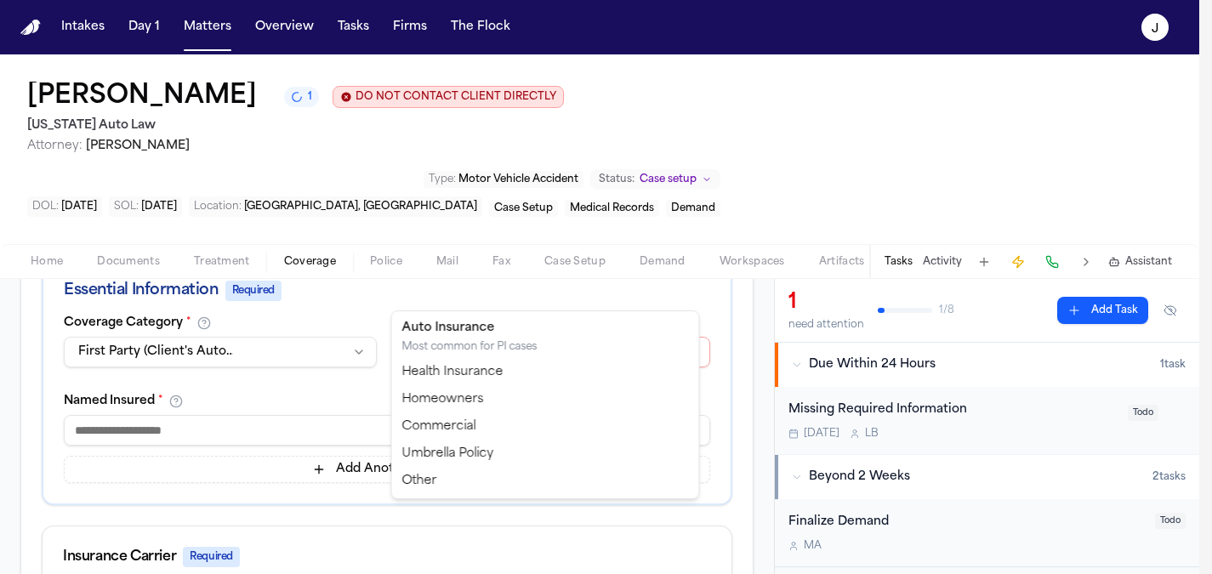
select select "****"
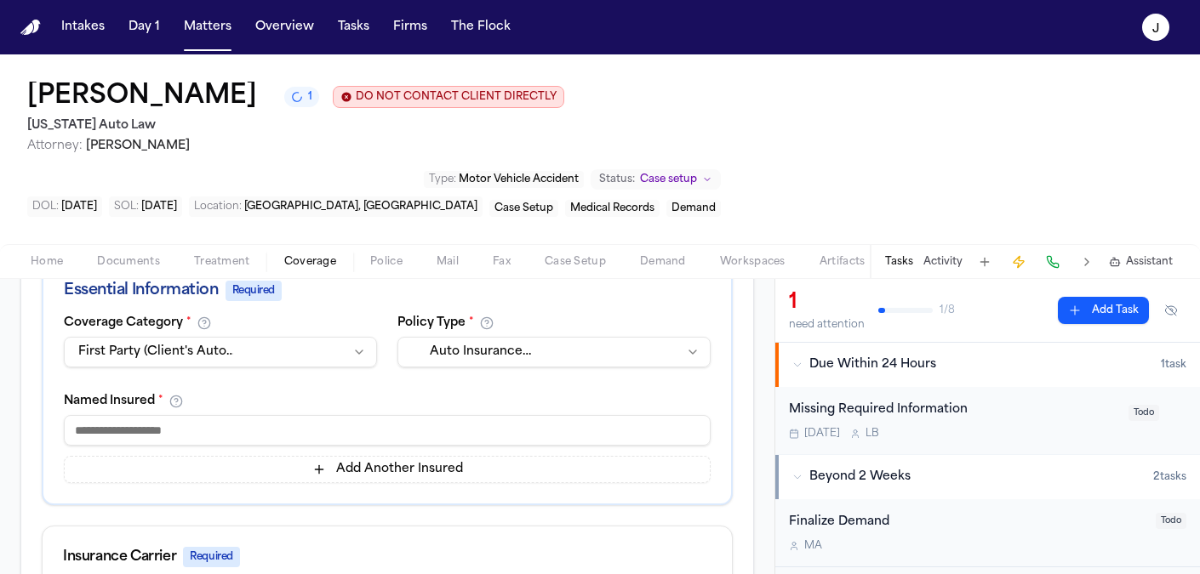
click at [210, 415] on input at bounding box center [387, 430] width 647 height 31
type input "*"
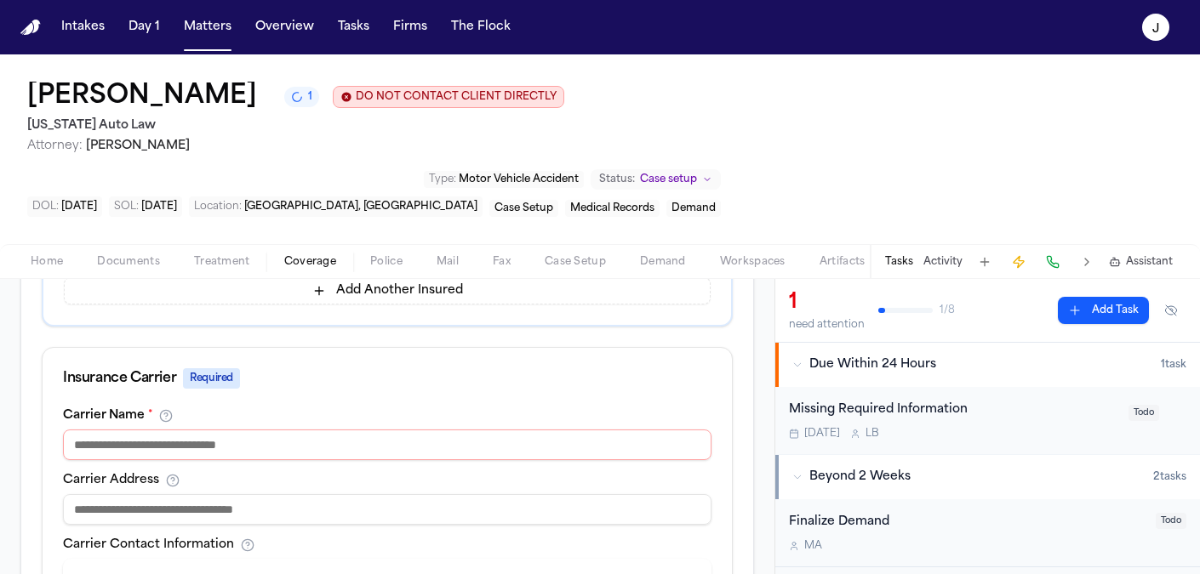
scroll to position [535, 0]
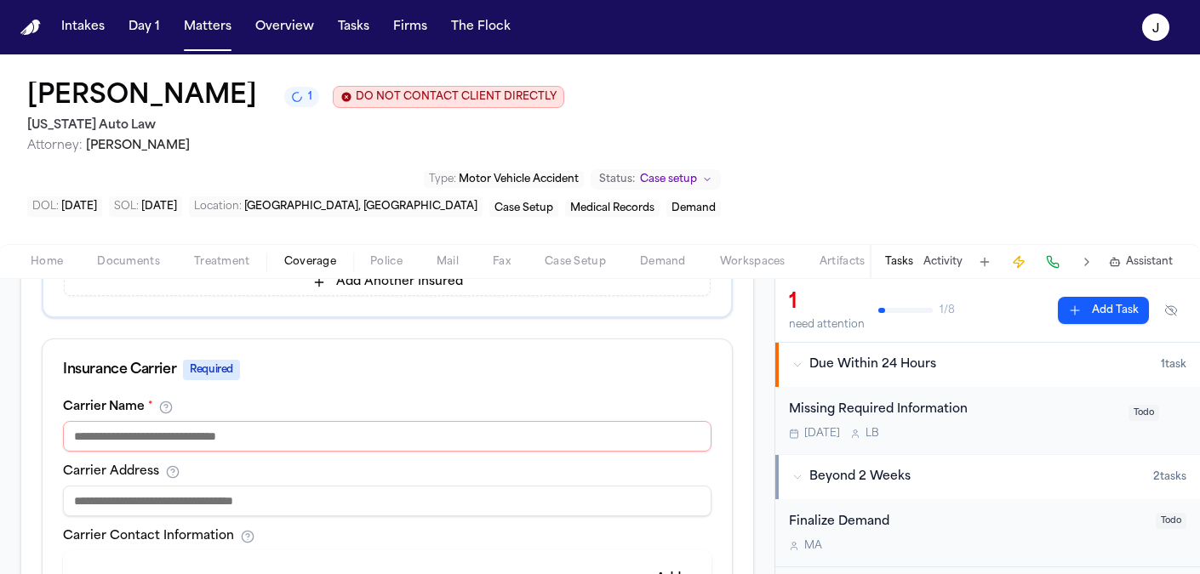
type input "**********"
click at [195, 421] on input at bounding box center [387, 436] width 648 height 31
type input "**********"
click at [106, 486] on input at bounding box center [387, 501] width 648 height 31
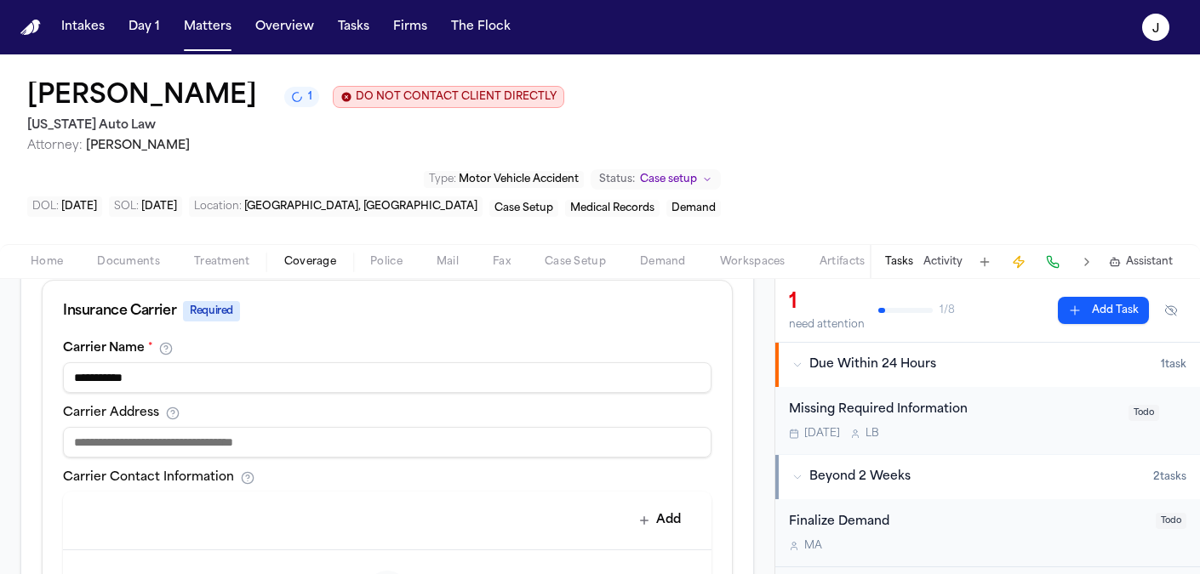
scroll to position [598, 0]
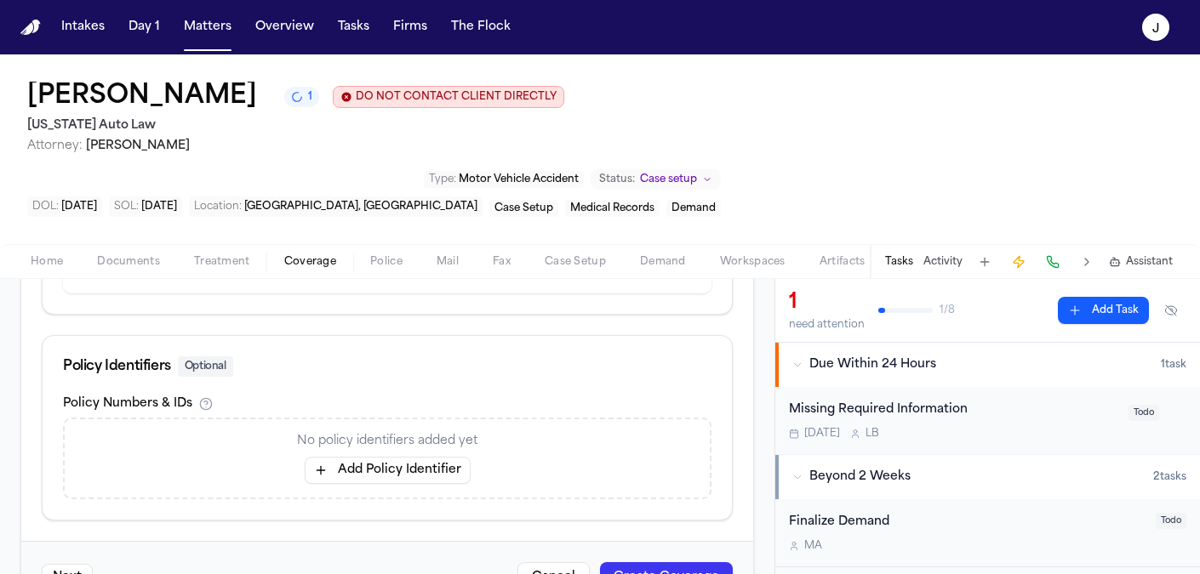
click at [328, 457] on button "Add Policy Identifier" at bounding box center [388, 470] width 166 height 27
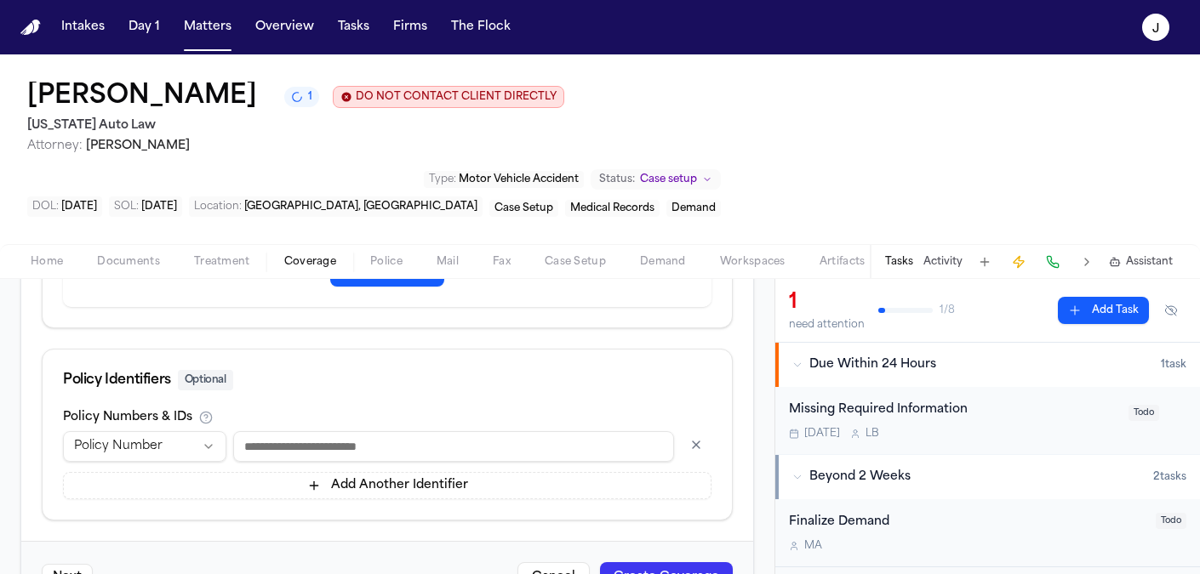
click at [254, 431] on input at bounding box center [453, 446] width 441 height 31
type input "*"
type input "*********"
click at [674, 562] on button "Create Coverage" at bounding box center [666, 577] width 133 height 31
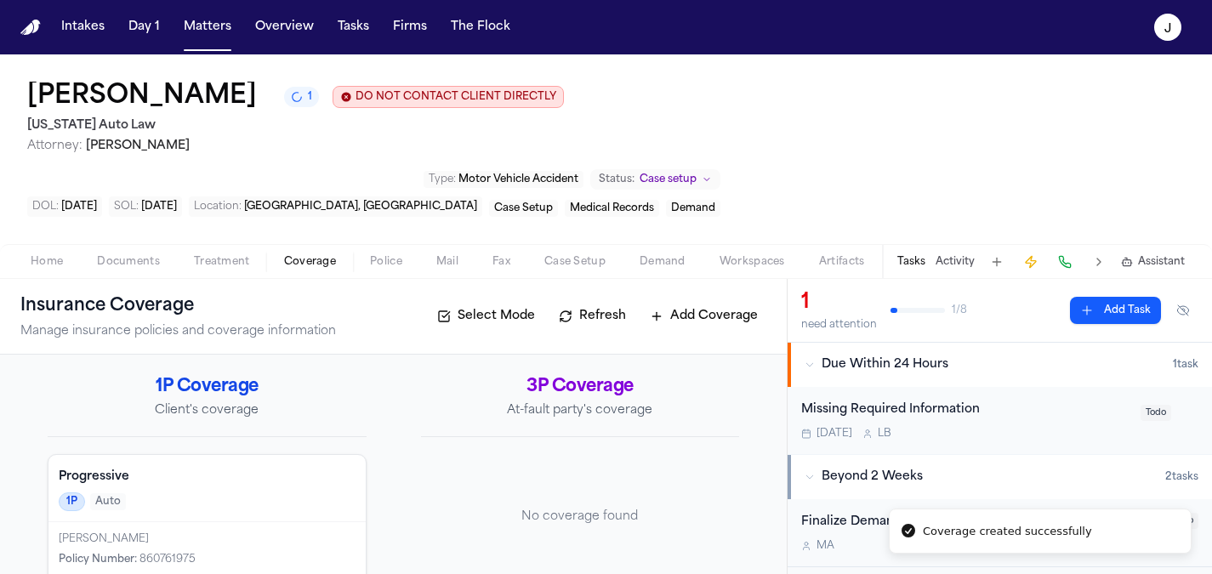
click at [271, 469] on h4 "Progressive" at bounding box center [207, 477] width 297 height 17
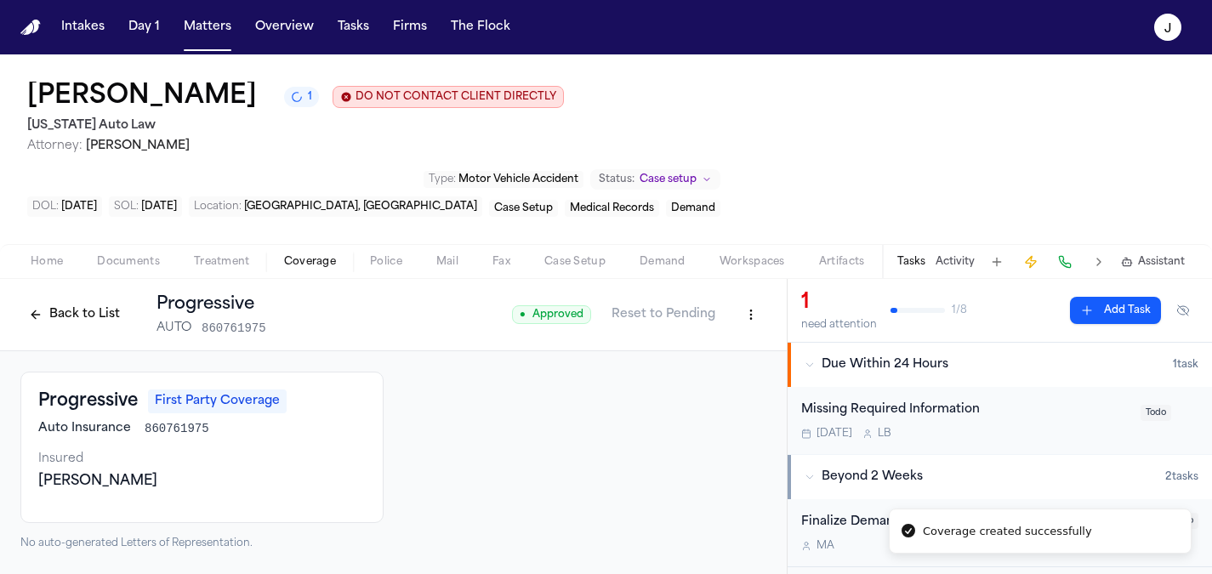
click at [282, 451] on div "Insured" at bounding box center [202, 459] width 328 height 17
click at [755, 248] on html "Intakes Day 1 Matters Overview Tasks Firms The Flock J Emma Welden 1 DO NOT CON…" at bounding box center [606, 287] width 1212 height 574
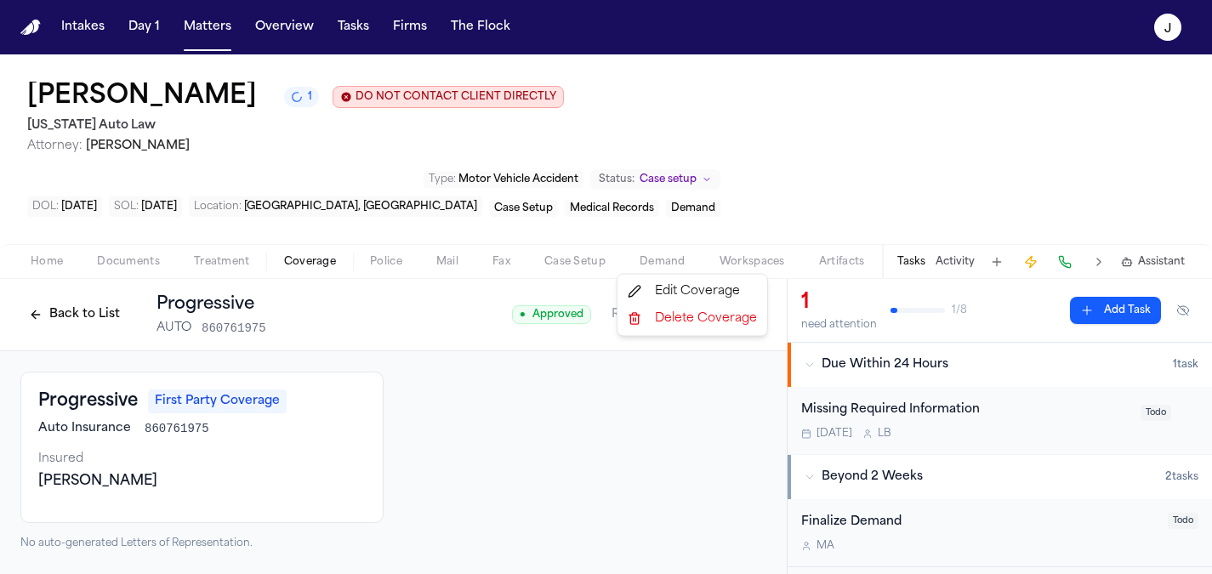
click at [723, 289] on div "Edit Coverage" at bounding box center [692, 291] width 143 height 27
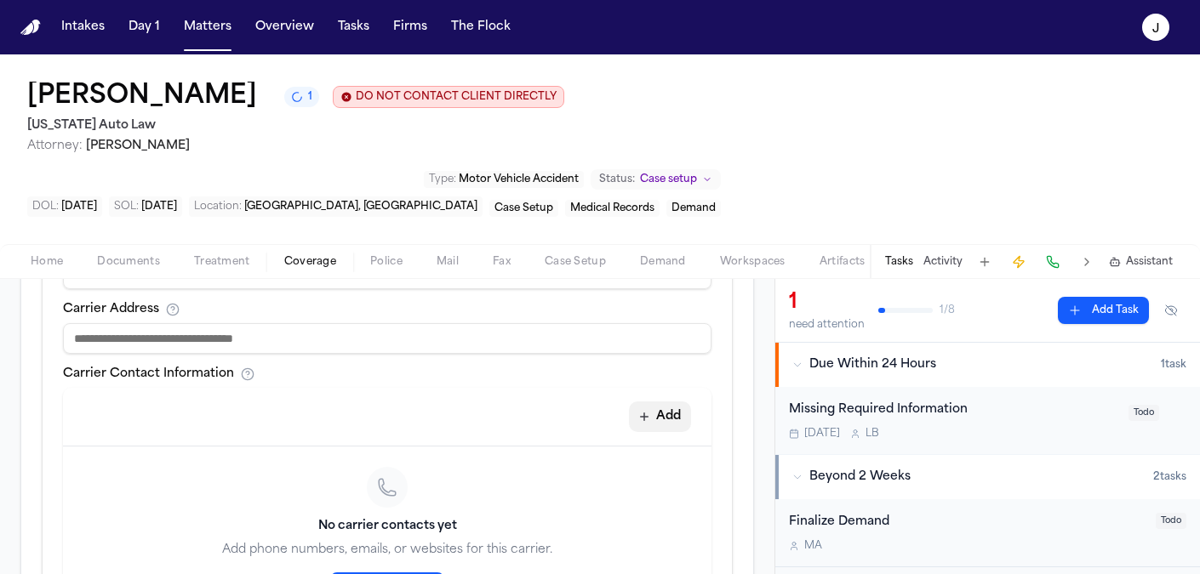
scroll to position [698, 0]
click at [665, 401] on button "Add" at bounding box center [660, 416] width 62 height 31
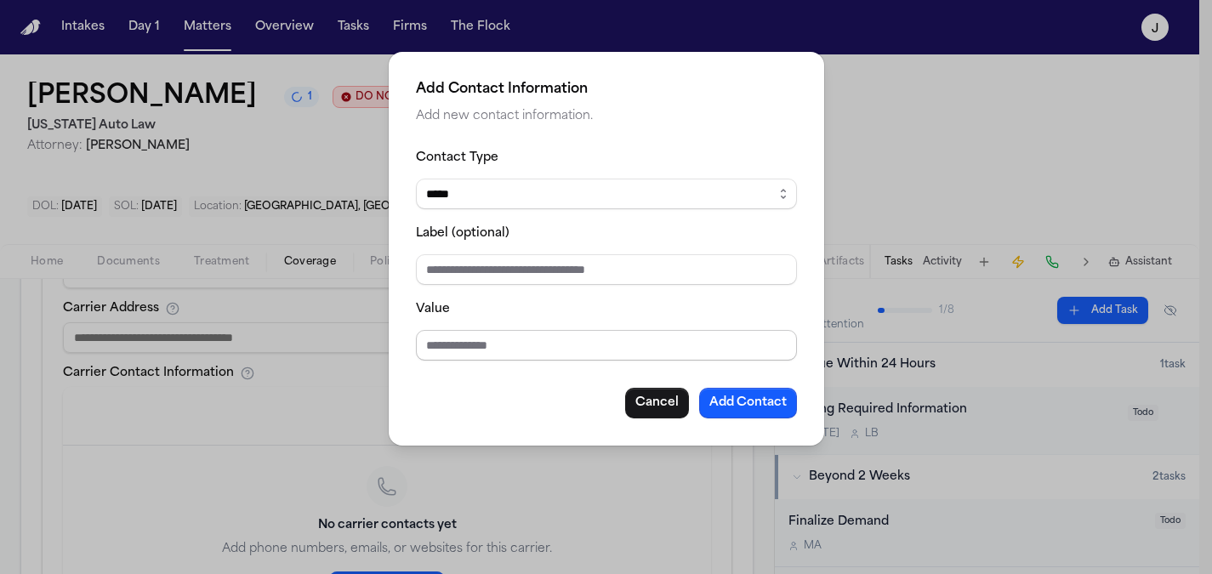
click at [464, 345] on input "Value" at bounding box center [606, 345] width 381 height 31
type input "*"
type input "**********"
click at [751, 412] on button "Add Contact" at bounding box center [748, 403] width 98 height 31
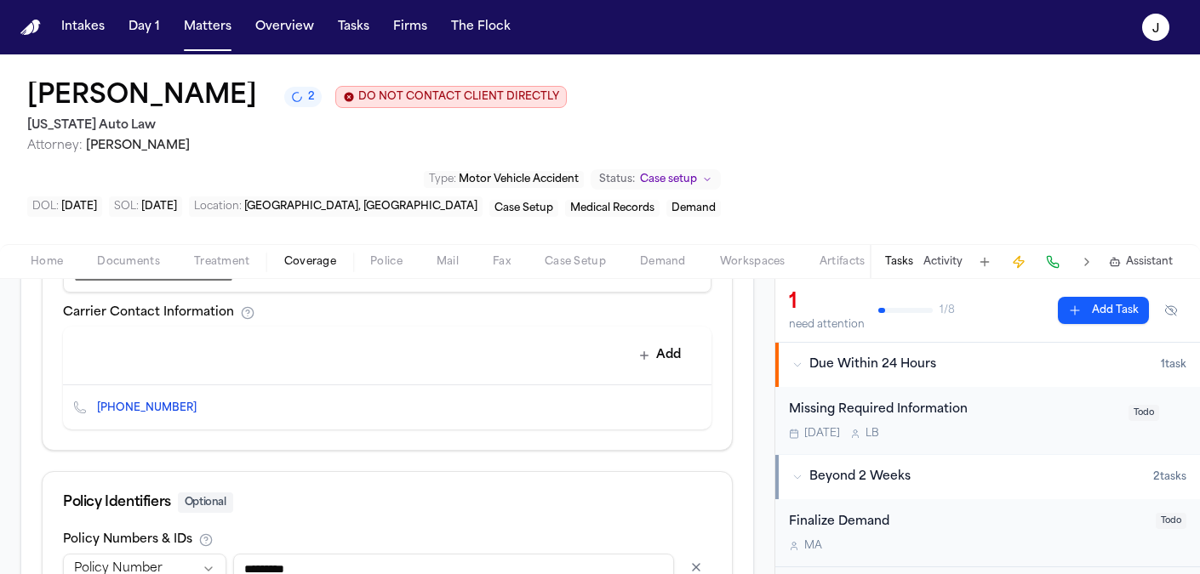
scroll to position [881, 0]
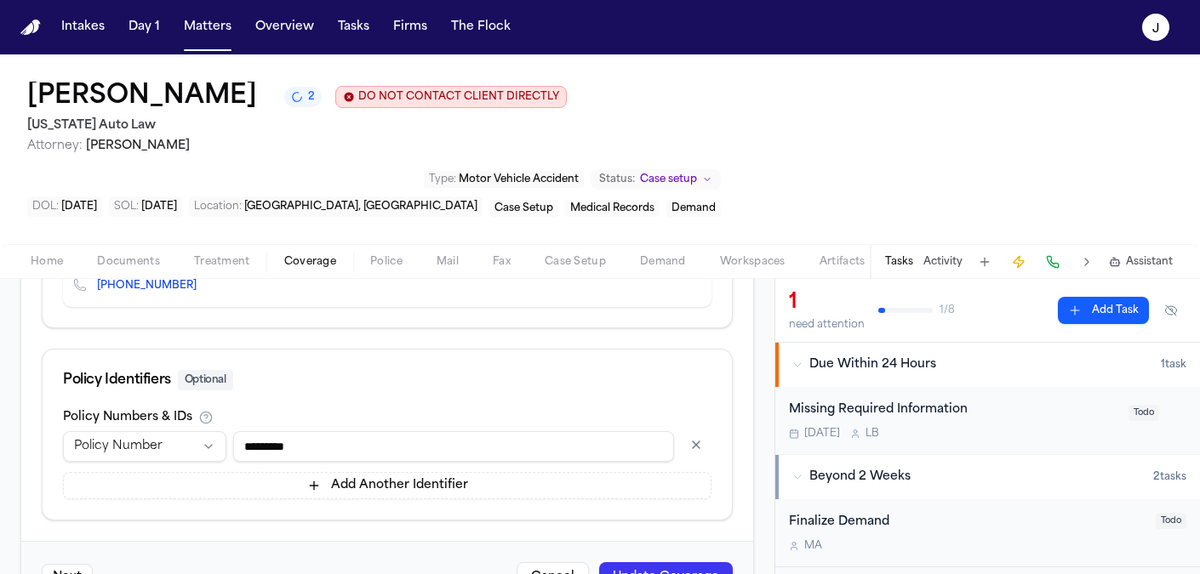
click at [648, 562] on button "Update Coverage" at bounding box center [666, 577] width 134 height 31
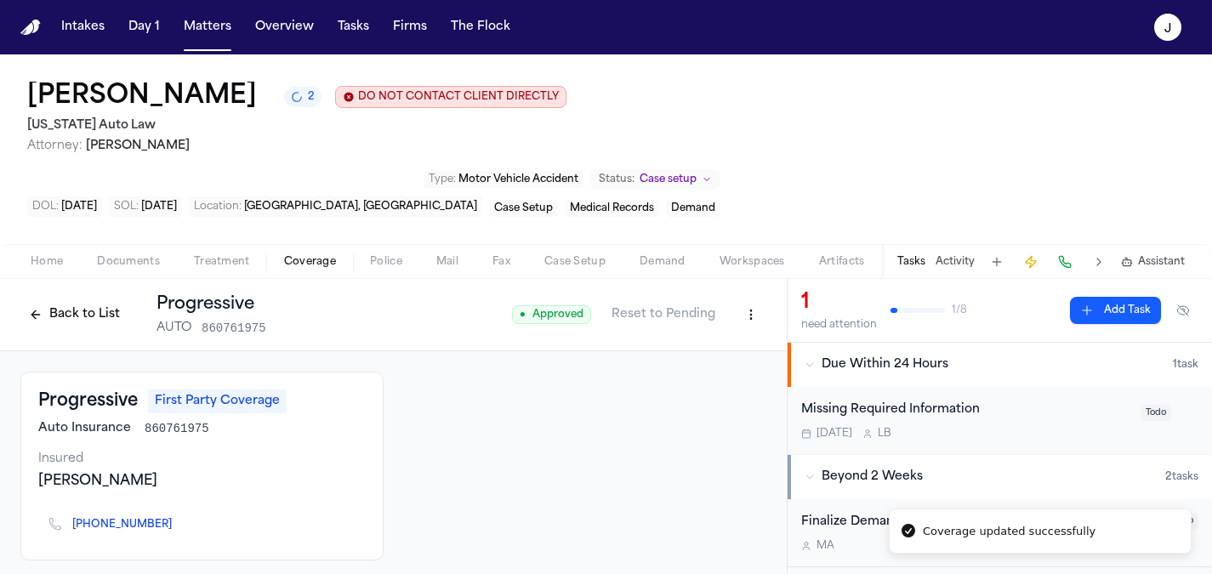
click at [92, 301] on button "Back to List" at bounding box center [74, 314] width 108 height 27
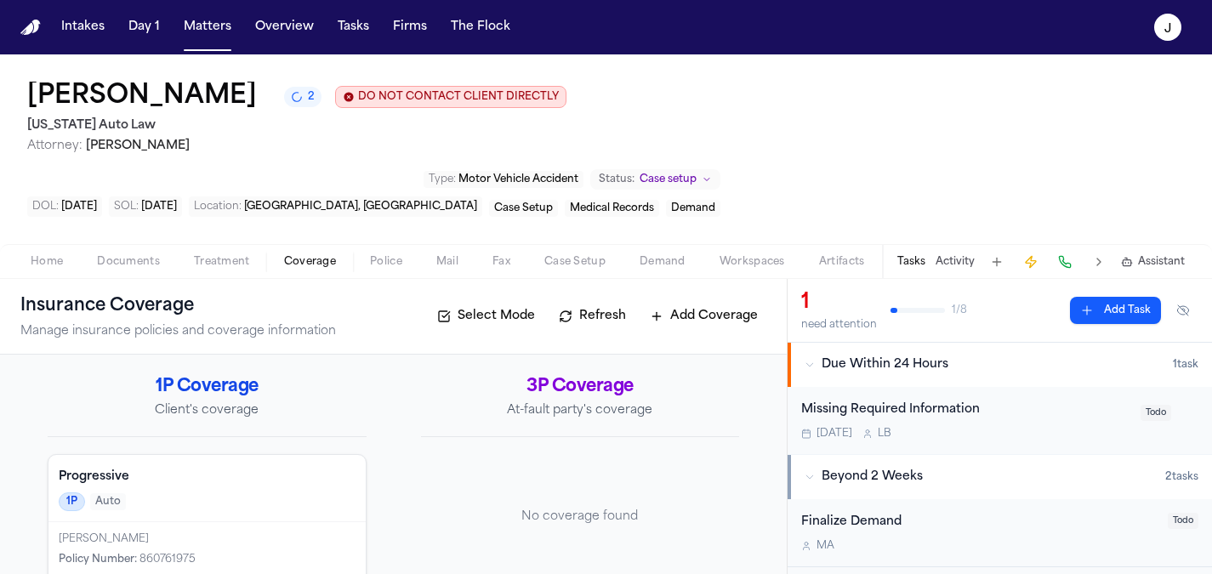
click at [713, 303] on button "Add Coverage" at bounding box center [703, 316] width 125 height 27
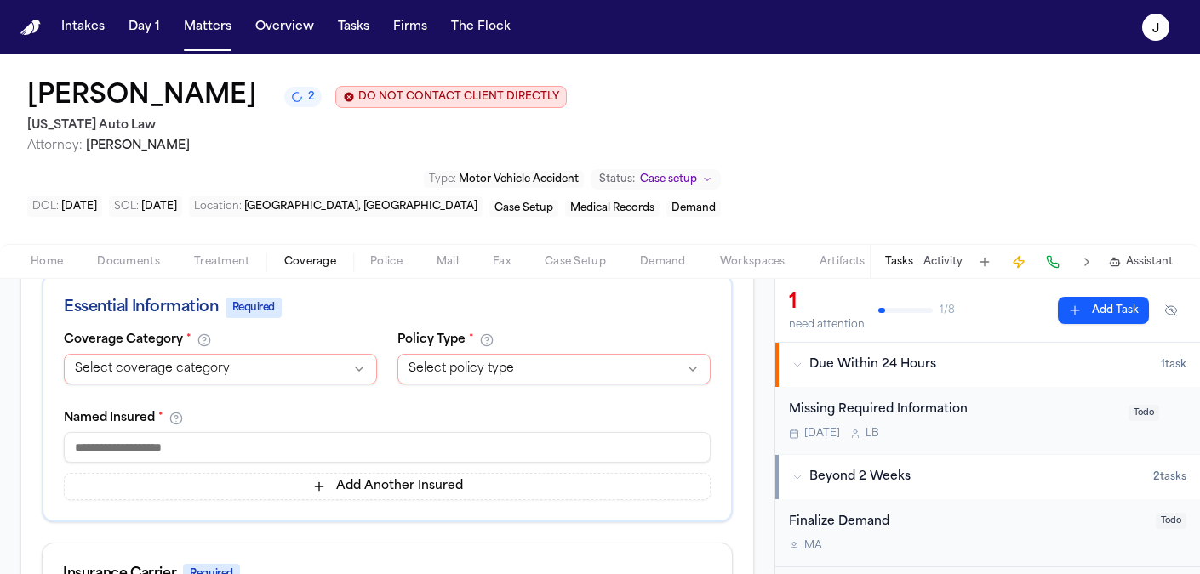
scroll to position [355, 0]
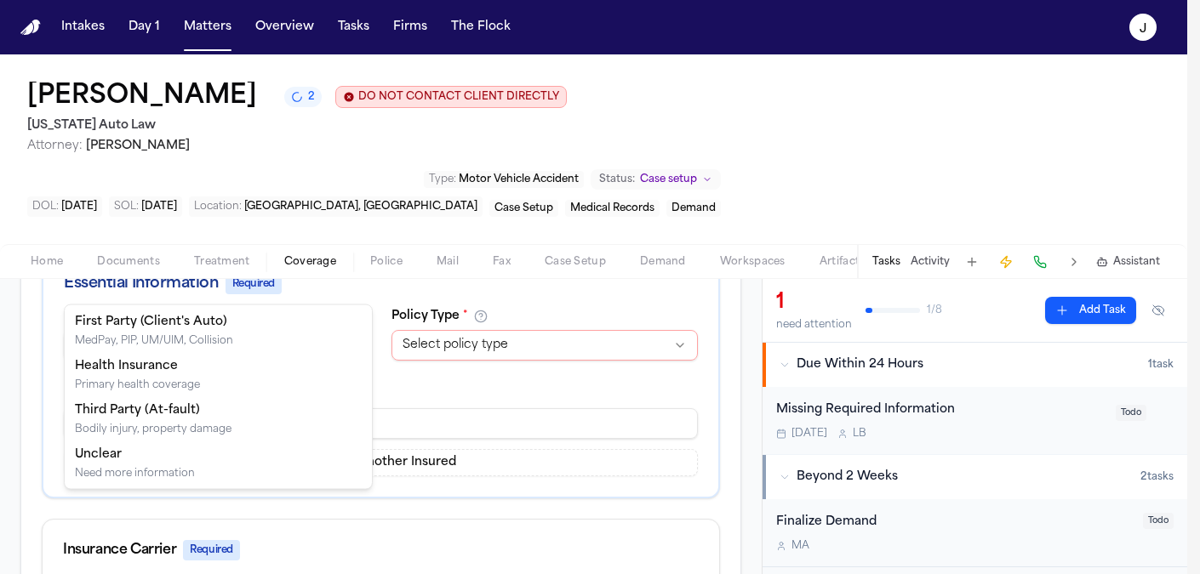
click at [141, 278] on html "Intakes Day 1 Matters Overview Tasks Firms The Flock J Emma Welden 2 DO NOT CON…" at bounding box center [600, 287] width 1200 height 574
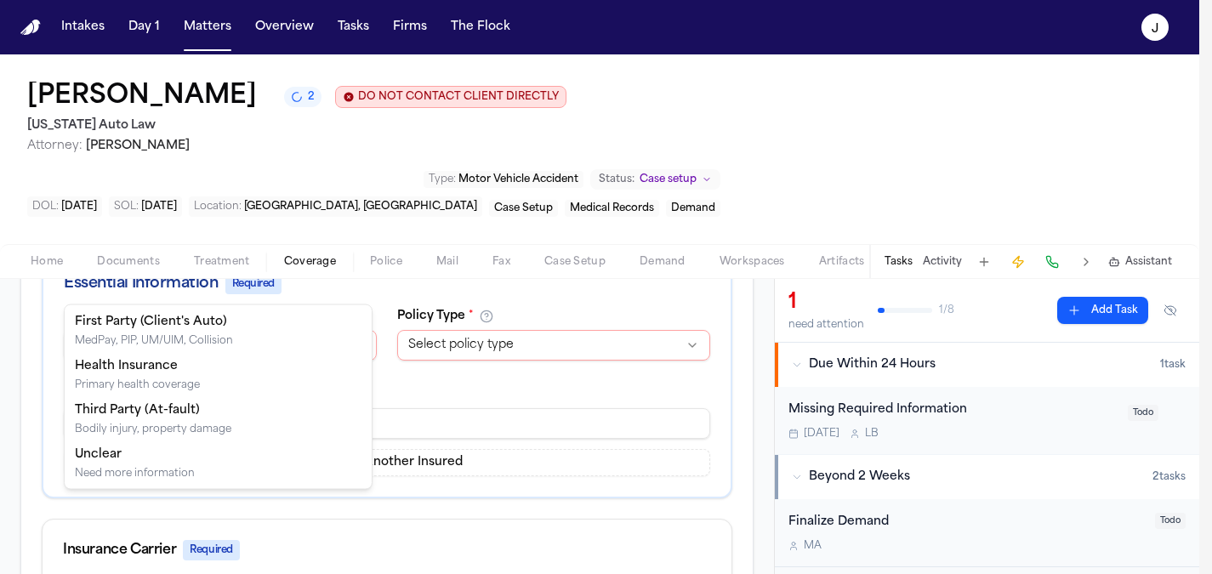
select select "**********"
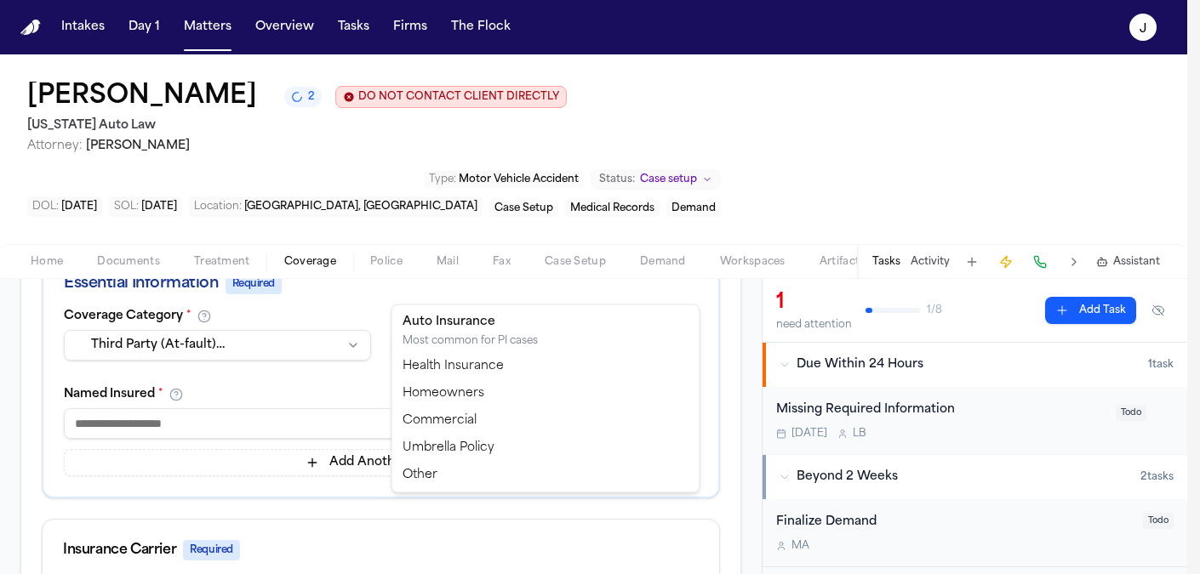
click at [423, 280] on html "Intakes Day 1 Matters Overview Tasks Firms The Flock J Emma Welden 2 DO NOT CON…" at bounding box center [600, 287] width 1200 height 574
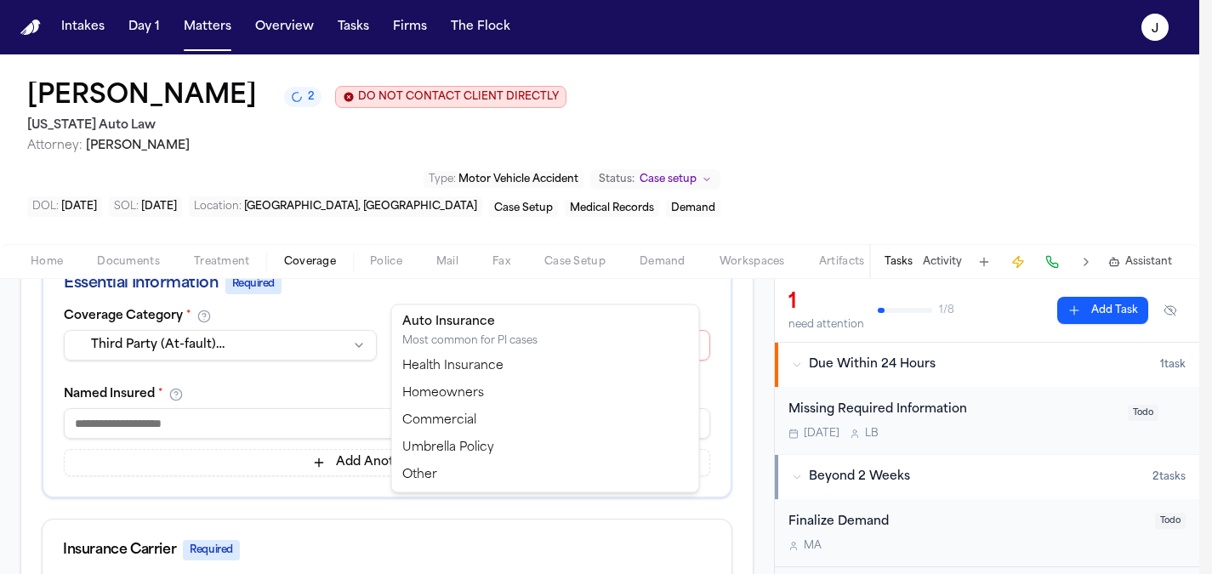
select select "****"
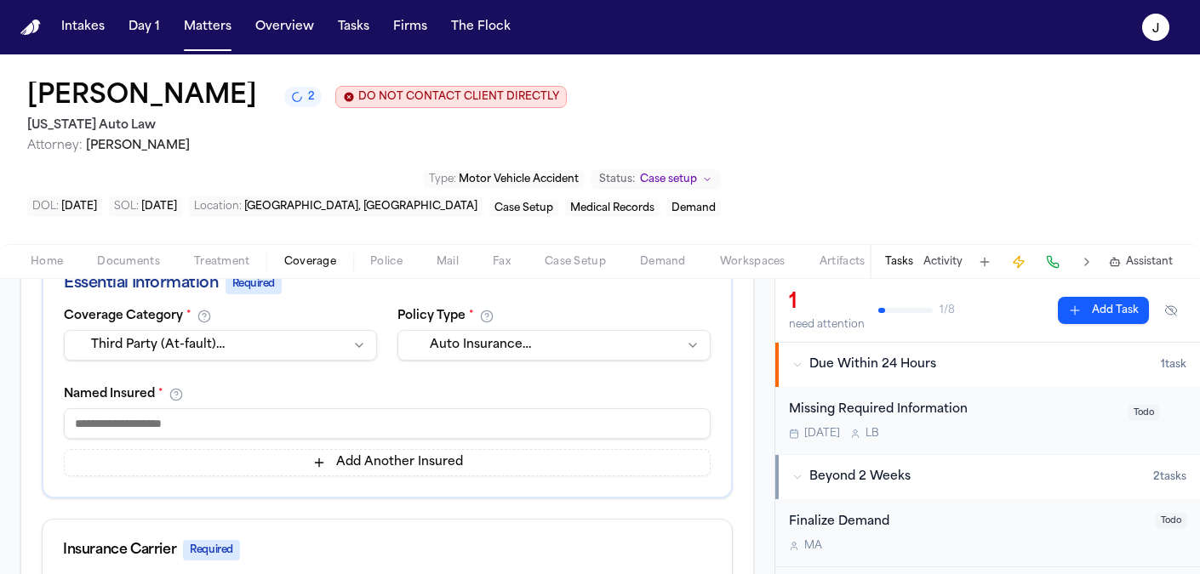
click at [97, 408] on input at bounding box center [387, 423] width 647 height 31
click at [192, 408] on input "**********" at bounding box center [387, 423] width 647 height 31
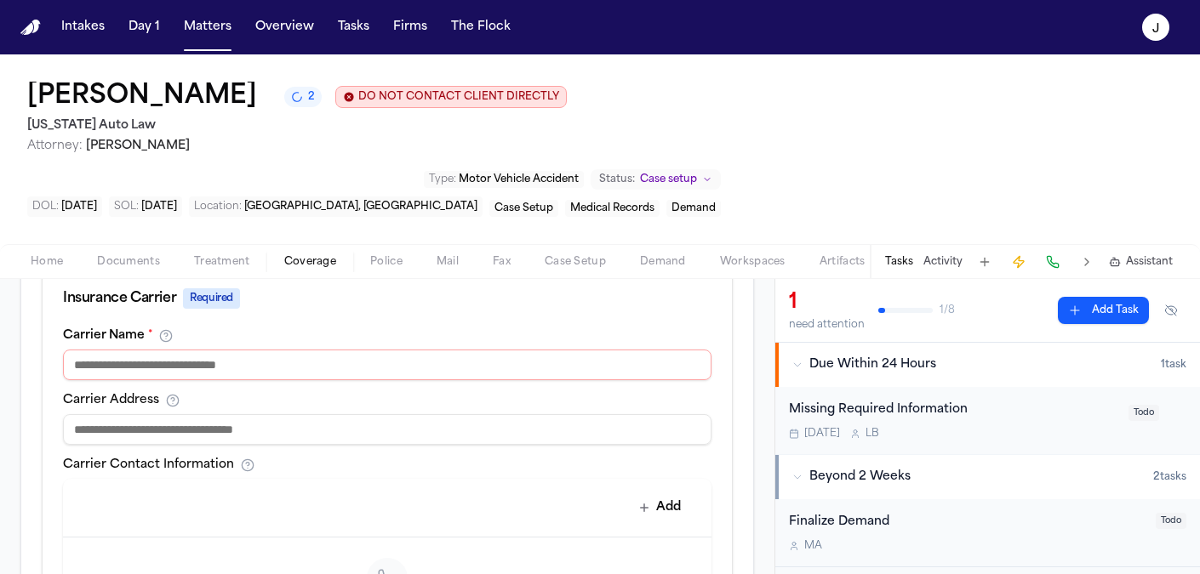
scroll to position [612, 0]
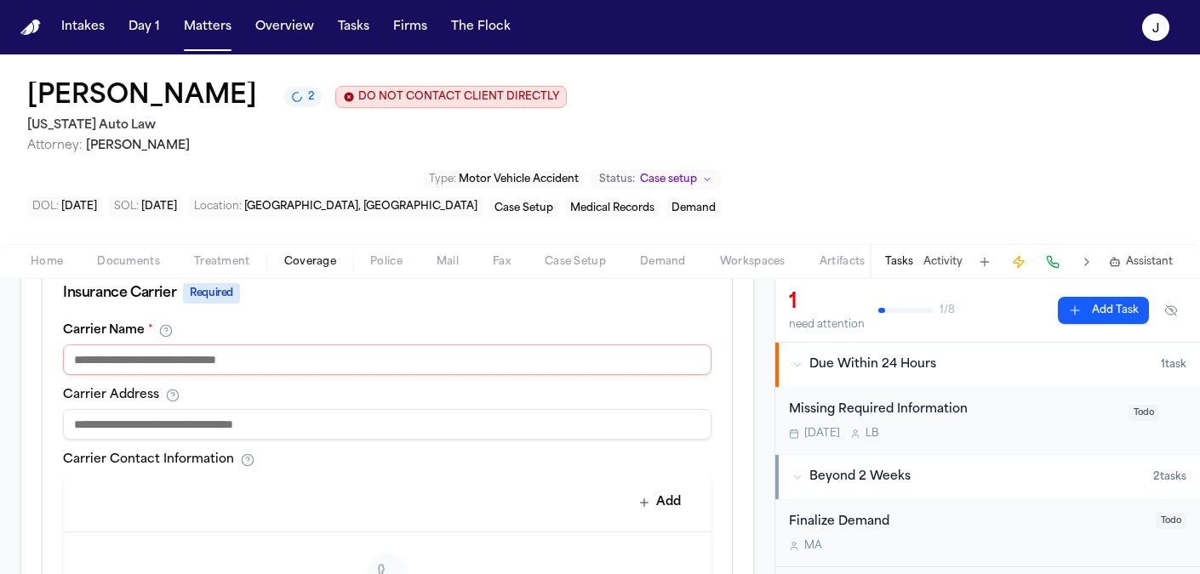
type input "**********"
click at [156, 345] on input at bounding box center [387, 360] width 648 height 31
type input "***"
click at [100, 409] on input at bounding box center [387, 424] width 648 height 31
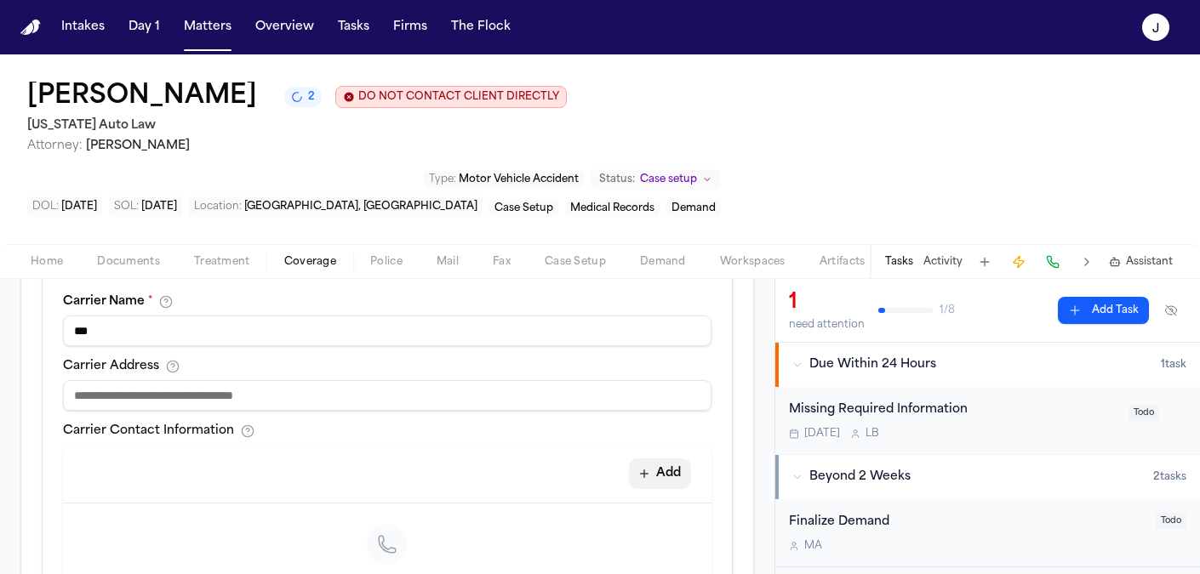
scroll to position [984, 0]
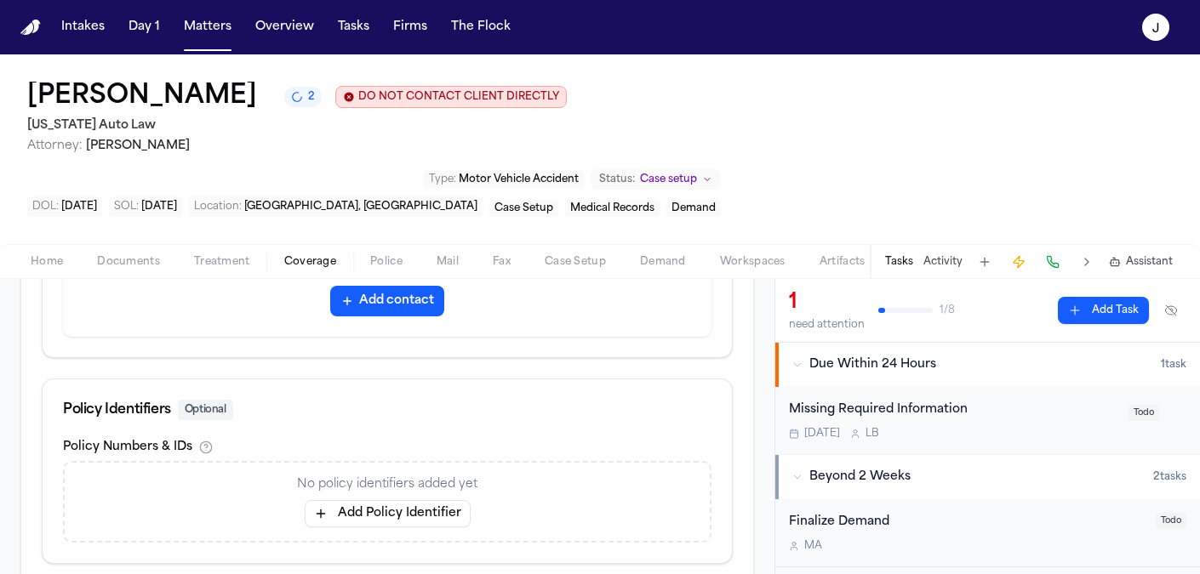
click at [457, 500] on button "Add Policy Identifier" at bounding box center [388, 513] width 166 height 27
click at [372, 461] on input at bounding box center [453, 476] width 441 height 31
type input "*"
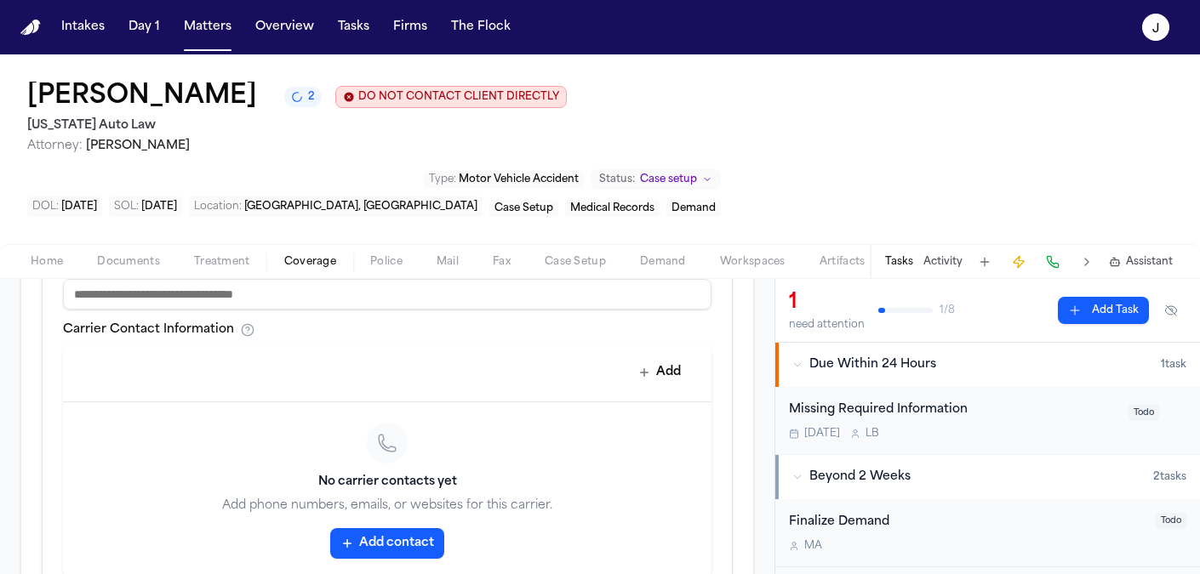
scroll to position [834, 0]
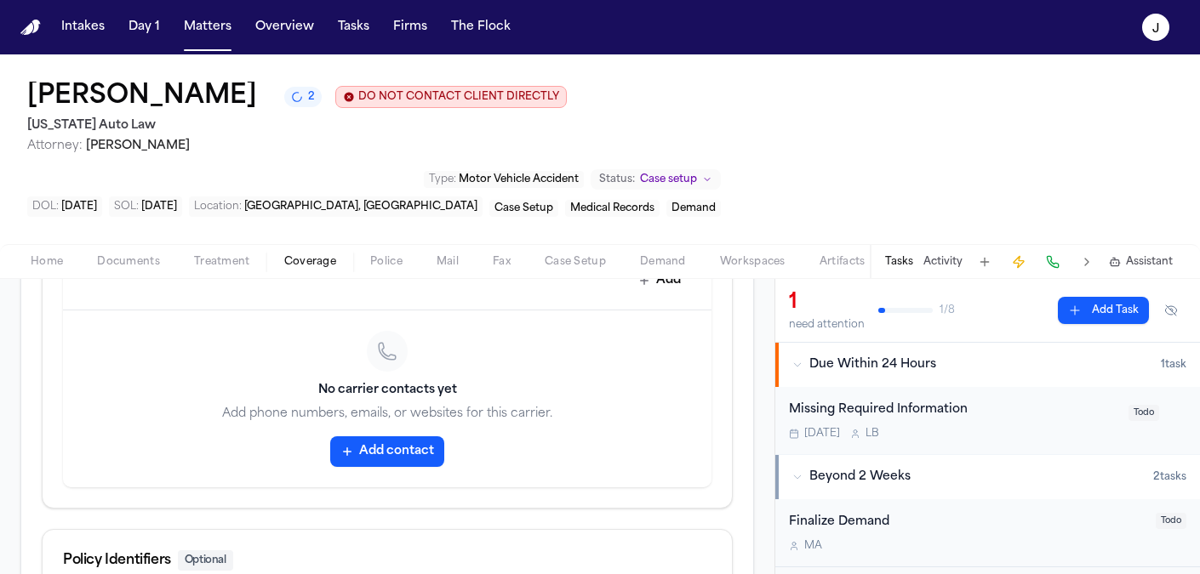
type input "**********"
click at [418, 436] on button "Add contact" at bounding box center [387, 451] width 114 height 31
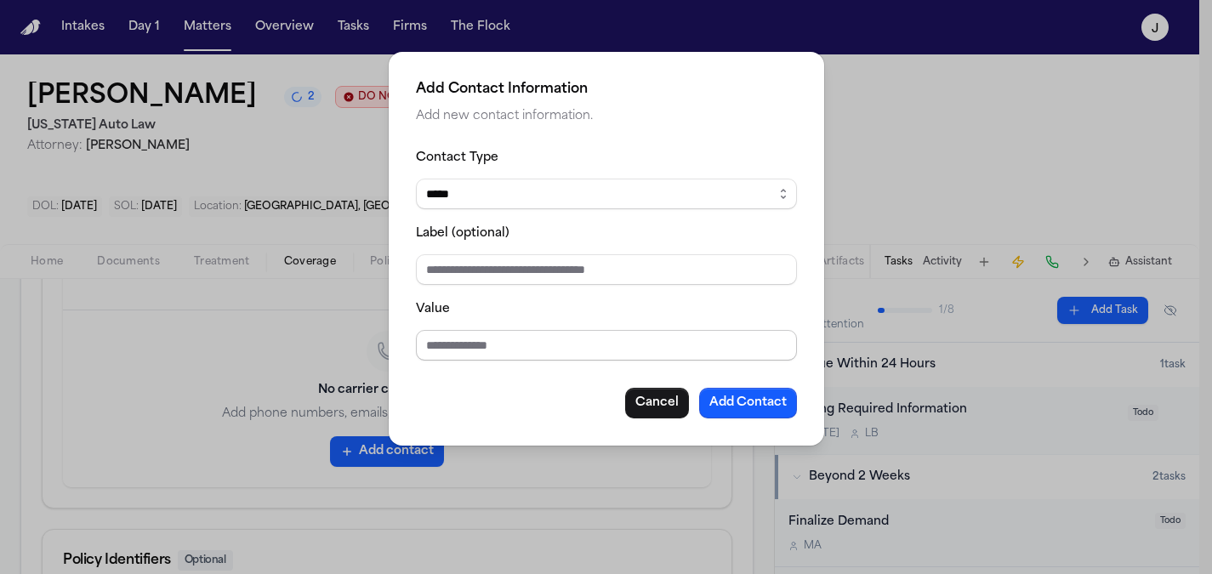
click at [435, 345] on input "Value" at bounding box center [606, 345] width 381 height 31
click at [559, 353] on input "**********" at bounding box center [606, 345] width 381 height 31
click at [550, 346] on input "**********" at bounding box center [606, 345] width 381 height 31
type input "**********"
click at [712, 402] on button "Add Contact" at bounding box center [748, 403] width 98 height 31
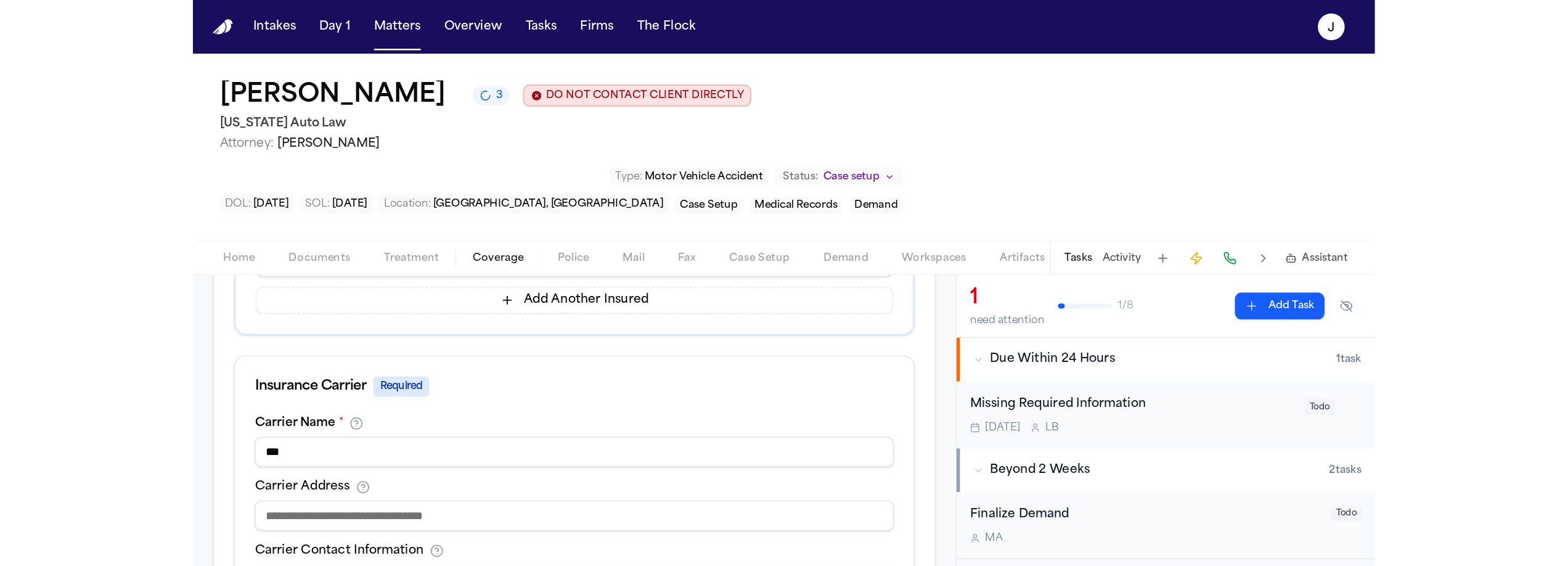
scroll to position [638, 0]
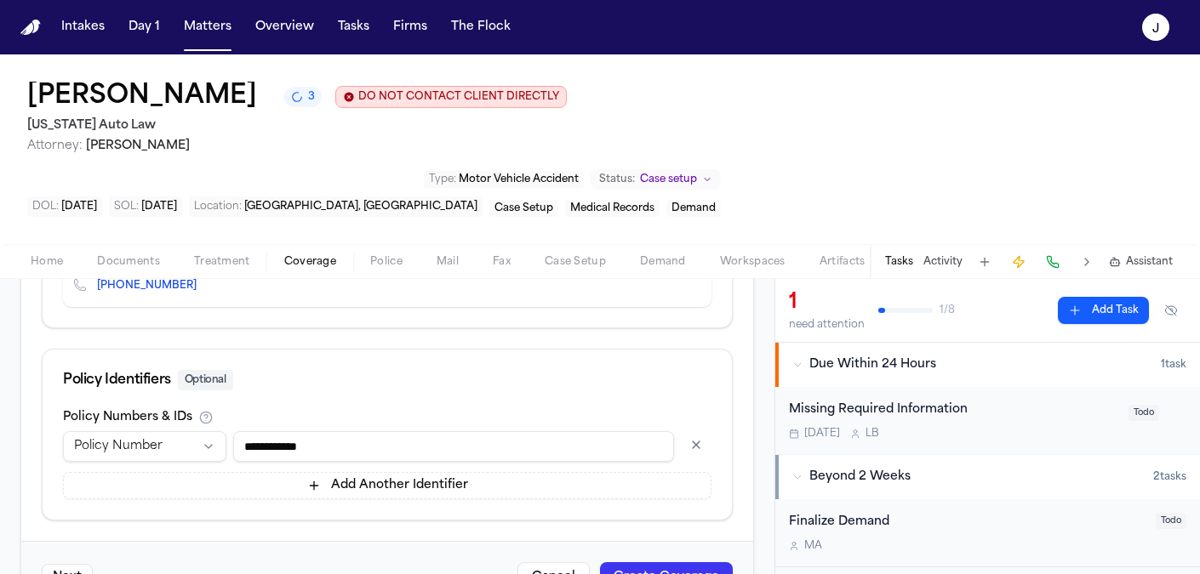
click at [664, 562] on button "Create Coverage" at bounding box center [666, 577] width 133 height 31
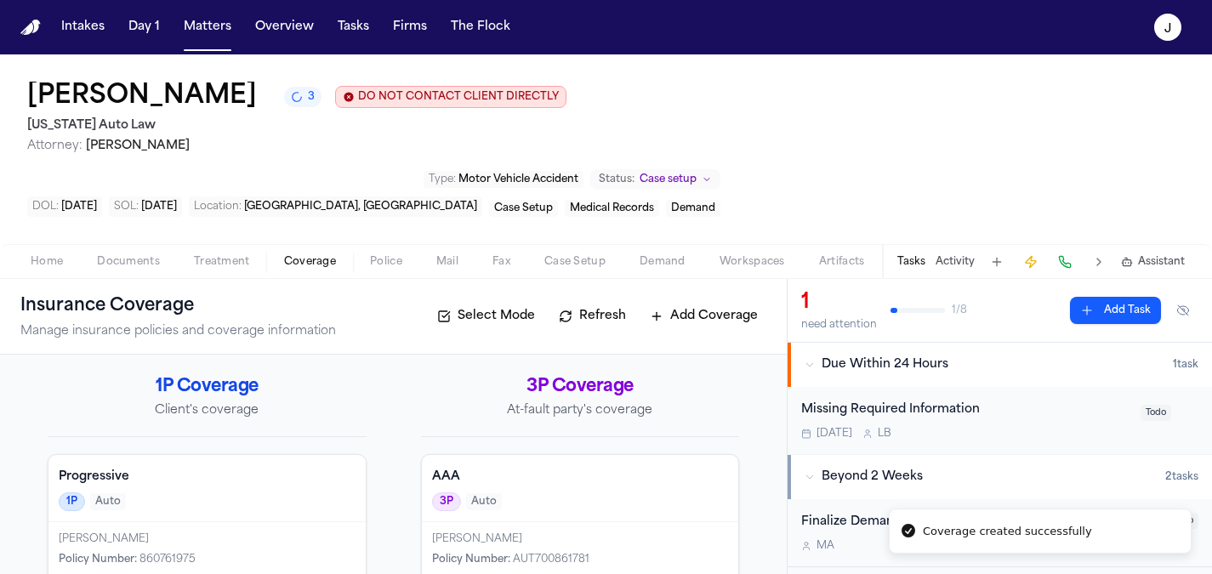
click at [294, 255] on span "Coverage" at bounding box center [310, 262] width 52 height 14
click at [224, 255] on span "Treatment" at bounding box center [222, 262] width 56 height 14
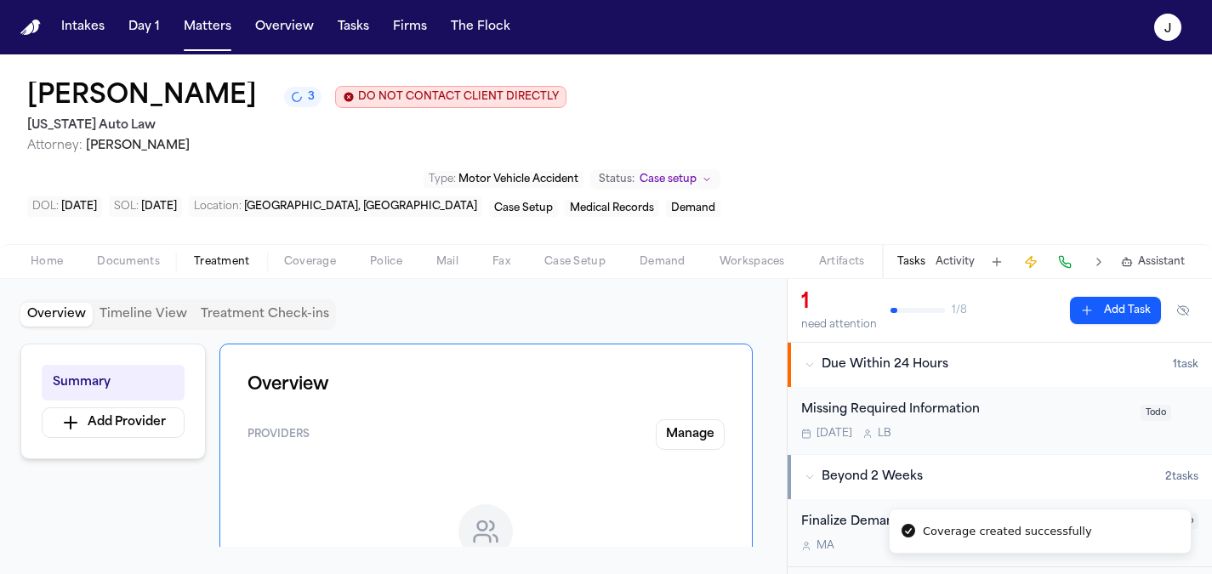
click at [322, 255] on span "Coverage" at bounding box center [310, 262] width 52 height 14
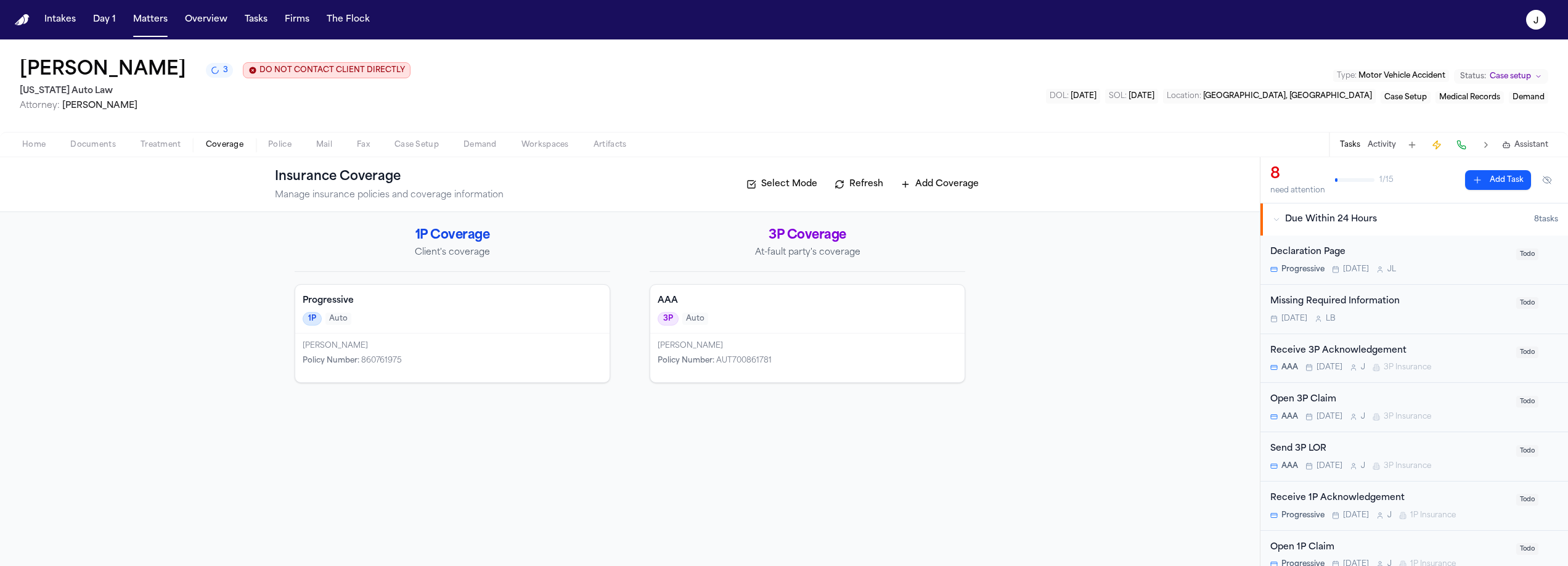
click at [467, 307] on h4 "Progressive" at bounding box center [452, 301] width 299 height 12
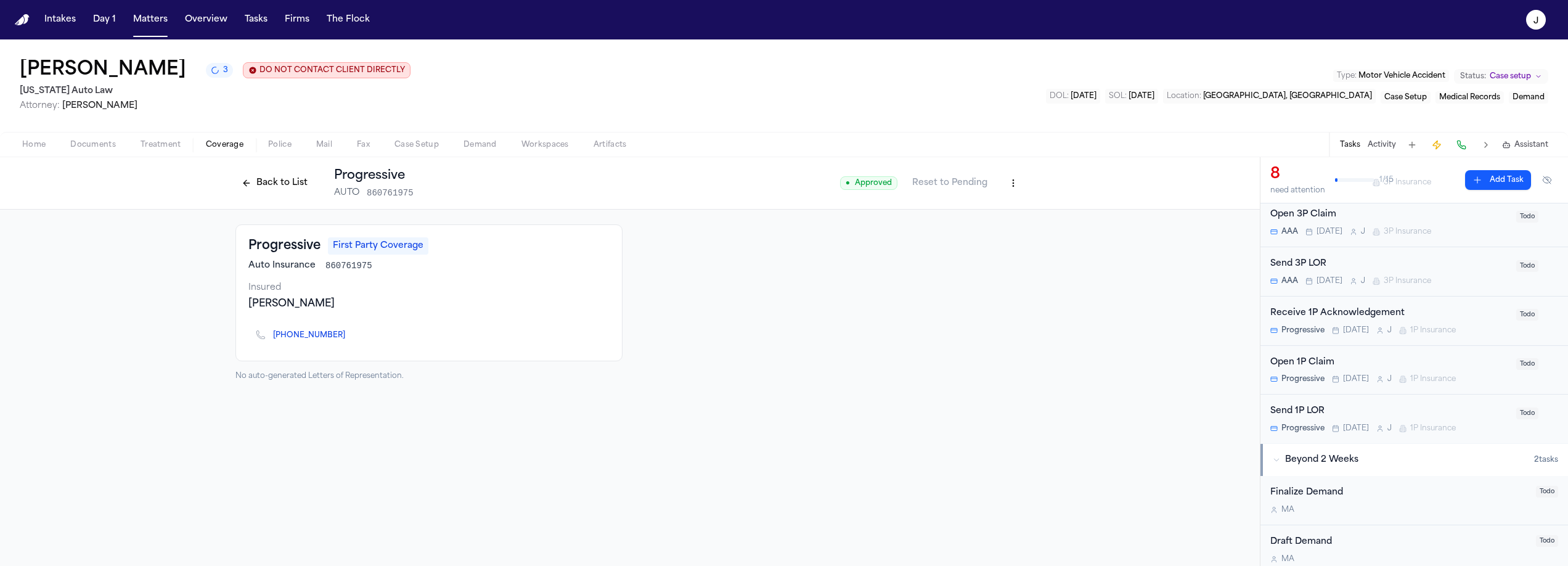
scroll to position [188, 0]
click at [1356, 362] on polygon at bounding box center [1357, 363] width 9 height 9
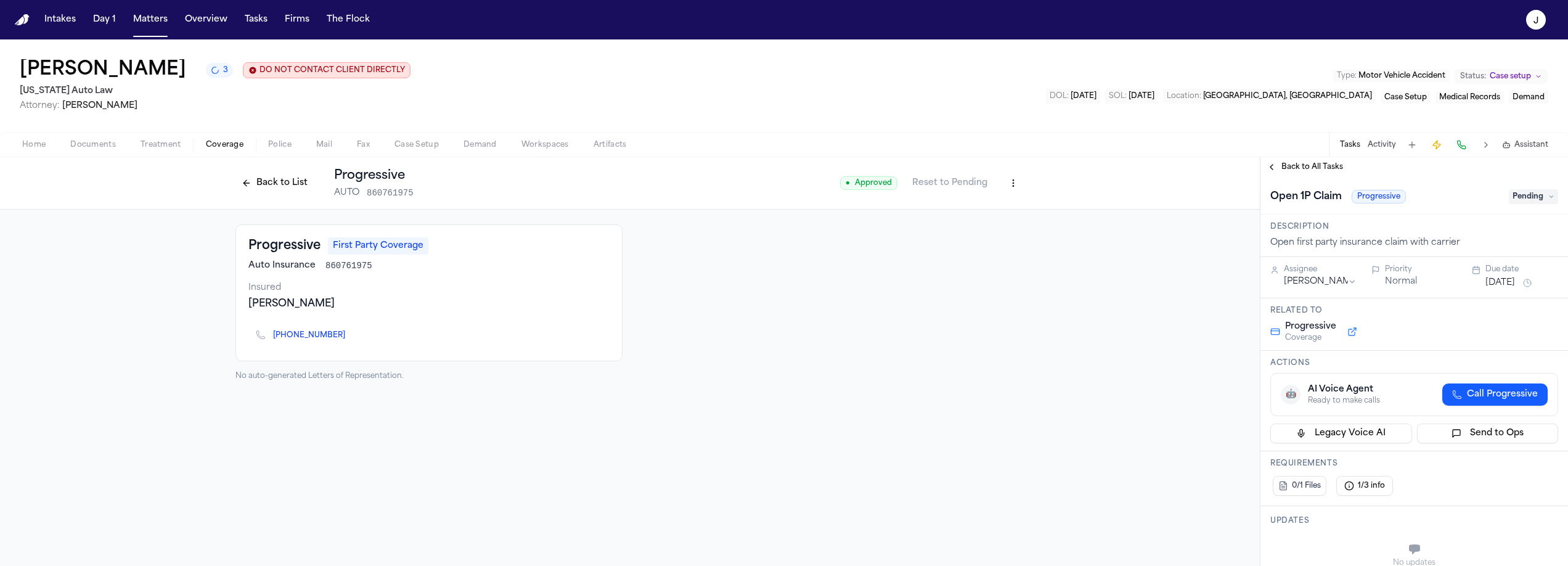
click at [1478, 401] on span "Call Progressive" at bounding box center [1503, 394] width 71 height 12
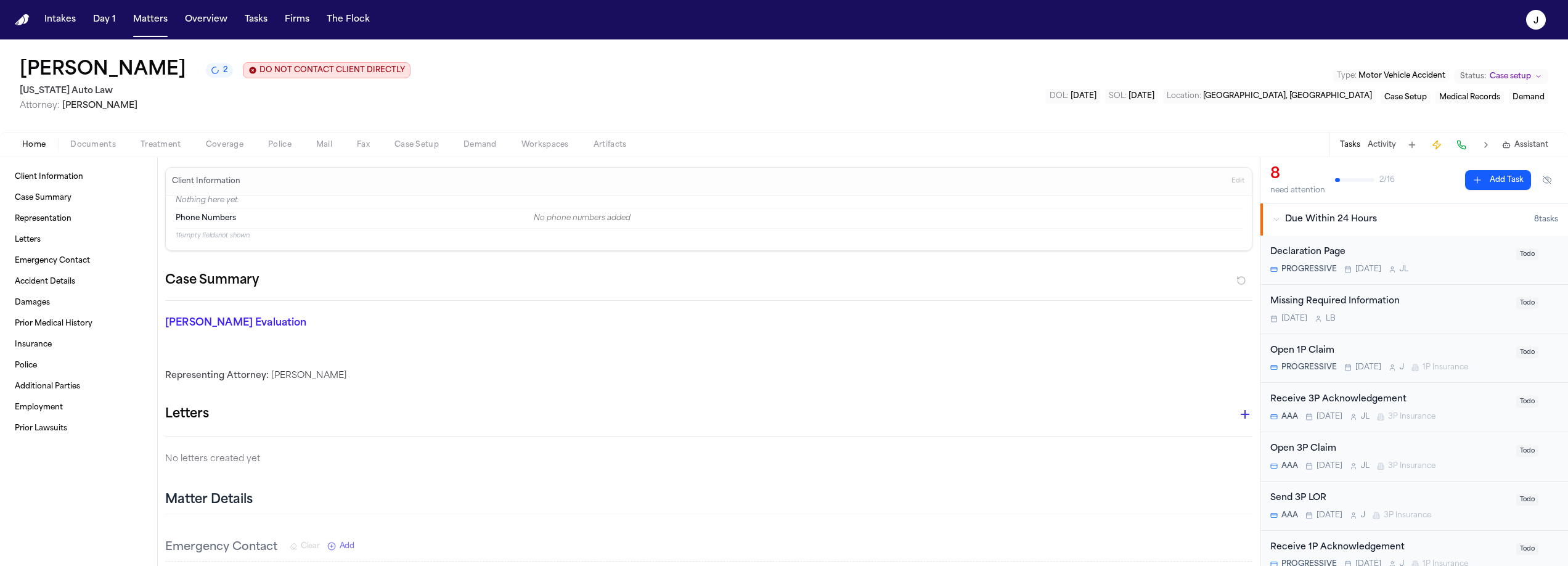
click at [1350, 354] on div "Open 1P Claim" at bounding box center [1389, 351] width 238 height 14
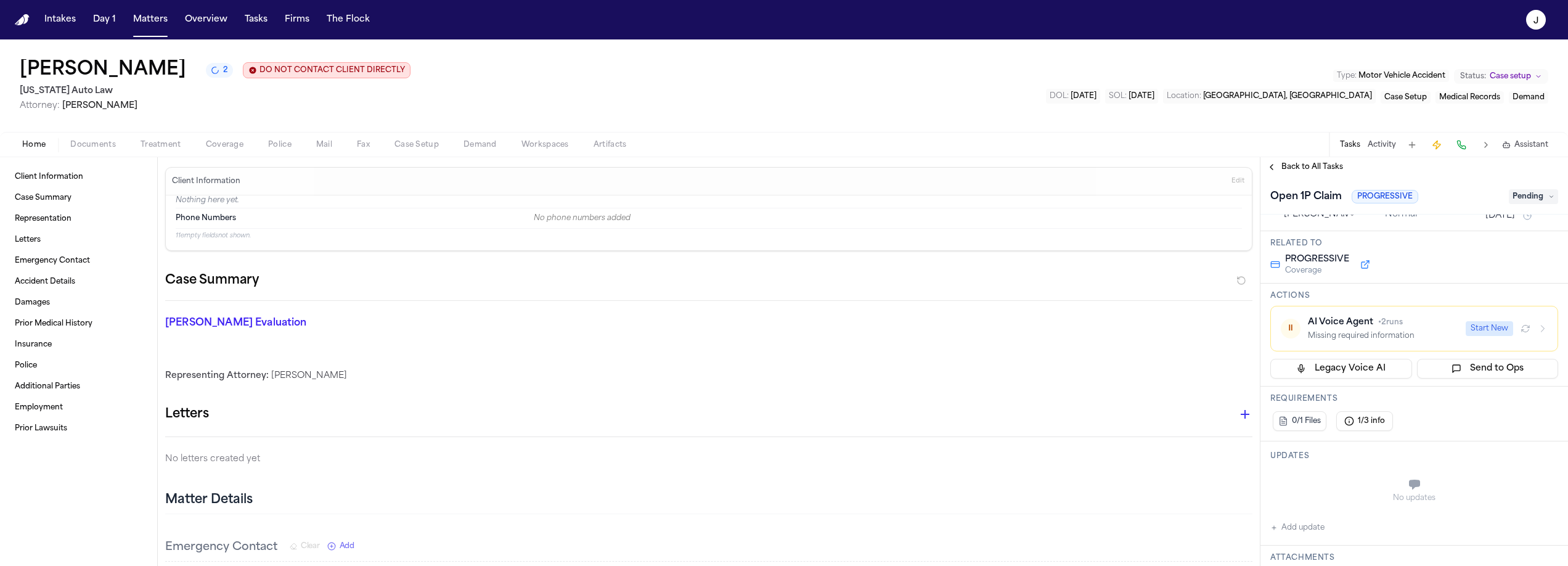
scroll to position [61, 0]
click at [1397, 328] on span "• 2 runs" at bounding box center [1390, 328] width 25 height 7
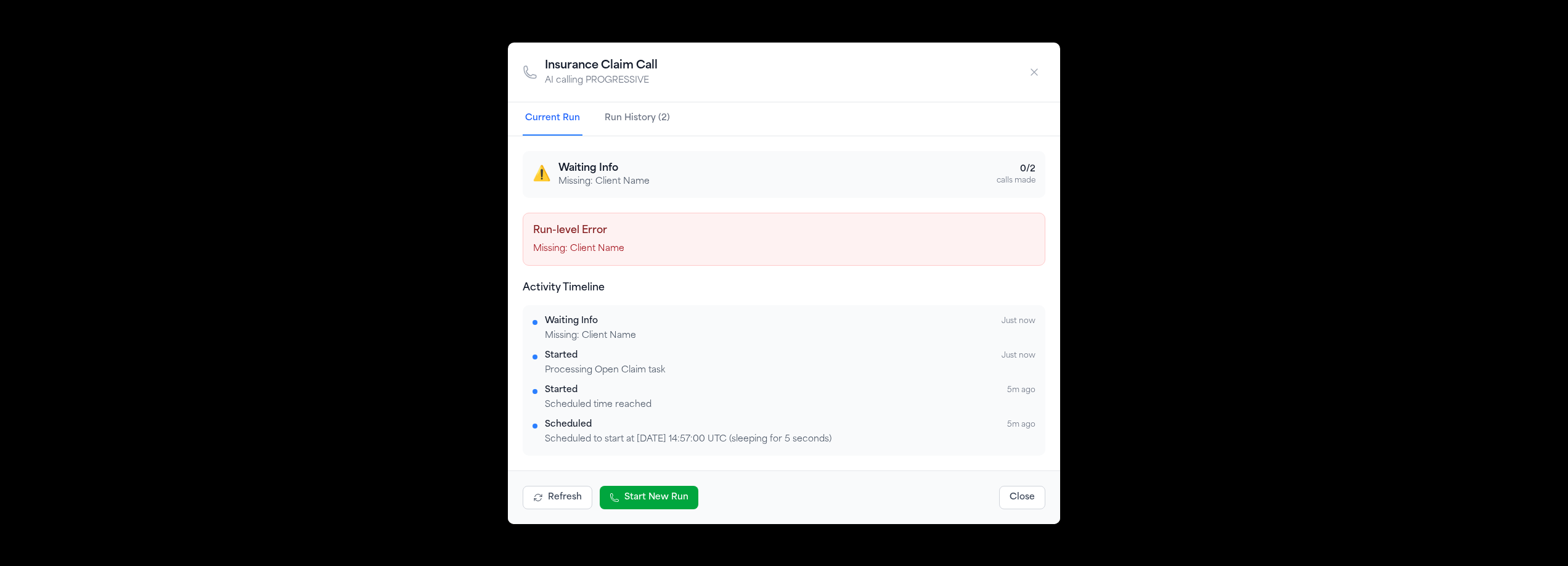
click at [491, 214] on div "Insurance Claim Call AI calling PROGRESSIVE Current Run Run History (2) ⚠️ Wait…" at bounding box center [784, 283] width 1568 height 566
click at [1036, 71] on icon "button" at bounding box center [1034, 72] width 12 height 12
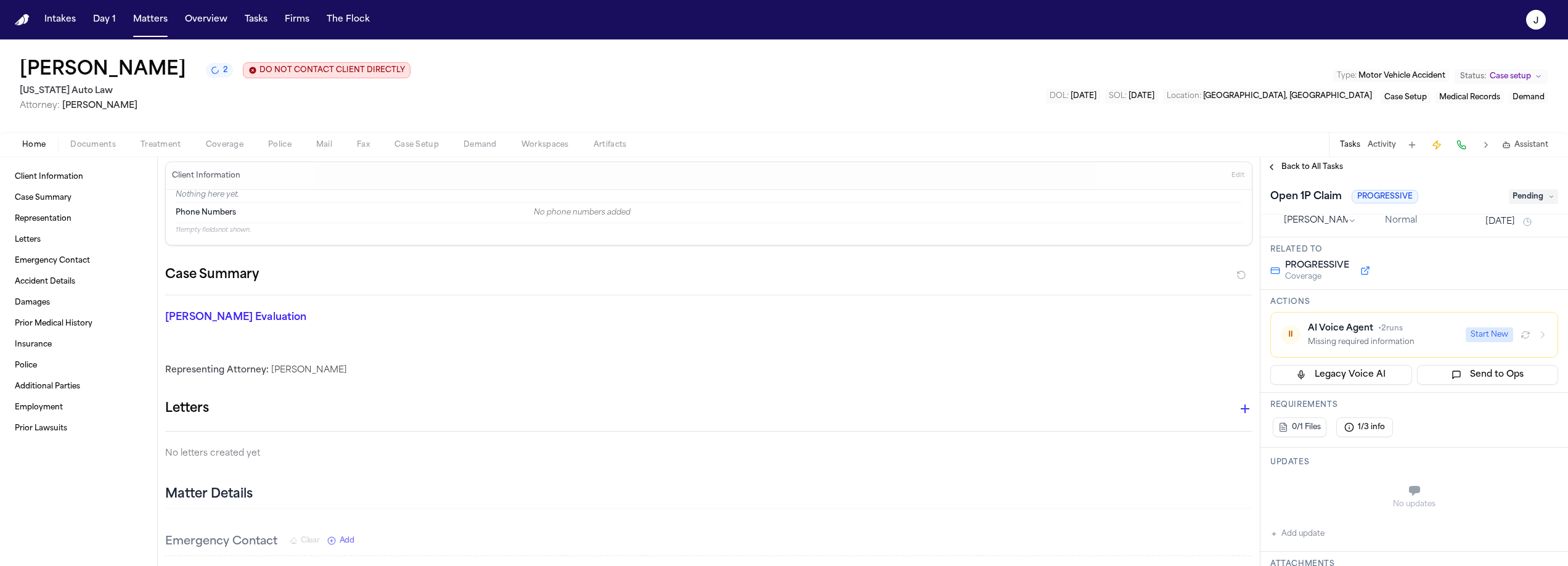
scroll to position [0, 0]
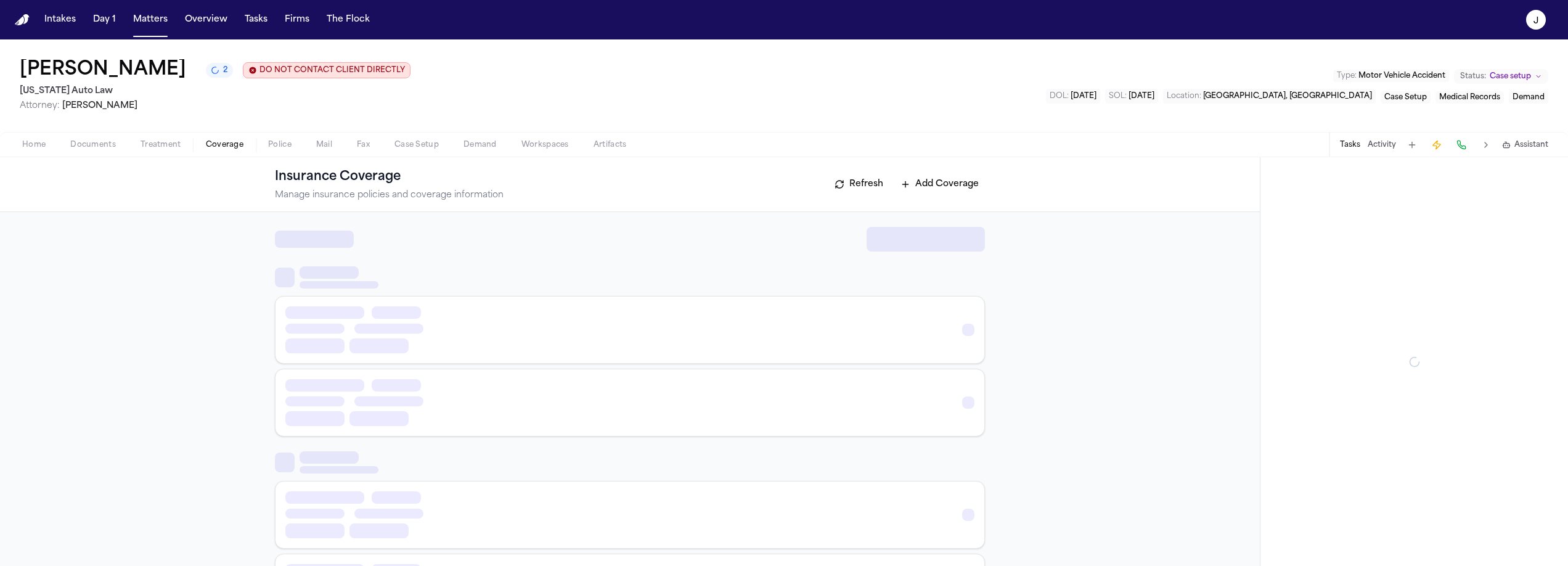
click at [229, 151] on span "button" at bounding box center [225, 151] width 52 height 1
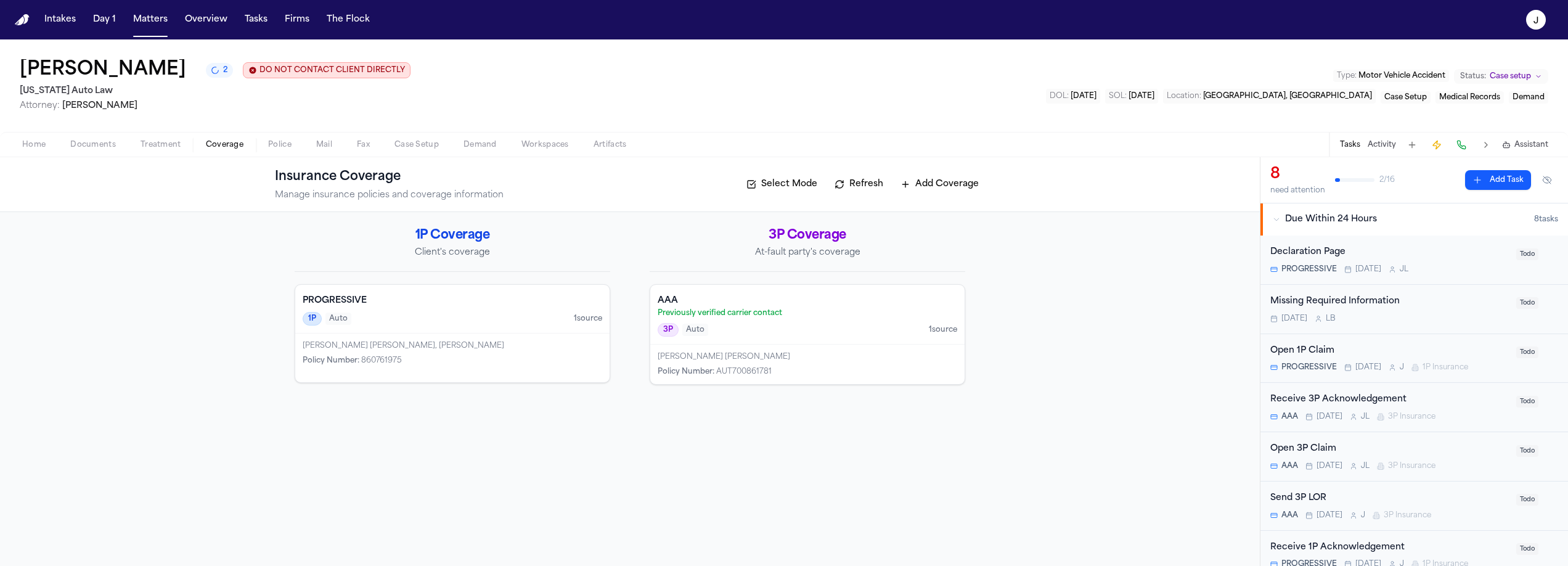
click at [492, 310] on div "PROGRESSIVE 1P Auto 1 source" at bounding box center [453, 309] width 314 height 49
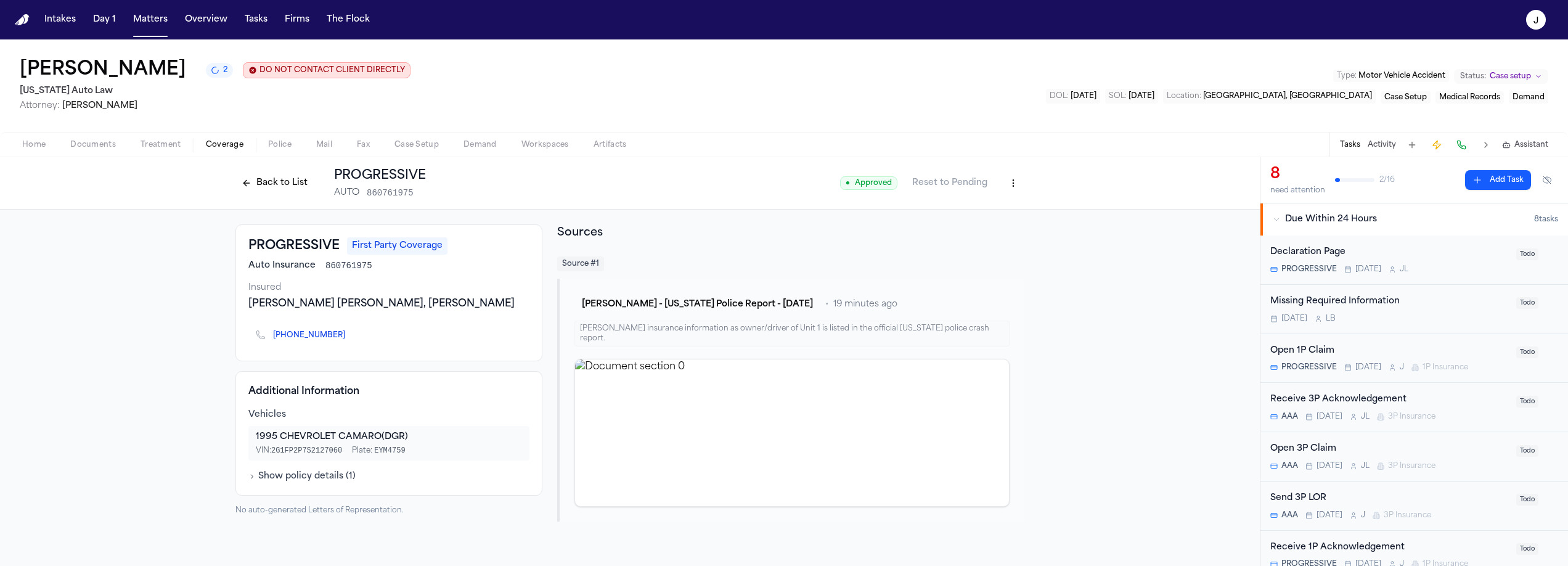
click at [1460, 145] on button at bounding box center [1461, 145] width 17 height 17
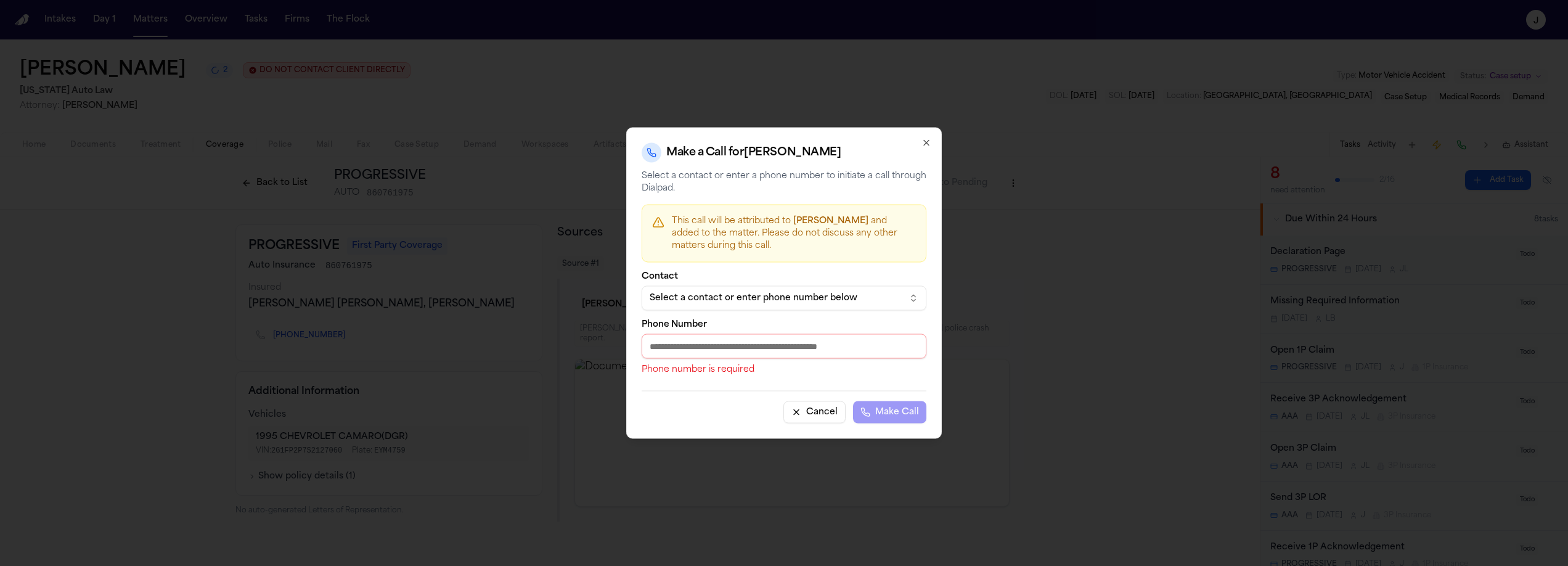
click at [777, 302] on div "Select a contact or enter phone number below" at bounding box center [775, 298] width 249 height 12
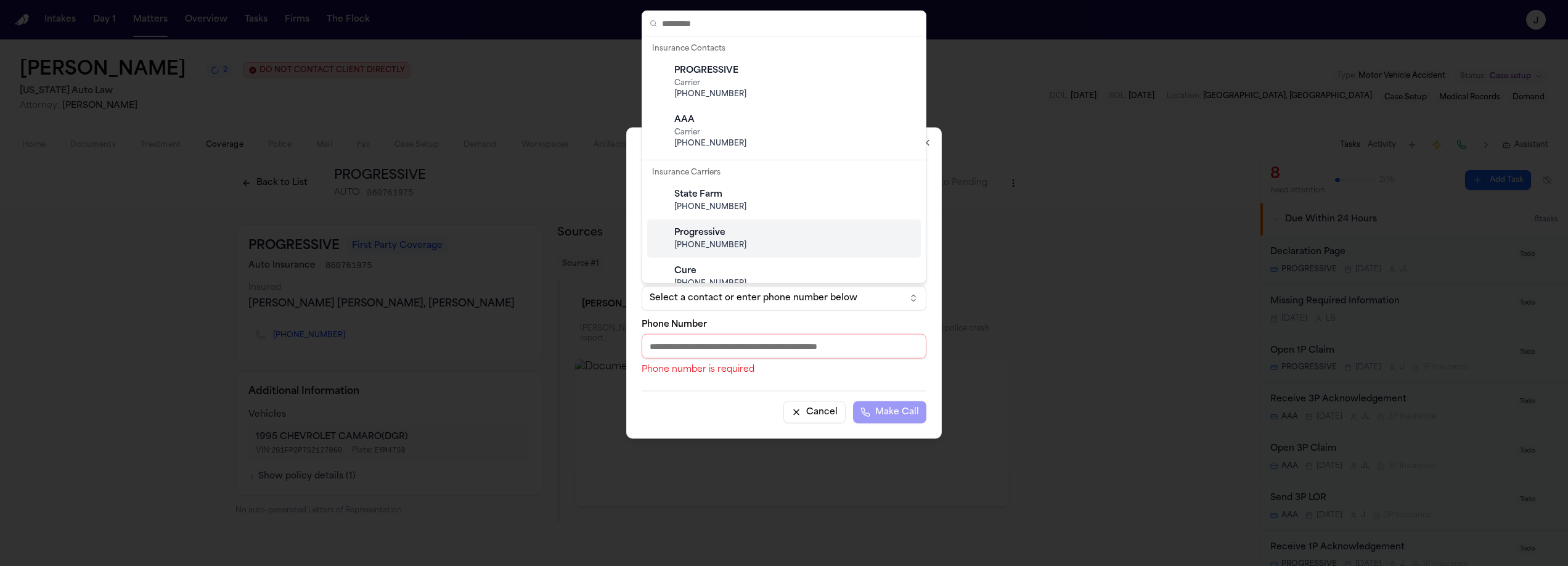
click at [717, 225] on div "Progressive [PHONE_NUMBER]" at bounding box center [793, 238] width 244 height 33
type input "**********"
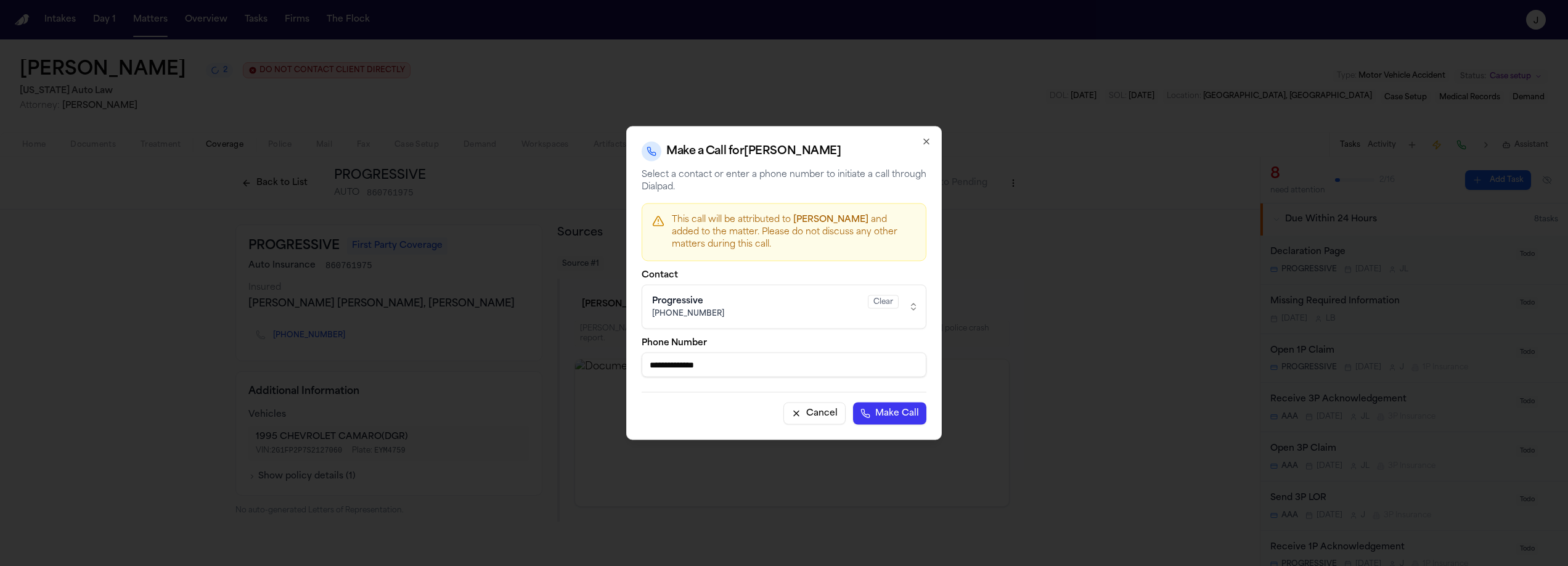
click at [882, 420] on button "Make Call" at bounding box center [889, 414] width 73 height 22
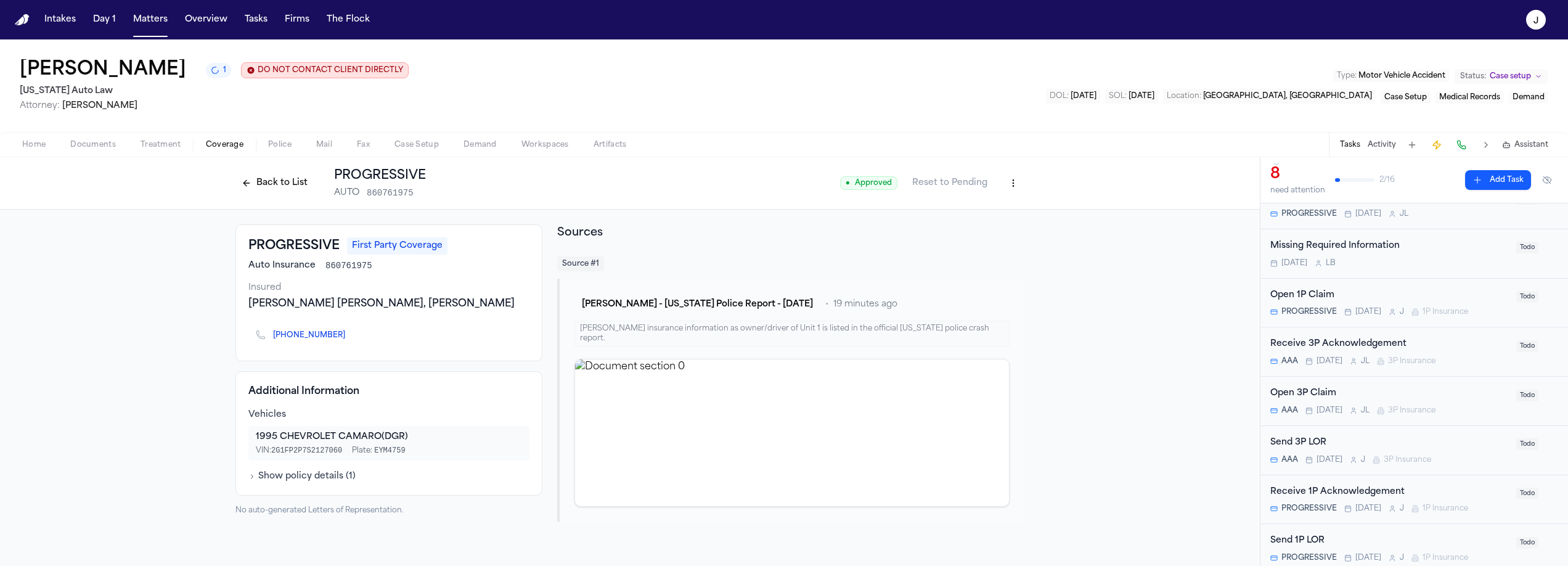
scroll to position [65, 0]
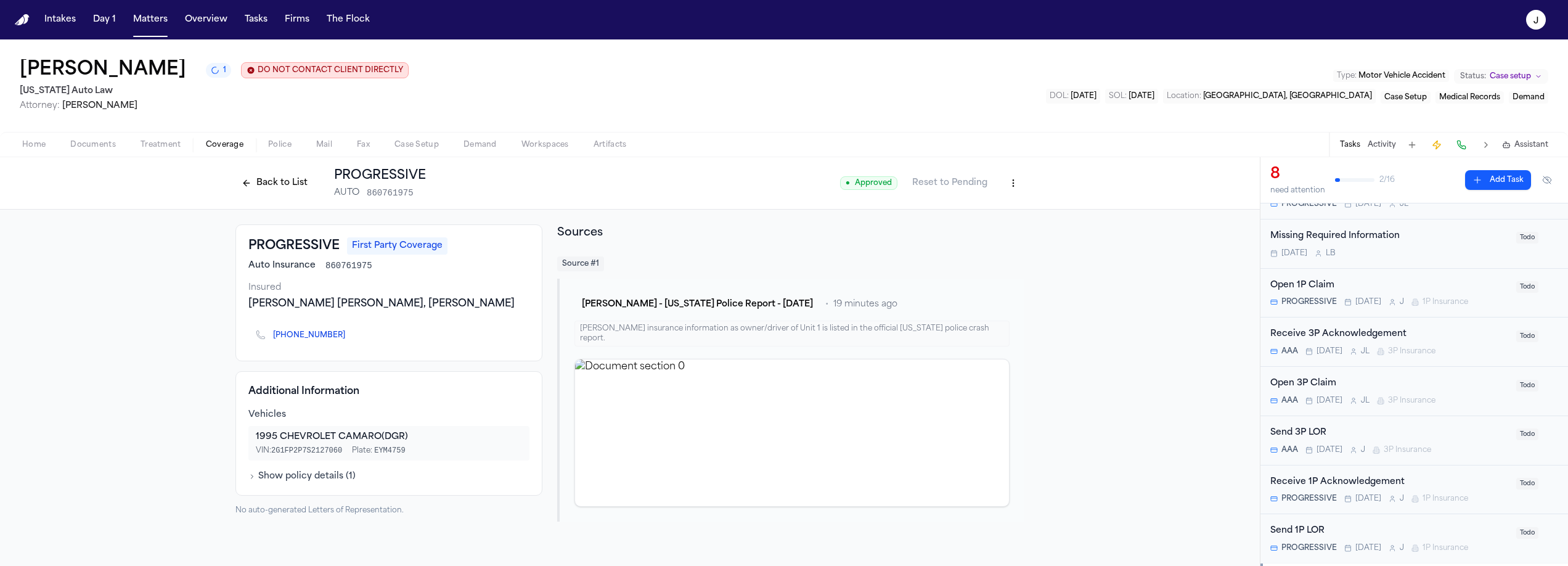
click at [252, 190] on button "Back to List" at bounding box center [275, 183] width 78 height 20
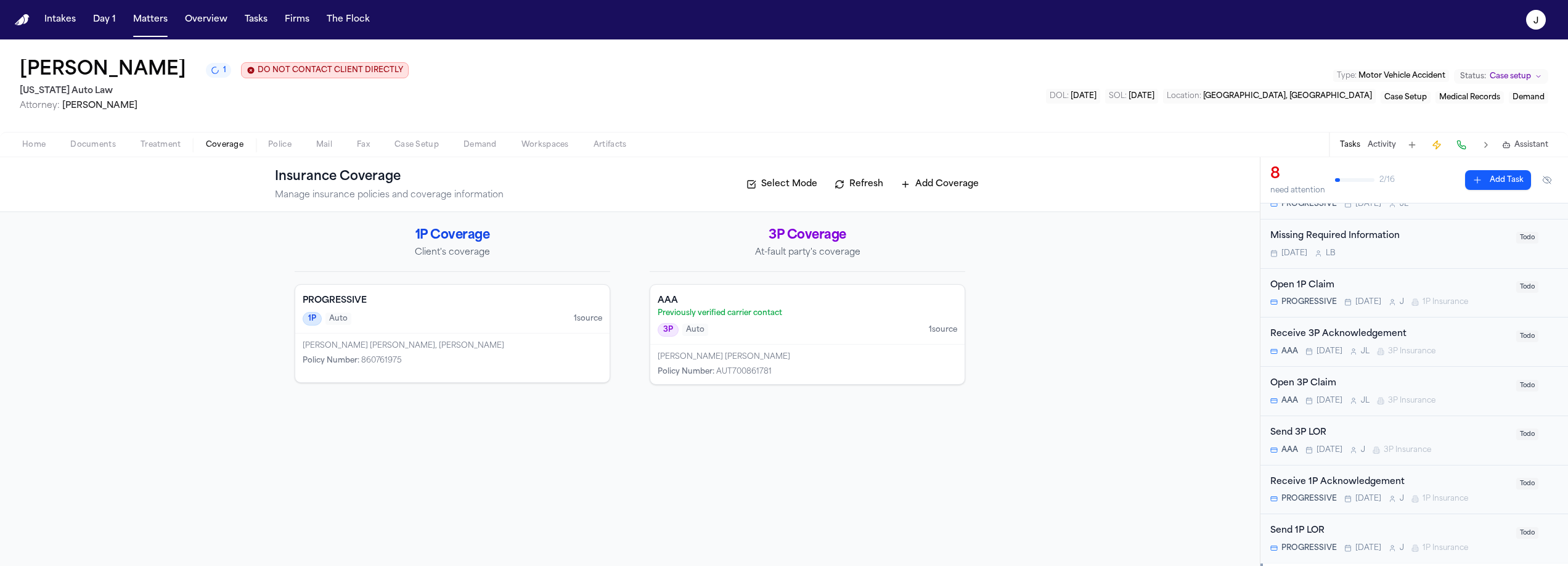
click at [1383, 394] on div "Open 3P Claim AAA [DATE] [PERSON_NAME] 3P Insurance" at bounding box center [1389, 391] width 238 height 29
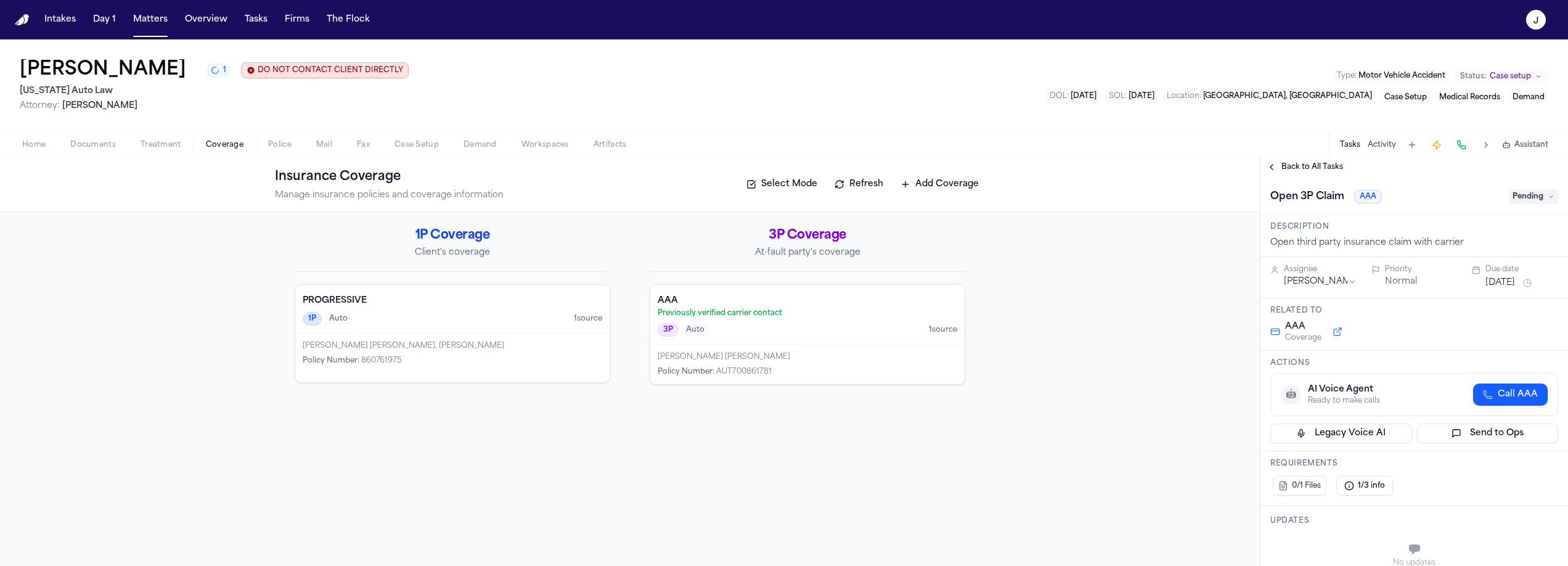
click at [1535, 196] on span "Pending" at bounding box center [1534, 196] width 49 height 14
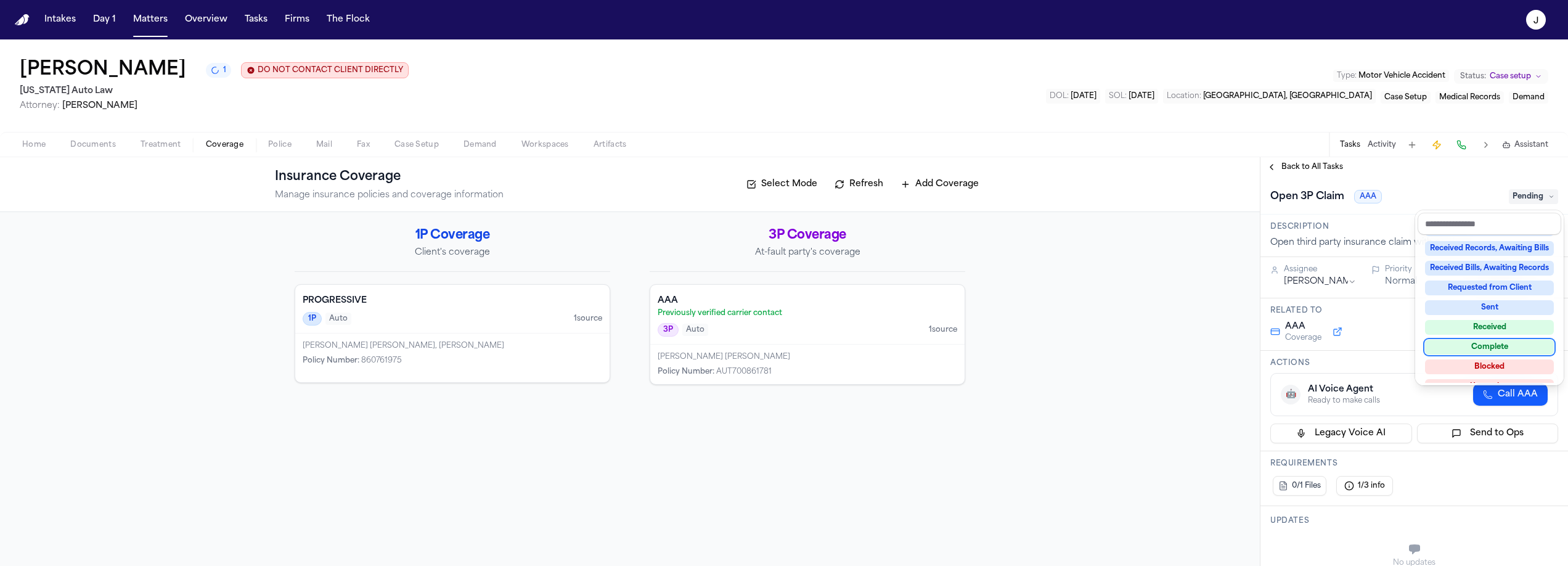
click at [1485, 345] on div "Complete" at bounding box center [1490, 347] width 129 height 14
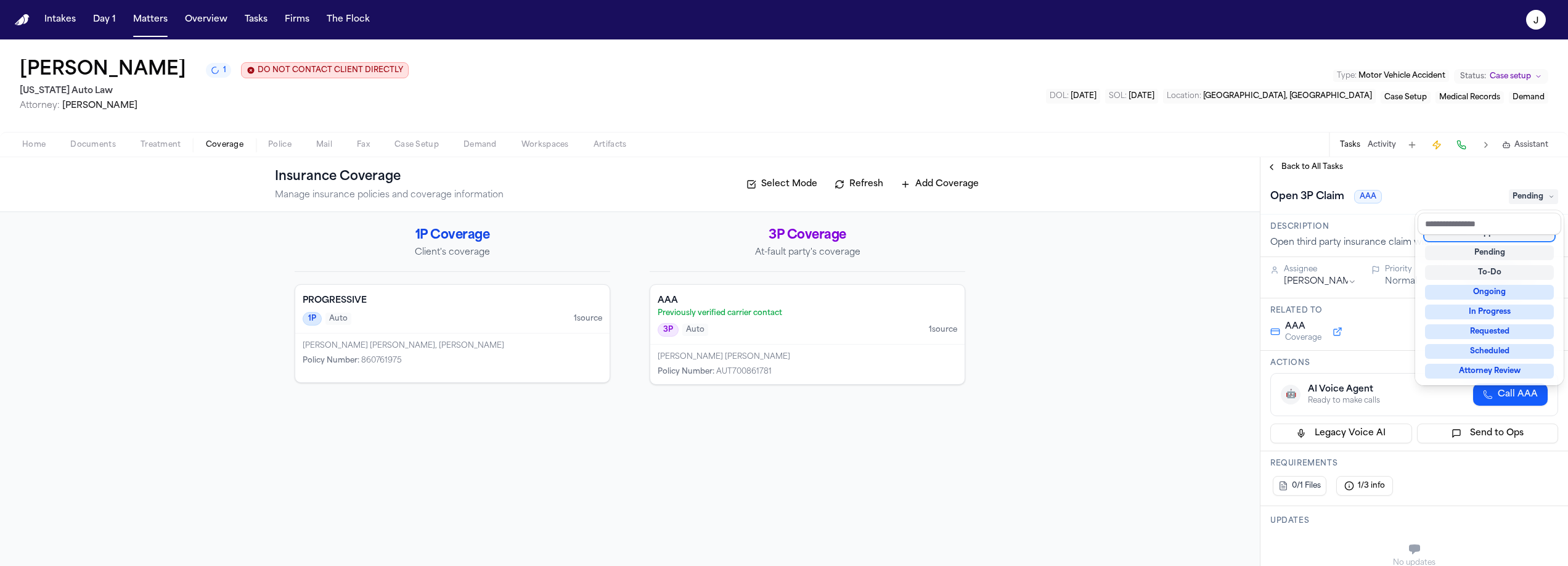
scroll to position [5, 0]
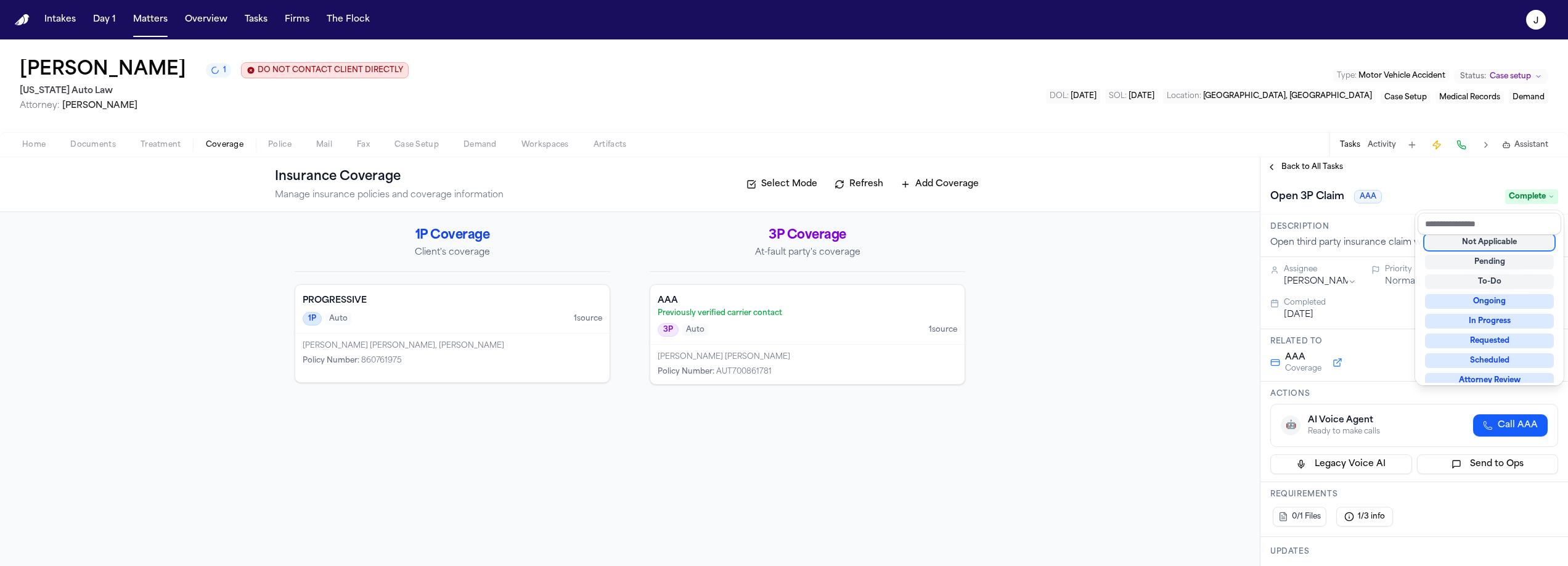
click at [1329, 167] on div "**********" at bounding box center [1414, 362] width 308 height 409
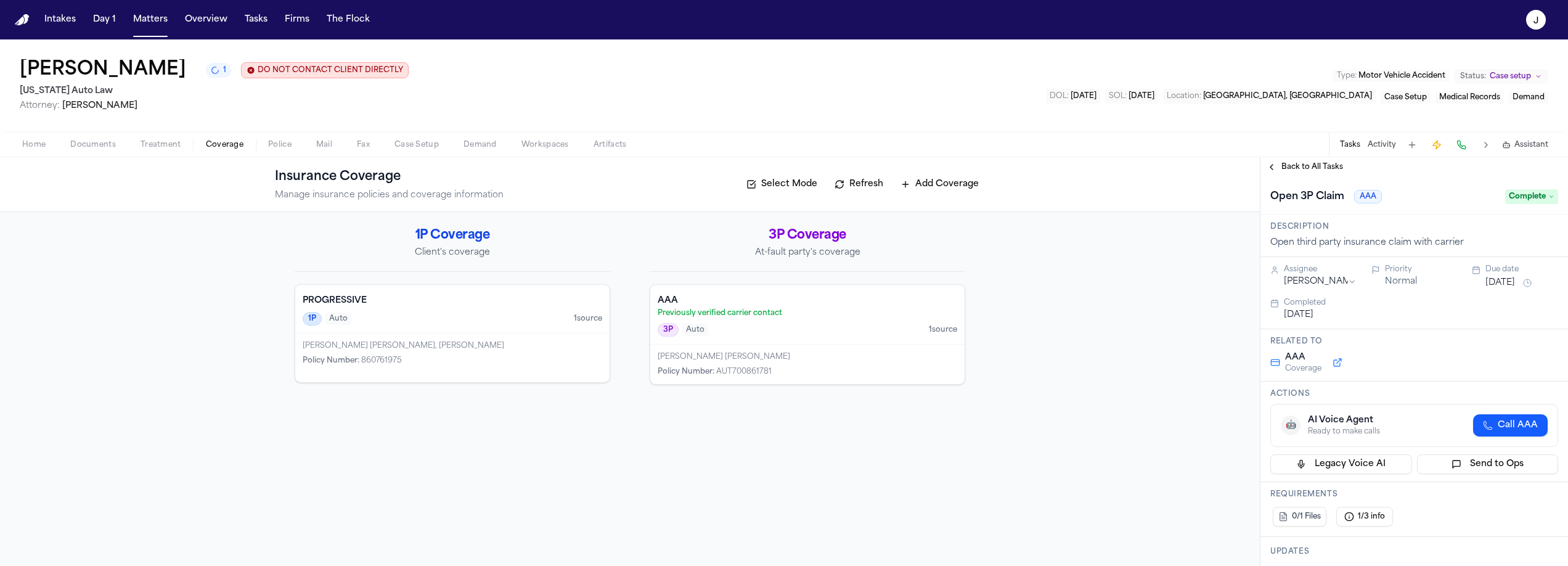
click at [1320, 168] on span "Back to All Tasks" at bounding box center [1312, 167] width 62 height 10
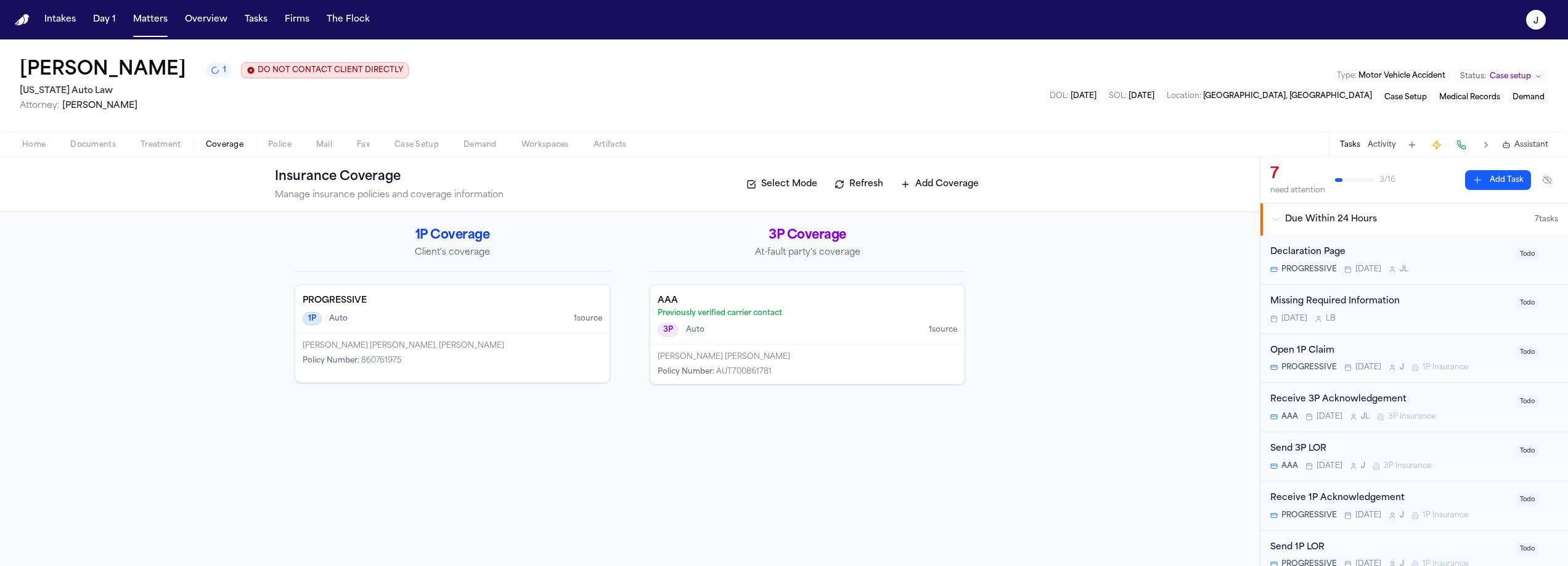
click at [1441, 346] on div "Open 1P Claim" at bounding box center [1389, 351] width 238 height 14
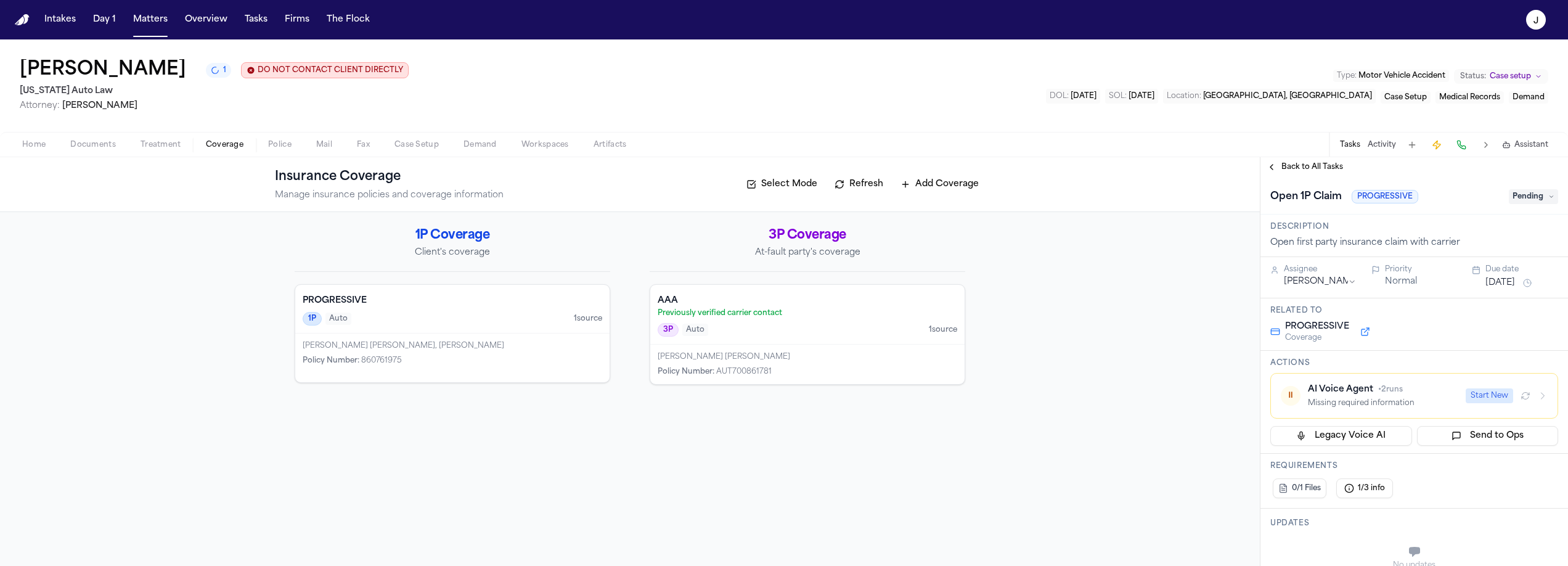
click at [31, 143] on span "Home" at bounding box center [34, 145] width 23 height 10
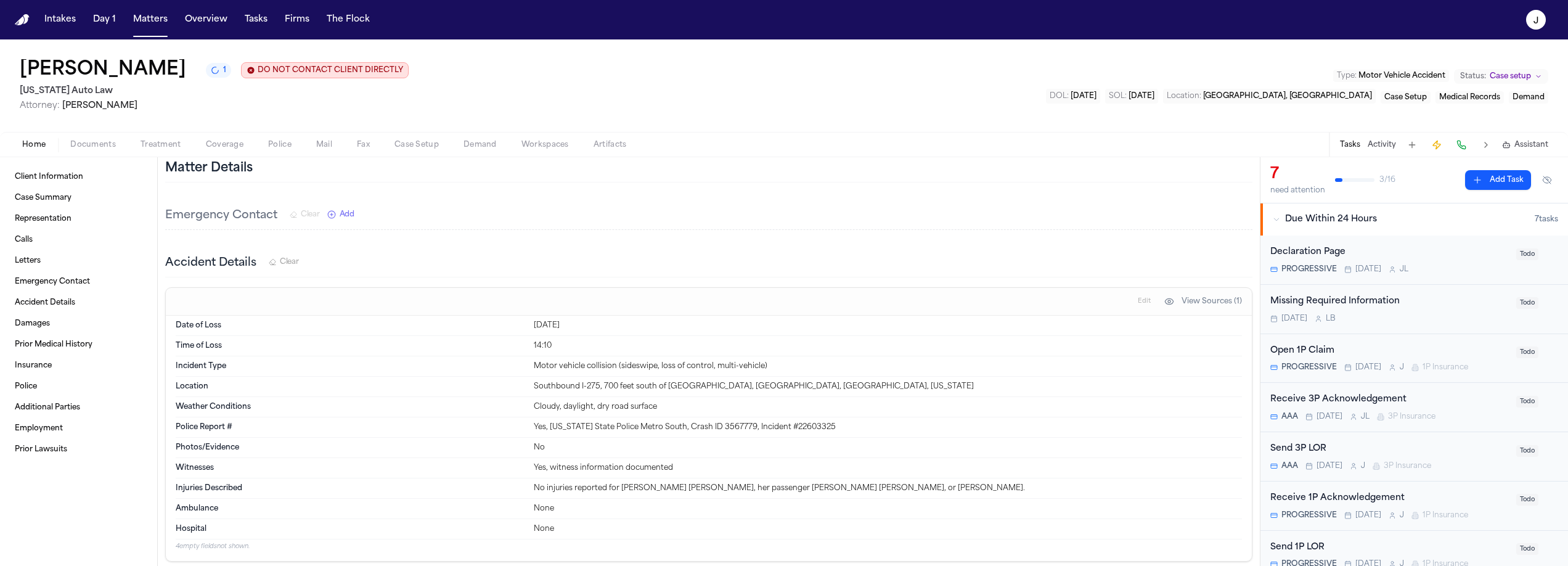
scroll to position [441, 0]
click at [102, 147] on span "Documents" at bounding box center [93, 145] width 46 height 10
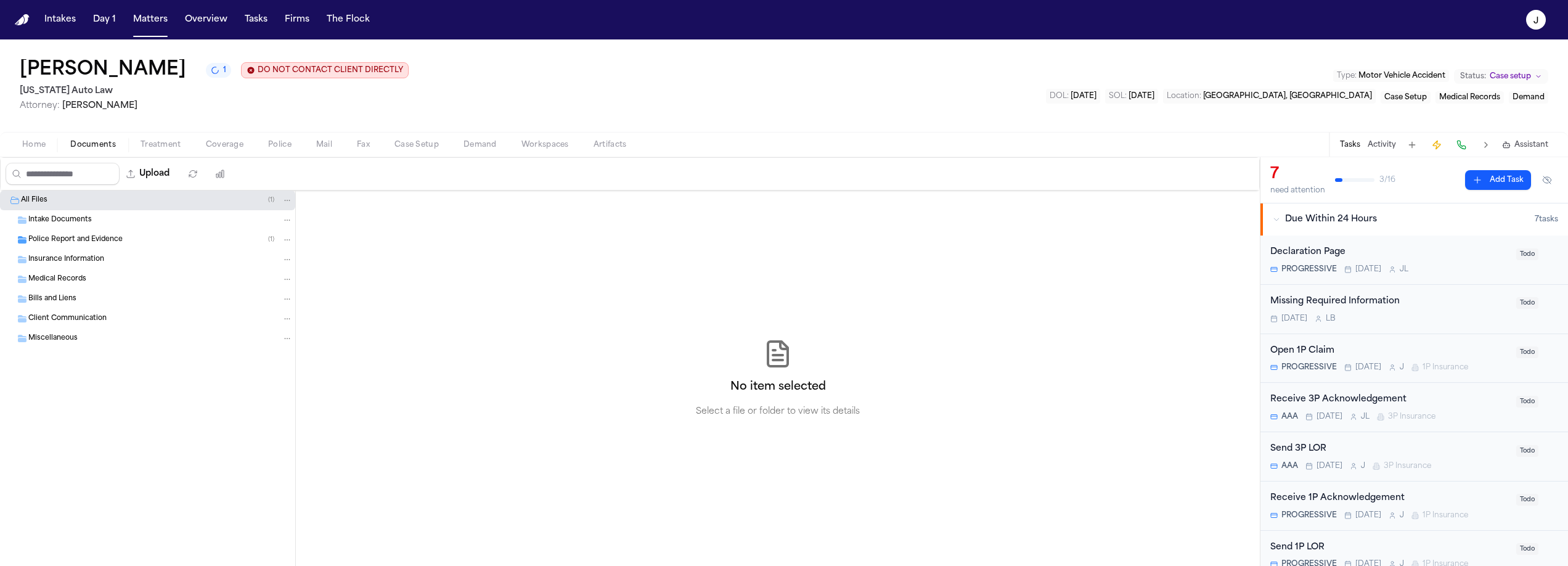
click at [100, 244] on span "Police Report and Evidence" at bounding box center [75, 240] width 94 height 10
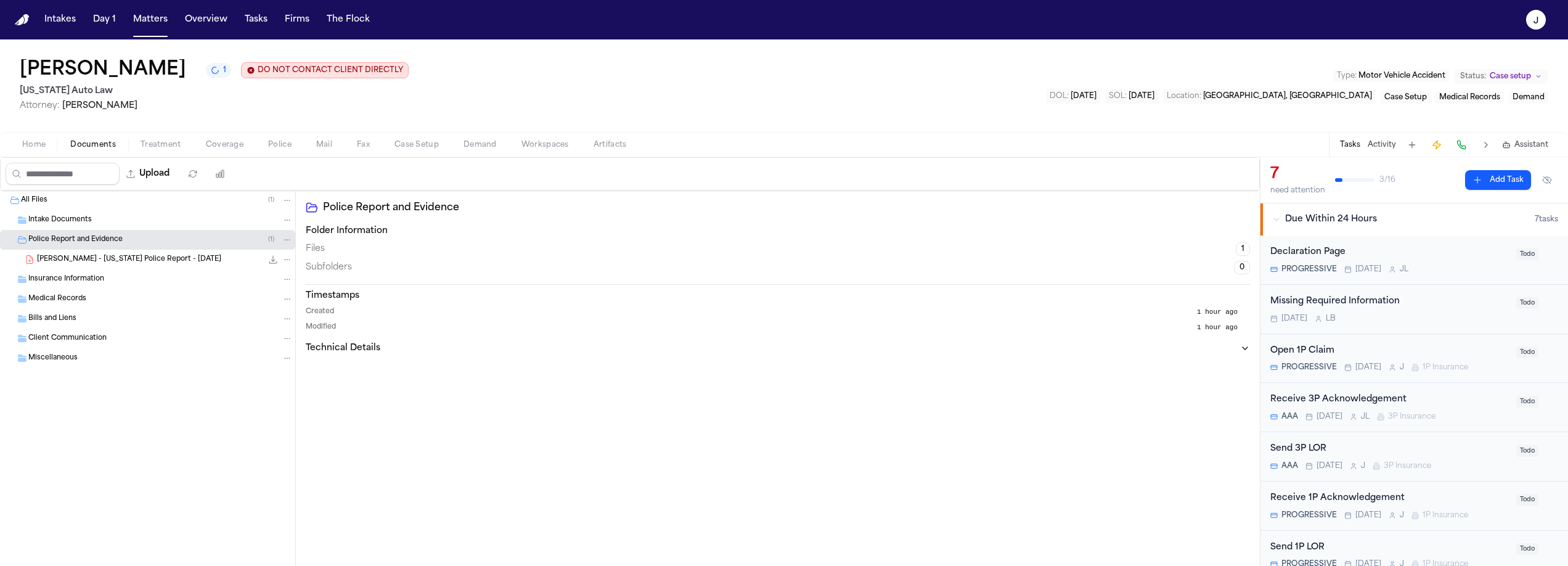
click at [102, 259] on span "[PERSON_NAME] - [US_STATE] Police Report - [DATE]" at bounding box center [129, 259] width 184 height 10
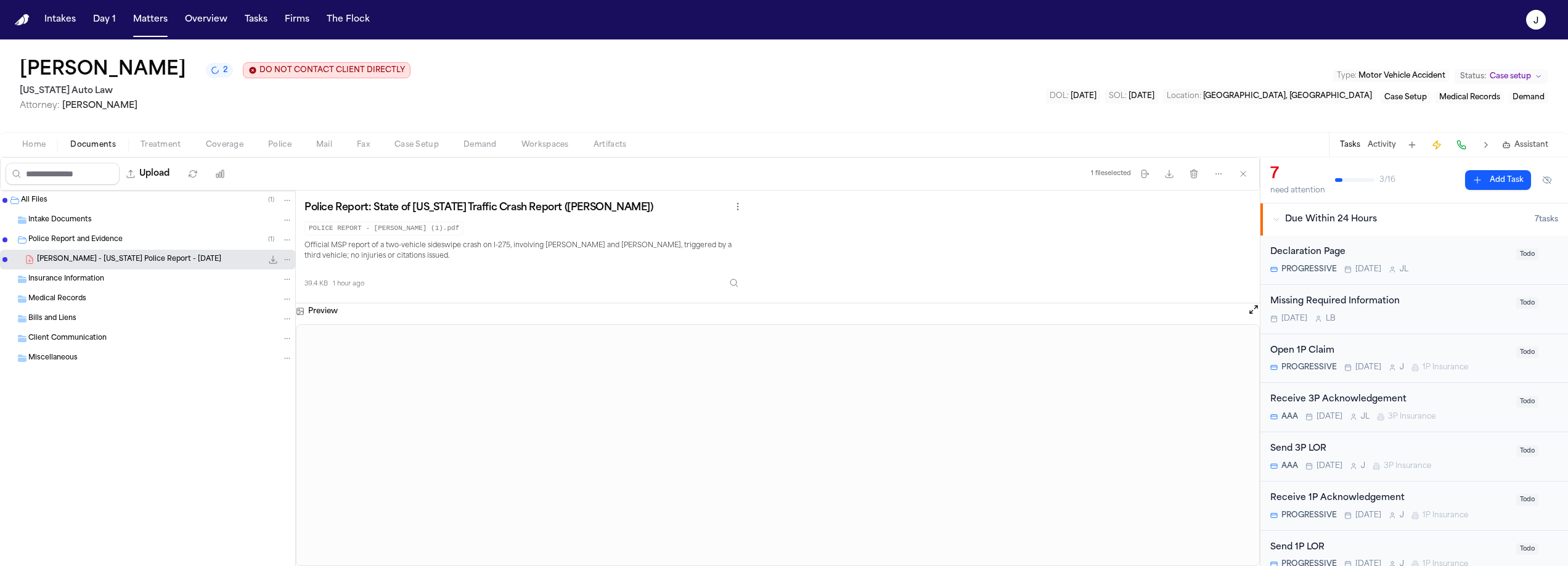
click at [221, 149] on span "Coverage" at bounding box center [225, 145] width 38 height 10
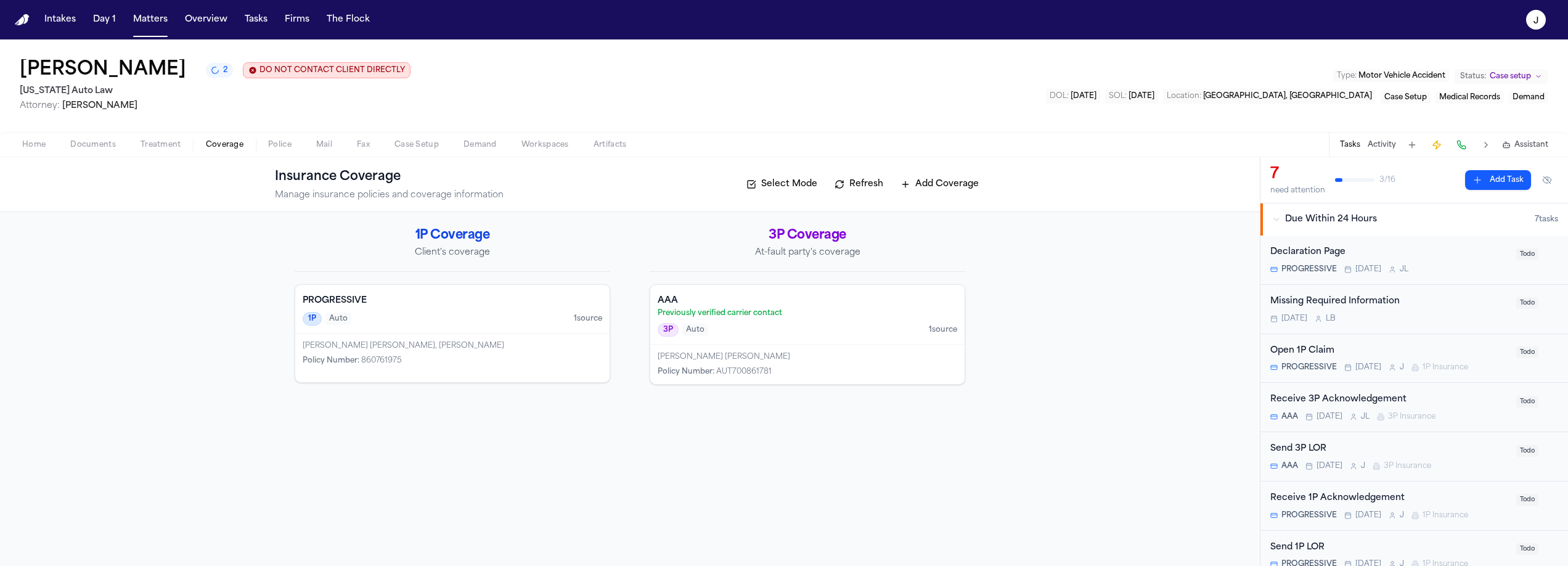
click at [858, 180] on button "Refresh" at bounding box center [859, 184] width 61 height 20
click at [853, 192] on button "Refresh" at bounding box center [859, 184] width 61 height 20
click at [782, 296] on h4 "AAA" at bounding box center [807, 301] width 299 height 12
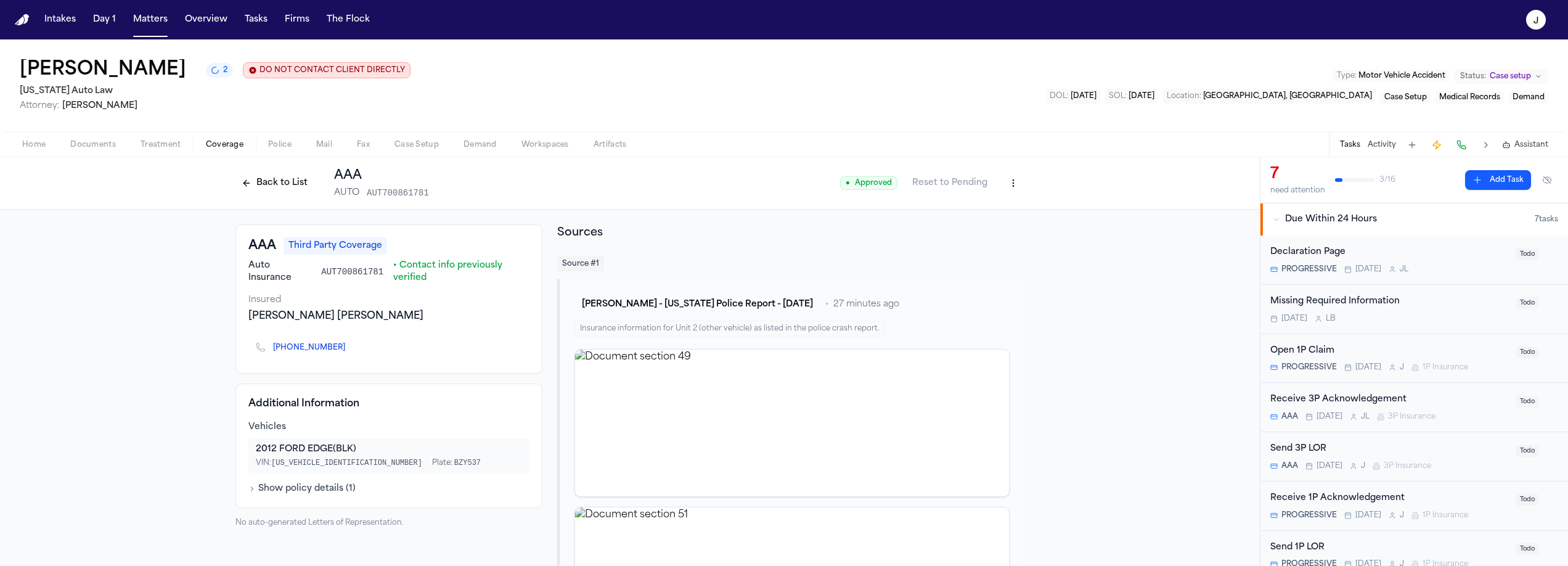
click at [34, 152] on span "button" at bounding box center [33, 151] width 38 height 1
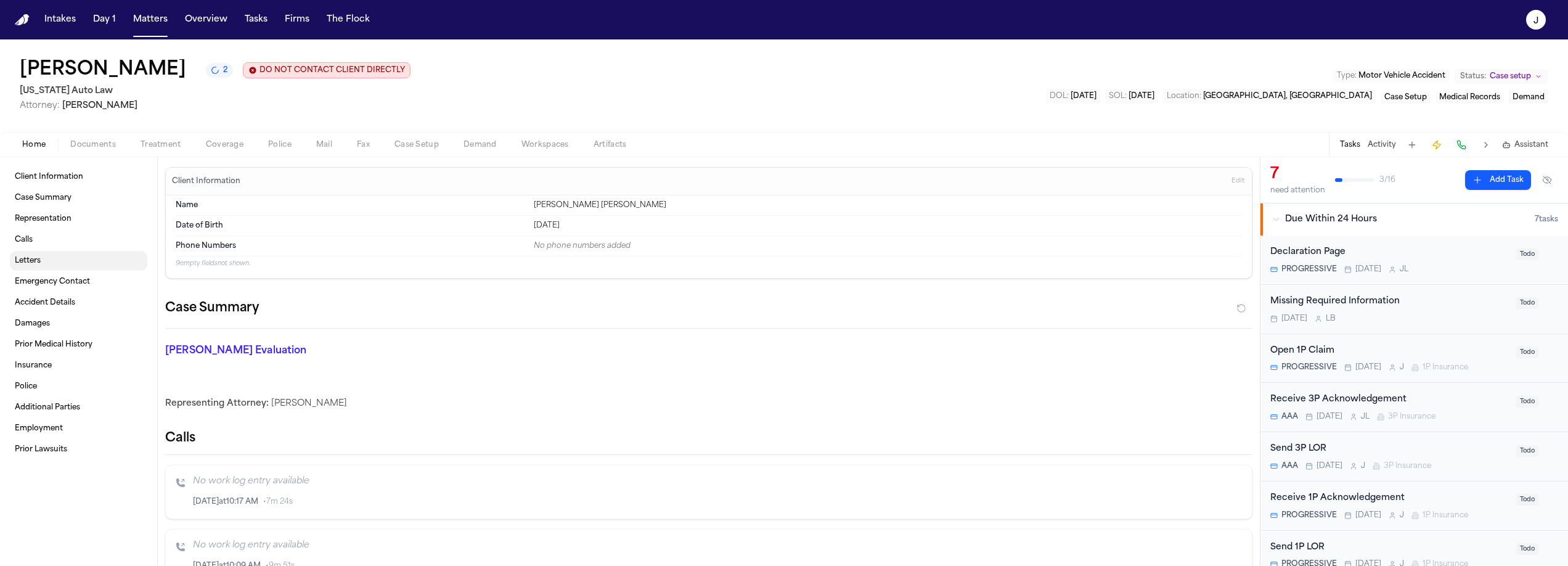
click at [36, 267] on link "Letters" at bounding box center [79, 260] width 138 height 20
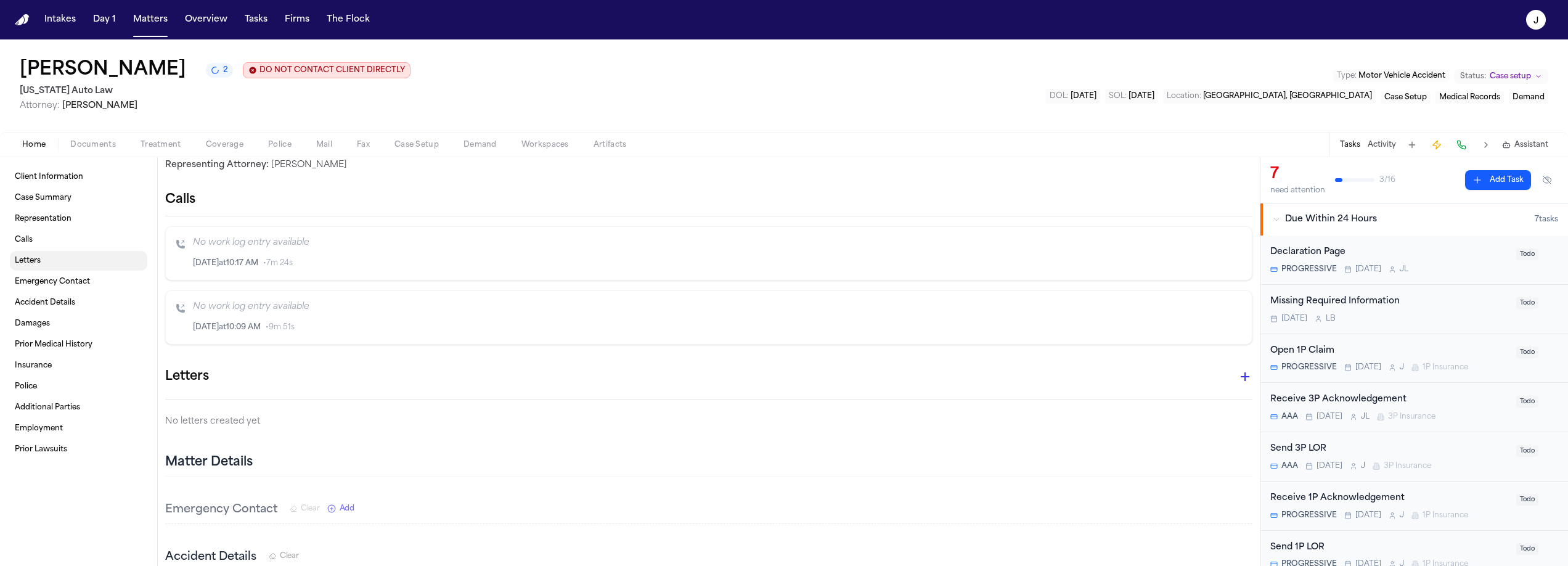
scroll to position [431, 0]
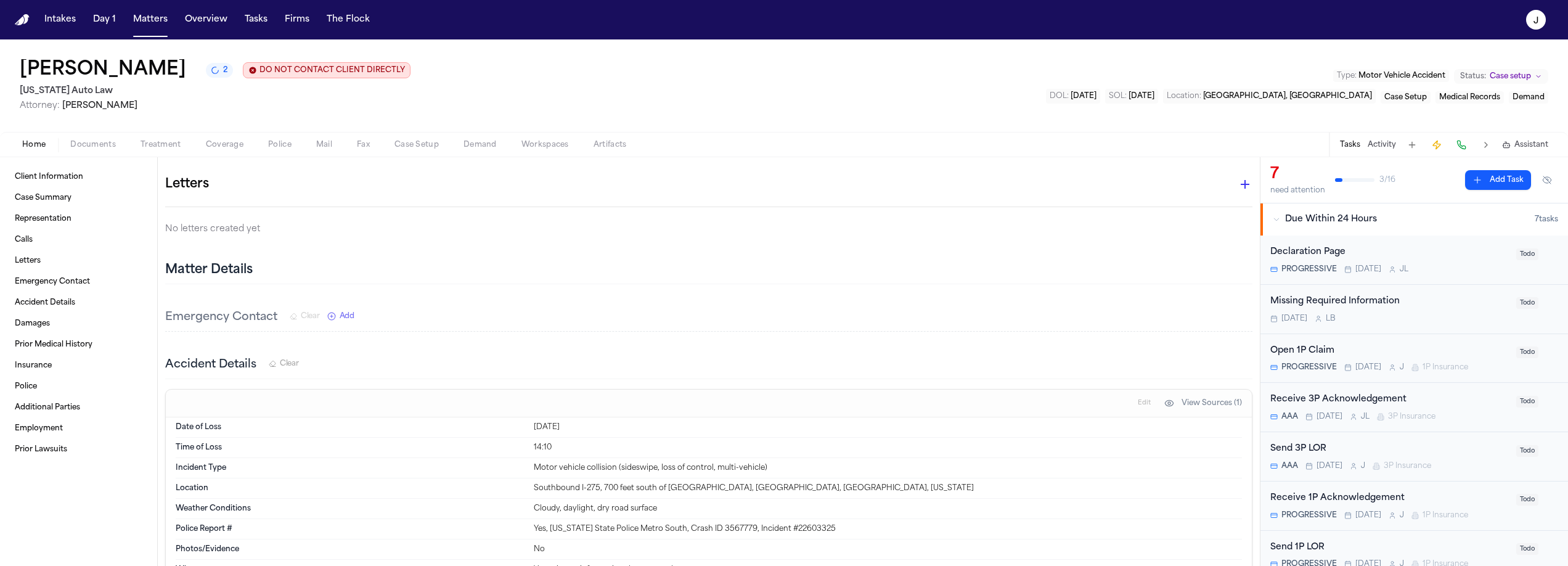
click at [217, 145] on span "Coverage" at bounding box center [225, 145] width 38 height 10
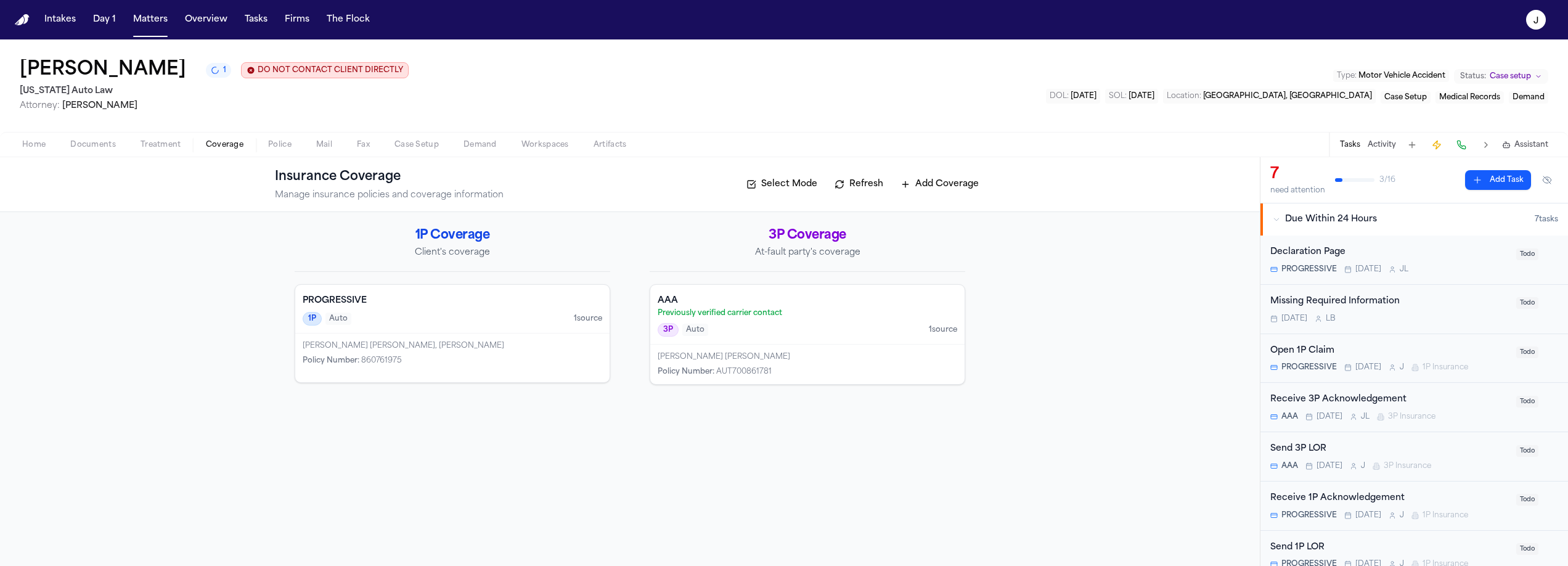
click at [459, 306] on h4 "PROGRESSIVE" at bounding box center [452, 301] width 299 height 12
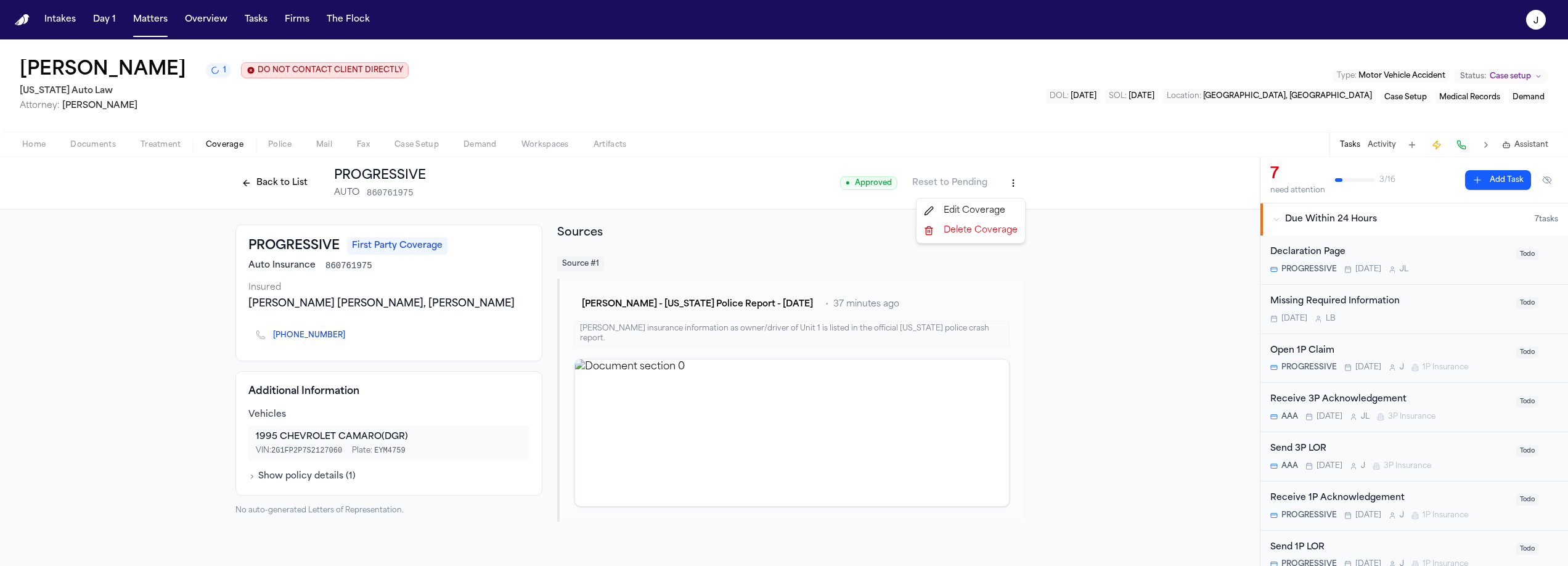
click at [1009, 191] on html "Intakes Day 1 Matters Overview Tasks Firms The Flock J [PERSON_NAME] 1 DO NOT C…" at bounding box center [784, 283] width 1568 height 566
click at [984, 210] on div "Edit Coverage" at bounding box center [970, 210] width 104 height 20
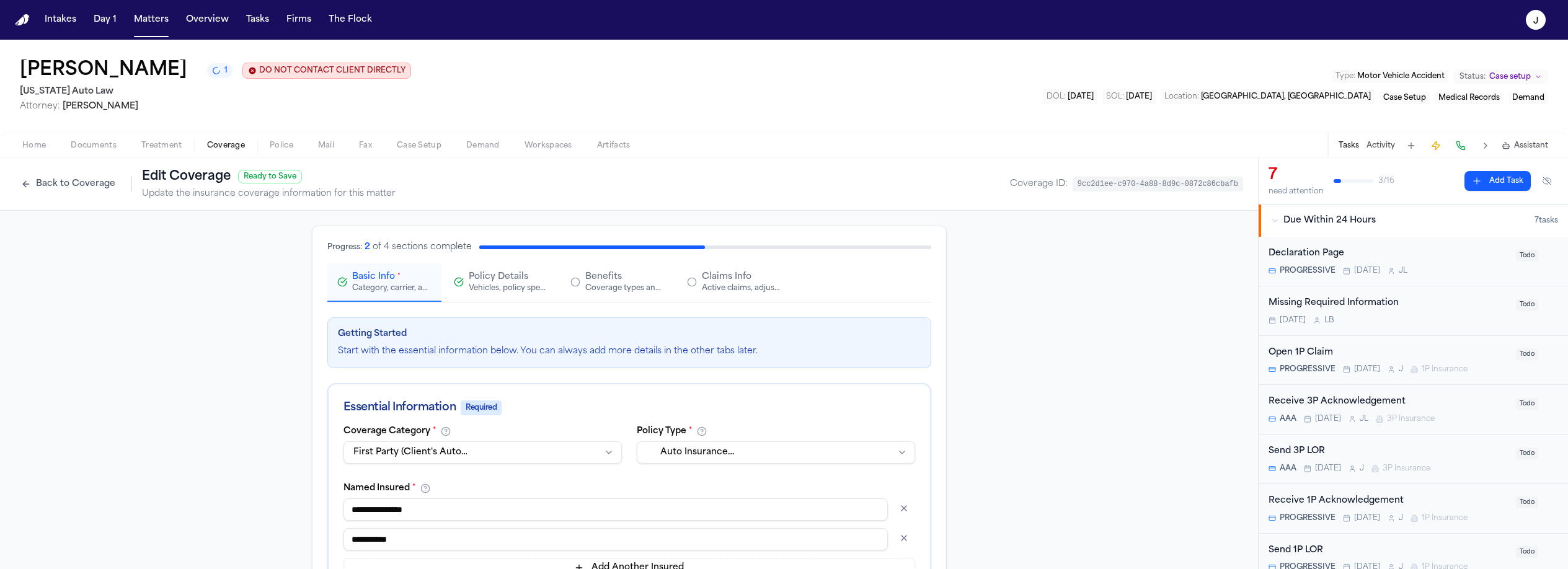
click at [702, 291] on div "Active claims, adjusters, and subrogation details" at bounding box center [741, 289] width 79 height 10
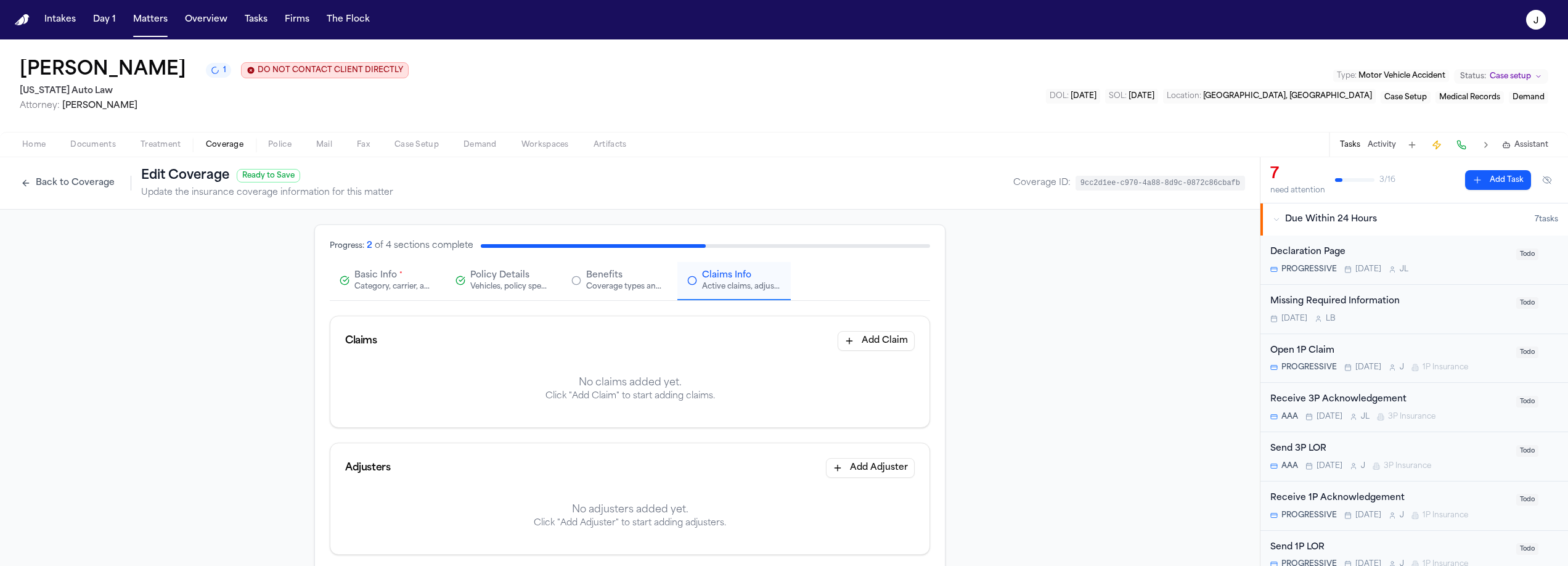
click at [87, 188] on button "Back to Coverage" at bounding box center [67, 183] width 106 height 20
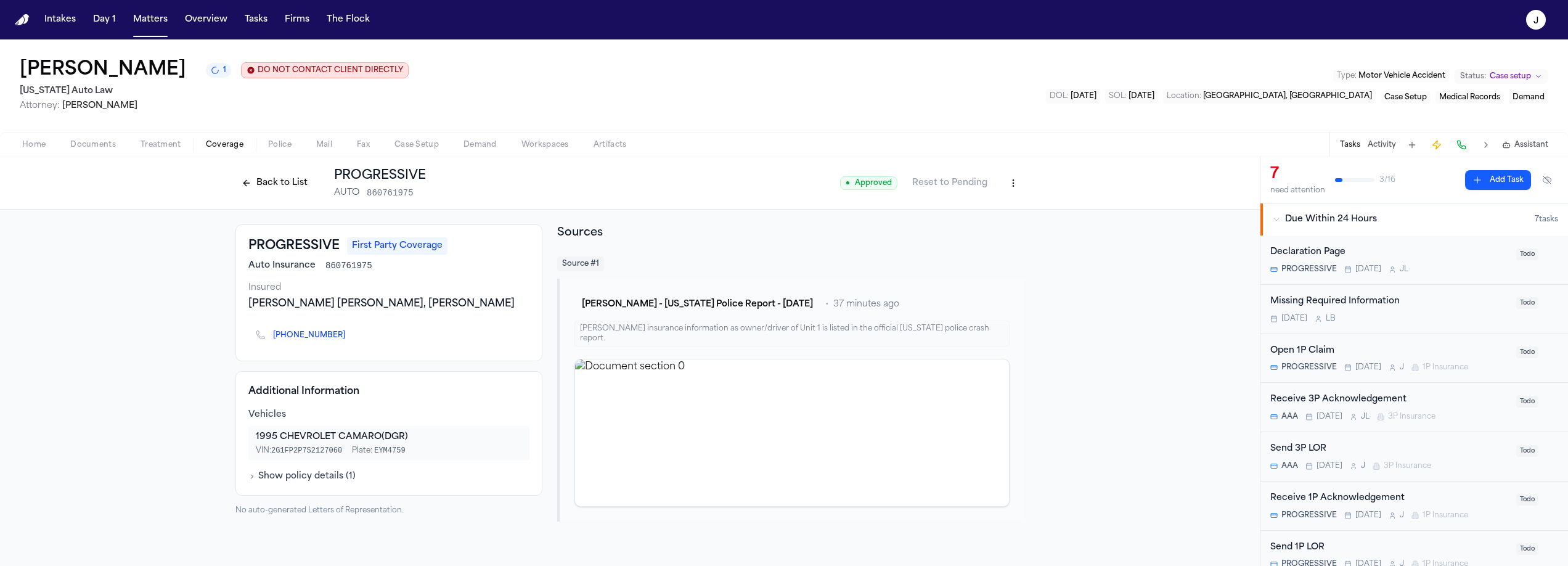
click at [293, 184] on button "Back to List" at bounding box center [275, 183] width 78 height 20
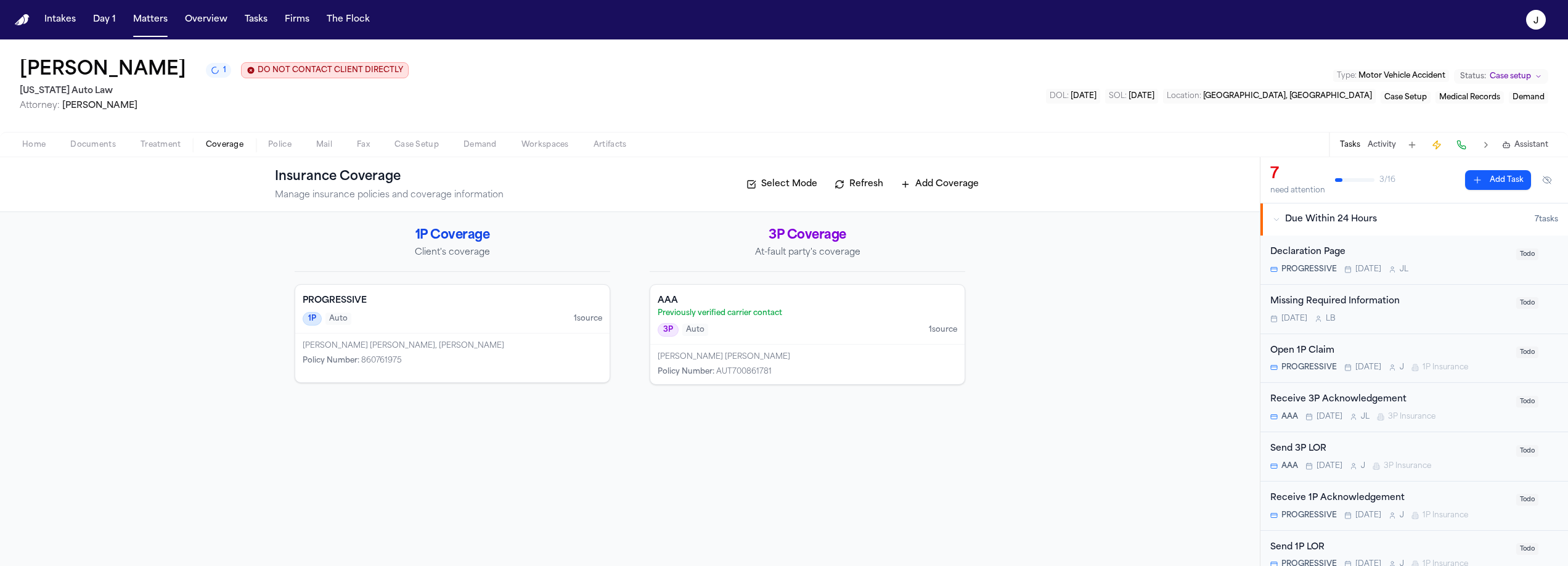
click at [430, 309] on div "PROGRESSIVE 1P Auto 1 source" at bounding box center [453, 309] width 314 height 49
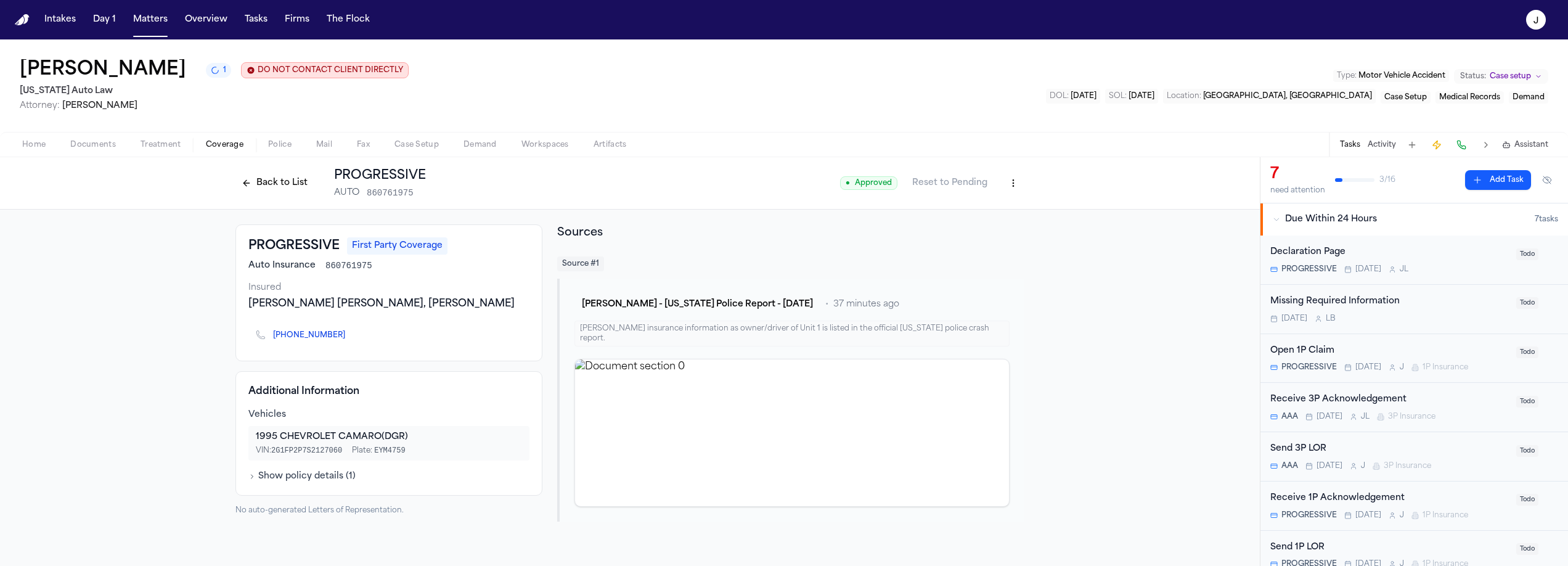
click at [1012, 180] on html "Intakes Day 1 Matters Overview Tasks Firms The Flock J [PERSON_NAME] 1 DO NOT C…" at bounding box center [784, 283] width 1568 height 566
click at [987, 206] on div "Edit Coverage" at bounding box center [970, 210] width 104 height 20
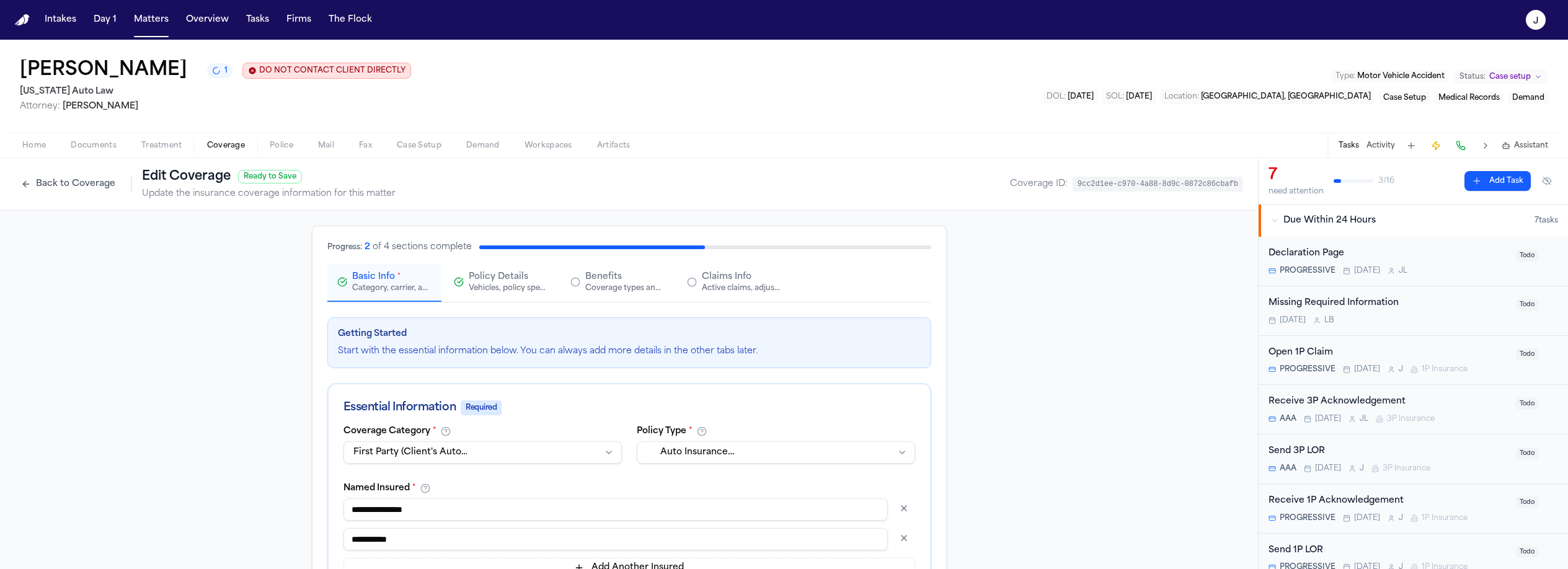
click at [746, 277] on div "Claims Info Active claims, adjusters, and subrogation details" at bounding box center [741, 282] width 79 height 23
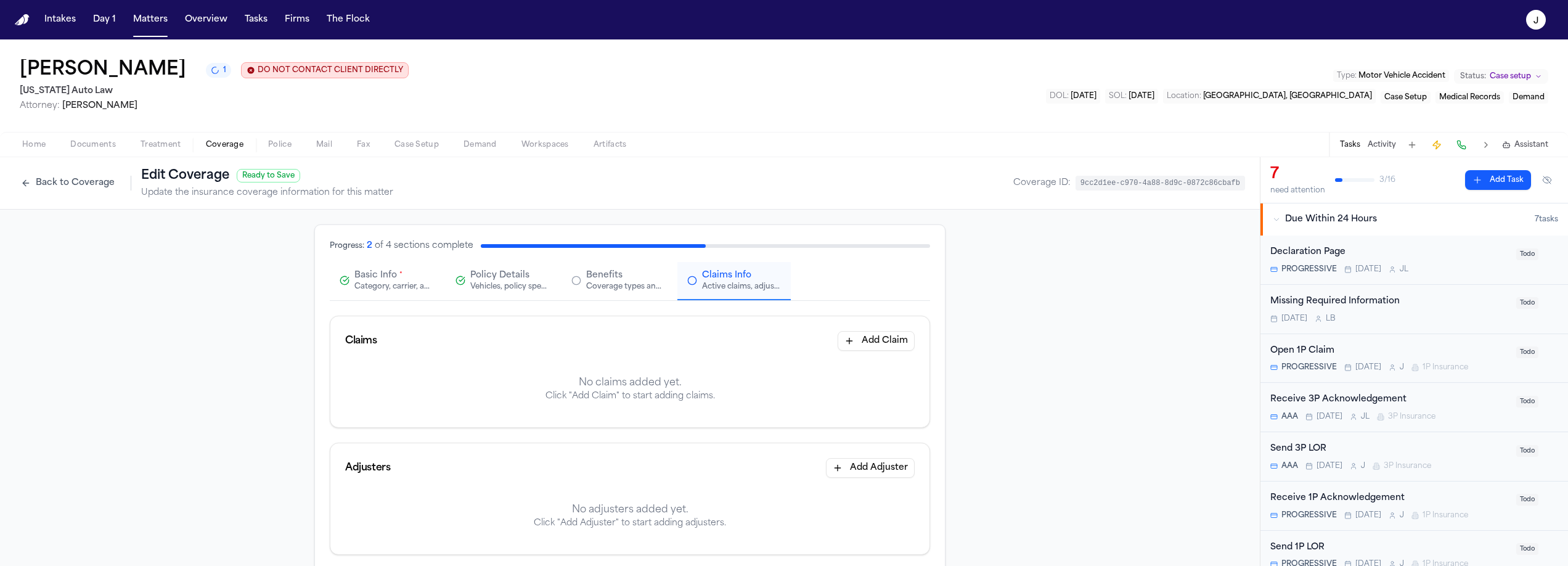
click at [859, 336] on button "Add Claim" at bounding box center [876, 341] width 77 height 20
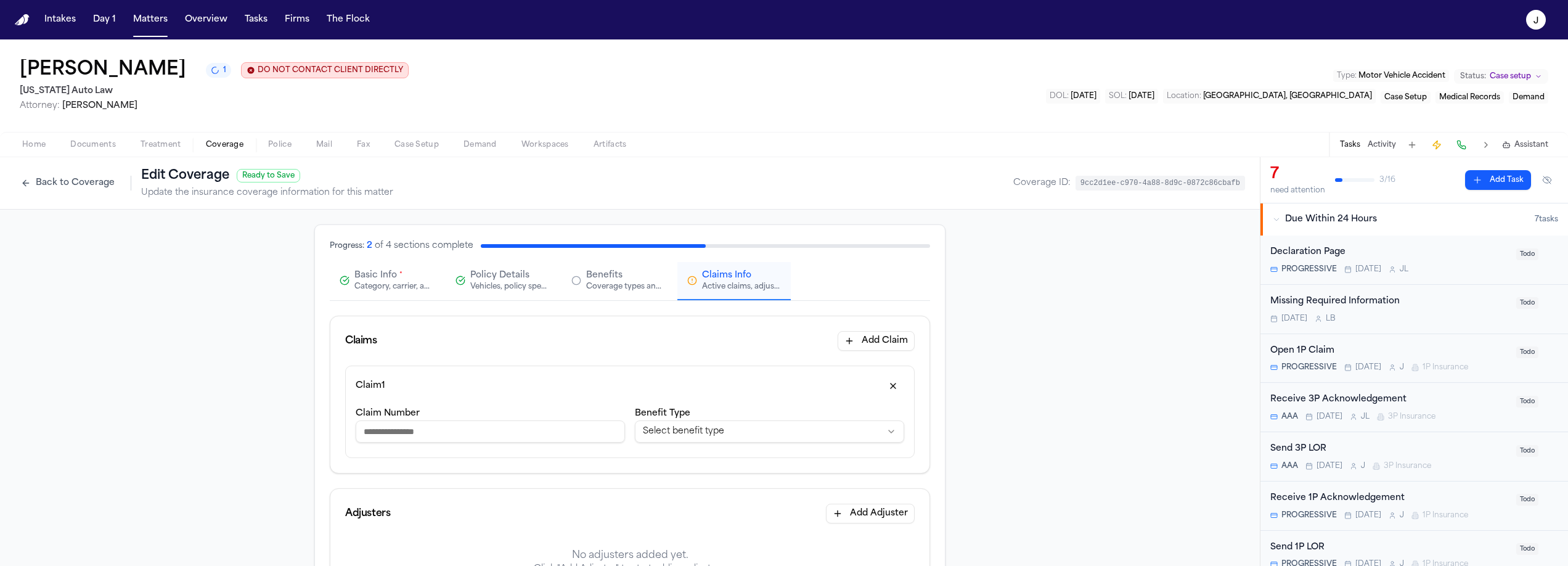
click at [415, 428] on input "Claim Number" at bounding box center [491, 431] width 270 height 22
click at [391, 428] on input "Claim Number" at bounding box center [491, 431] width 270 height 22
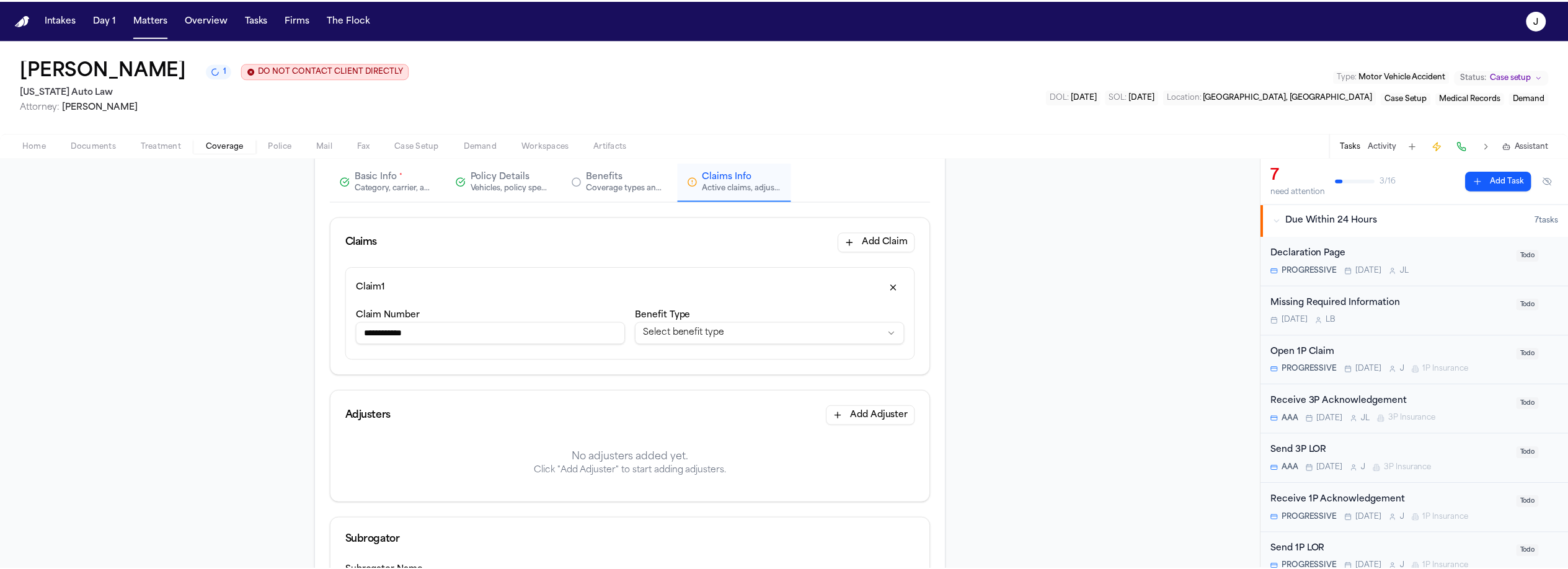
scroll to position [114, 0]
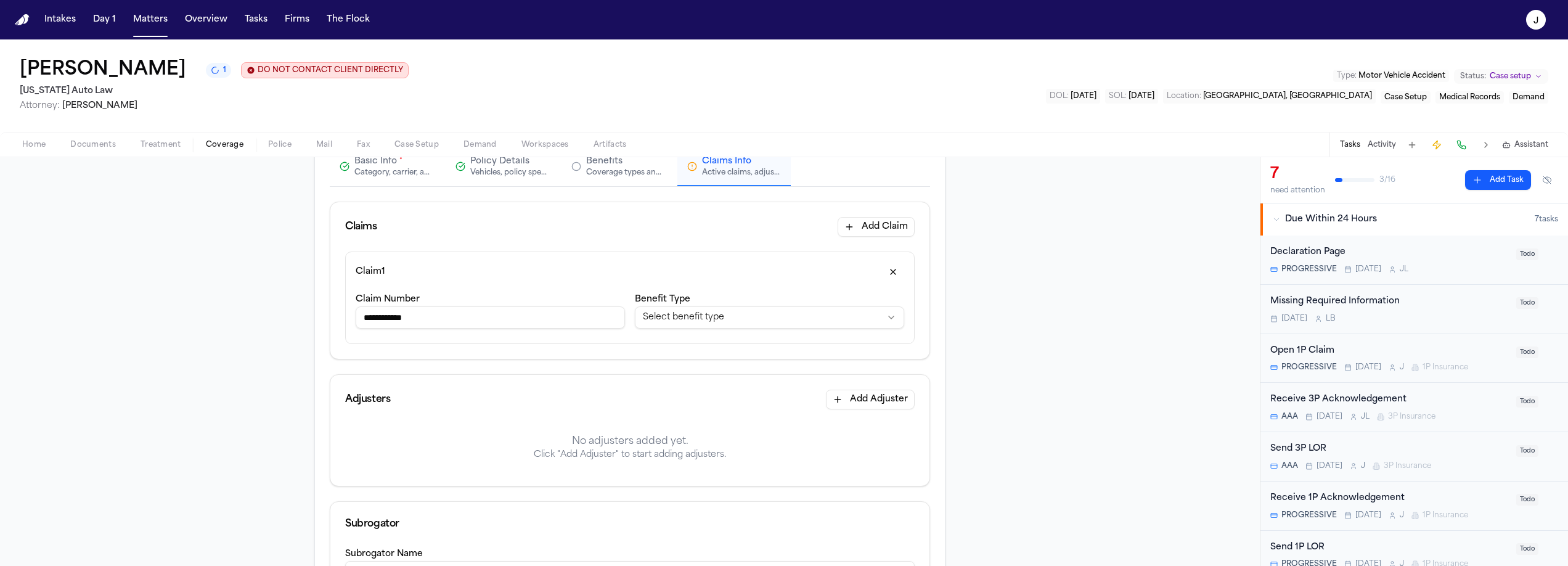
type input "**********"
click at [858, 409] on button "Add Adjuster" at bounding box center [870, 399] width 89 height 20
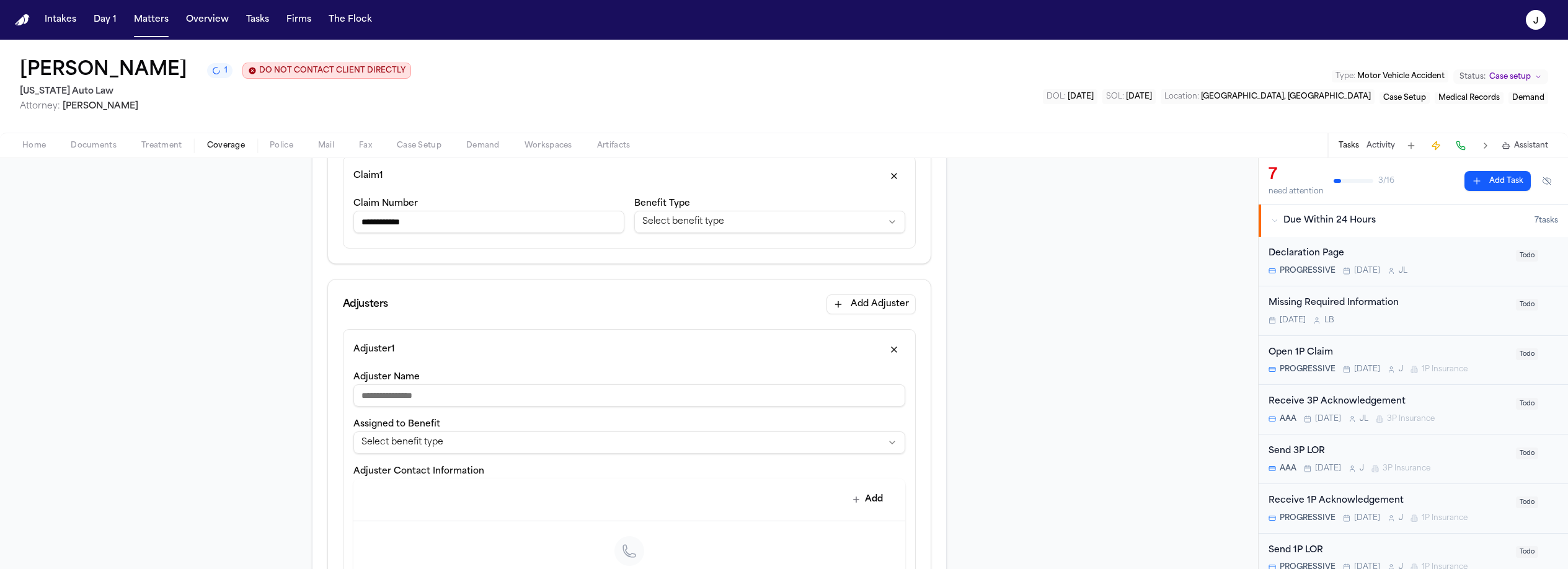
scroll to position [232, 0]
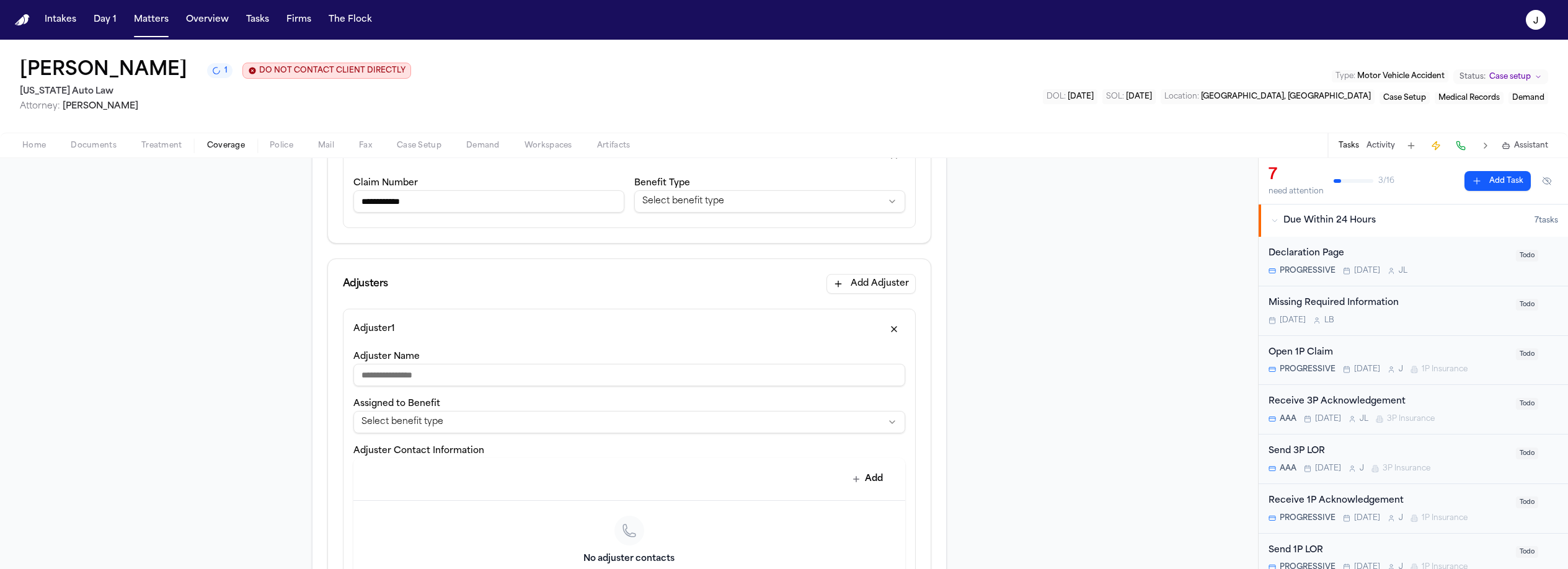
click at [442, 377] on input "Adjuster Name" at bounding box center [629, 374] width 552 height 23
click at [388, 377] on input "**********" at bounding box center [629, 374] width 552 height 23
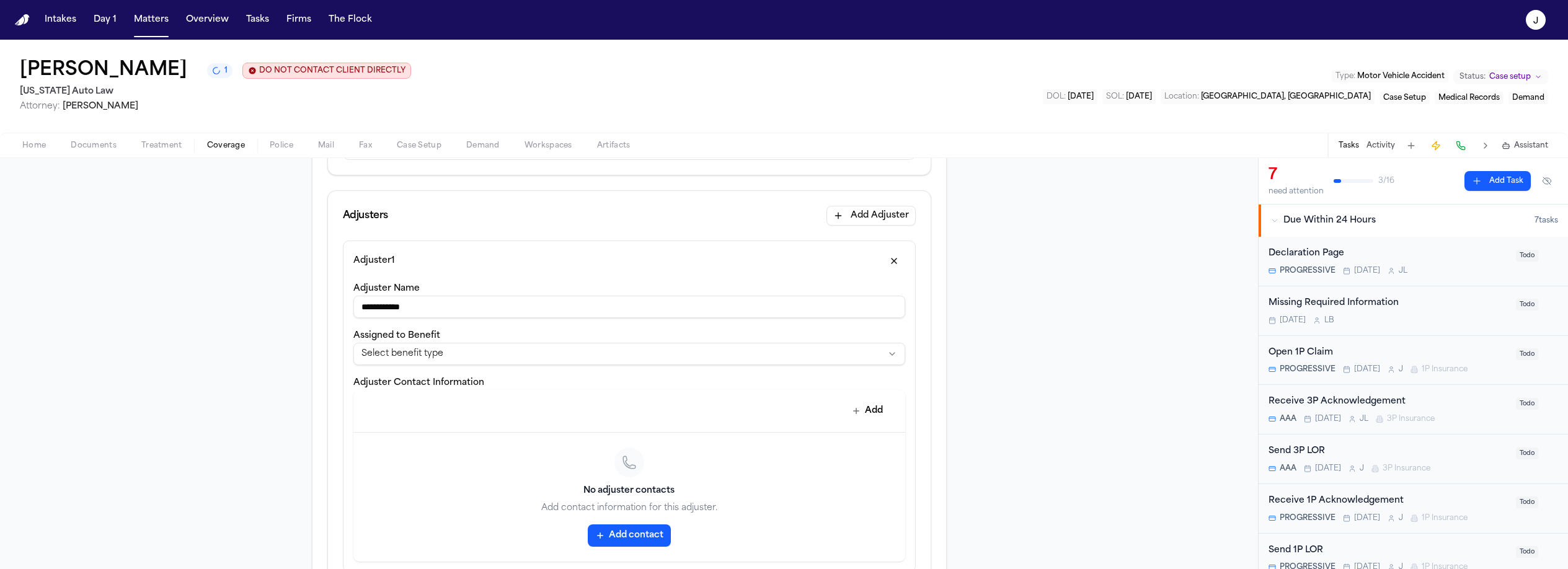
scroll to position [318, 0]
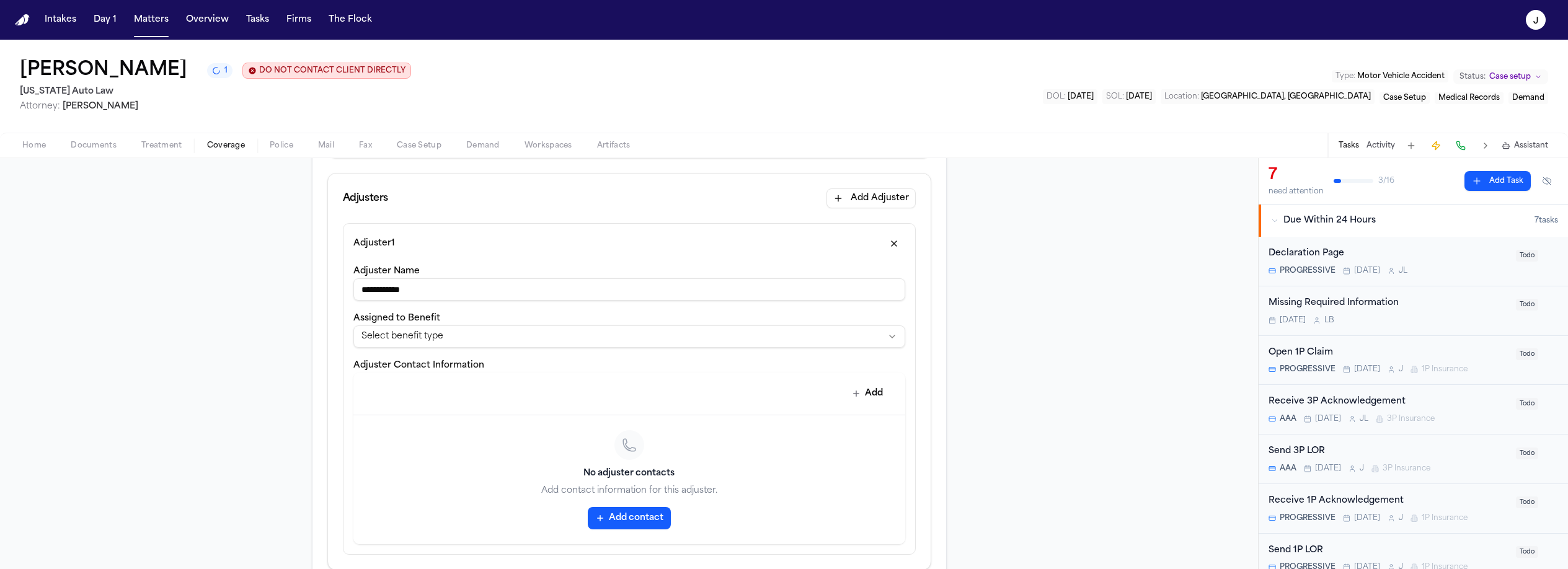
type input "**********"
click at [856, 401] on button "Add" at bounding box center [868, 393] width 45 height 23
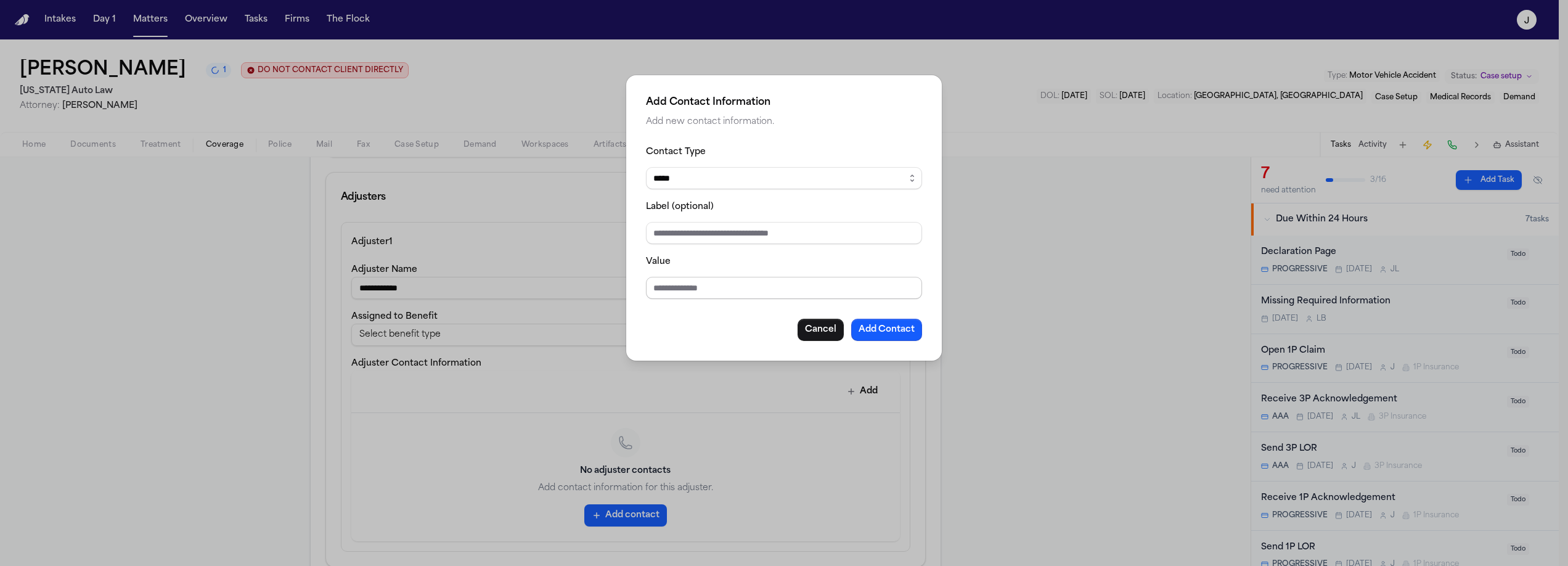
click at [659, 289] on input "Value" at bounding box center [784, 288] width 276 height 22
type input "**********"
click at [877, 334] on button "Add Contact" at bounding box center [887, 330] width 71 height 22
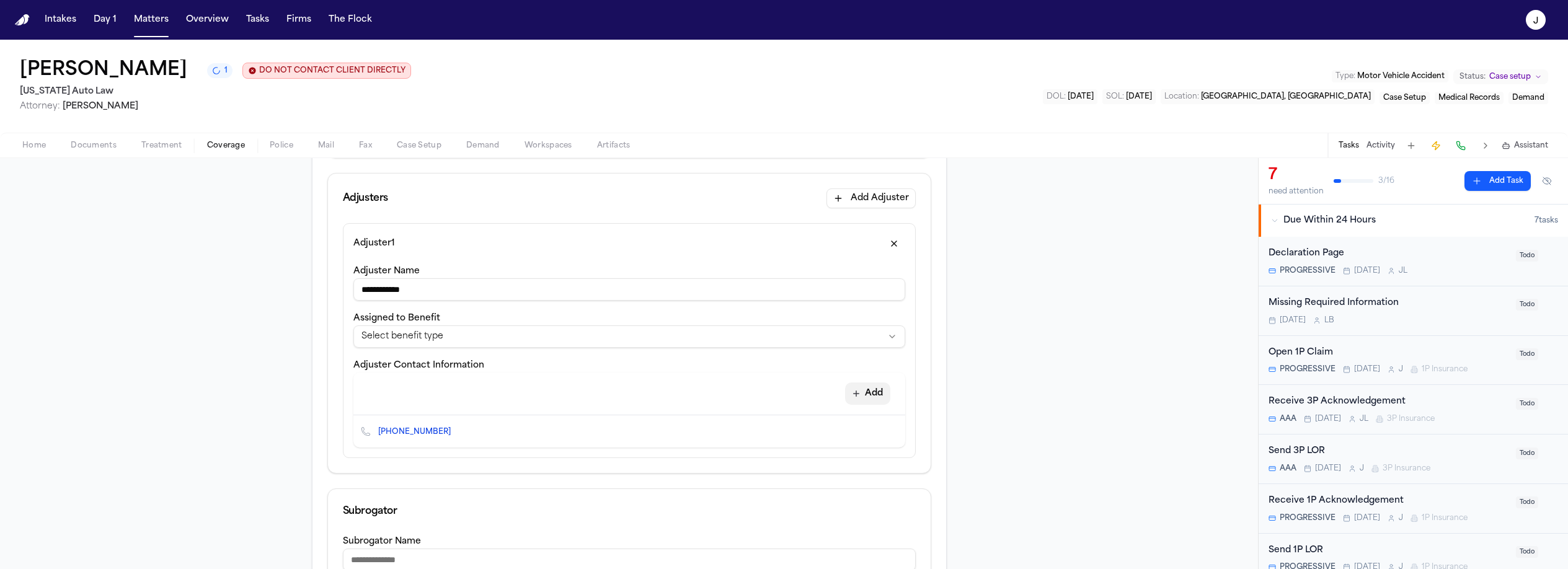
click at [852, 392] on icon "button" at bounding box center [856, 393] width 10 height 10
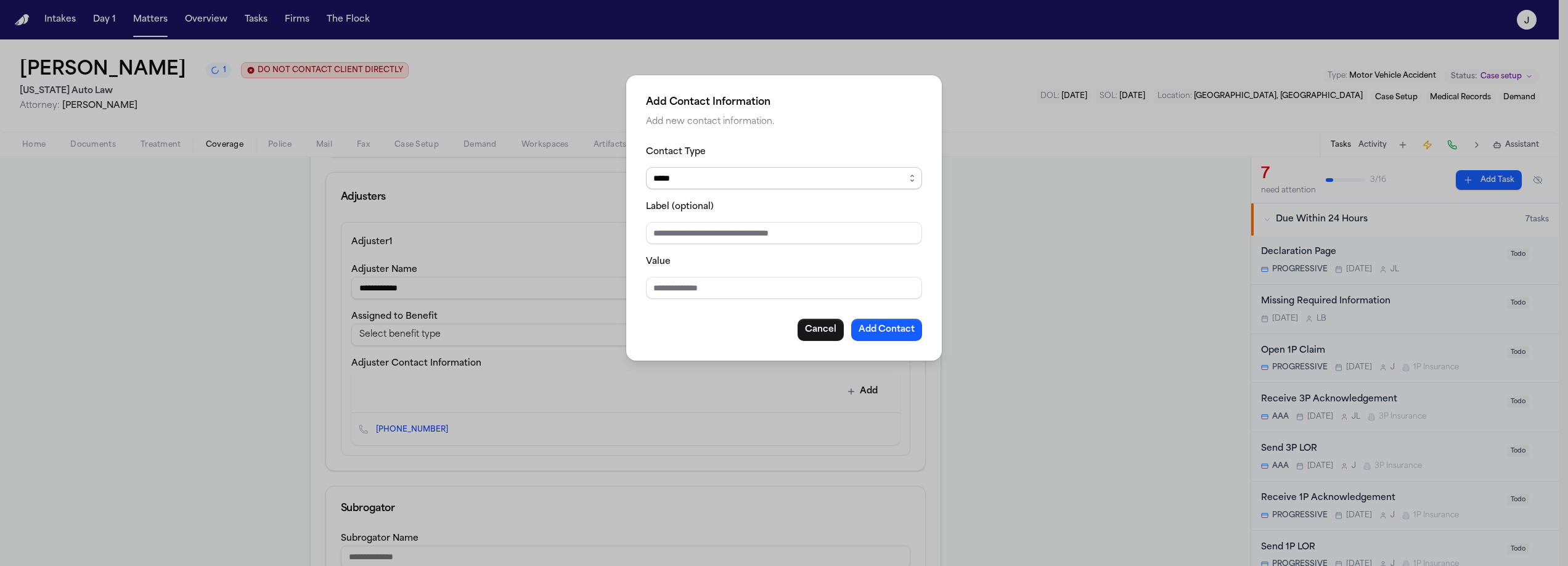
click at [705, 175] on select "***** ***** ******* *** *****" at bounding box center [784, 178] width 276 height 22
select select "***"
click at [646, 167] on select "***** ***** ******* *** *****" at bounding box center [784, 178] width 276 height 22
click at [663, 290] on input "Value" at bounding box center [784, 288] width 276 height 22
click at [675, 291] on input "**********" at bounding box center [784, 288] width 276 height 22
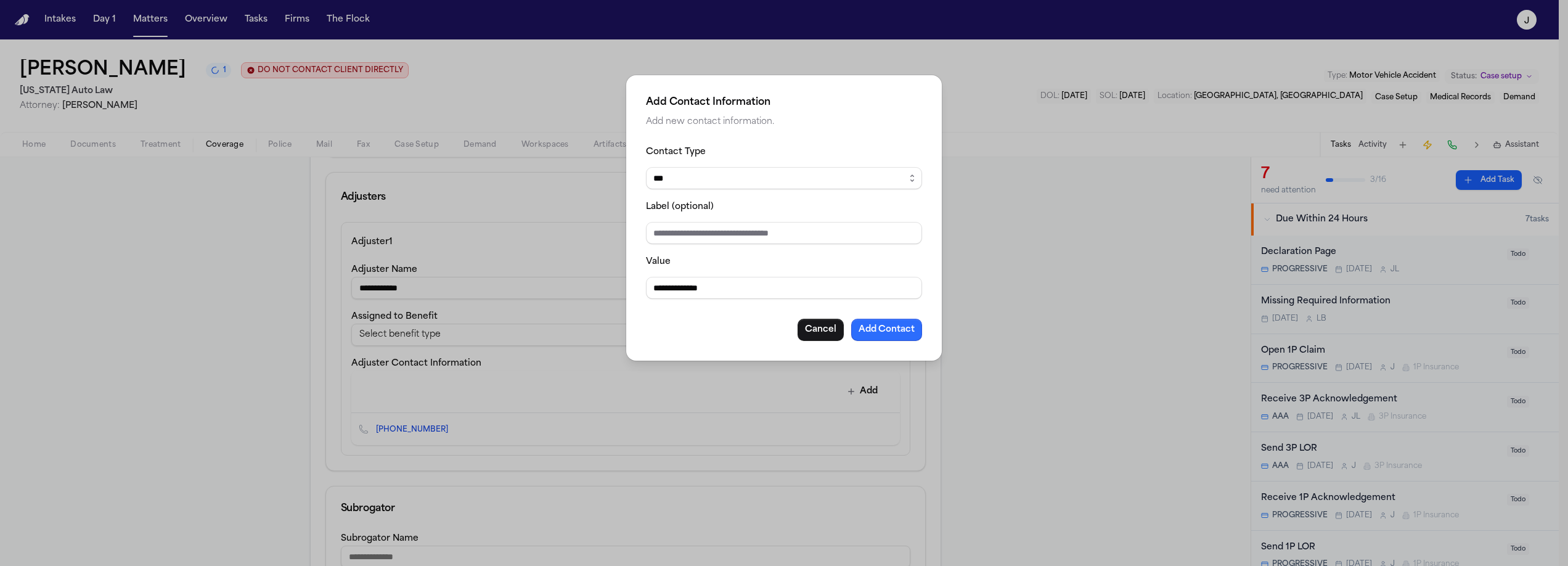
type input "**********"
click at [874, 335] on button "Add Contact" at bounding box center [887, 330] width 71 height 22
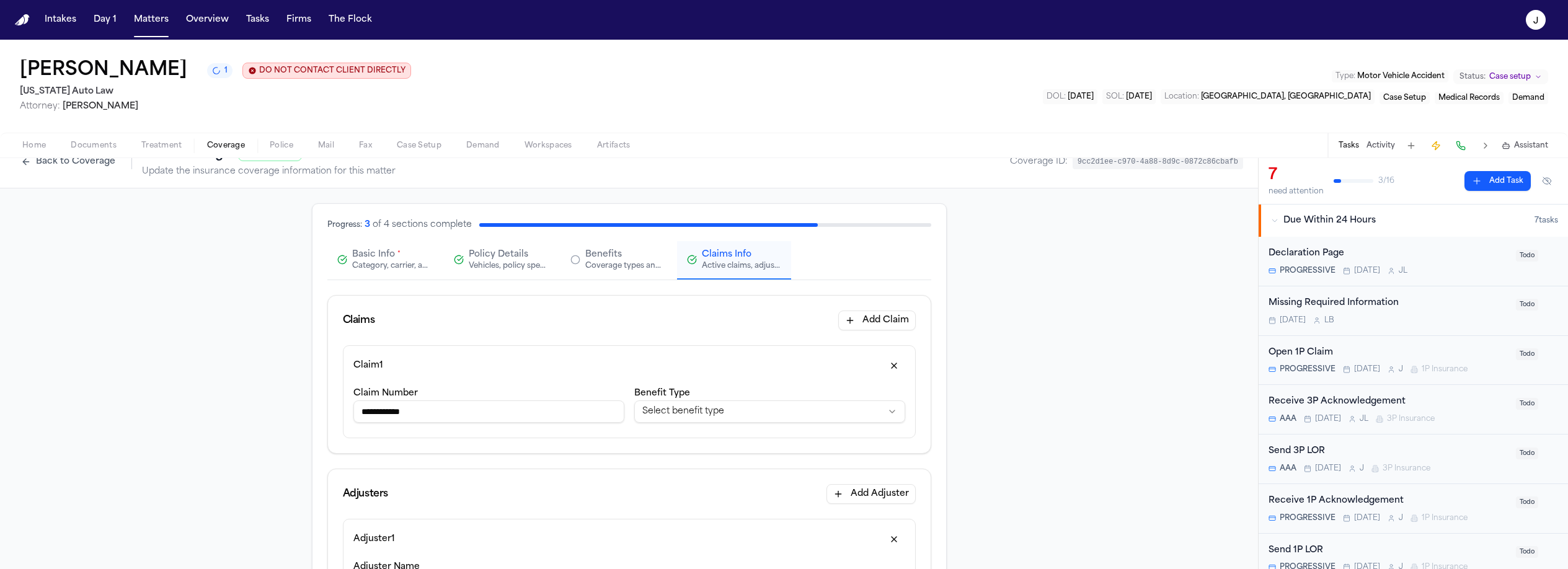
scroll to position [0, 0]
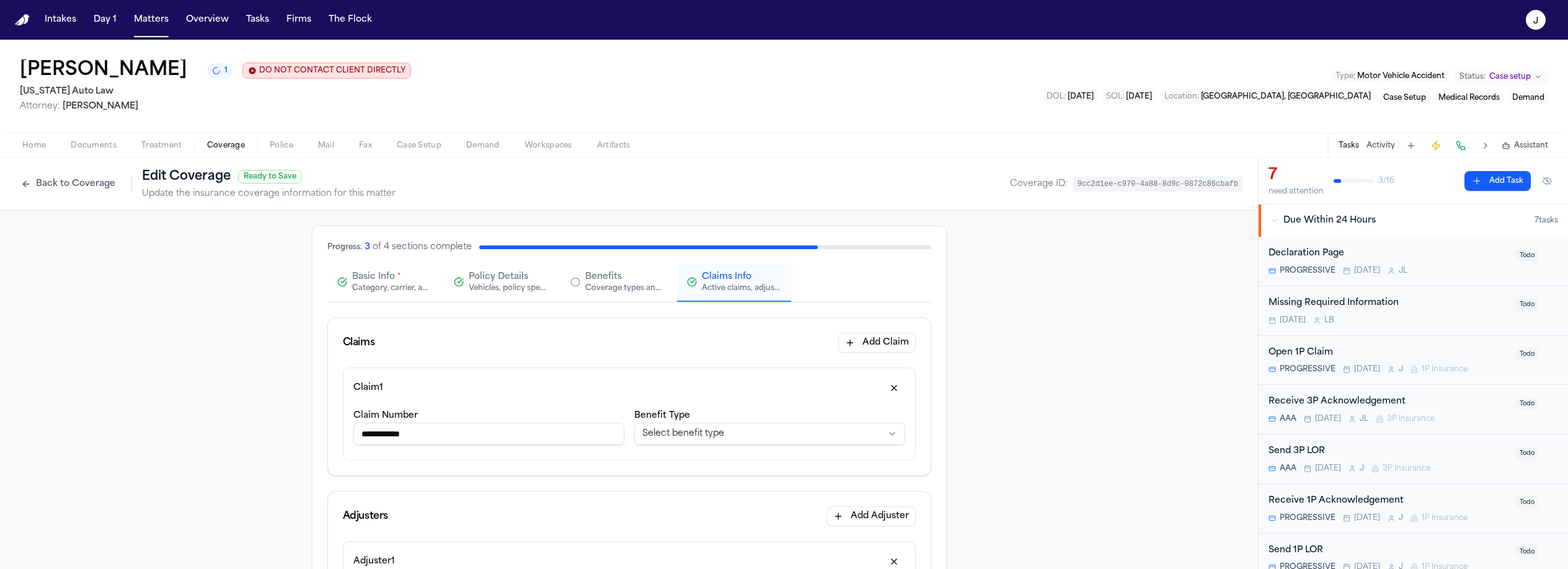
click at [372, 274] on span "Basic Info" at bounding box center [373, 277] width 43 height 12
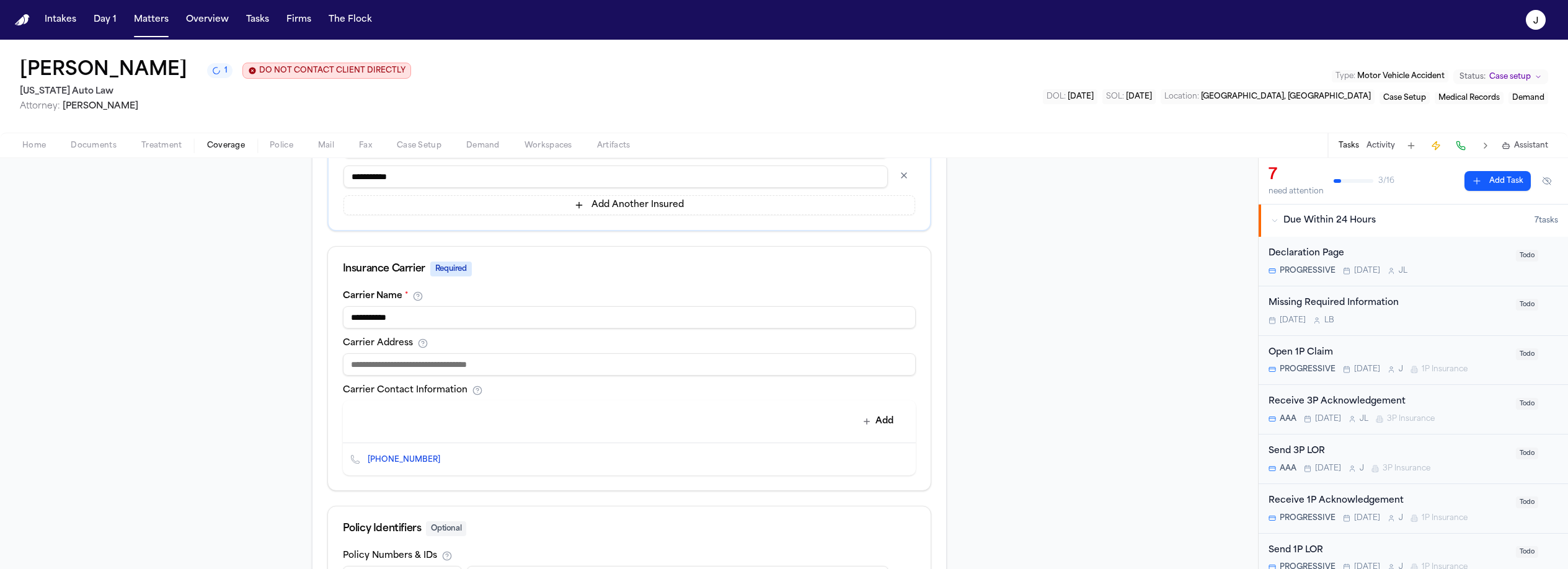
scroll to position [366, 0]
click at [427, 371] on input at bounding box center [629, 361] width 573 height 23
click at [458, 368] on input "**********" at bounding box center [629, 361] width 573 height 23
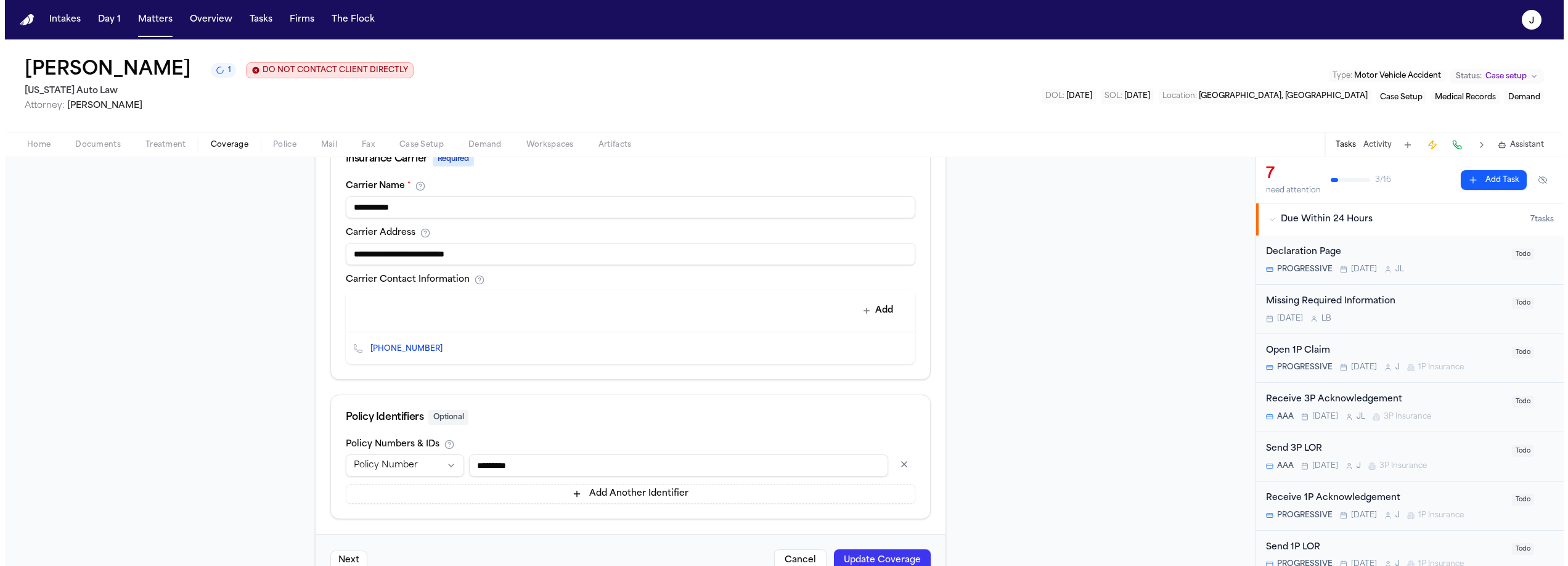
scroll to position [506, 0]
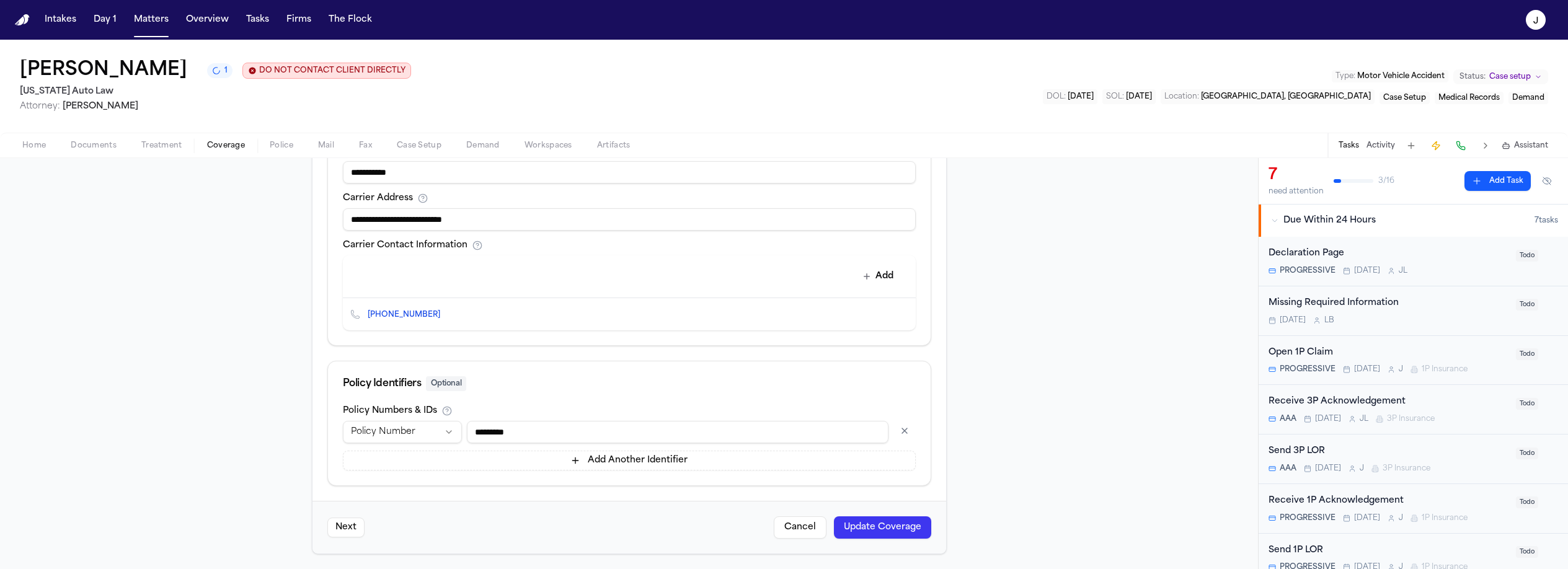
type input "**********"
click at [877, 519] on button "Update Coverage" at bounding box center [882, 527] width 98 height 23
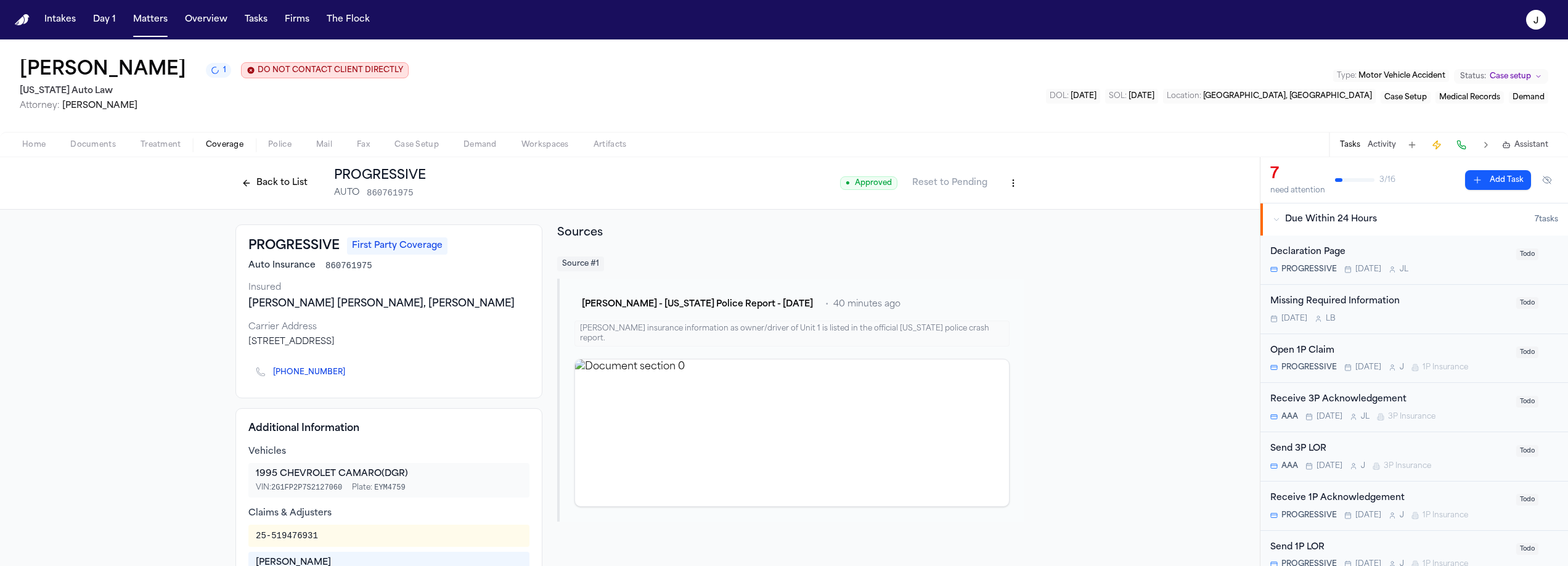
click at [291, 186] on button "Back to List" at bounding box center [275, 183] width 78 height 20
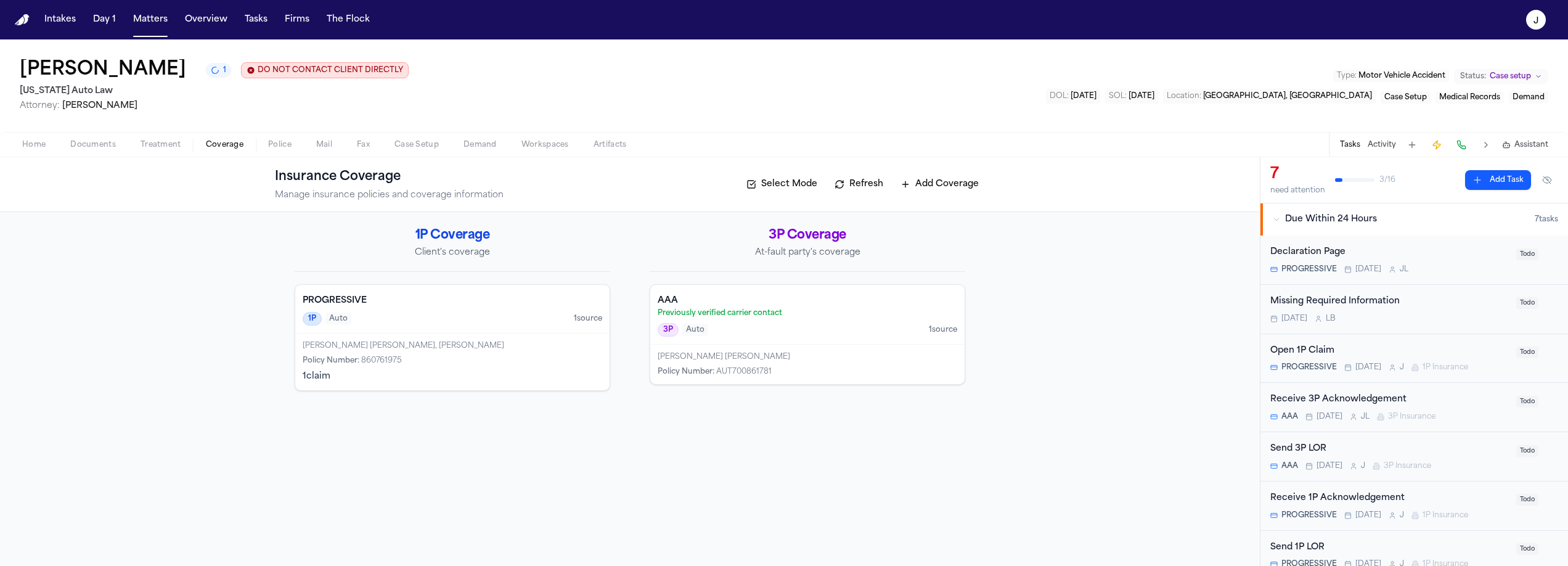
click at [793, 328] on div "3P Auto 1 source" at bounding box center [807, 330] width 299 height 14
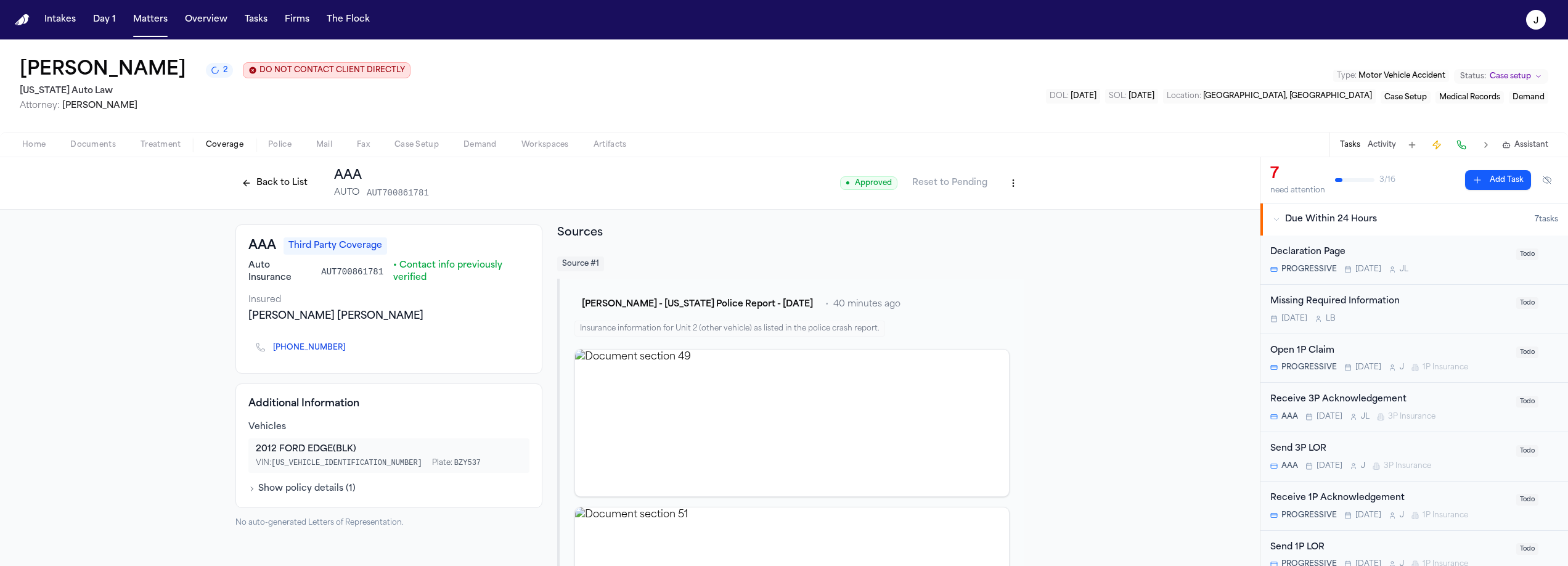
click at [1001, 188] on html "Intakes Day 1 Matters Overview Tasks Firms The Flock J [PERSON_NAME] 2 DO NOT C…" at bounding box center [784, 283] width 1568 height 566
click at [973, 208] on div "Edit Coverage" at bounding box center [966, 210] width 104 height 20
select select "**********"
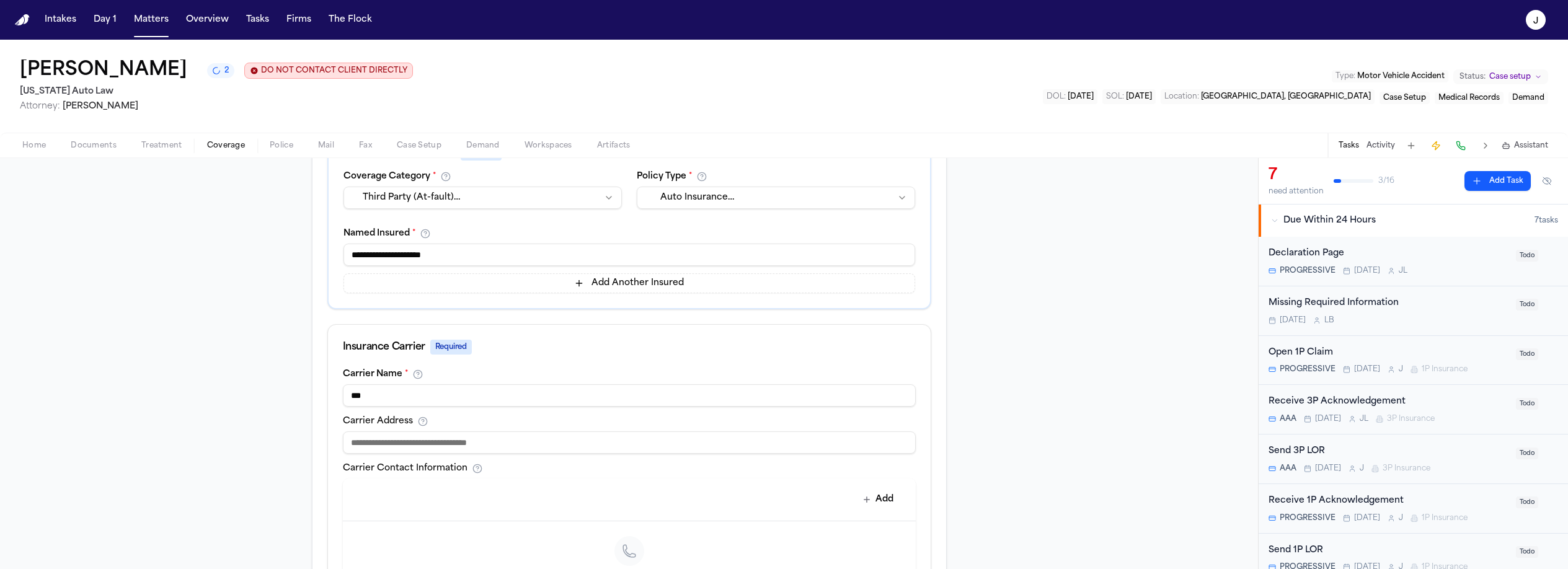
scroll to position [257, 0]
click at [465, 438] on input at bounding box center [629, 440] width 573 height 23
click at [348, 444] on input at bounding box center [629, 440] width 573 height 23
paste input "**********"
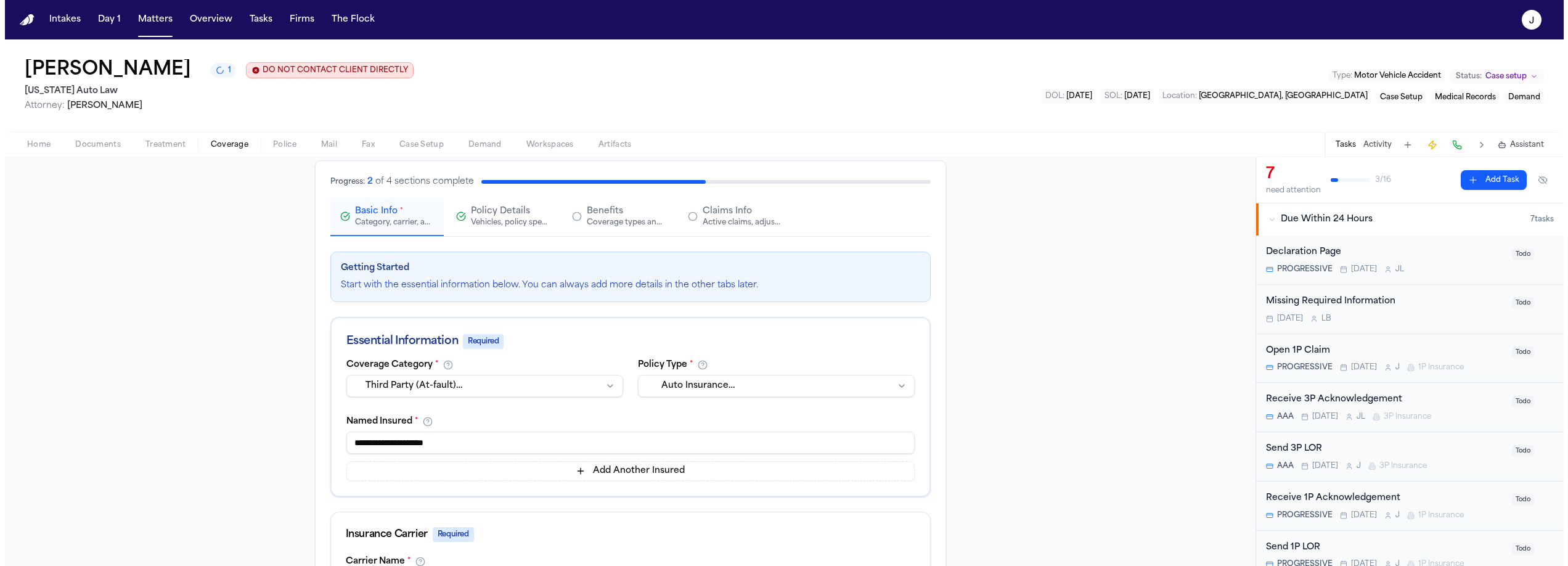
scroll to position [0, 0]
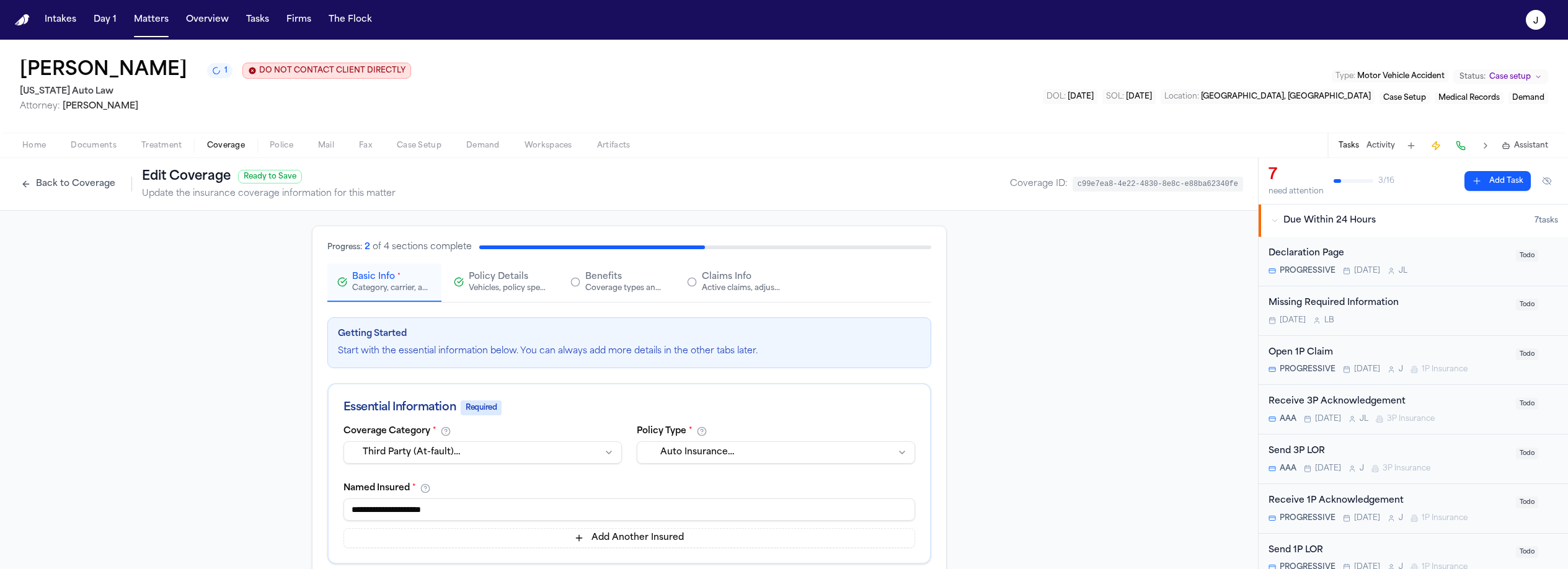
type input "**********"
click at [746, 275] on div "Claims Info Active claims, adjusters, and subrogation details" at bounding box center [741, 282] width 79 height 23
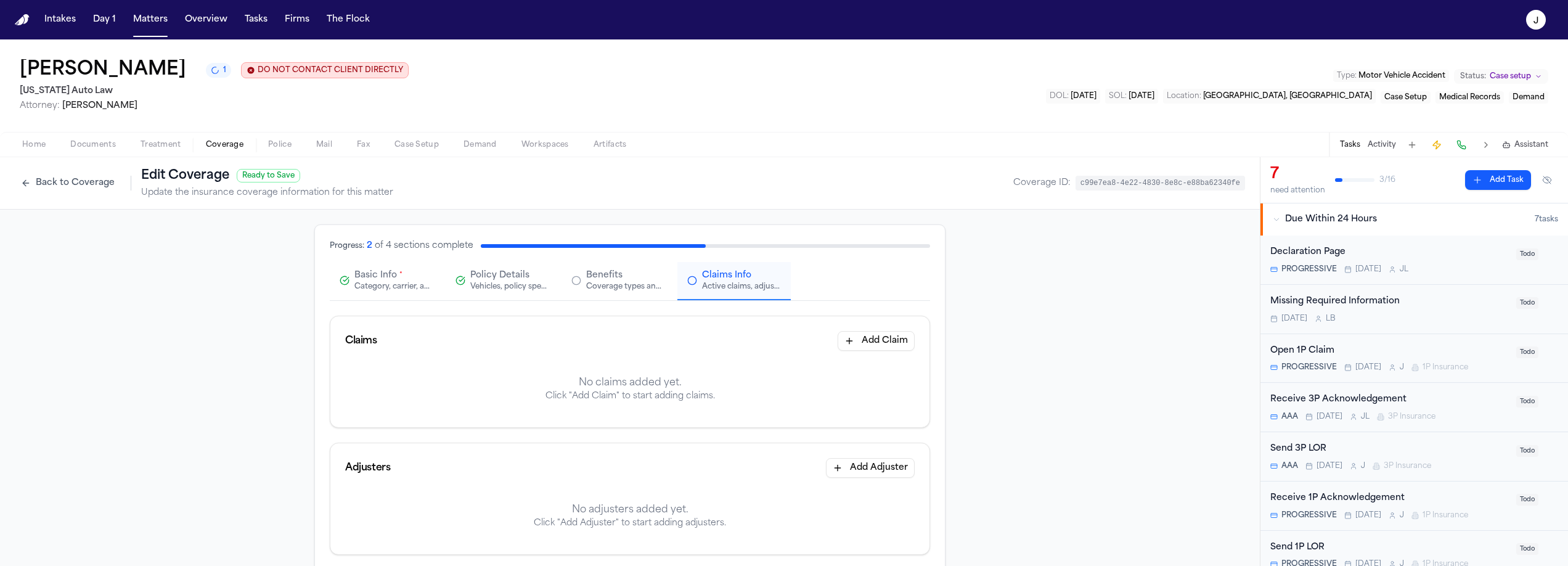
click at [866, 337] on button "Add Claim" at bounding box center [876, 341] width 77 height 20
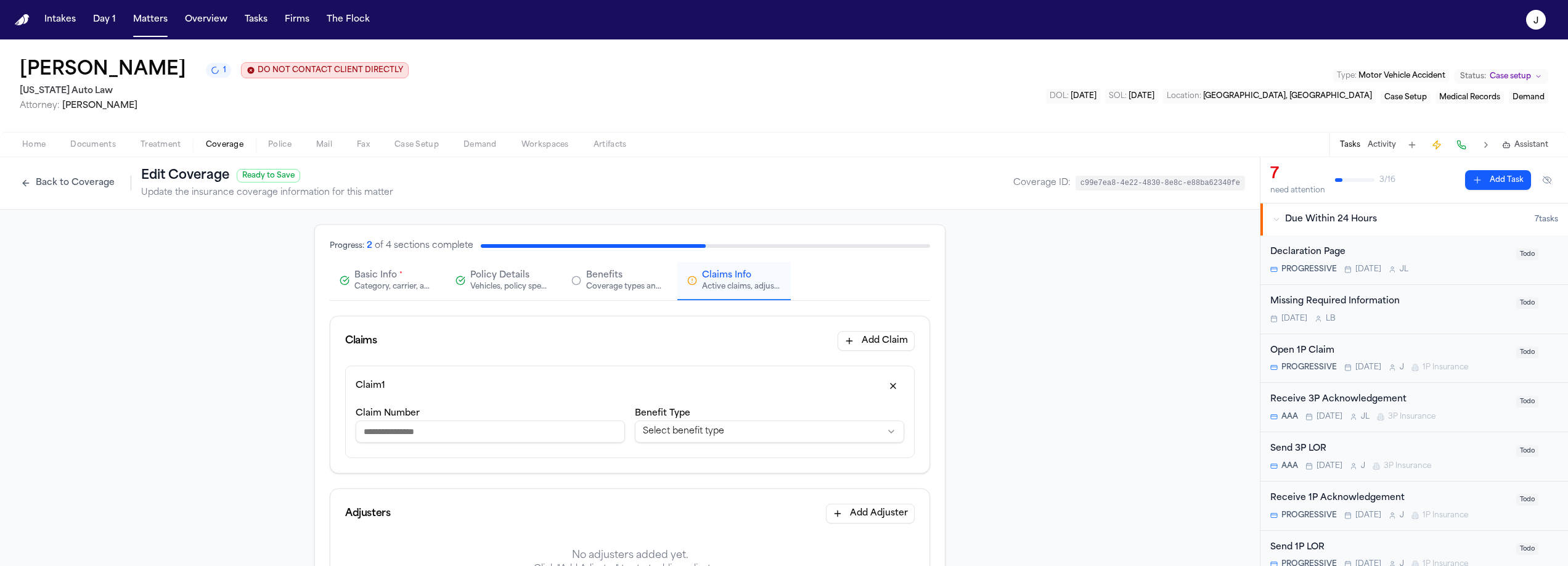
click at [494, 430] on input "Claim Number" at bounding box center [491, 431] width 270 height 22
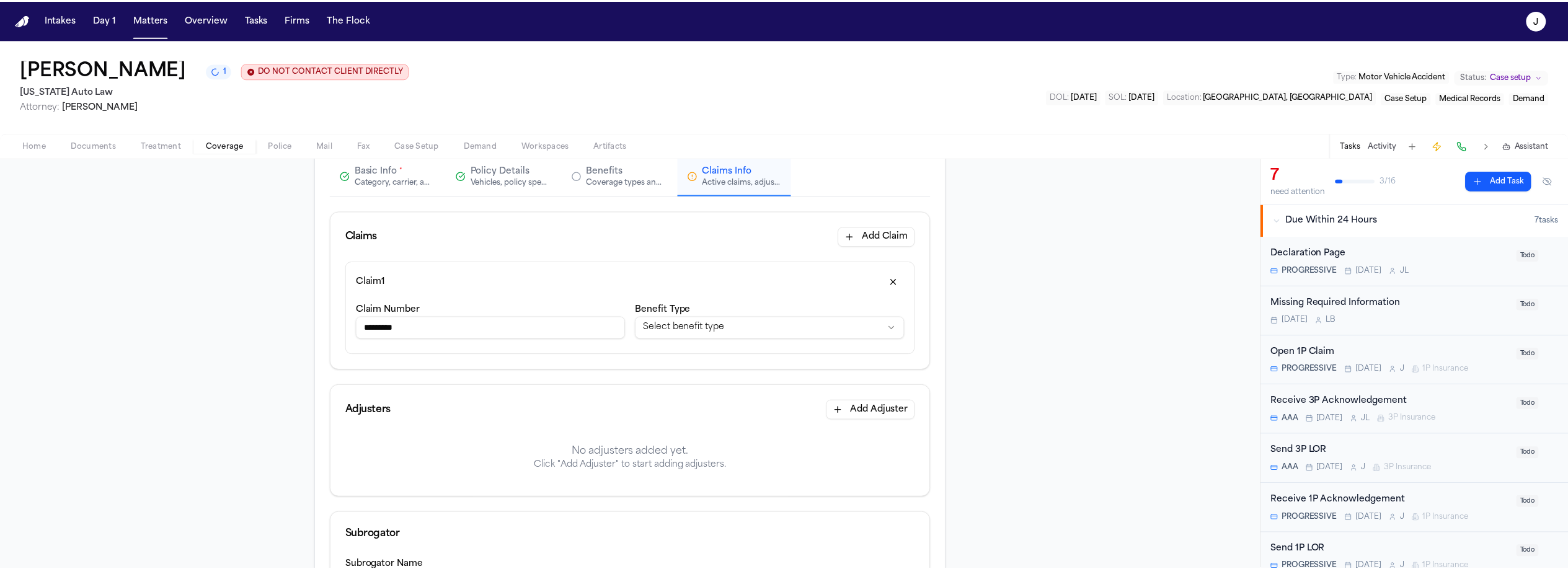
scroll to position [127, 0]
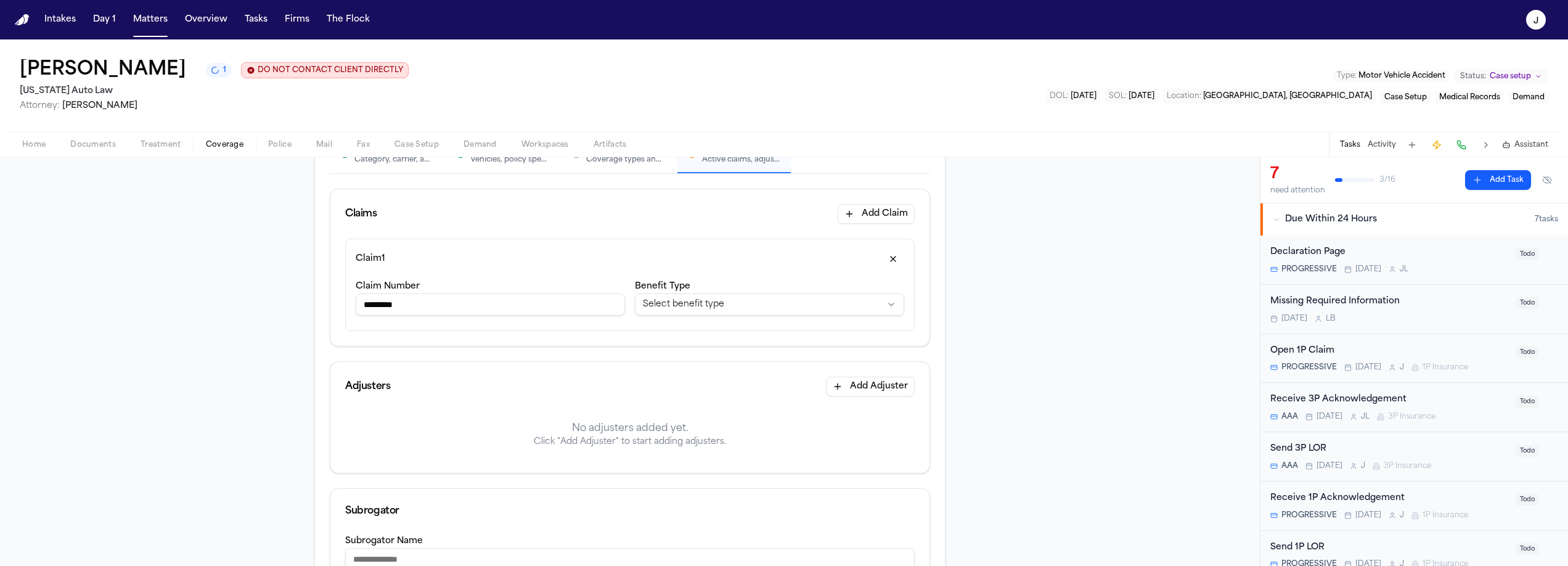
type input "*********"
click at [841, 384] on button "Add Adjuster" at bounding box center [870, 386] width 89 height 20
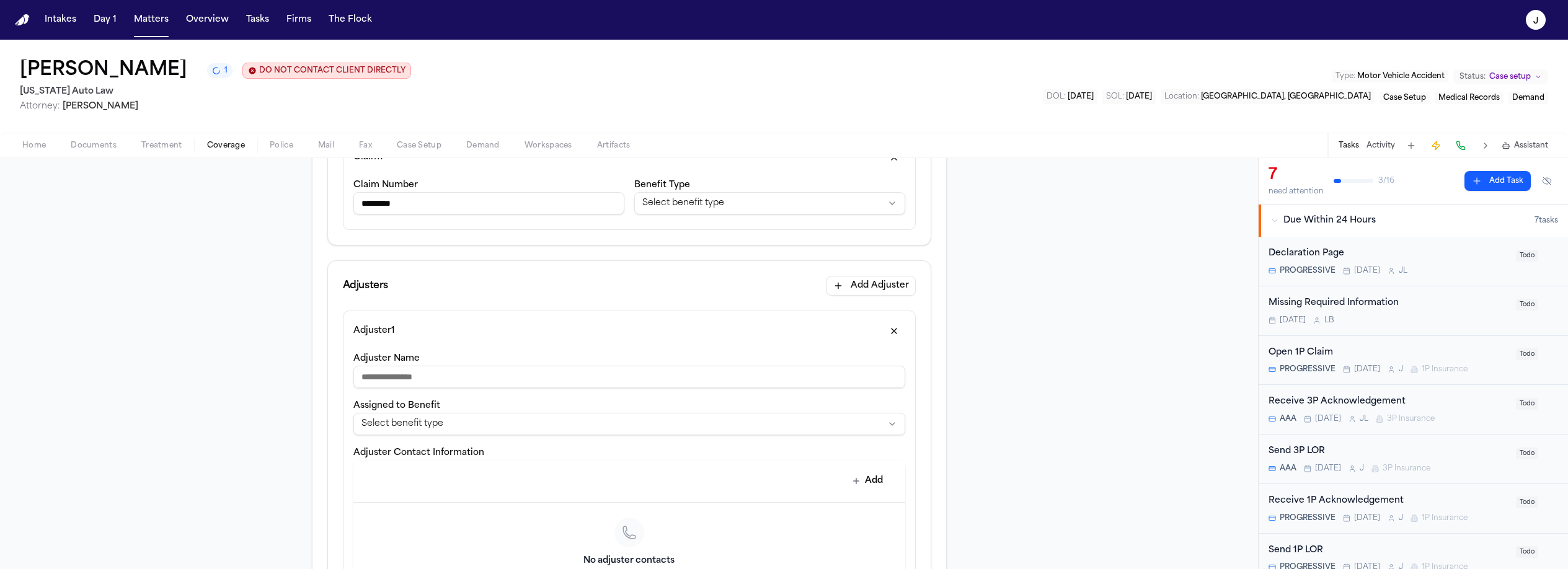
scroll to position [241, 0]
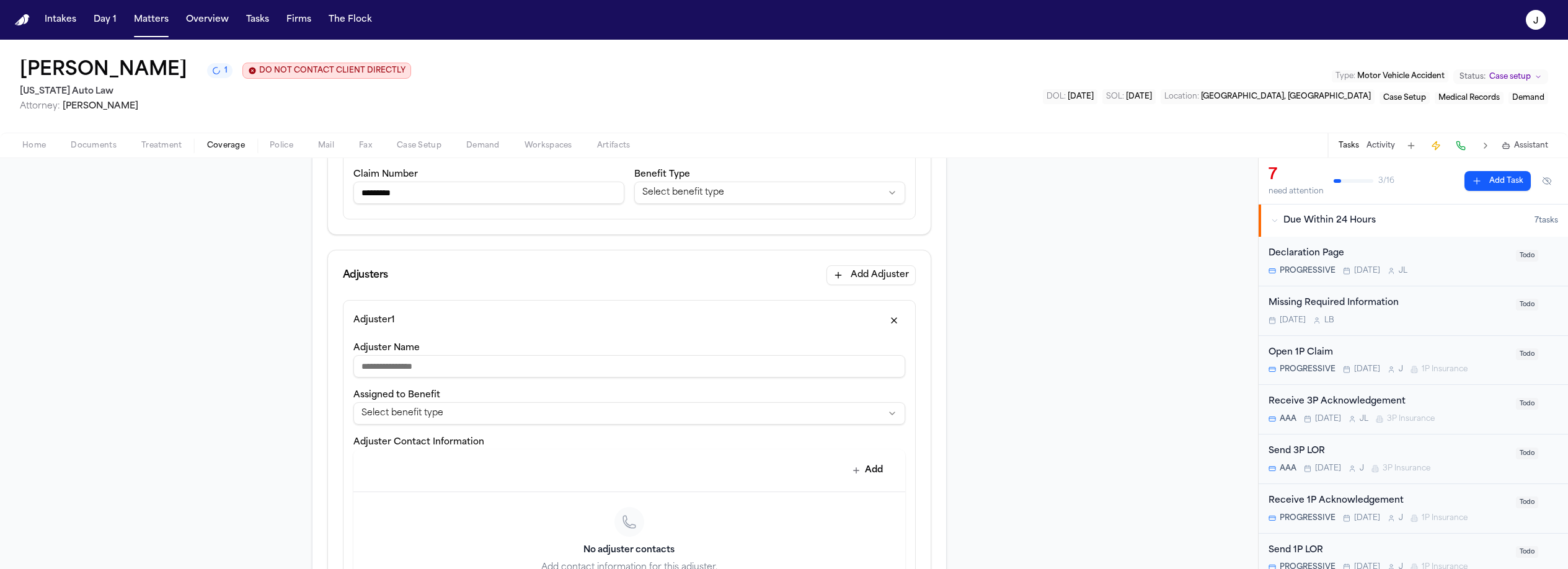
click at [425, 369] on input "Adjuster Name" at bounding box center [629, 366] width 552 height 23
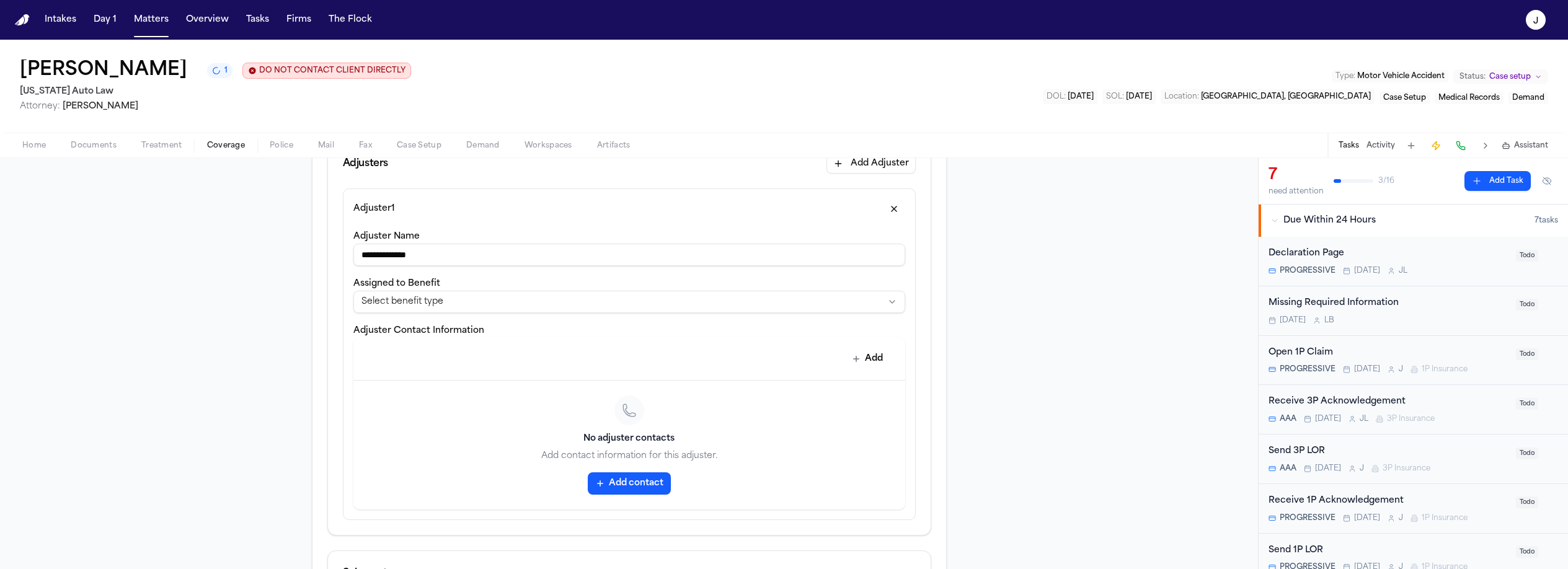
scroll to position [369, 0]
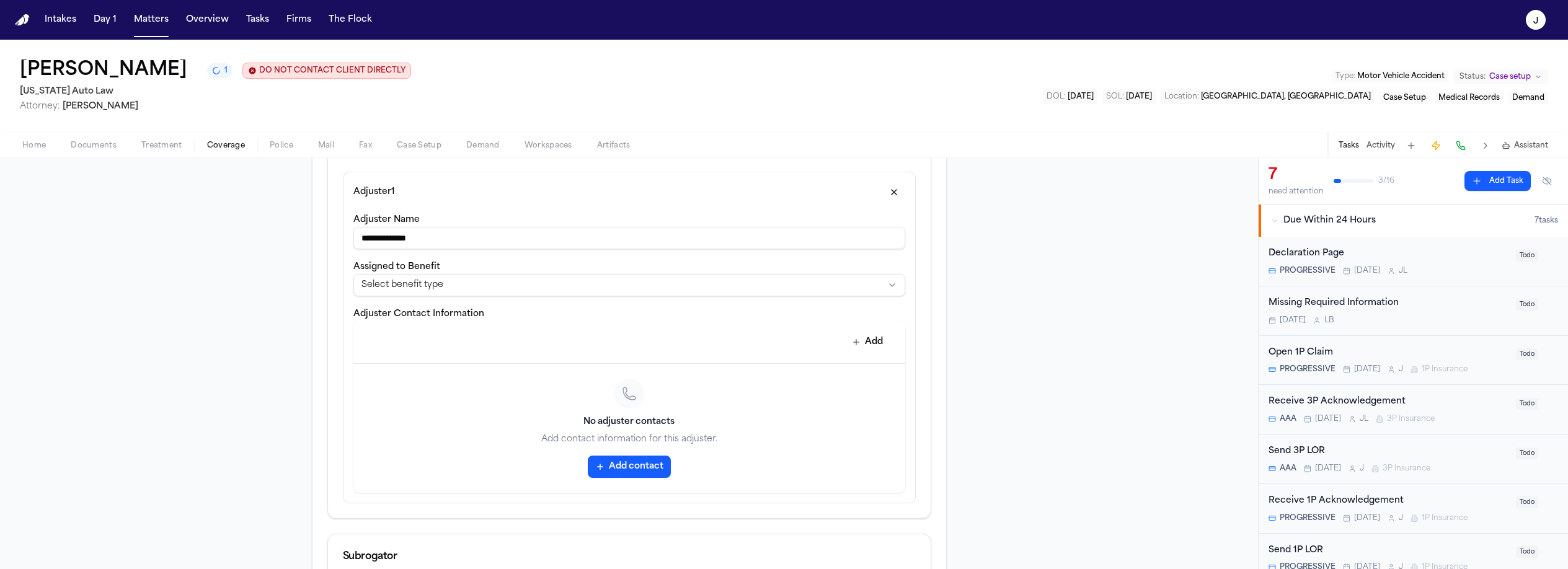
type input "**********"
click at [833, 350] on div "Add" at bounding box center [624, 341] width 532 height 25
click at [858, 342] on button "Add" at bounding box center [868, 342] width 45 height 23
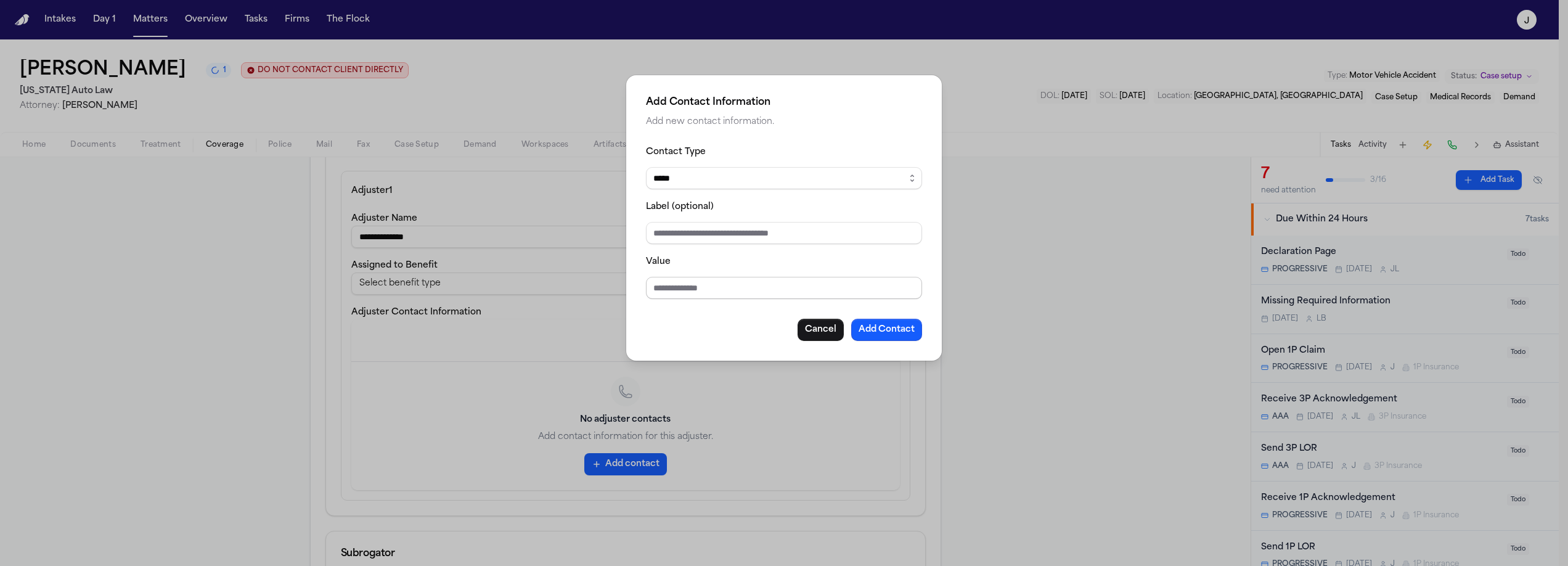
click at [656, 285] on input "Value" at bounding box center [784, 288] width 276 height 22
type input "**********"
click at [893, 328] on button "Add Contact" at bounding box center [887, 330] width 71 height 22
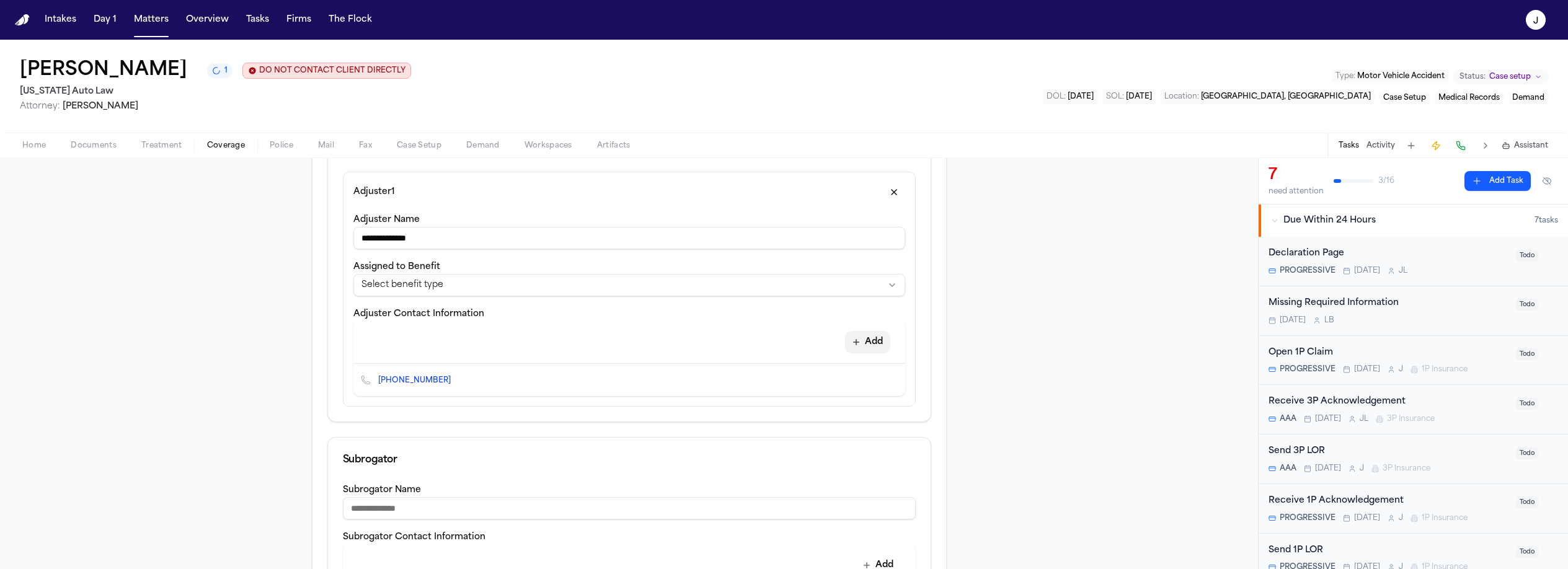
click at [856, 340] on button "Add" at bounding box center [868, 342] width 45 height 23
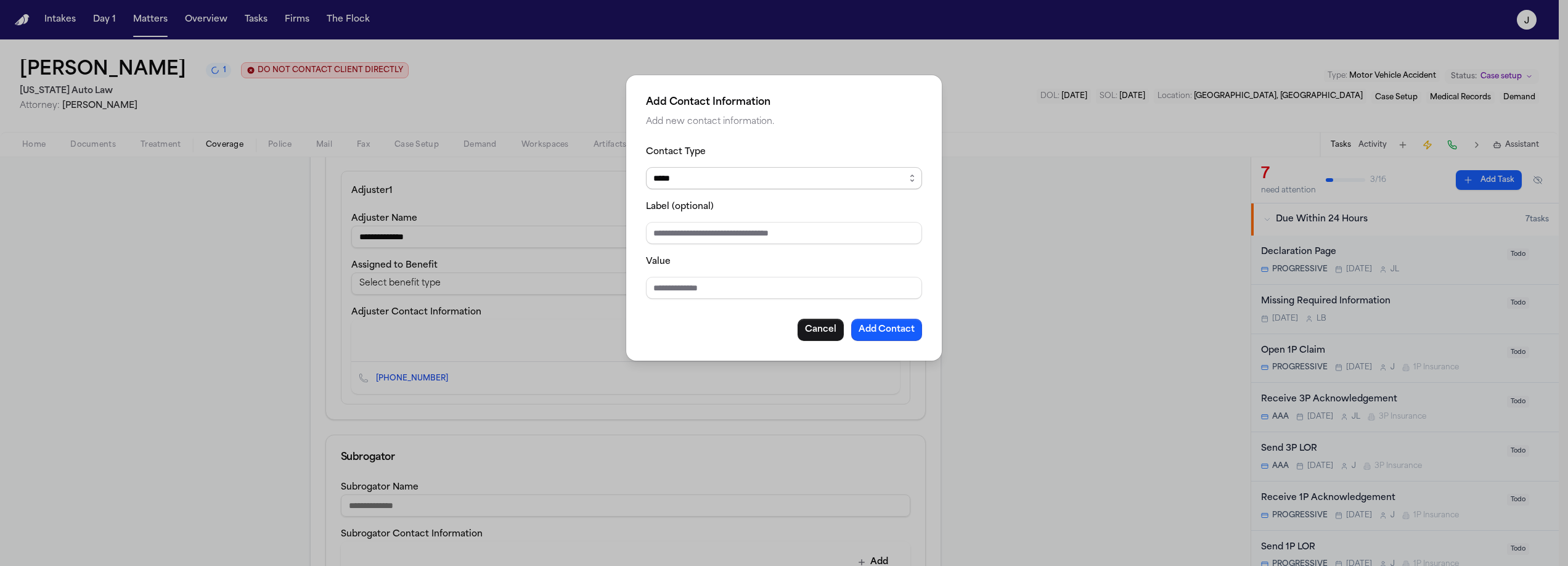
click at [681, 181] on select "***** ***** ******* *** *****" at bounding box center [784, 178] width 276 height 22
select select "***"
click at [646, 167] on select "***** ***** ******* *** *****" at bounding box center [784, 178] width 276 height 22
click at [659, 287] on input "Value" at bounding box center [784, 288] width 276 height 22
type input "**********"
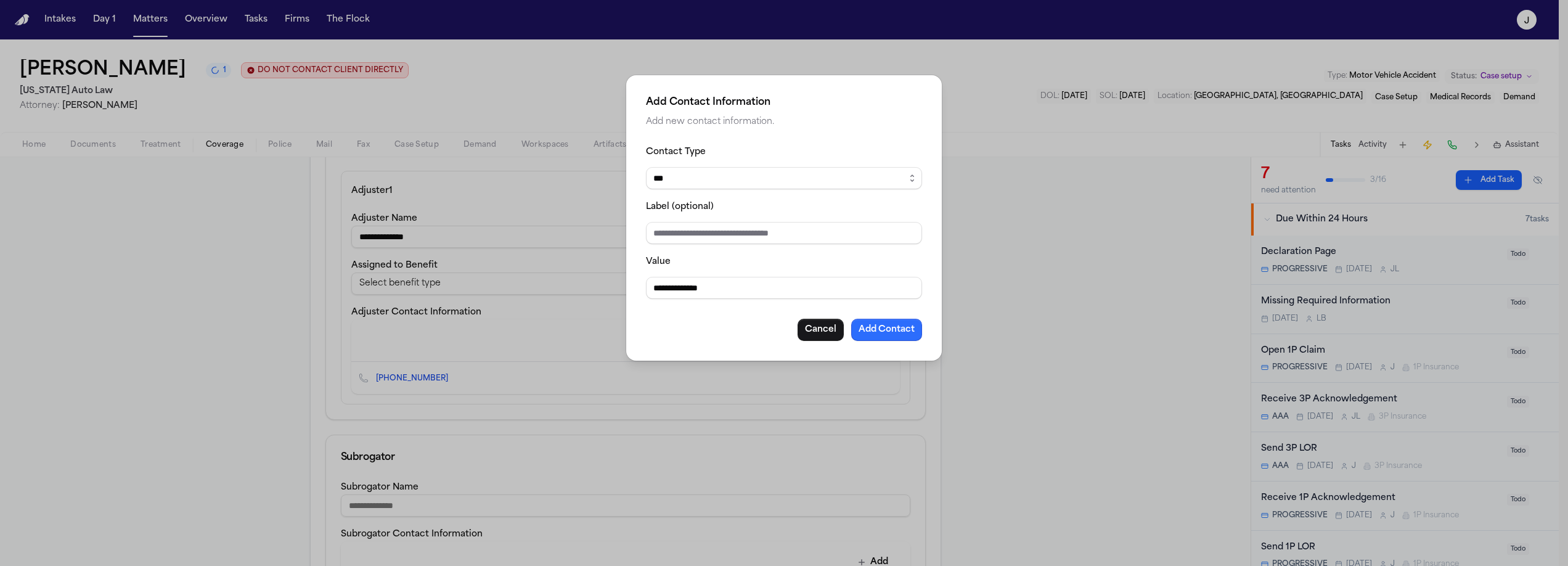
click at [862, 332] on button "Add Contact" at bounding box center [887, 330] width 71 height 22
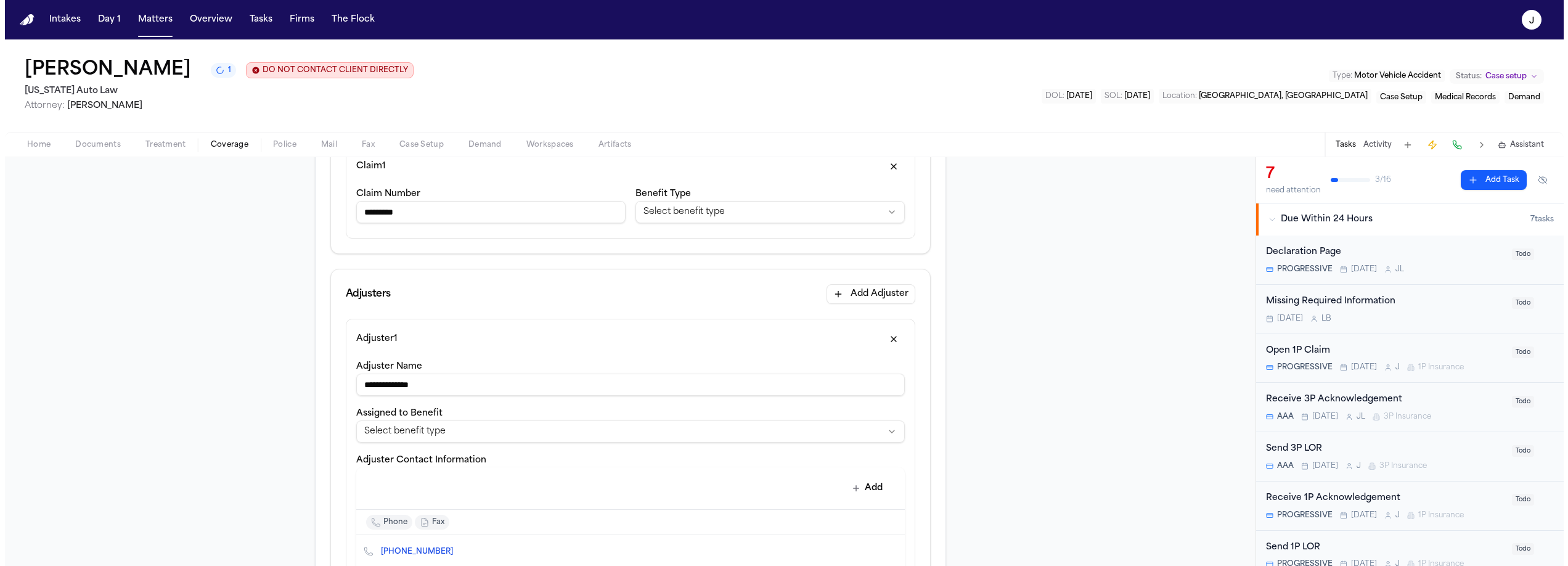
scroll to position [708, 0]
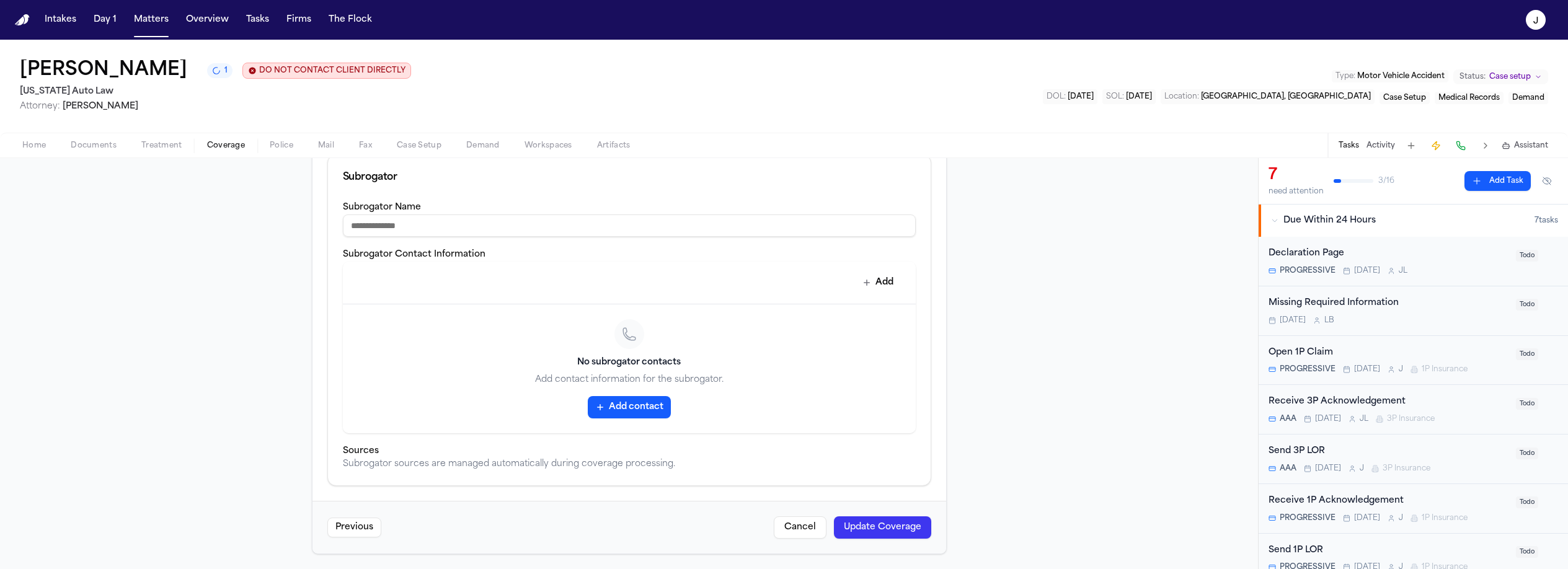
click at [850, 534] on button "Update Coverage" at bounding box center [882, 527] width 98 height 23
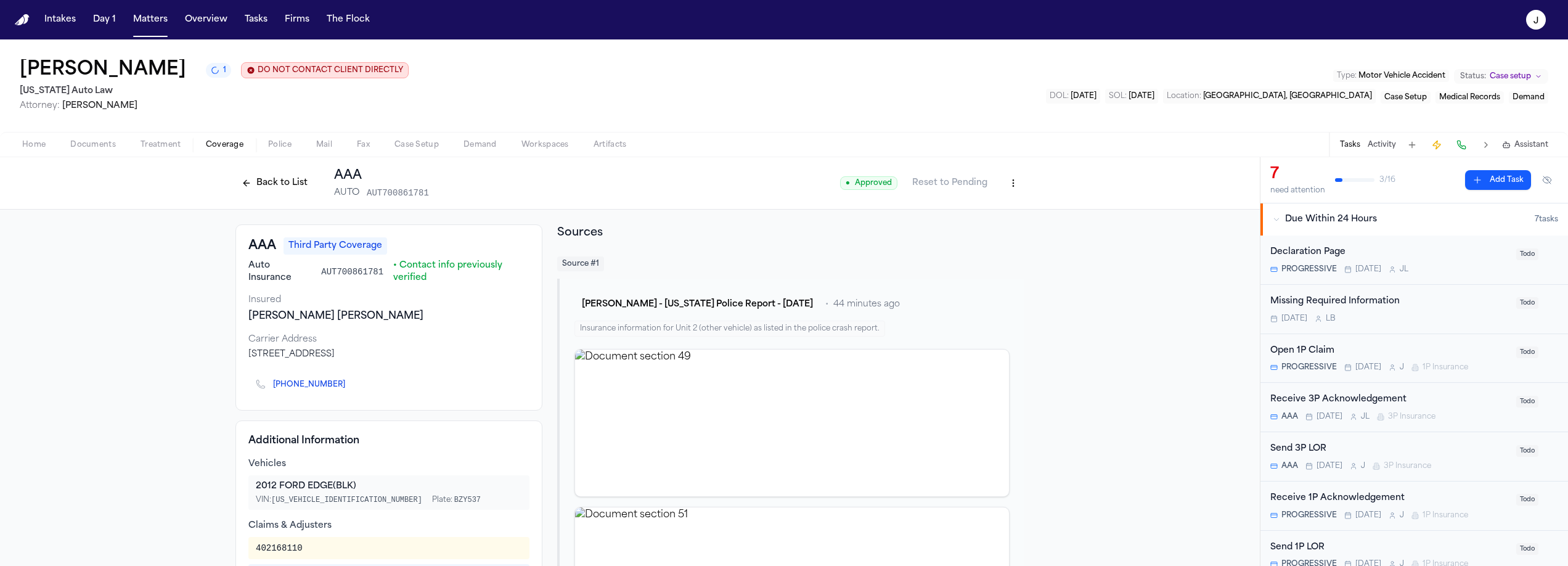
click at [285, 183] on button "Back to List" at bounding box center [275, 183] width 78 height 20
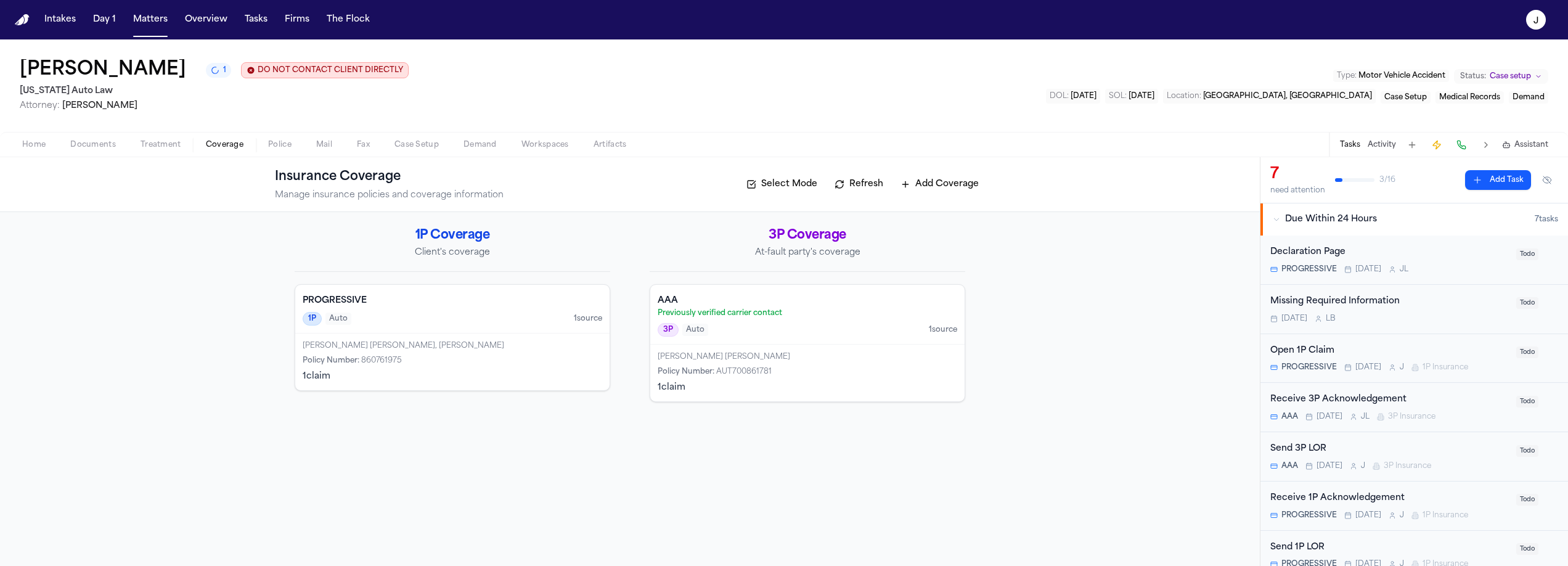
click at [457, 315] on div "1P Auto 1 source" at bounding box center [452, 318] width 299 height 14
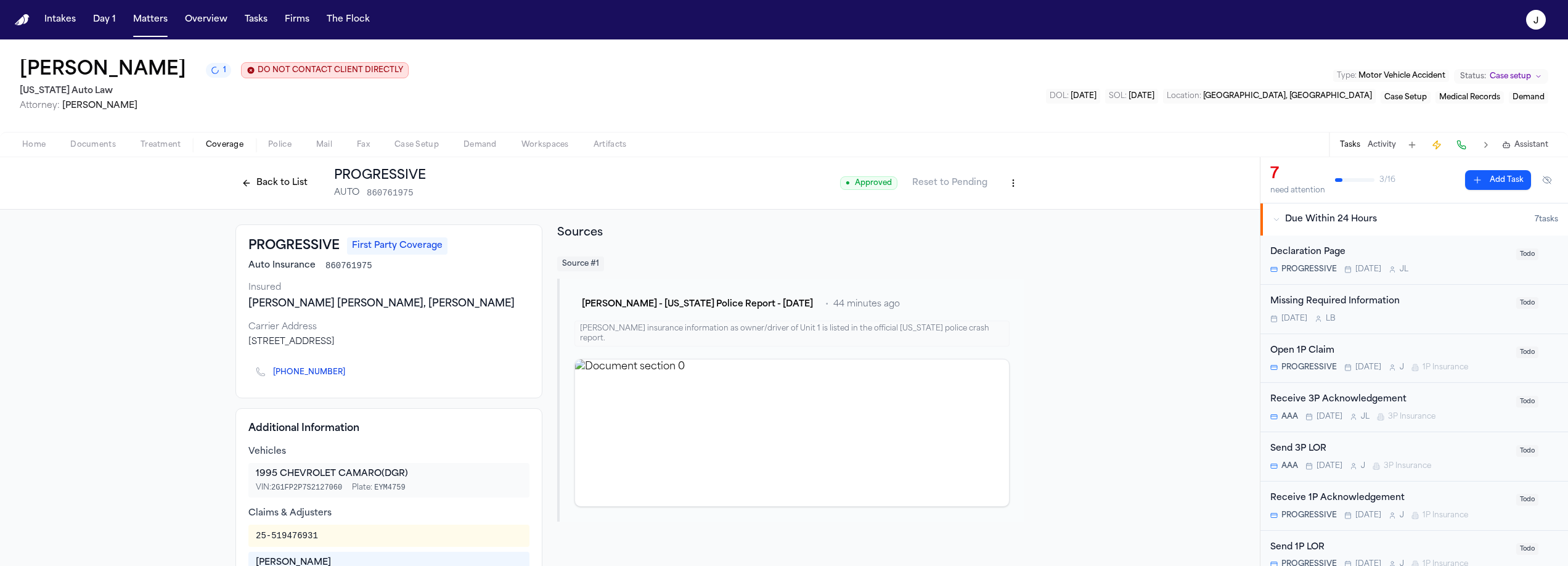
click at [291, 187] on button "Back to List" at bounding box center [275, 183] width 78 height 20
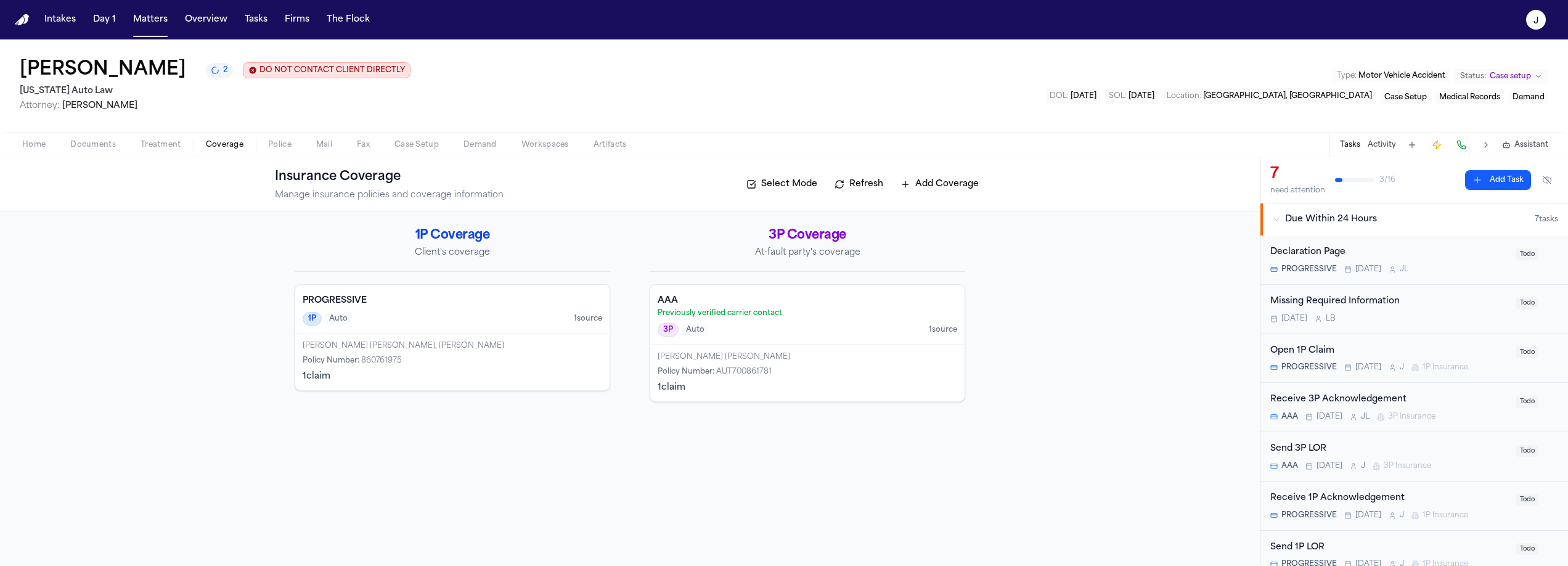
click at [36, 137] on div "Home Documents Treatment Coverage Police Mail Fax Case Setup Demand Workspaces …" at bounding box center [784, 144] width 1568 height 25
click at [36, 152] on span "button" at bounding box center [33, 151] width 38 height 1
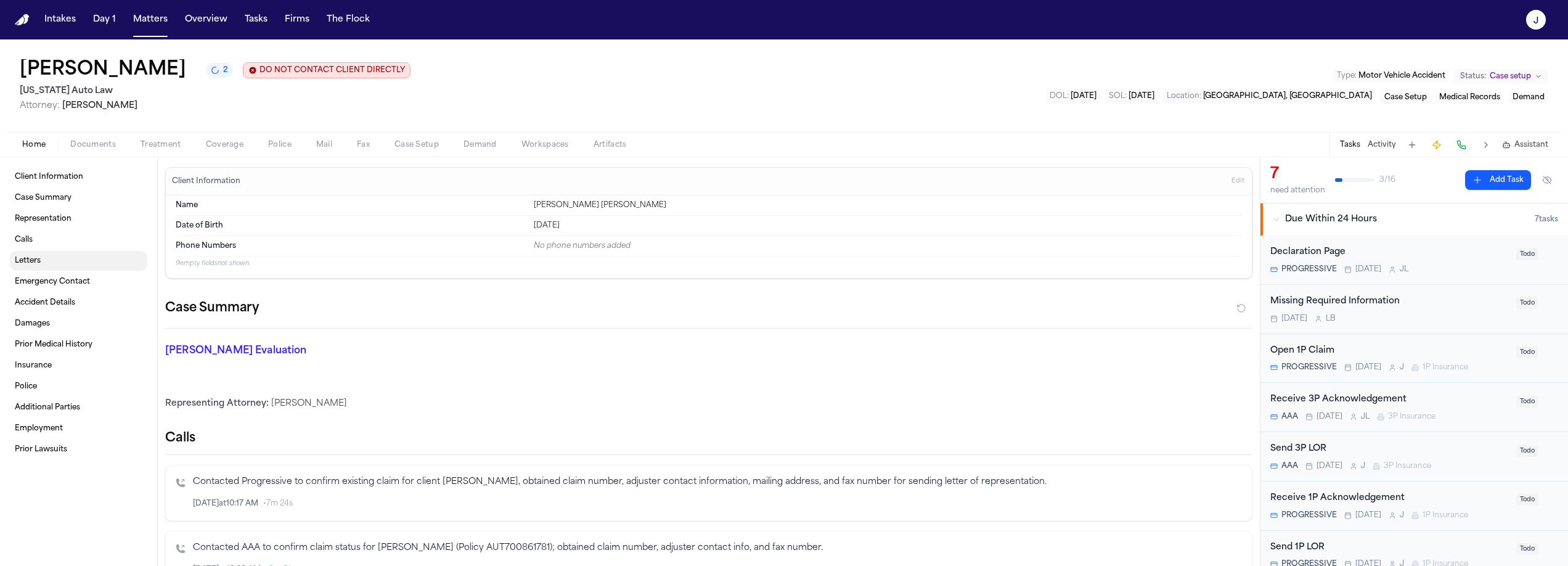
click at [90, 268] on link "Letters" at bounding box center [79, 260] width 138 height 20
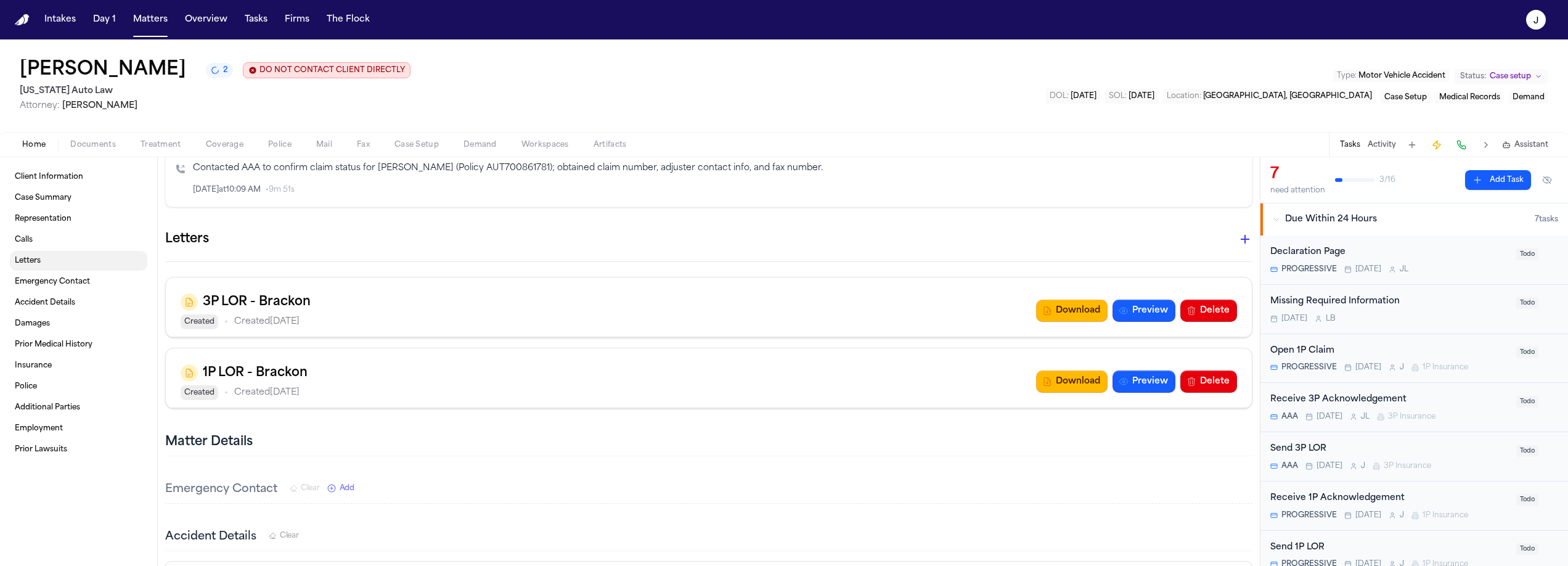
scroll to position [435, 0]
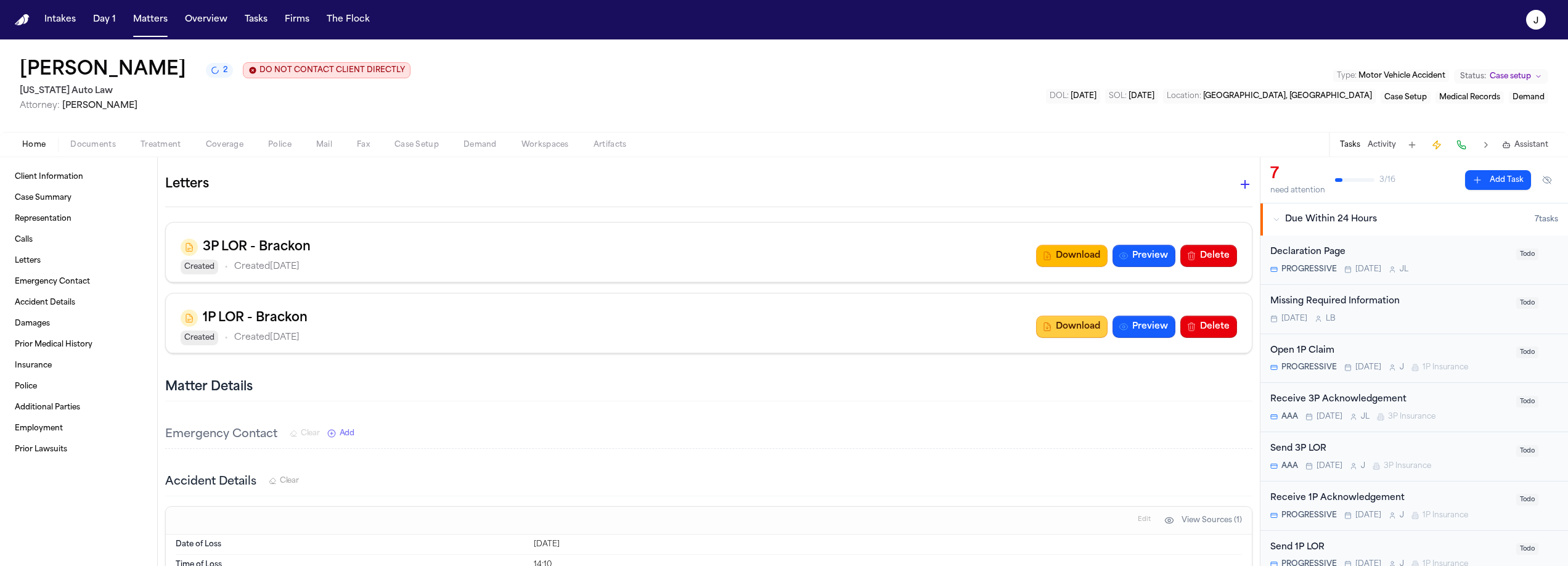
click at [1072, 336] on button "Download" at bounding box center [1072, 327] width 72 height 22
click at [224, 146] on span "Coverage" at bounding box center [225, 145] width 38 height 10
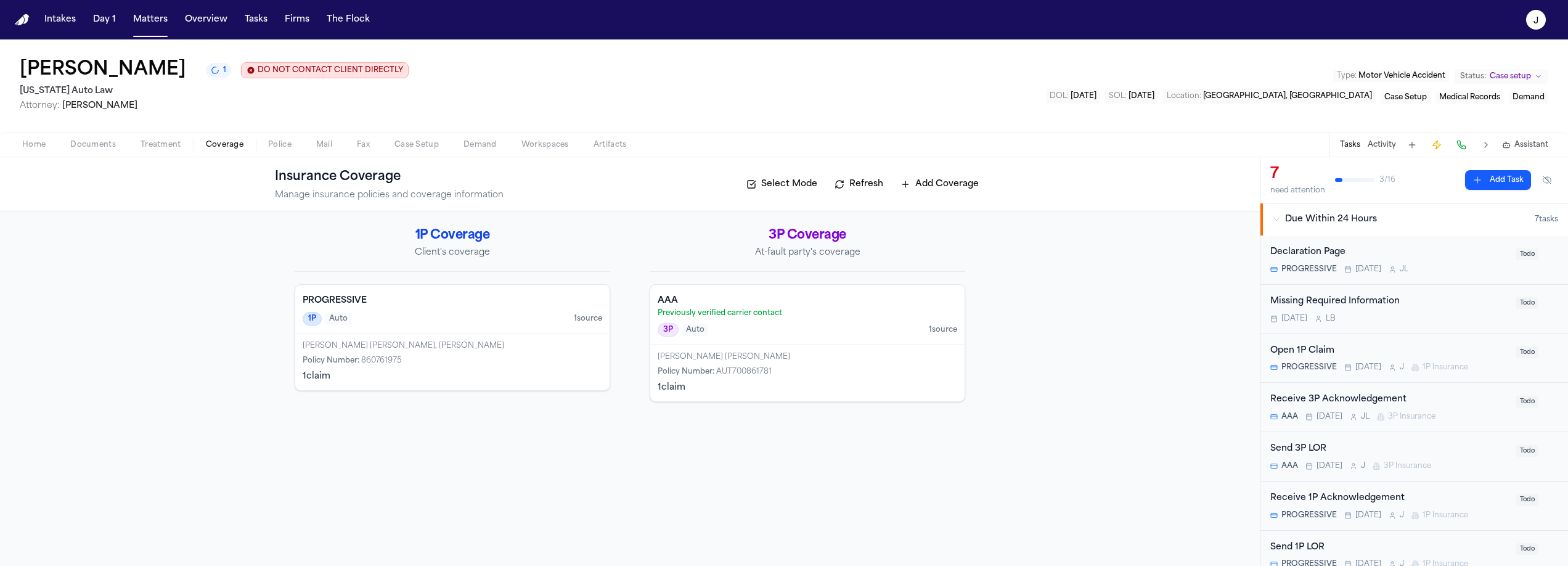
click at [493, 345] on div "[PERSON_NAME] [PERSON_NAME], [PERSON_NAME]" at bounding box center [452, 346] width 299 height 10
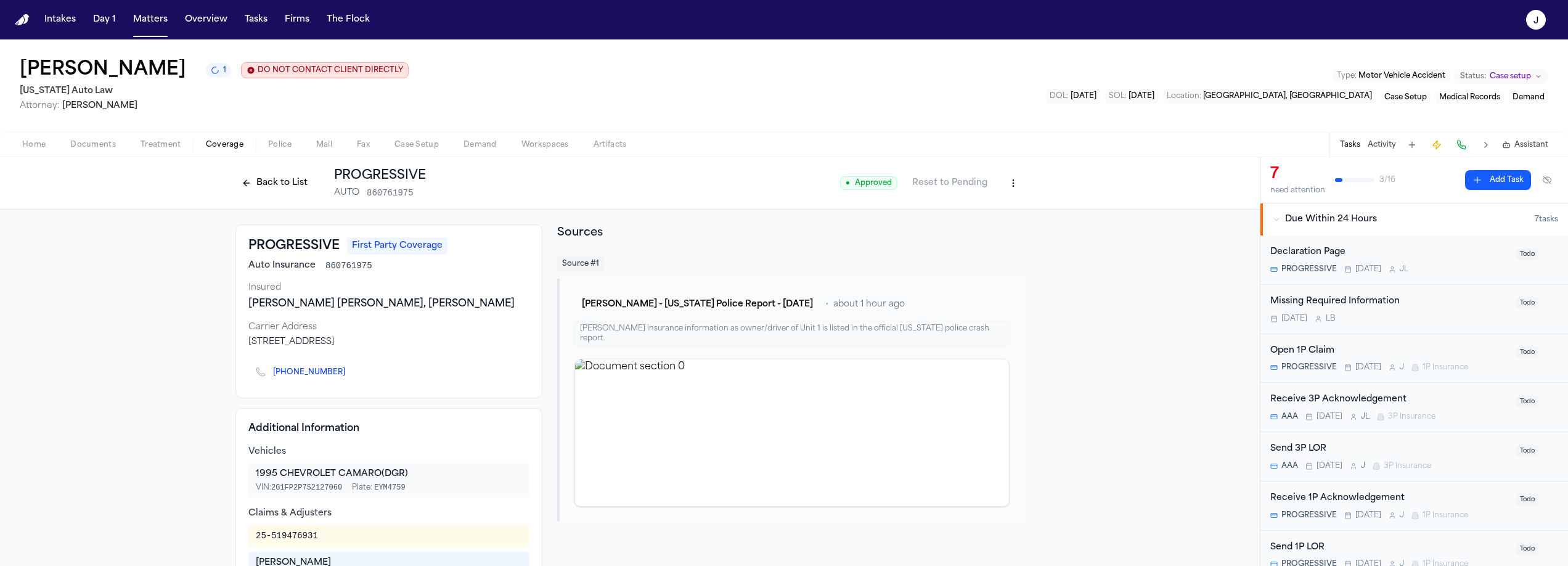
click at [37, 148] on span "Home" at bounding box center [34, 145] width 23 height 10
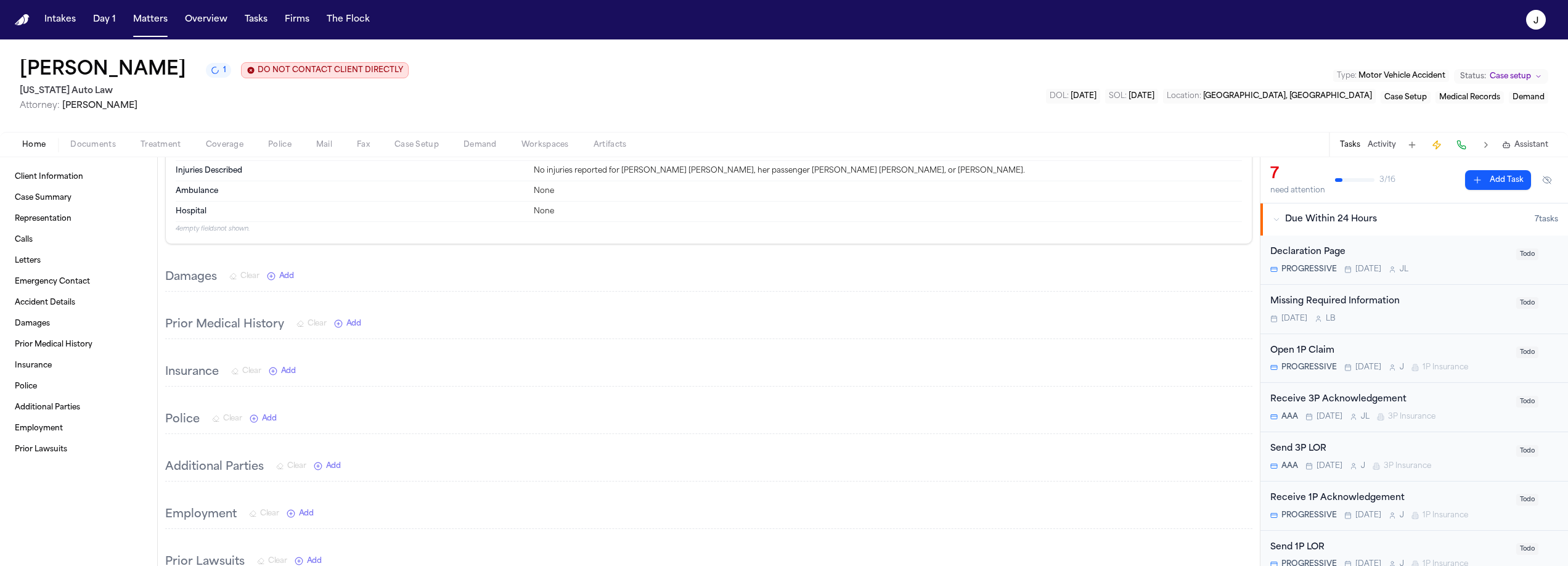
scroll to position [715, 0]
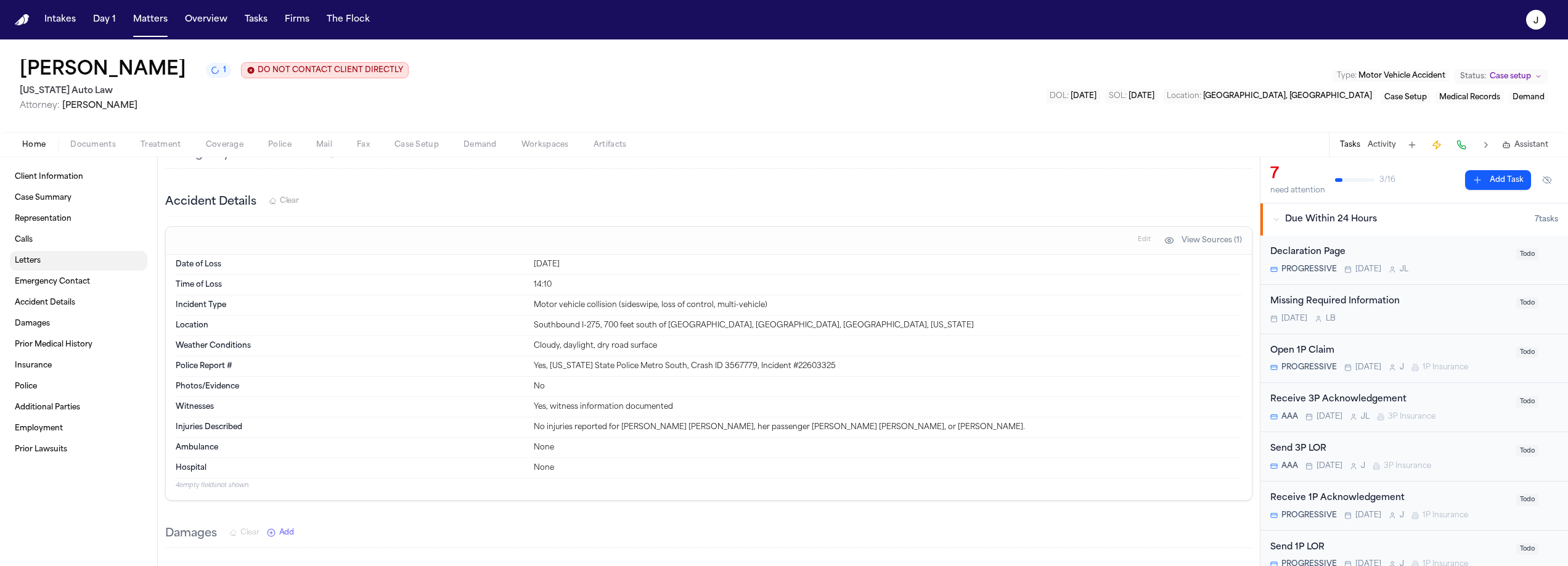
click at [44, 262] on link "Letters" at bounding box center [79, 260] width 138 height 20
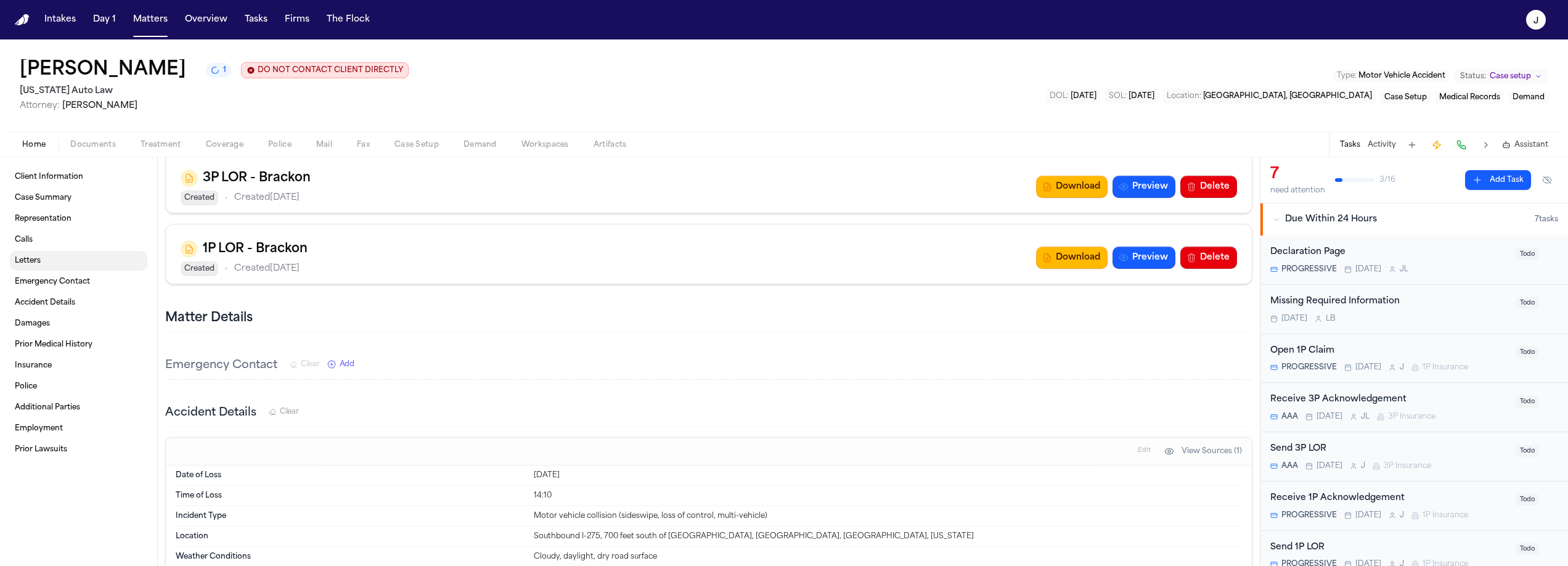
scroll to position [435, 0]
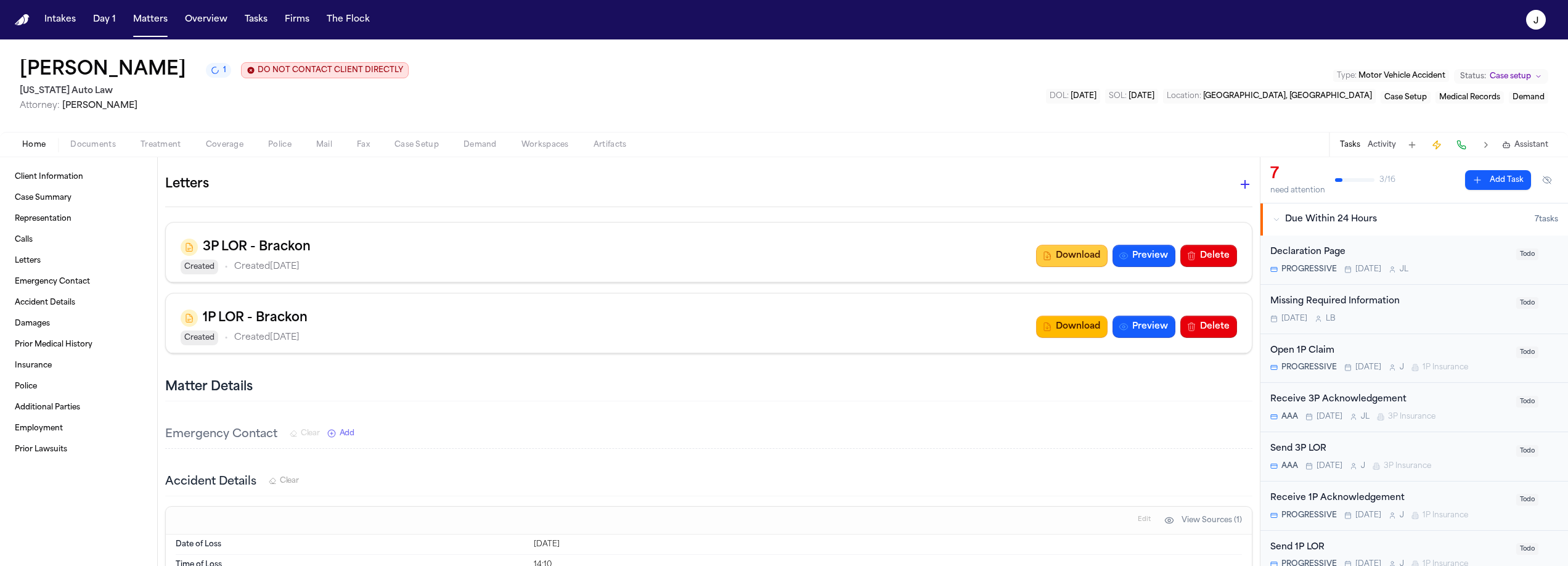
click at [1050, 265] on button "Download" at bounding box center [1072, 256] width 72 height 22
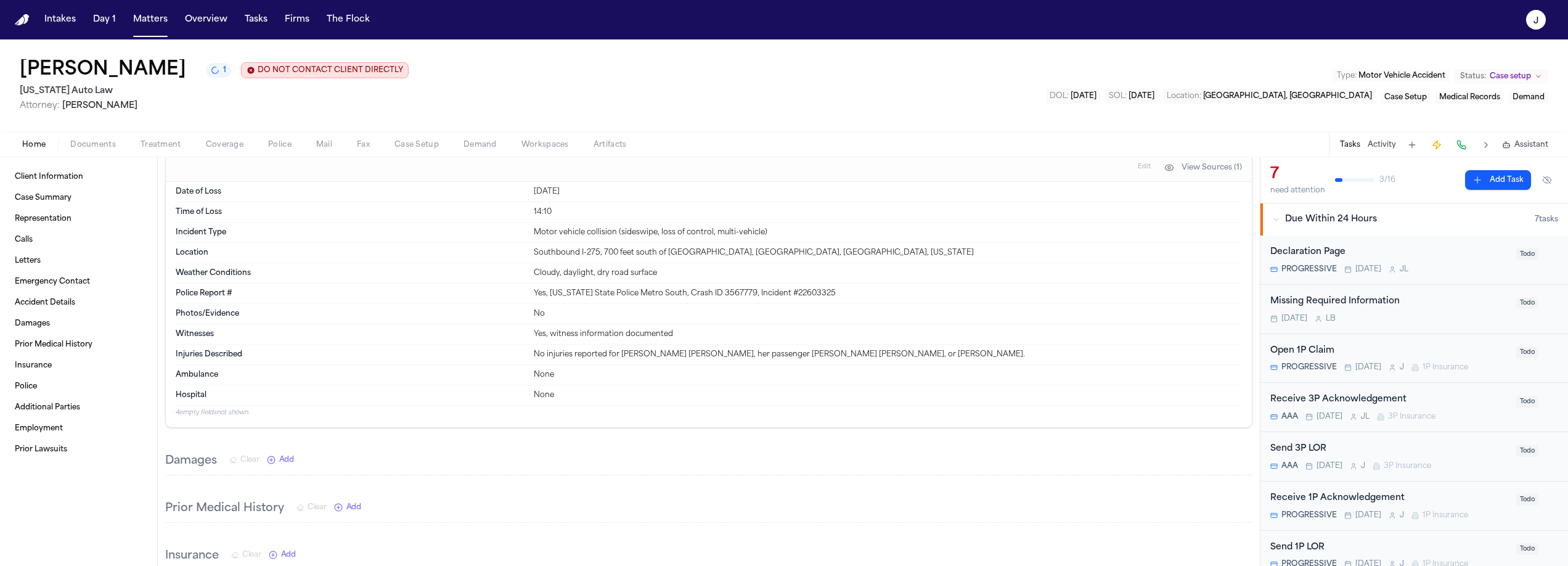
scroll to position [785, 0]
